Goal: Task Accomplishment & Management: Use online tool/utility

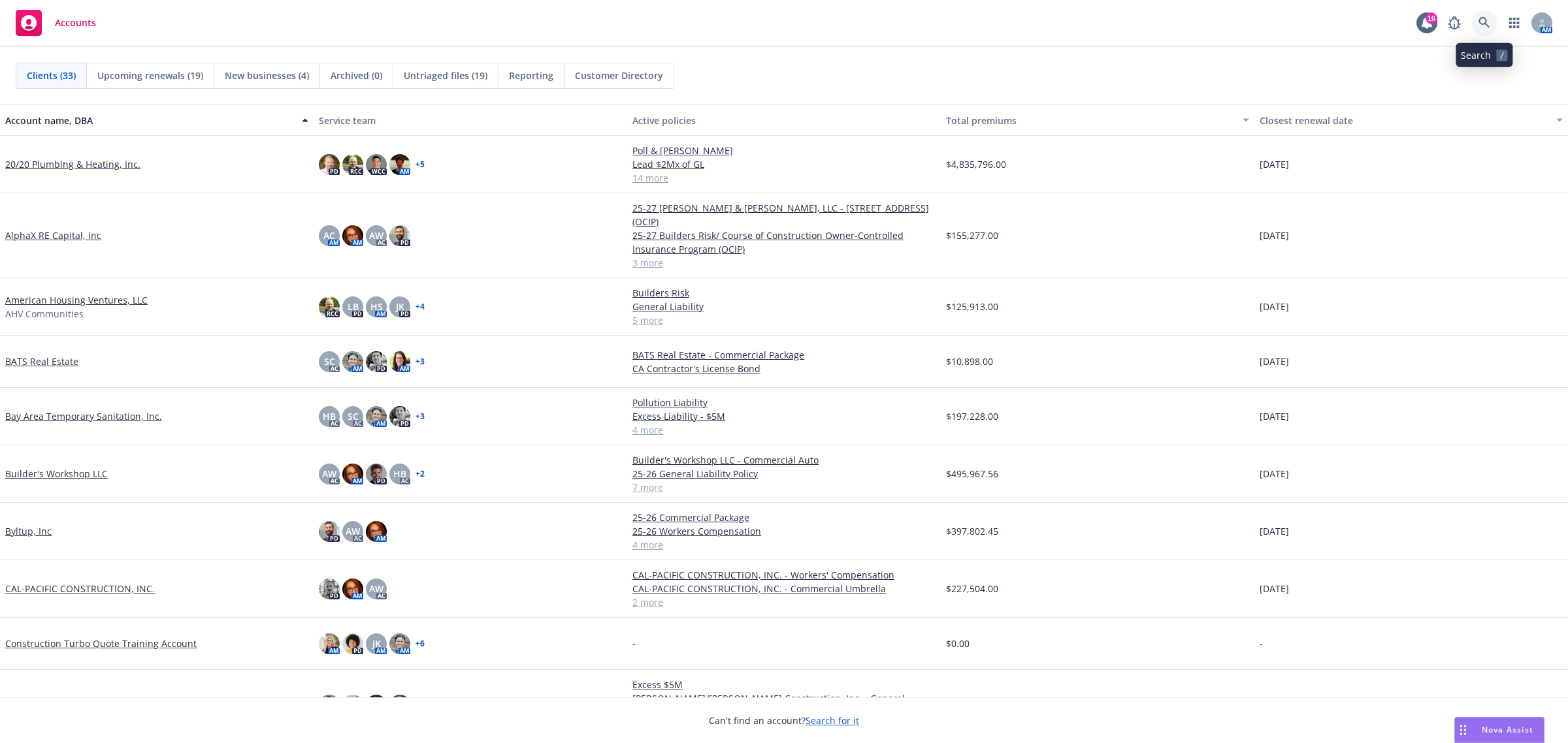
click at [1492, 25] on link at bounding box center [1484, 23] width 26 height 26
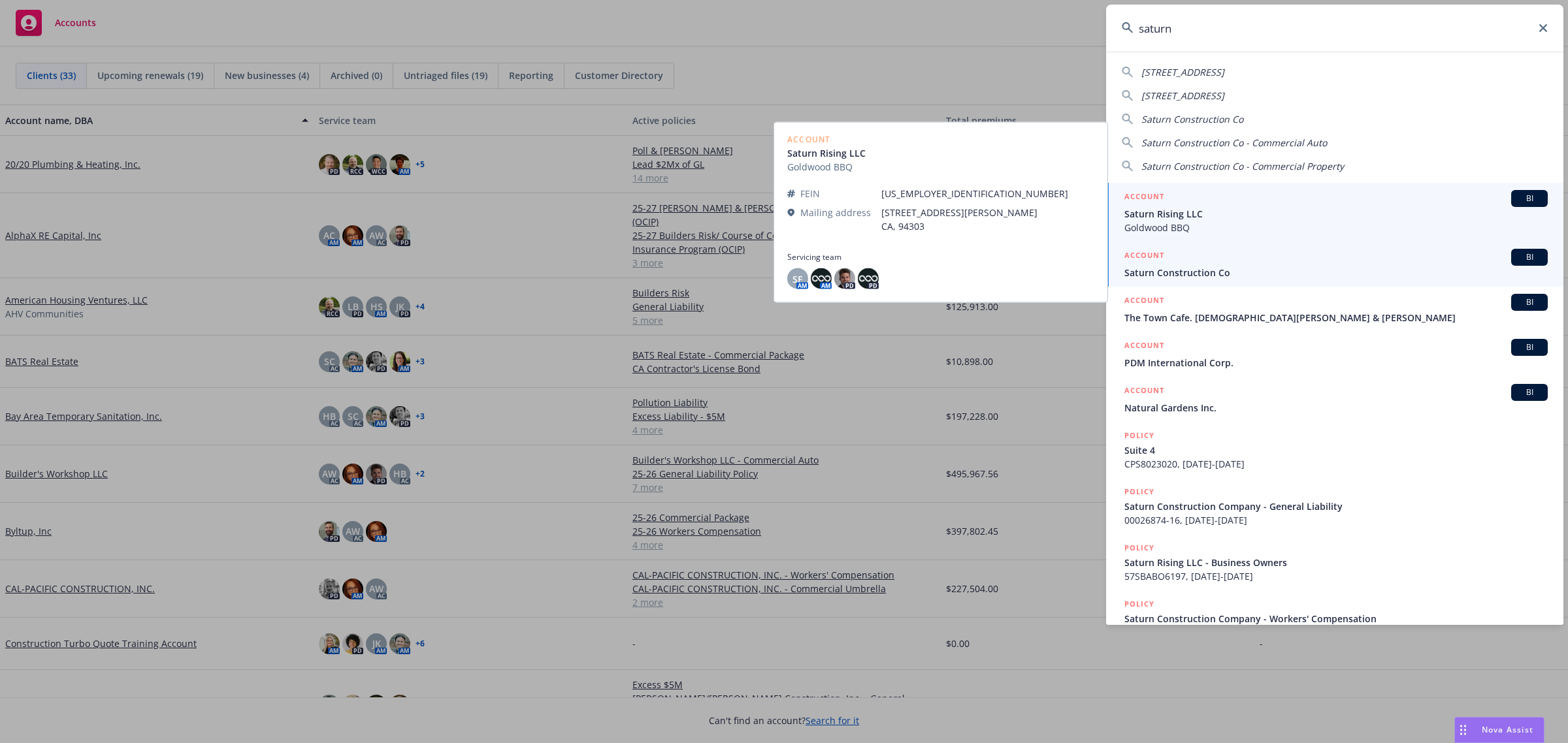
type input "saturn"
click at [1236, 262] on div "ACCOUNT BI" at bounding box center [1336, 257] width 423 height 17
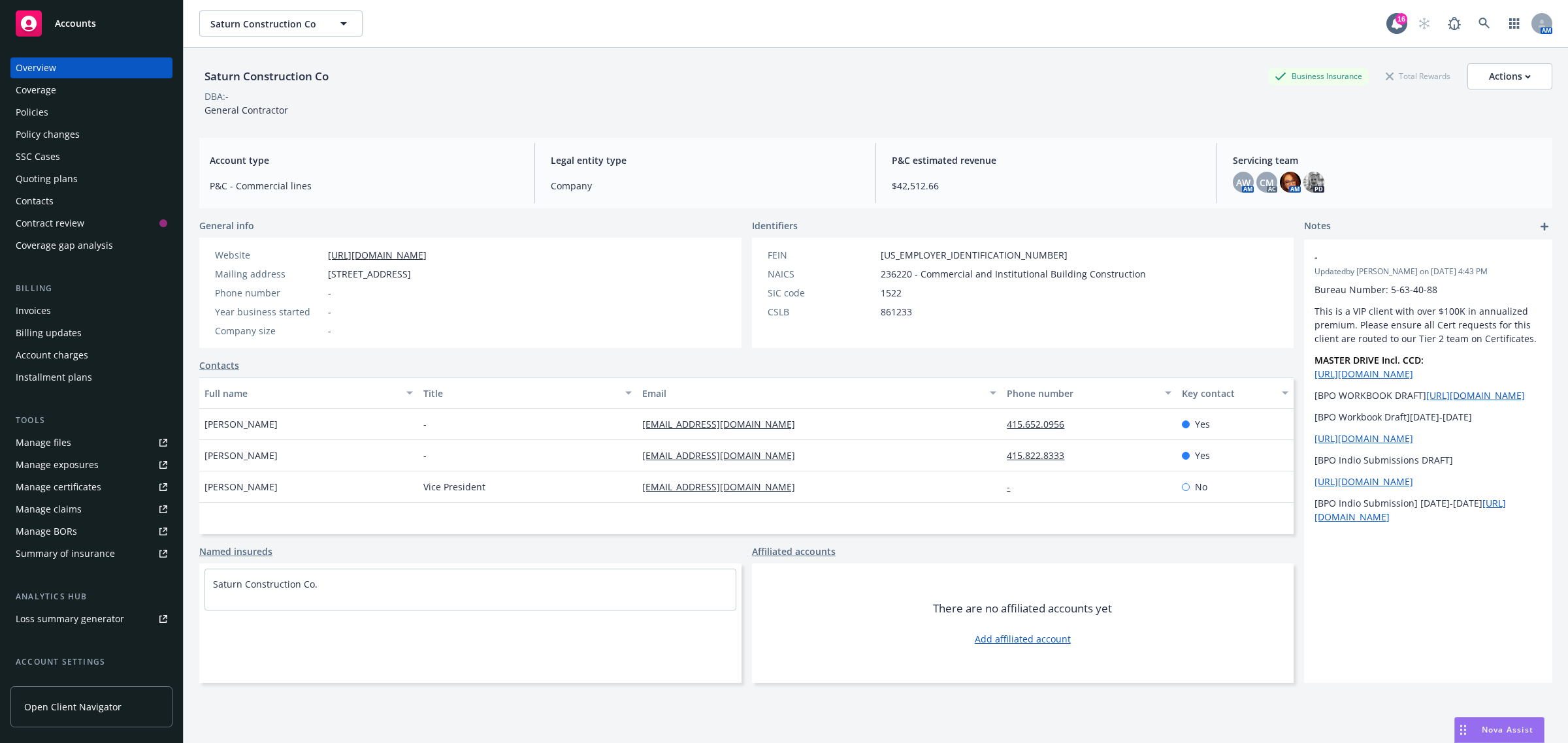
click at [31, 115] on div "Policies" at bounding box center [32, 112] width 32 height 21
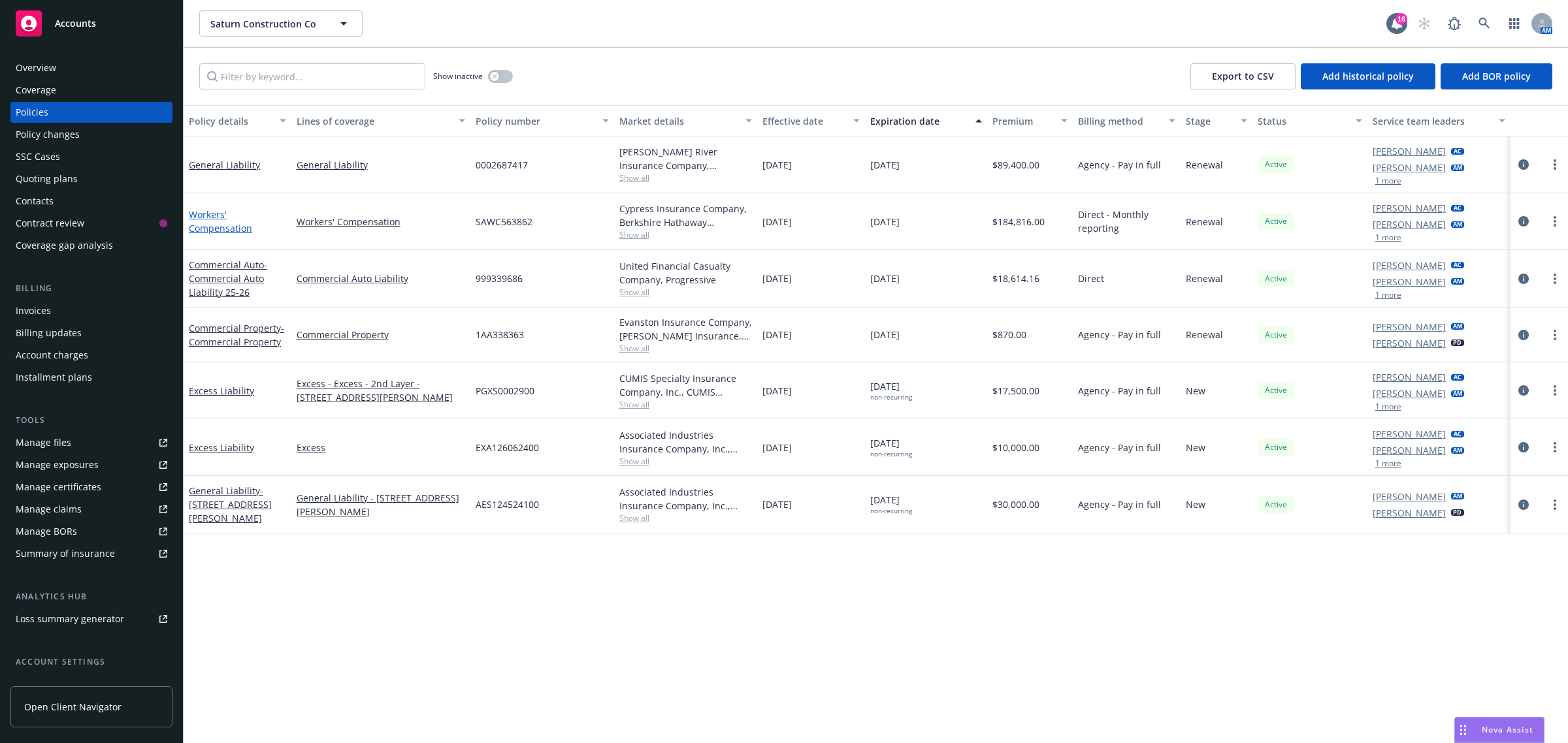
click at [211, 221] on link "Workers' Compensation" at bounding box center [221, 221] width 63 height 26
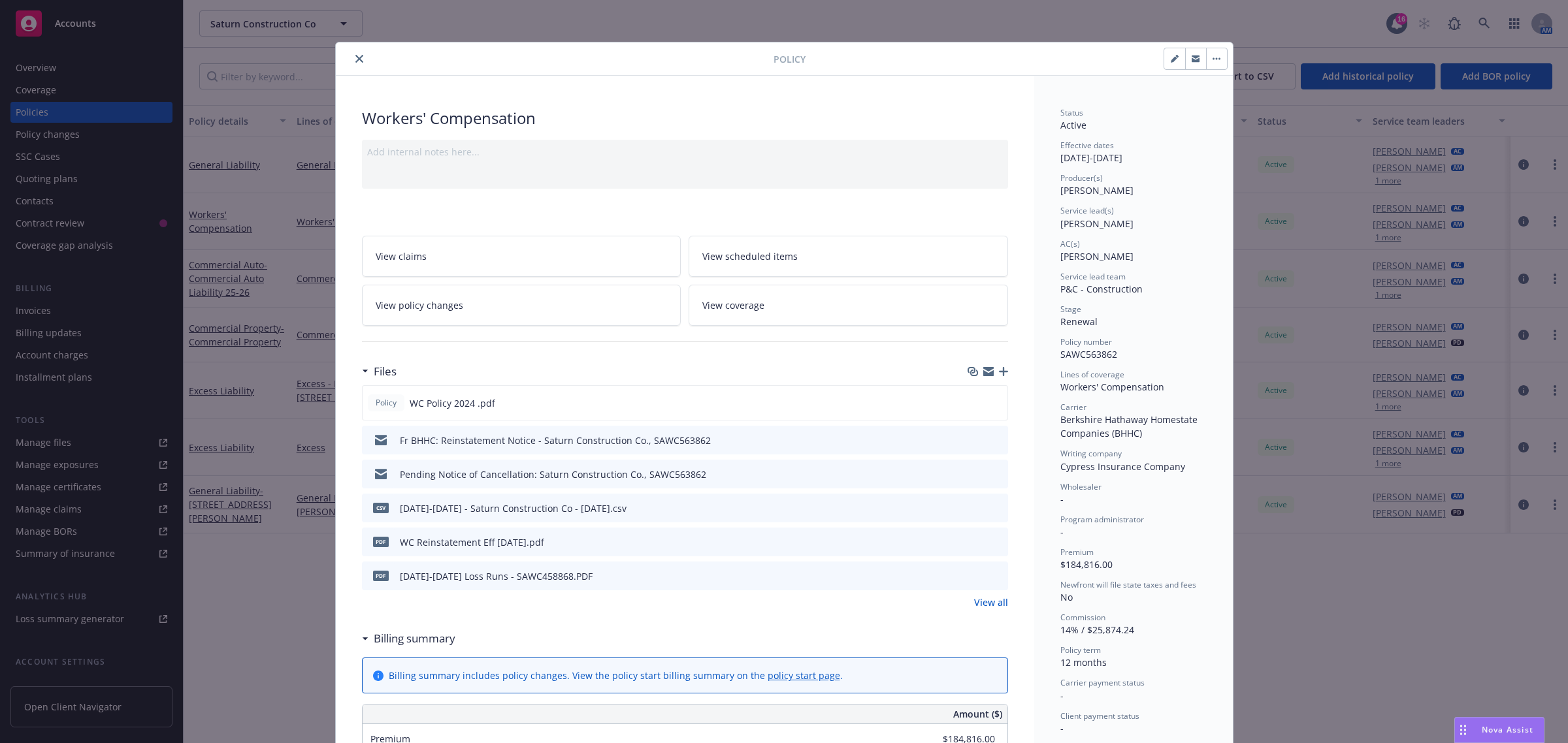
click at [1000, 370] on icon "button" at bounding box center [1004, 371] width 9 height 9
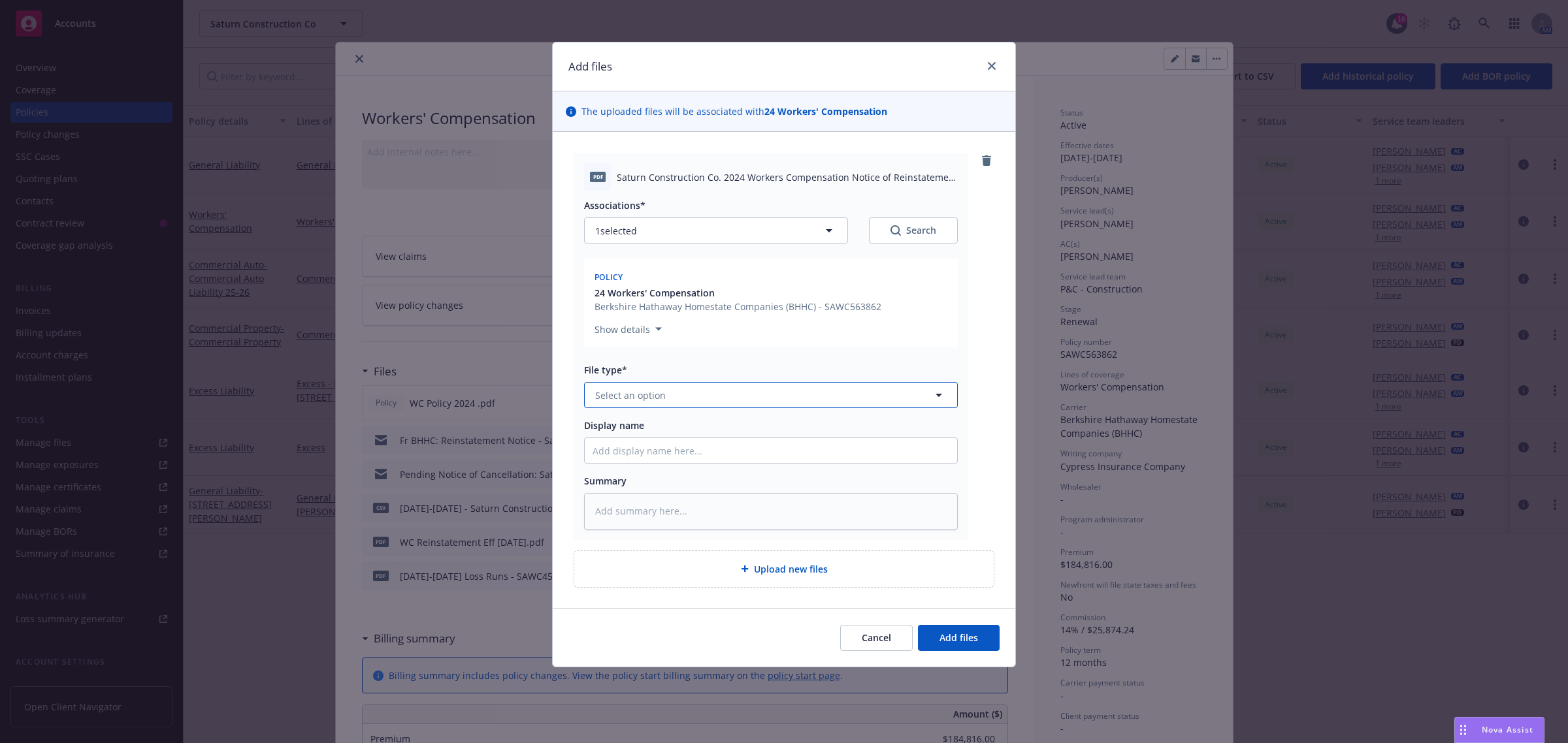
click at [624, 402] on button "Select an option" at bounding box center [771, 395] width 373 height 26
type input "rein"
click at [671, 440] on div "Reinstatement" at bounding box center [771, 431] width 357 height 19
click at [636, 455] on input "Display name" at bounding box center [771, 450] width 373 height 25
type textarea "x"
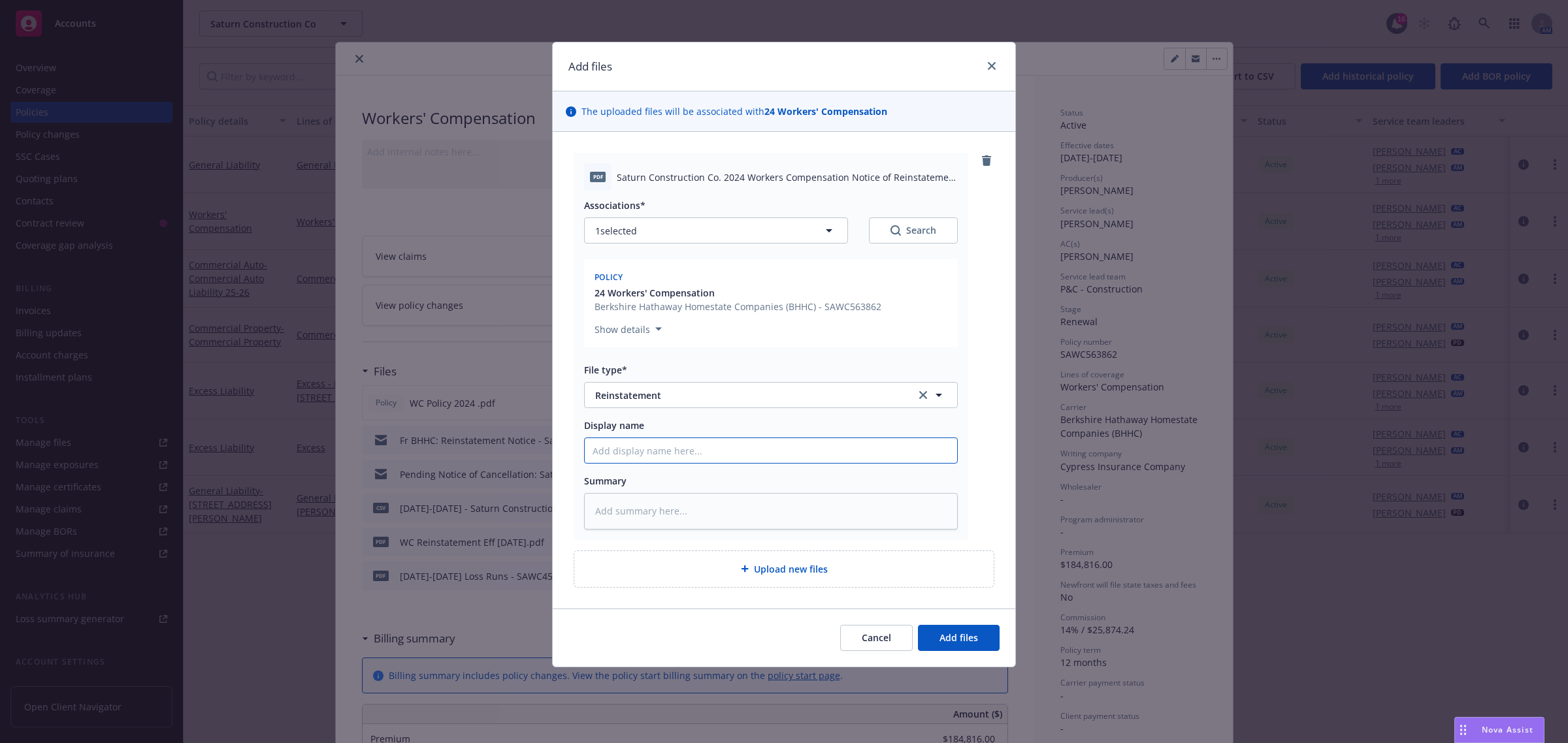
type input "W"
type textarea "x"
type input "WC"
type textarea "x"
type input "WC"
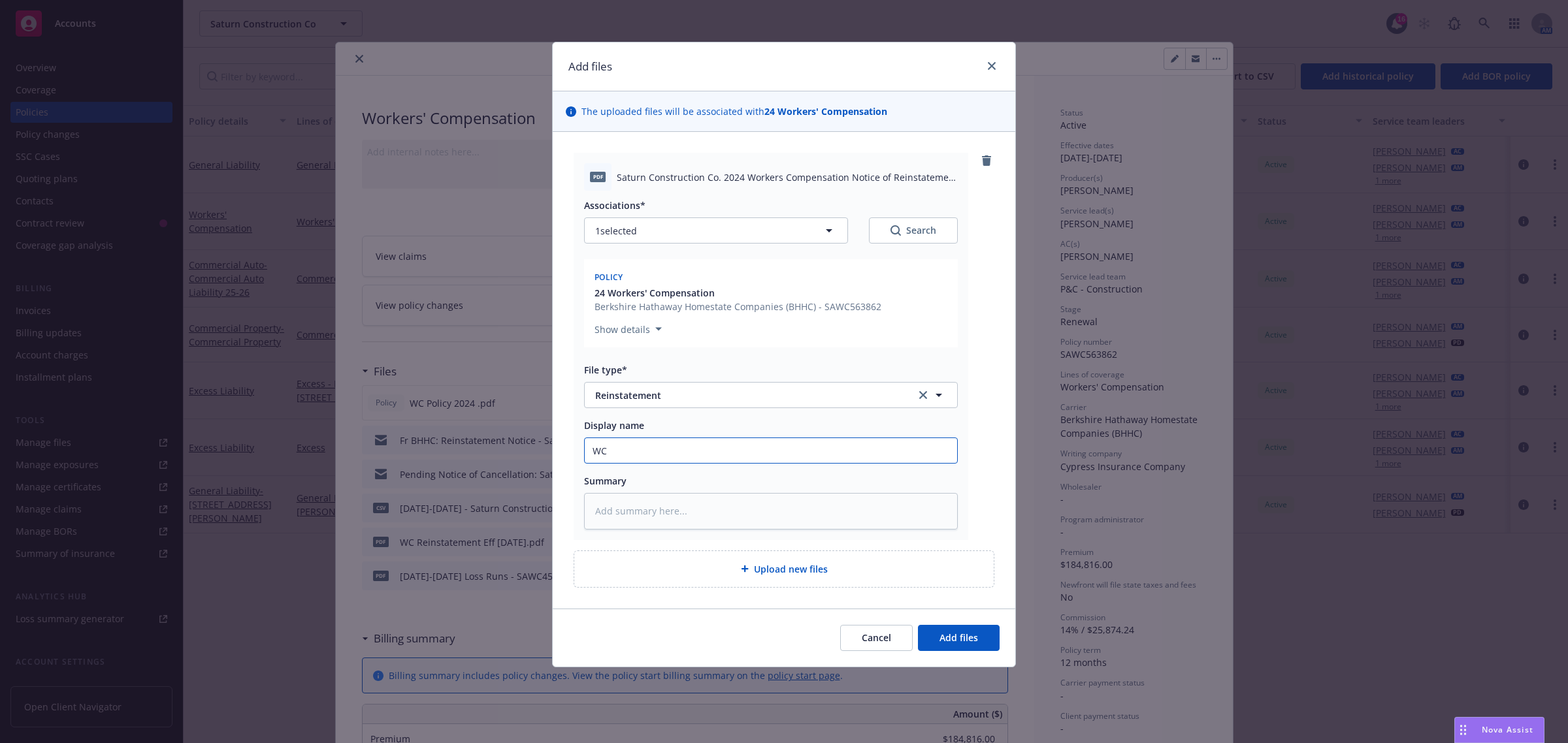
type textarea "x"
type input "WC R"
type textarea "x"
type input "WC Re"
type textarea "x"
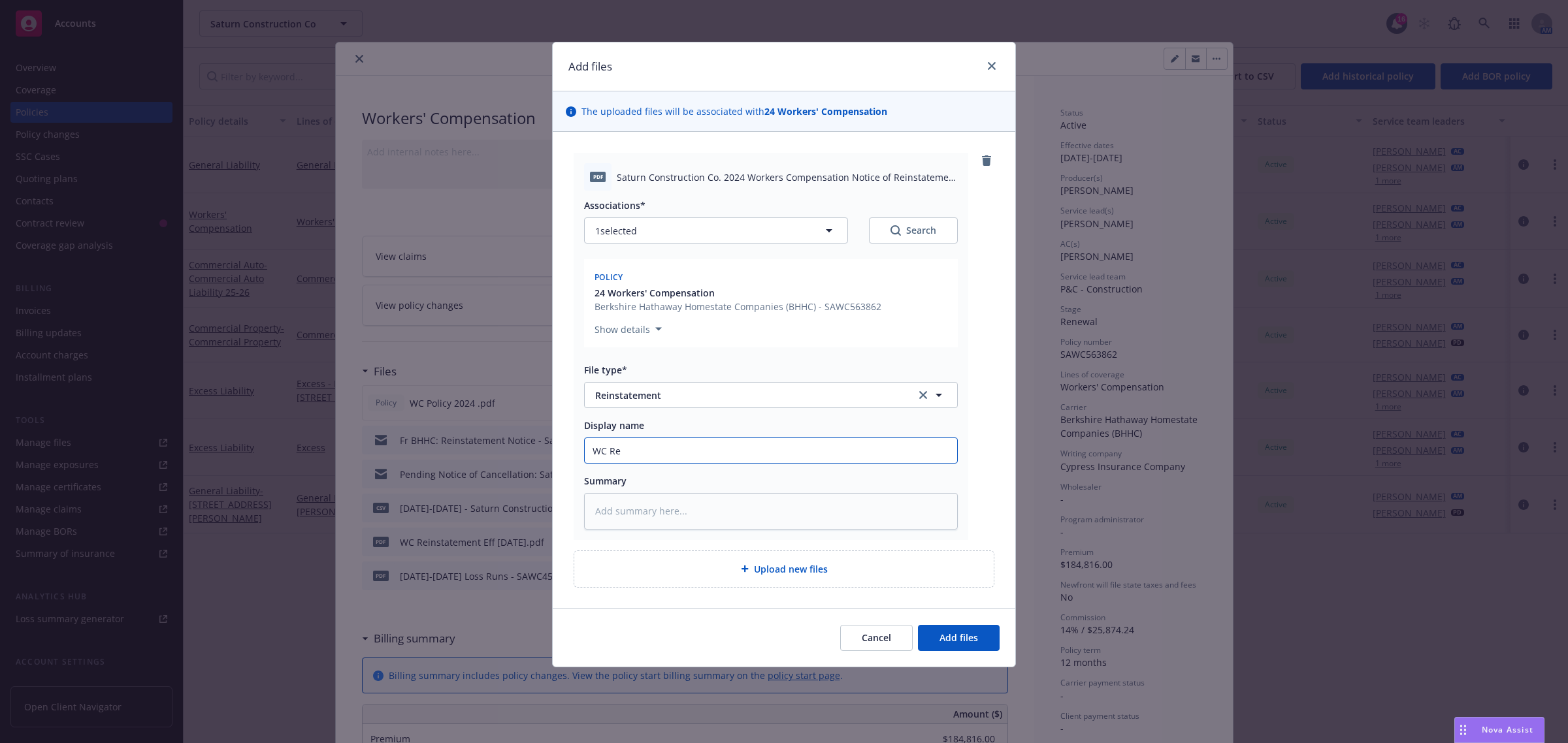
type input "WC Rei"
type textarea "x"
type input "WC Rein"
type textarea "x"
type input "WC Reins"
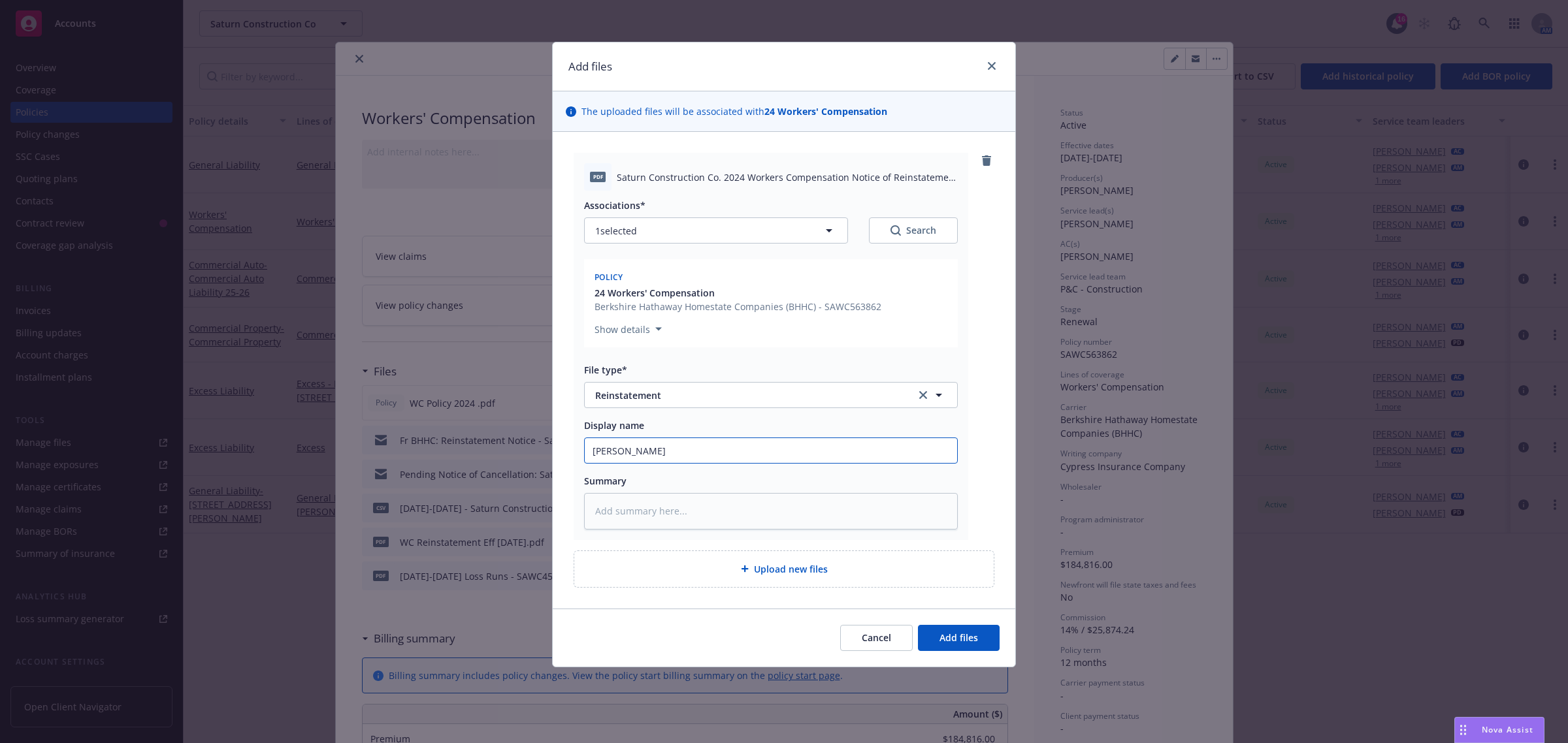
type textarea "x"
type input "WC Reinst"
type textarea "x"
type input "WC Reinsta"
type textarea "x"
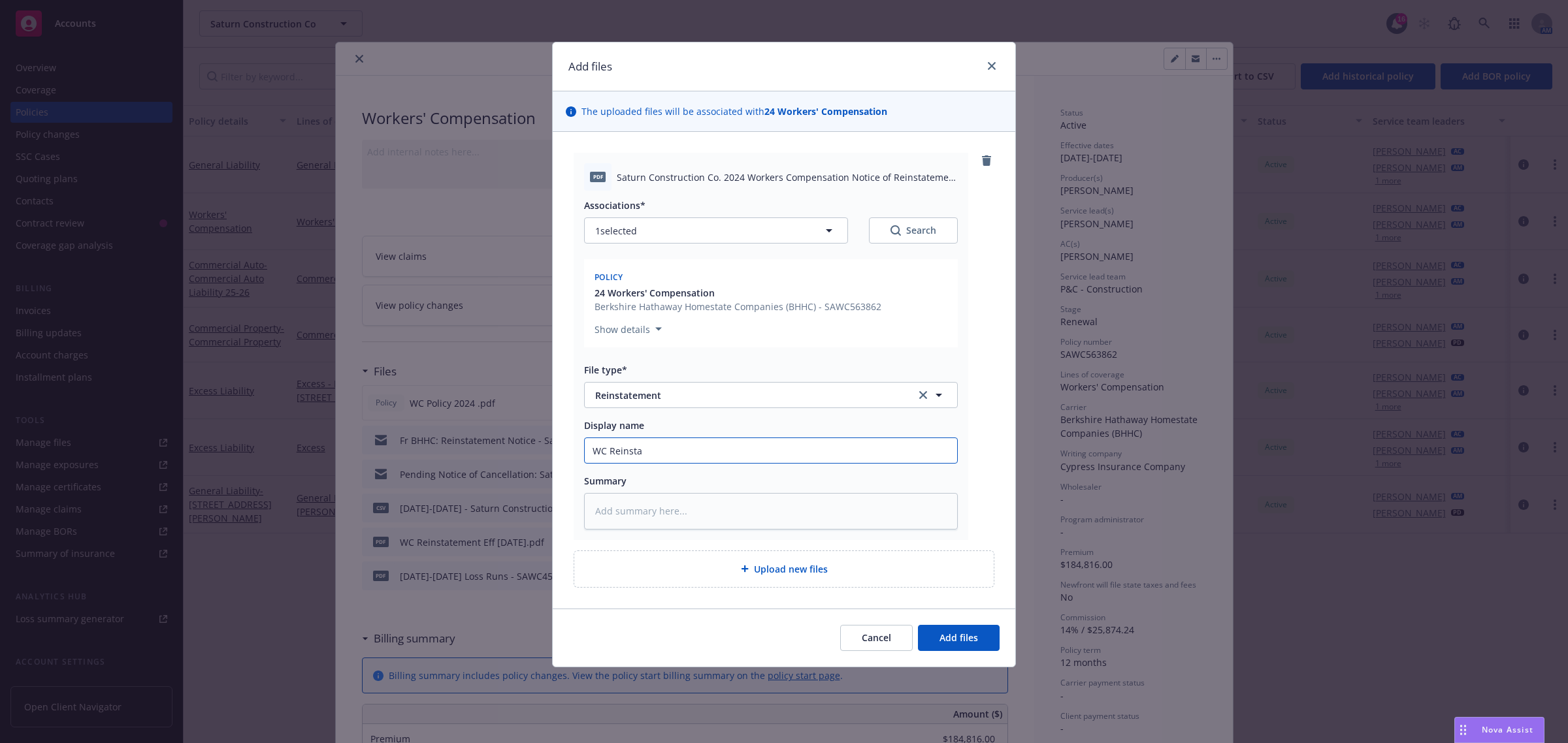
type input "WC Reinstan"
type textarea "x"
type input "WC Reinsta"
type textarea "x"
type input "WC Reinstat"
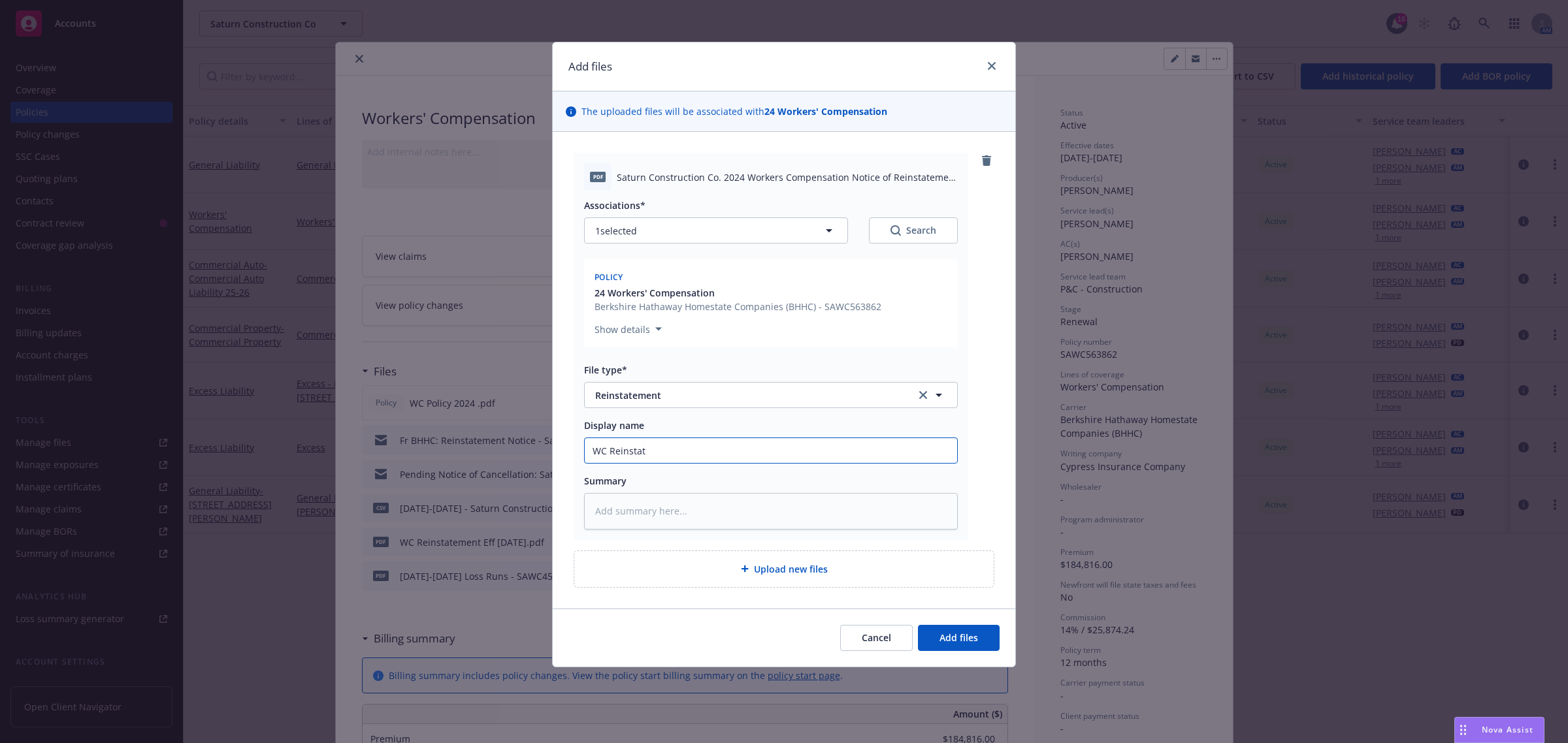
type textarea "x"
type input "WC Reinstate"
type textarea "x"
type input "WC Reinstatem"
type textarea "x"
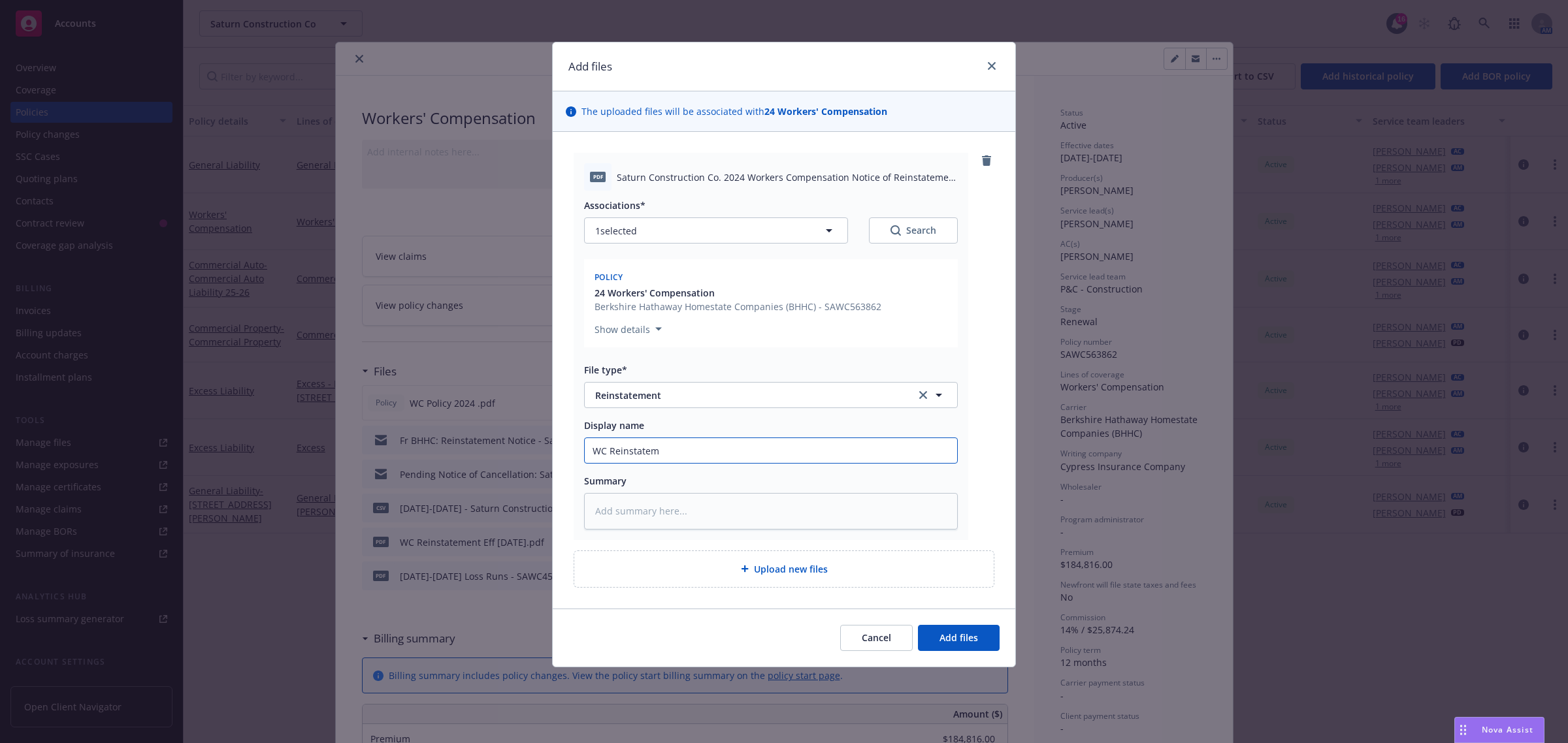
type input "WC Reinstateme"
type textarea "x"
type input "WC Reinstatemen"
type textarea "x"
type input "WC Reinstatement"
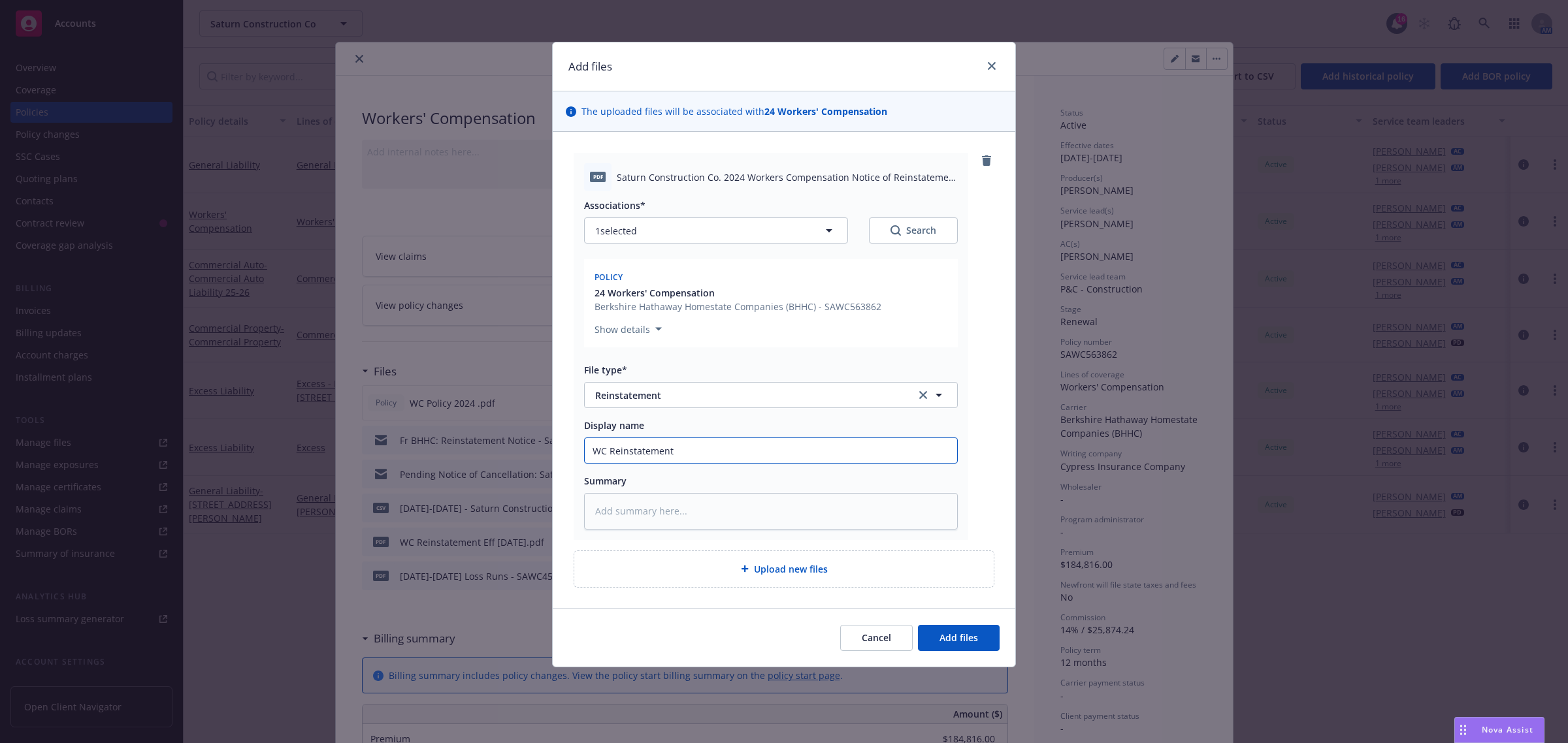
type textarea "x"
type input "WC Reinstatement"
type textarea "x"
type input "WC Reinstatement e"
type textarea "x"
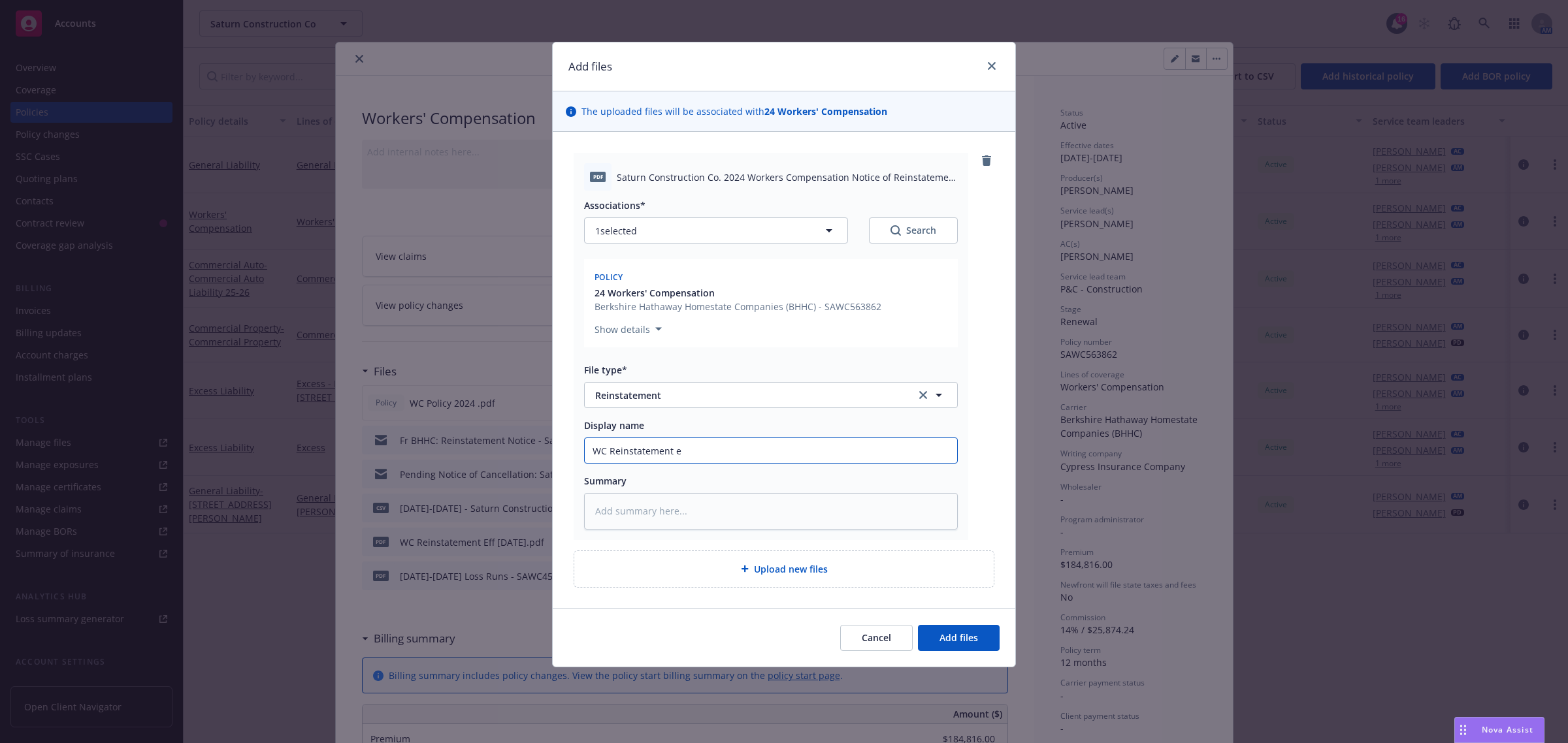
type input "WC Reinstatement ef"
type textarea "x"
type input "WC Reinstatement eff"
type textarea "x"
type input "WC Reinstatement eff"
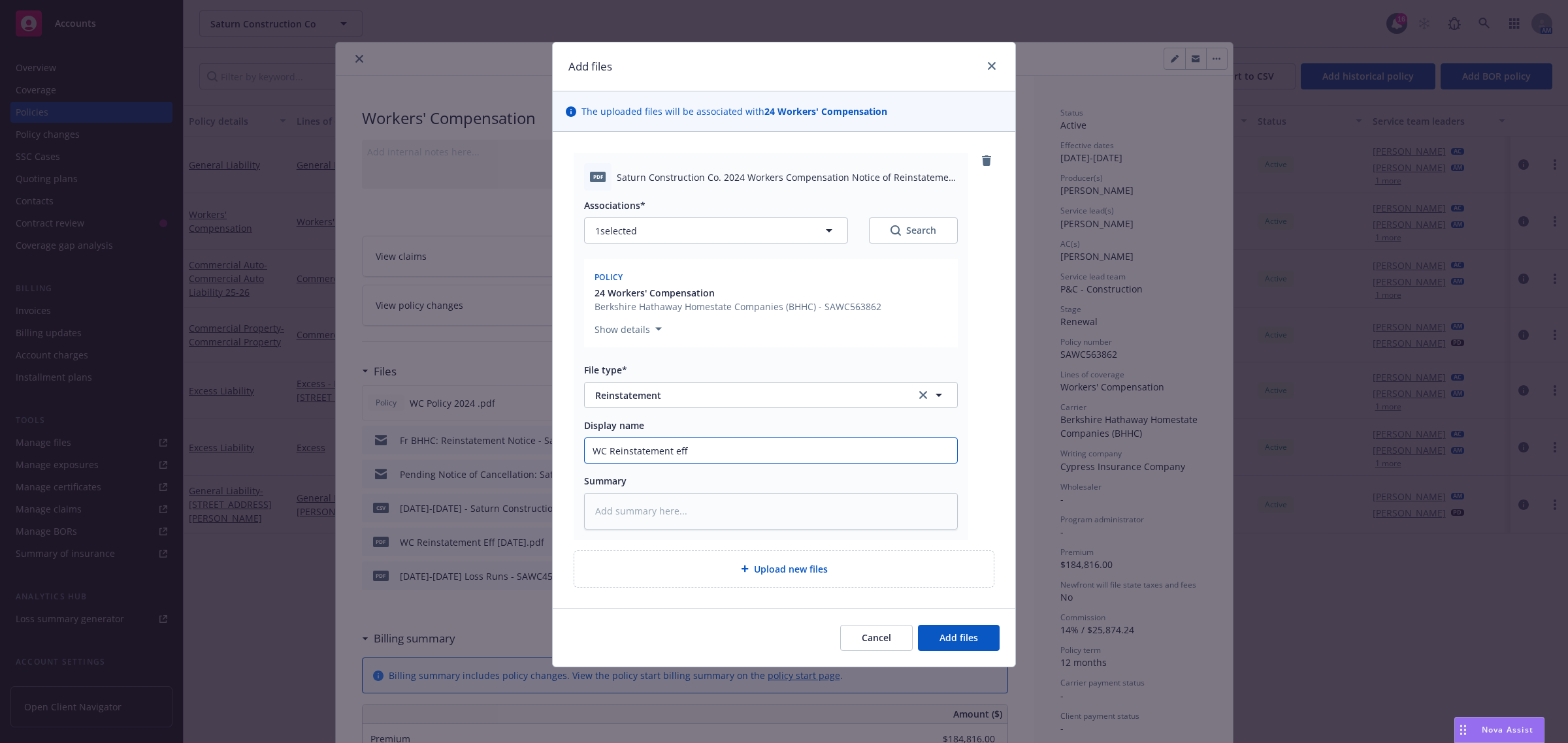
type textarea "x"
type input "WC Reinstatement eff 7"
type textarea "x"
type input "WC Reinstatement eff 7/"
type textarea "x"
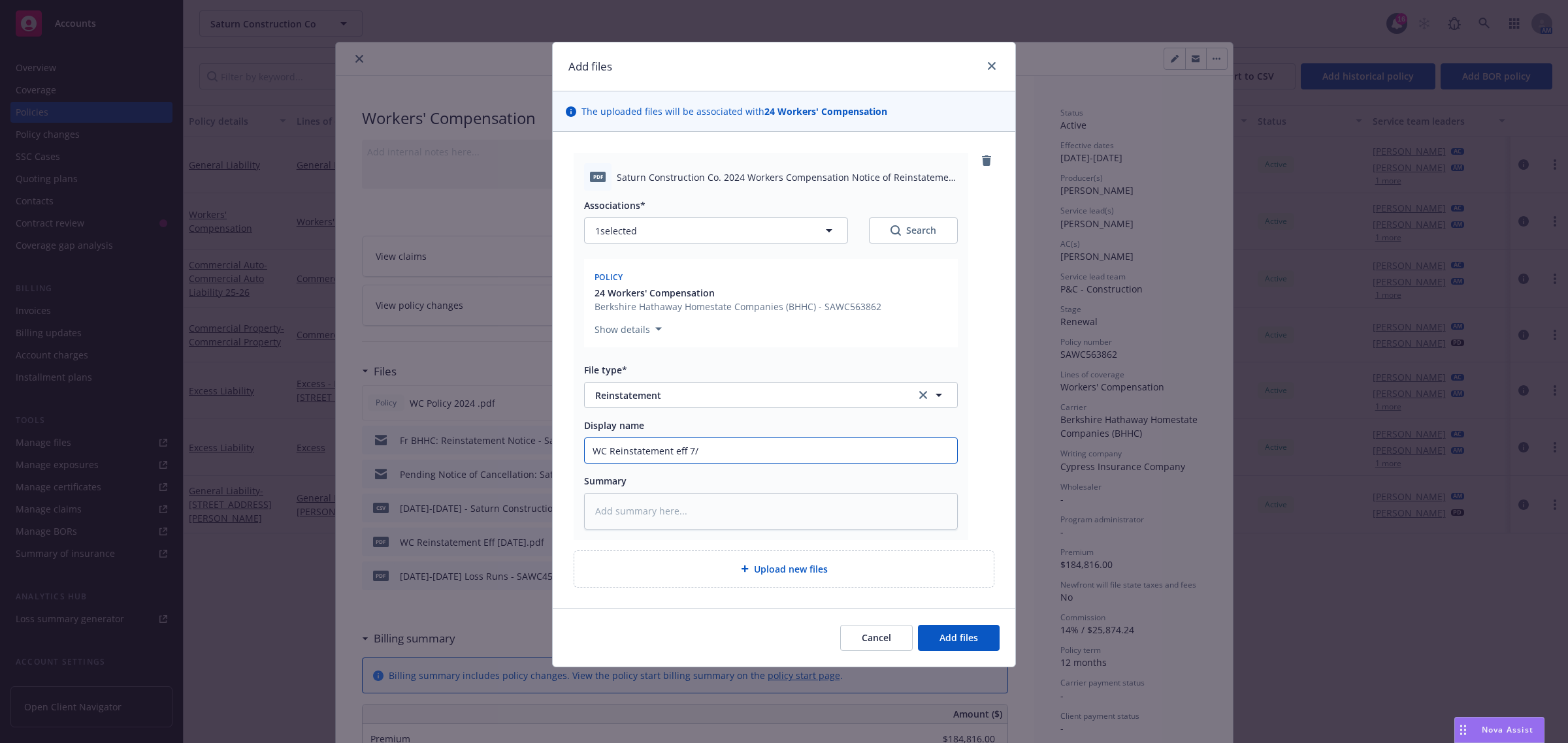
type input "WC Reinstatement eff 7/3"
type textarea "x"
type input "WC Reinstatement eff 7/31"
type textarea "x"
type input "WC Reinstatement eff 7/31/"
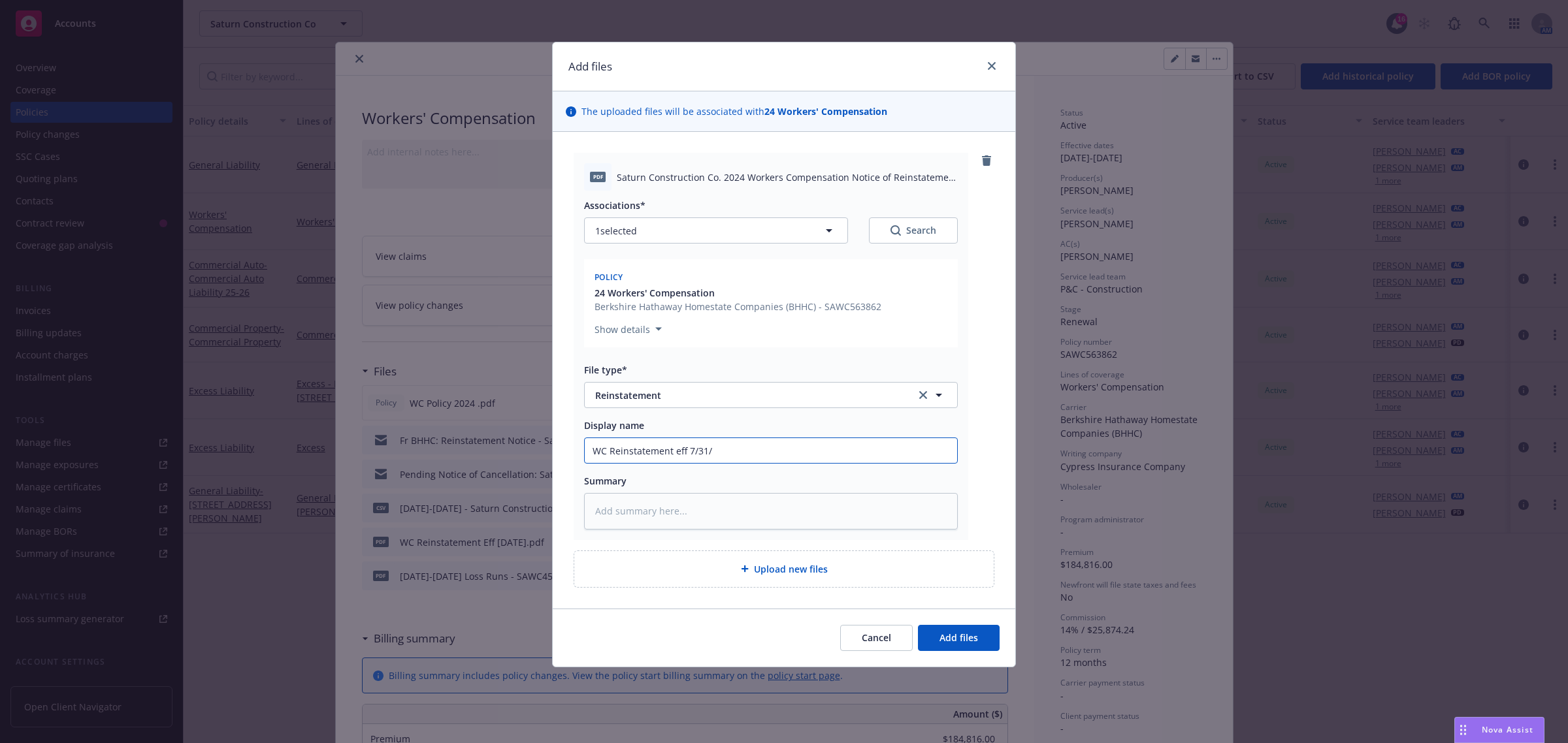
type textarea "x"
type input "WC Reinstatement eff 7/31/26"
type textarea "x"
type input "WC Reinstatement eff 7/31/265"
type textarea "x"
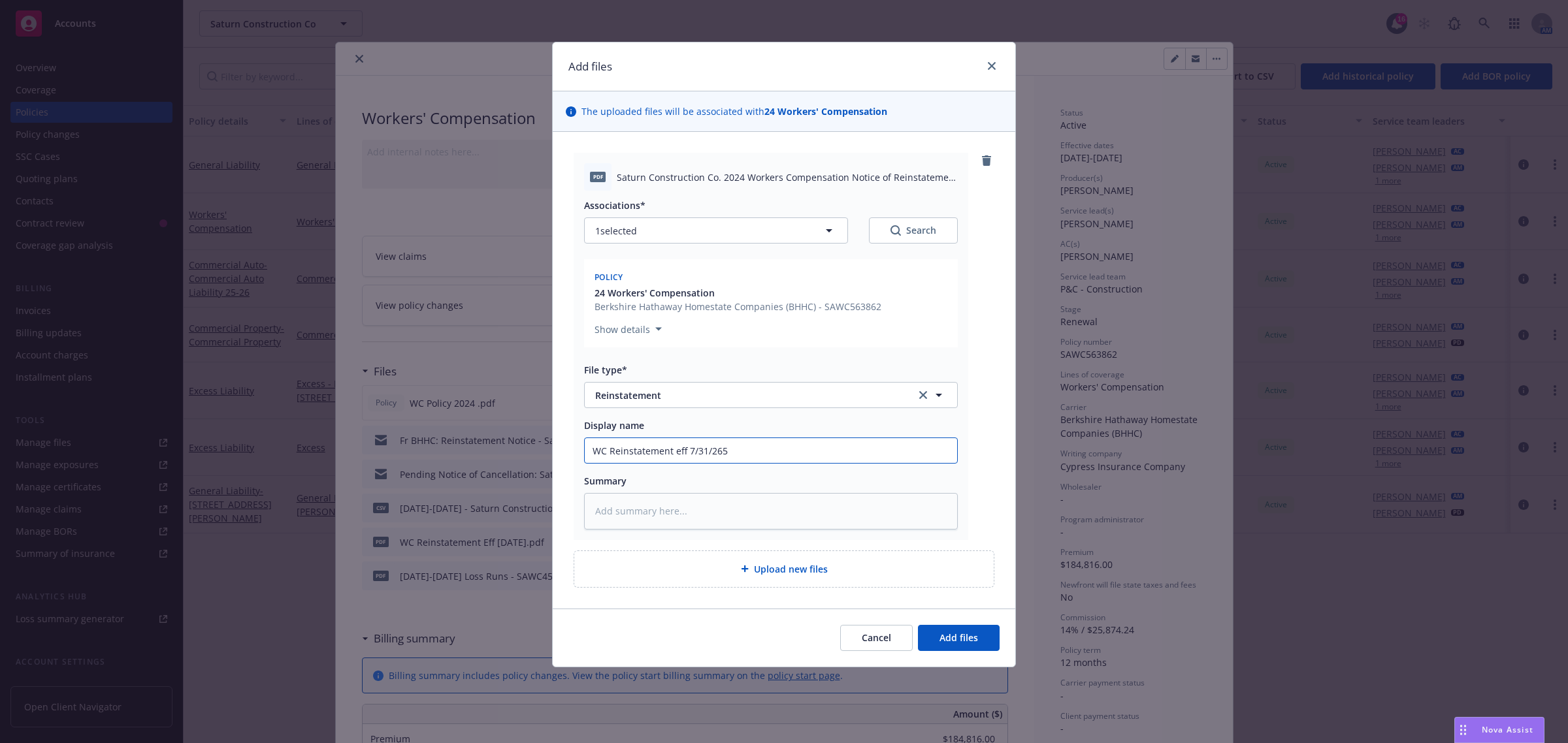
type input "WC Reinstatement eff 7/31/26"
type textarea "x"
type input "WC Reinstatement eff 7/31/2"
type textarea "x"
type input "WC Reinstatement eff 7/31/25"
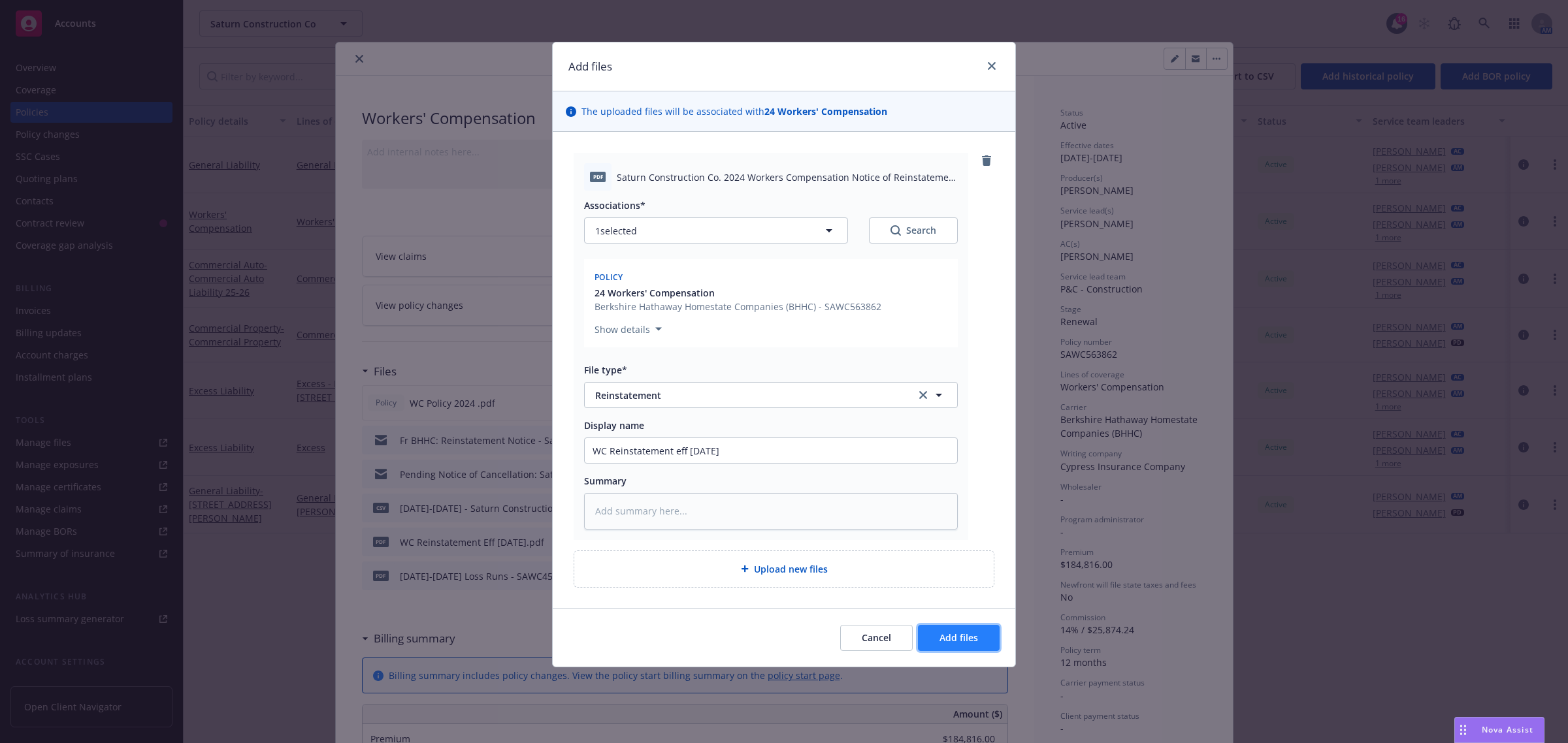
click at [945, 641] on span "Add files" at bounding box center [958, 637] width 38 height 12
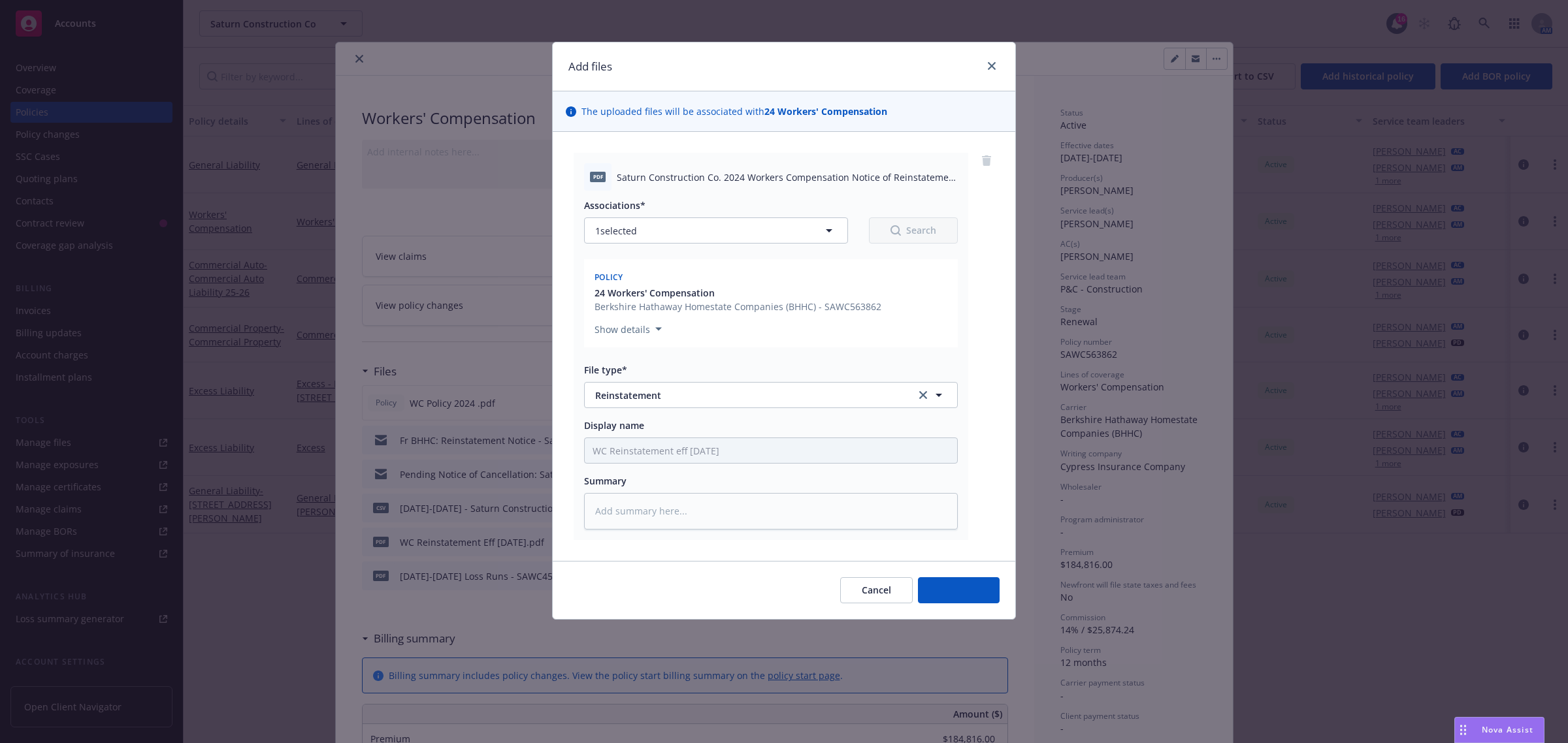
type textarea "x"
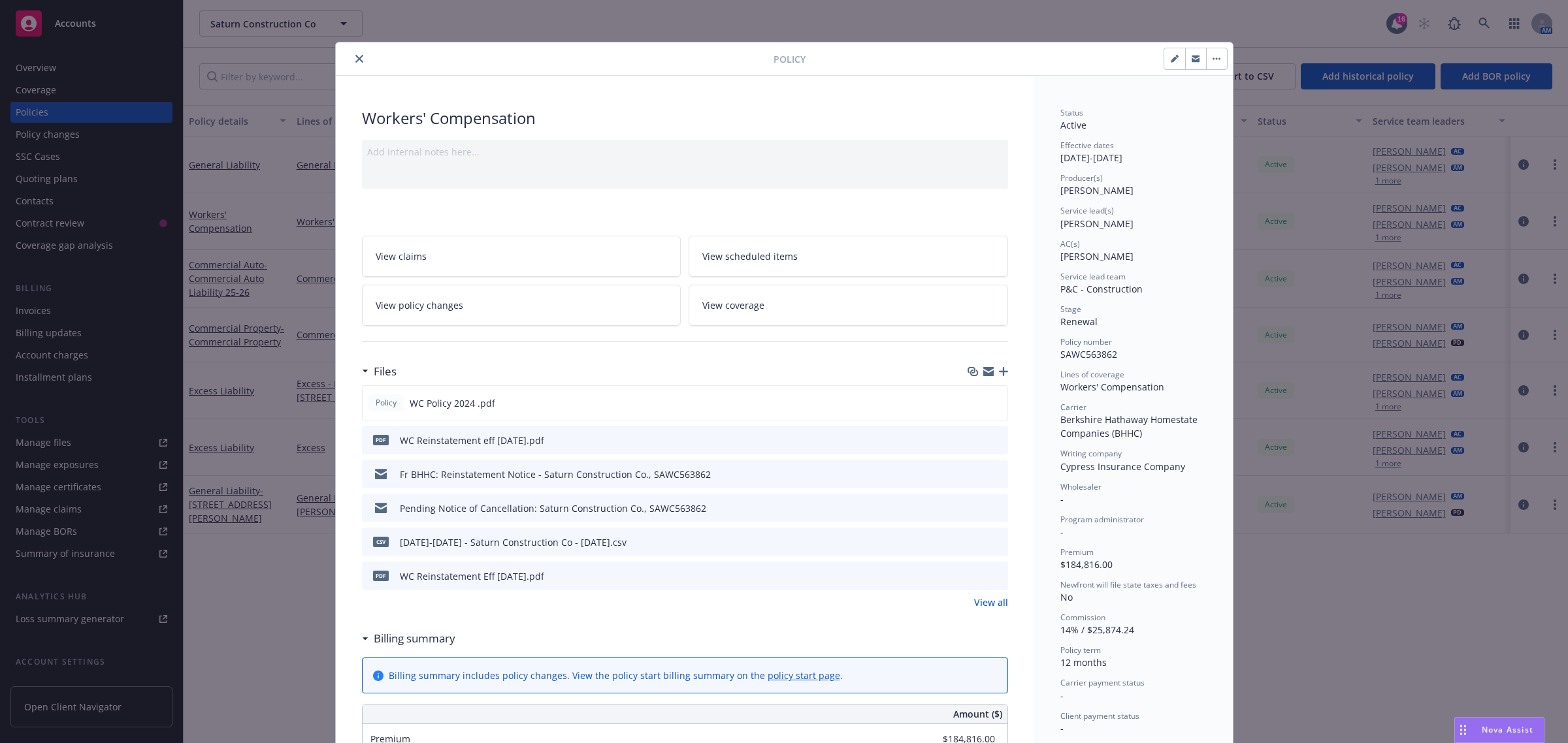
click at [355, 62] on icon "close" at bounding box center [359, 58] width 8 height 8
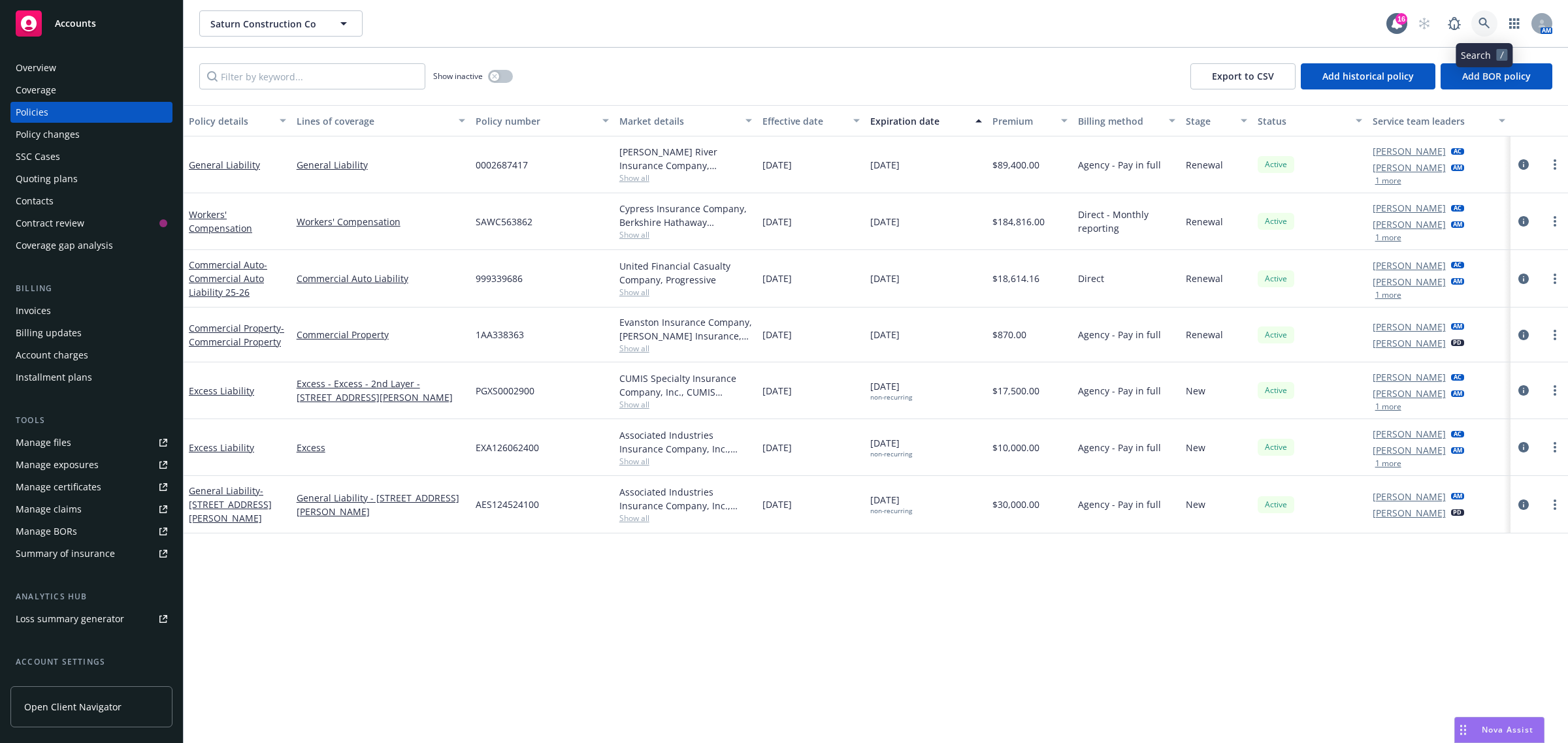
click at [1481, 17] on icon at bounding box center [1484, 22] width 11 height 11
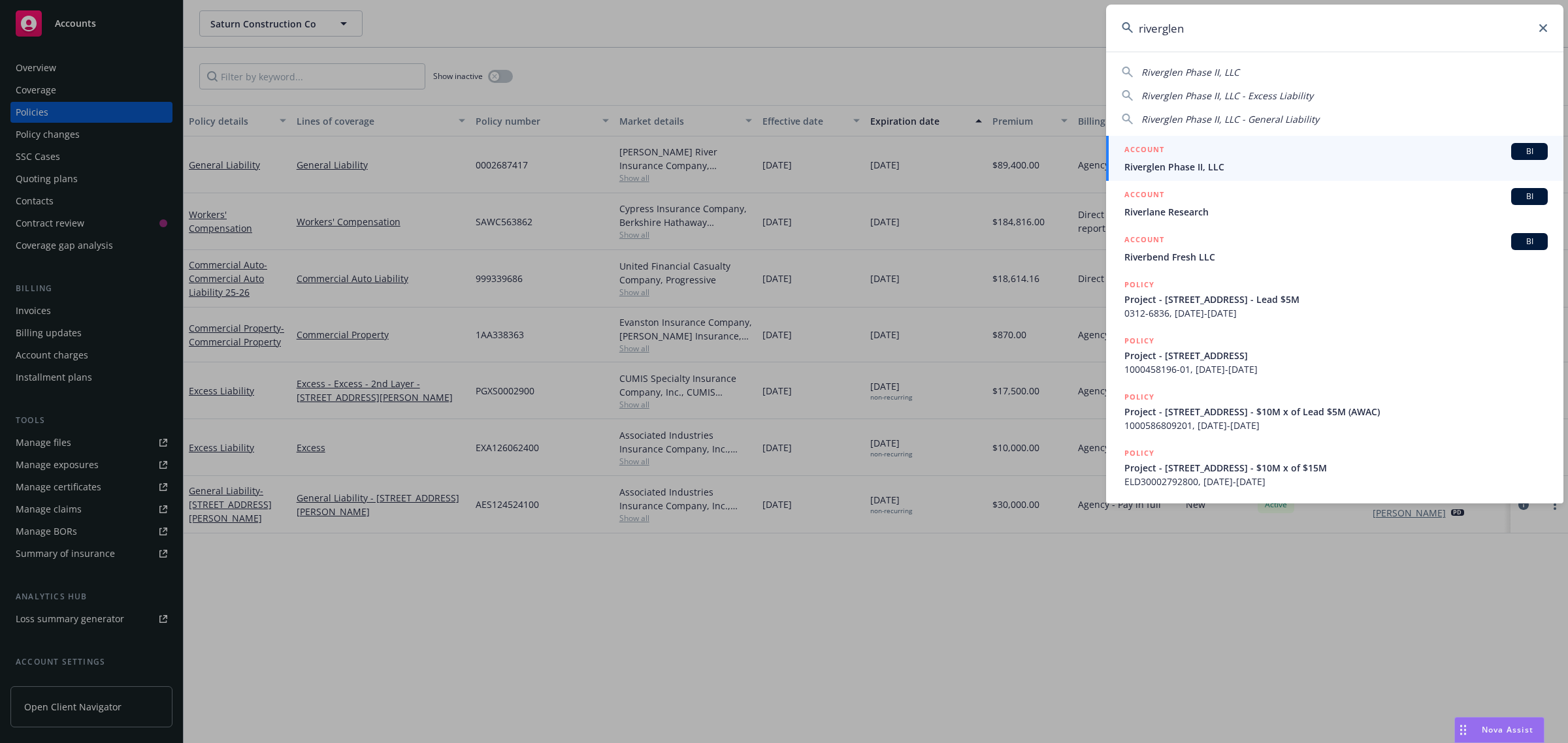
type input "riverglen"
click at [1179, 171] on span "Riverglen Phase II, LLC" at bounding box center [1336, 166] width 423 height 14
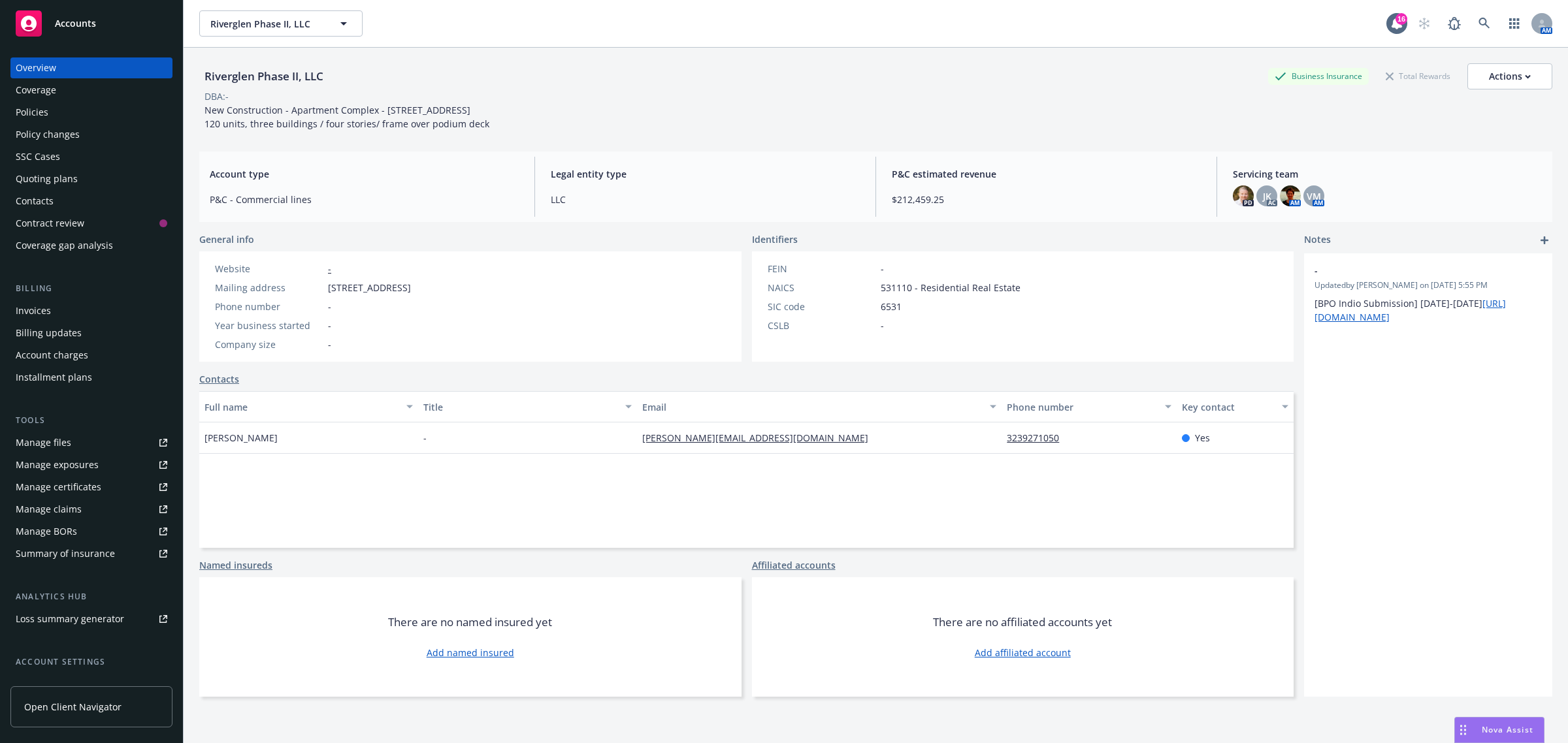
click at [43, 438] on div "Manage files" at bounding box center [43, 442] width 56 height 21
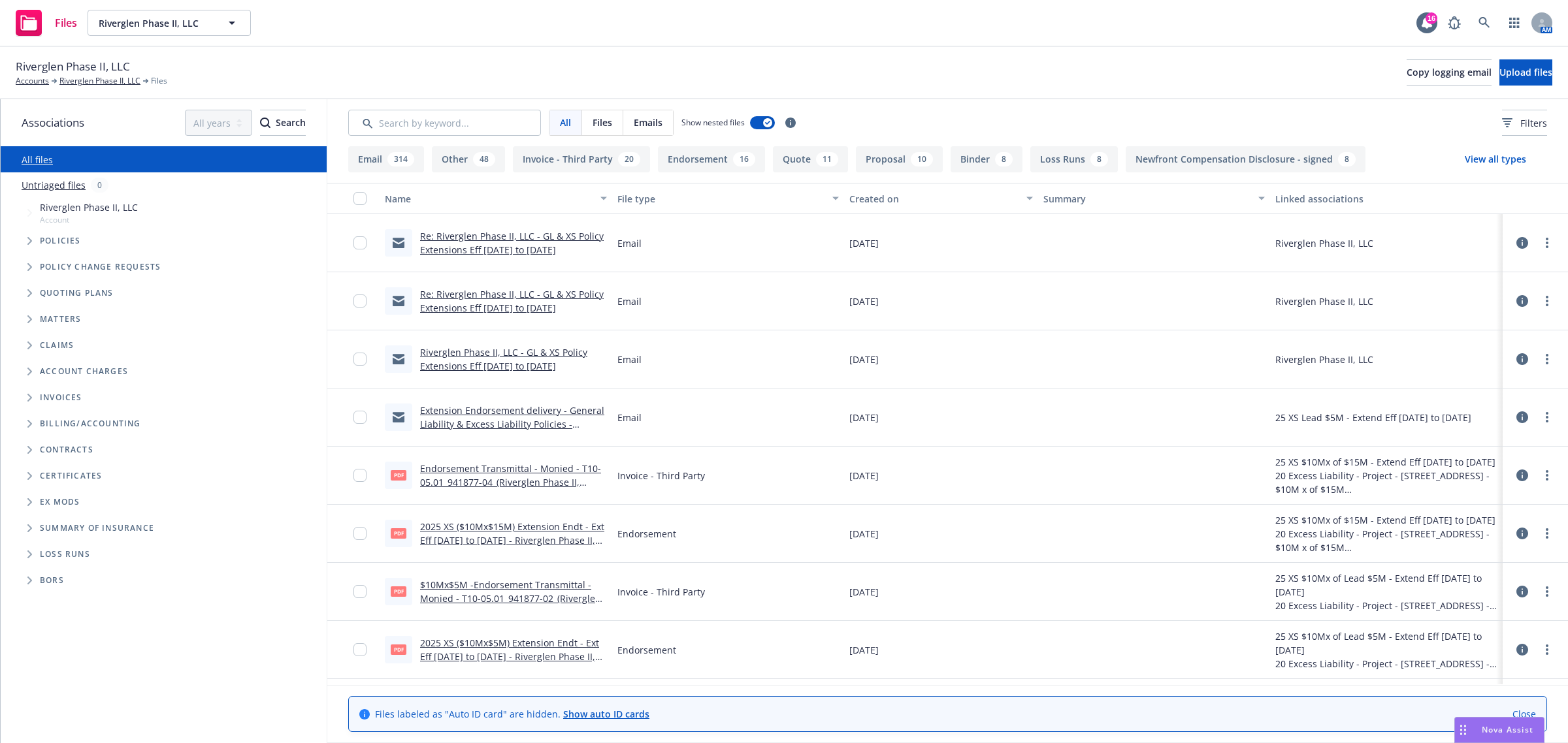
click at [559, 240] on link "Re: Riverglen Phase II, LLC - GL & XS Policy Extensions Eff 09/30/2025 to 12/31…" at bounding box center [512, 243] width 184 height 26
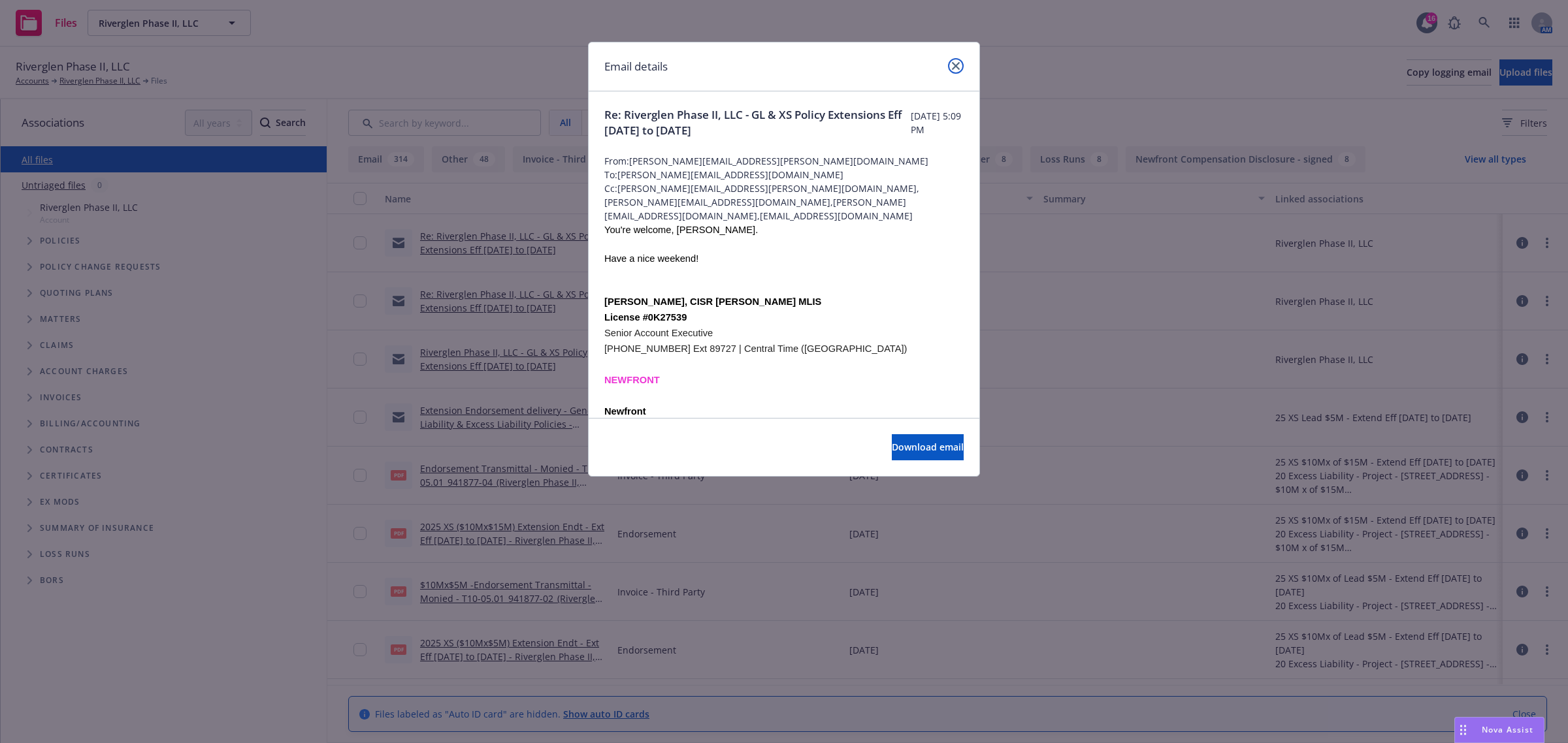
click at [955, 67] on icon "close" at bounding box center [955, 66] width 8 height 8
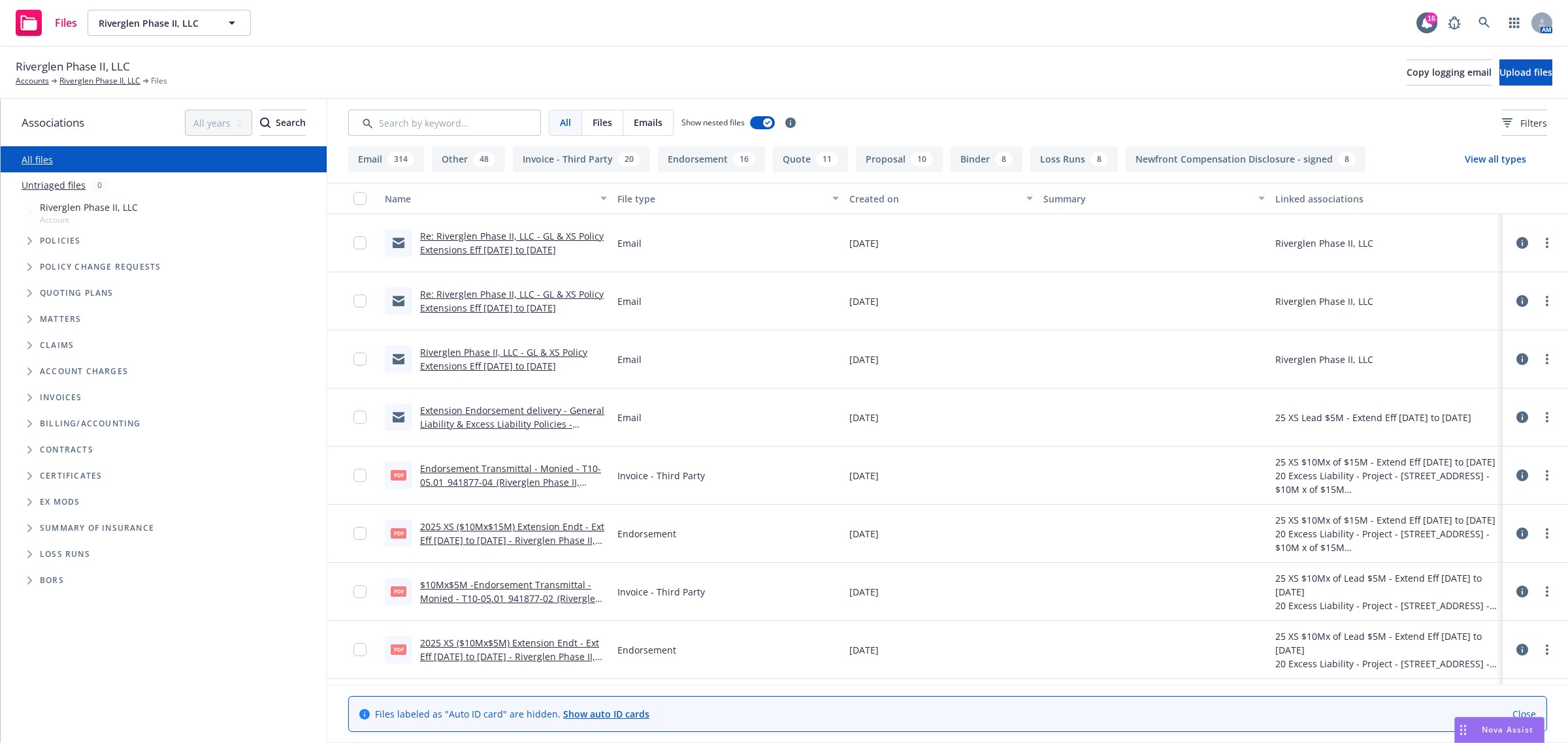
click at [556, 306] on link "Re: Riverglen Phase II, LLC - GL & XS Policy Extensions Eff 09/30/2025 to 12/31…" at bounding box center [512, 301] width 184 height 26
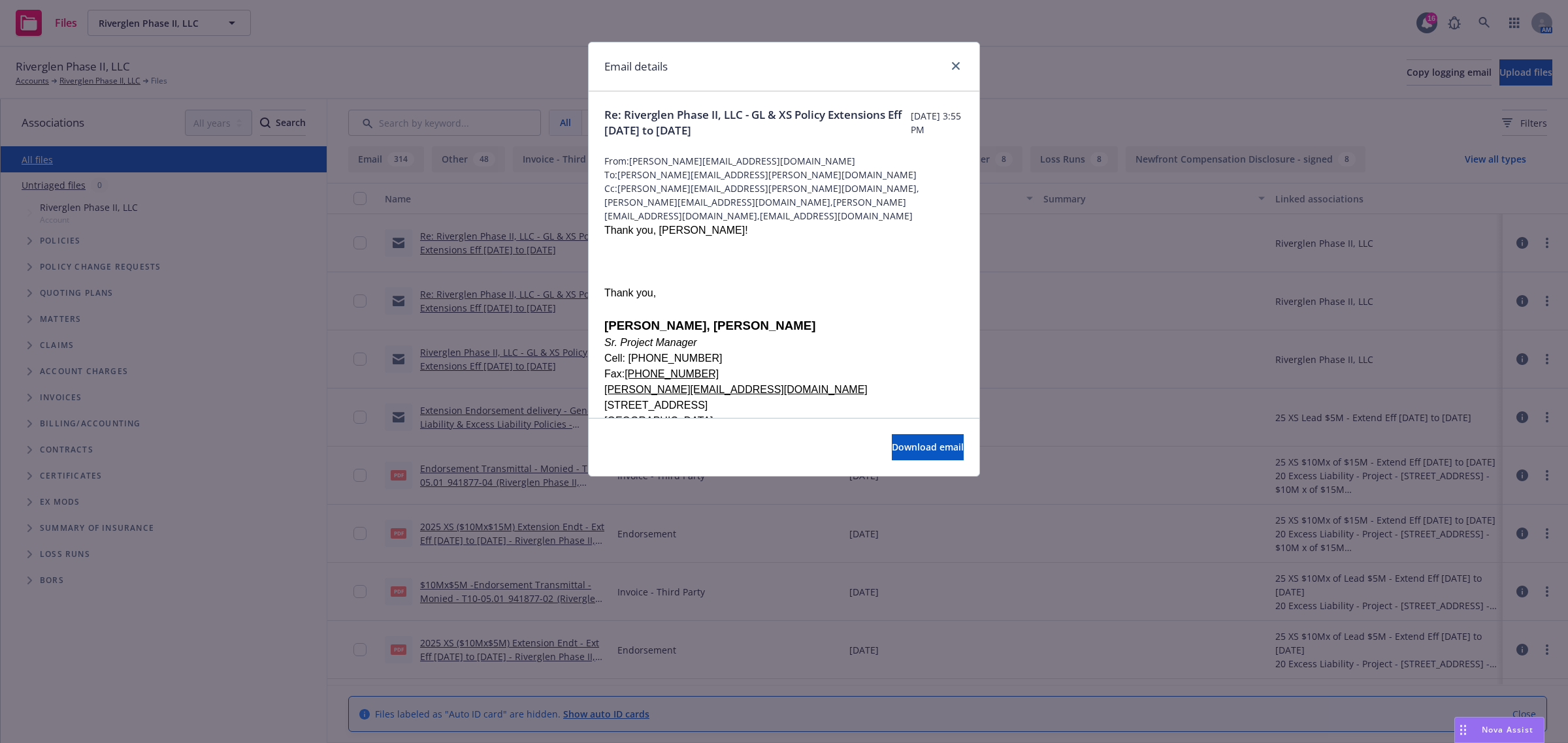
click at [947, 59] on div at bounding box center [953, 67] width 21 height 17
click at [952, 71] on link "close" at bounding box center [956, 66] width 16 height 16
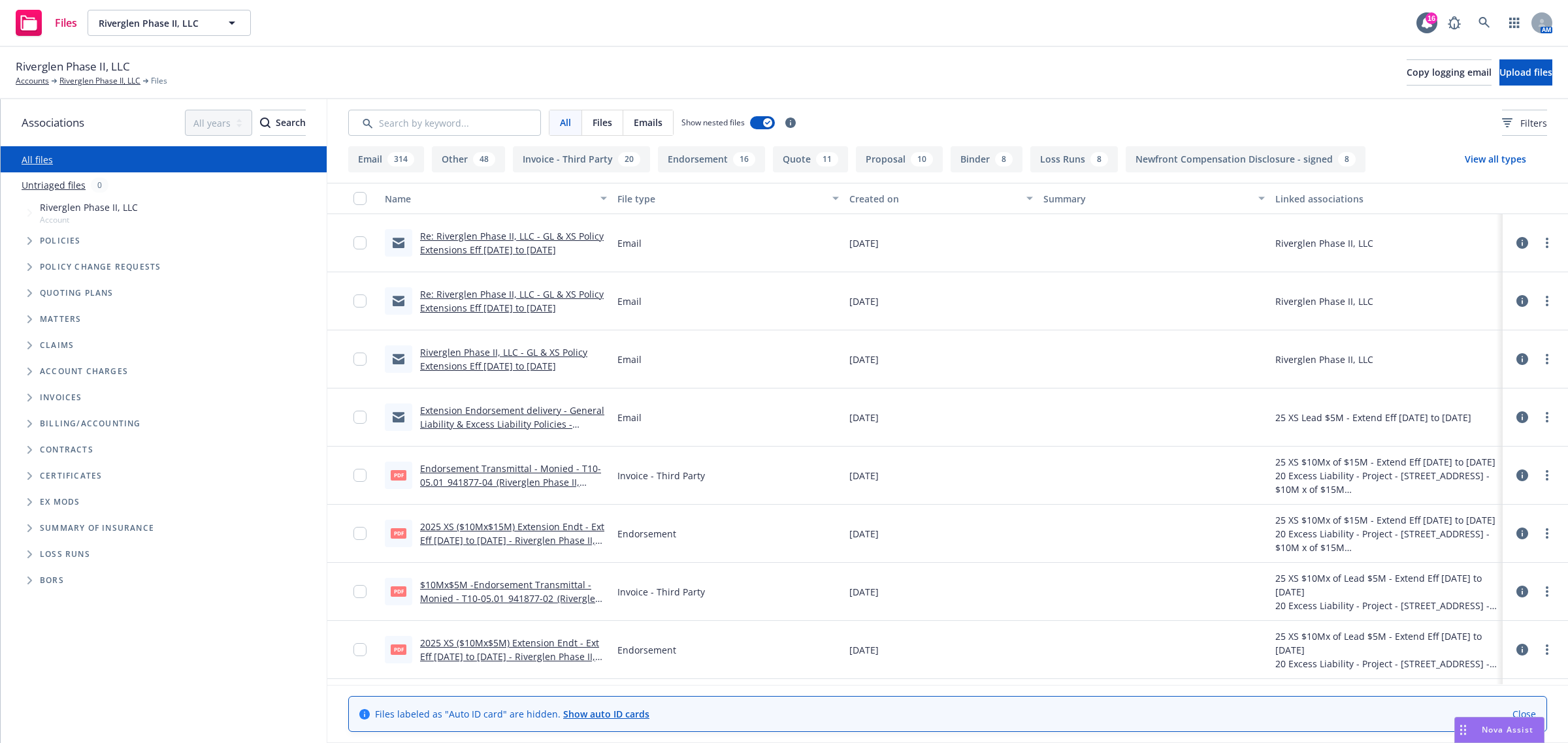
click at [448, 369] on link "Riverglen Phase II, LLC - GL & XS Policy Extensions Eff 09/30/2025 to 12/31/2025" at bounding box center [504, 359] width 167 height 26
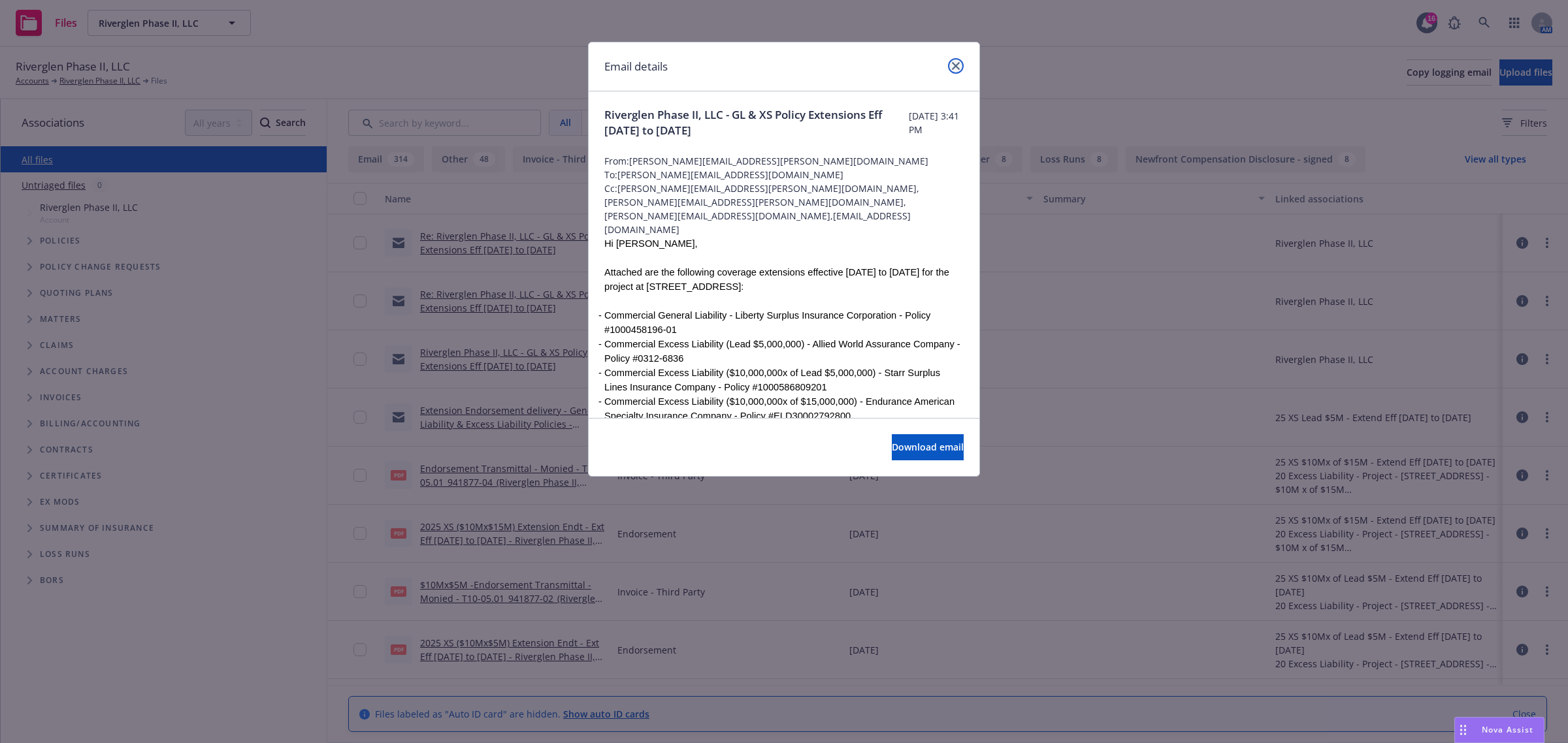
click at [955, 64] on icon "close" at bounding box center [955, 66] width 8 height 8
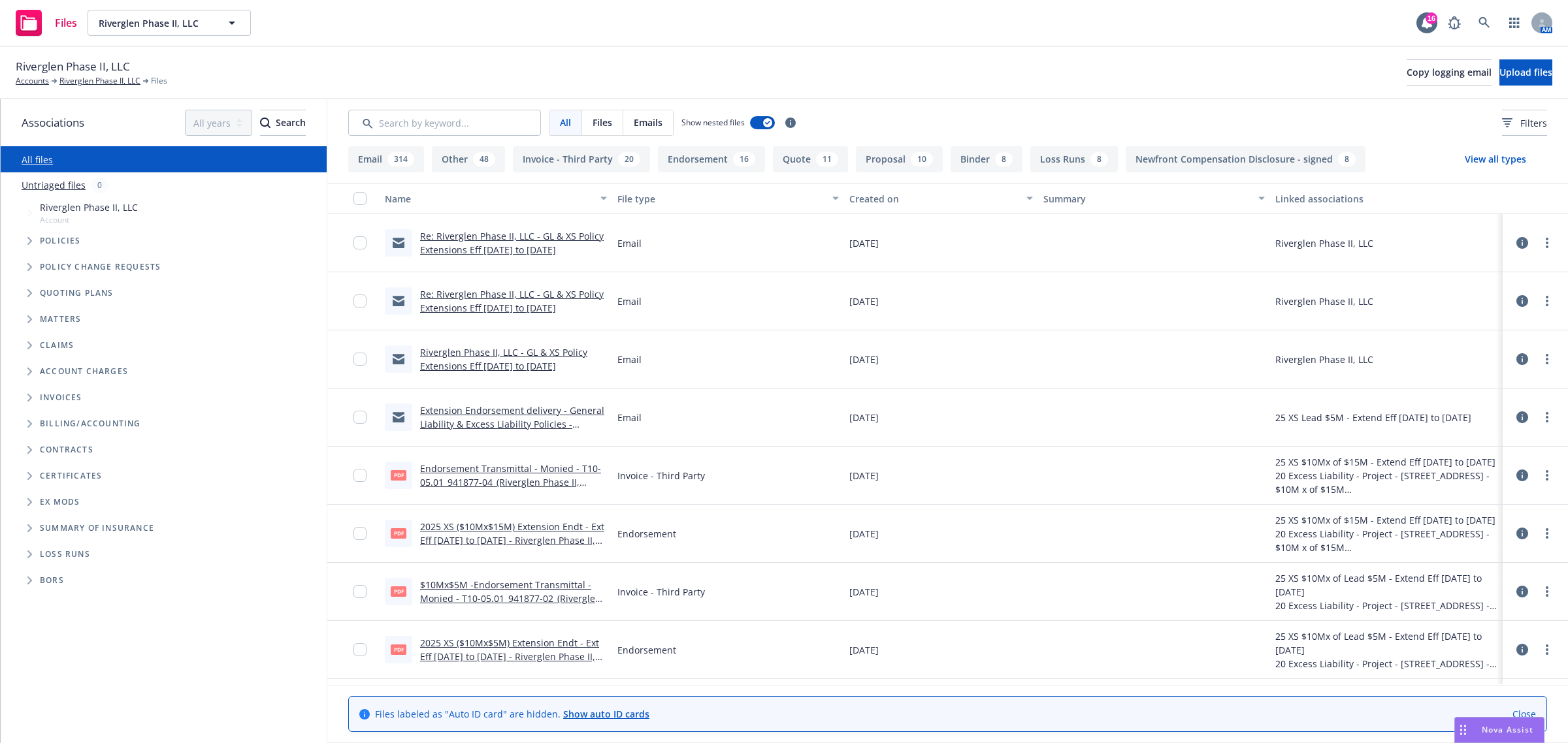
click at [471, 366] on link "Riverglen Phase II, LLC - GL & XS Policy Extensions Eff 09/30/2025 to 12/31/2025" at bounding box center [504, 359] width 167 height 26
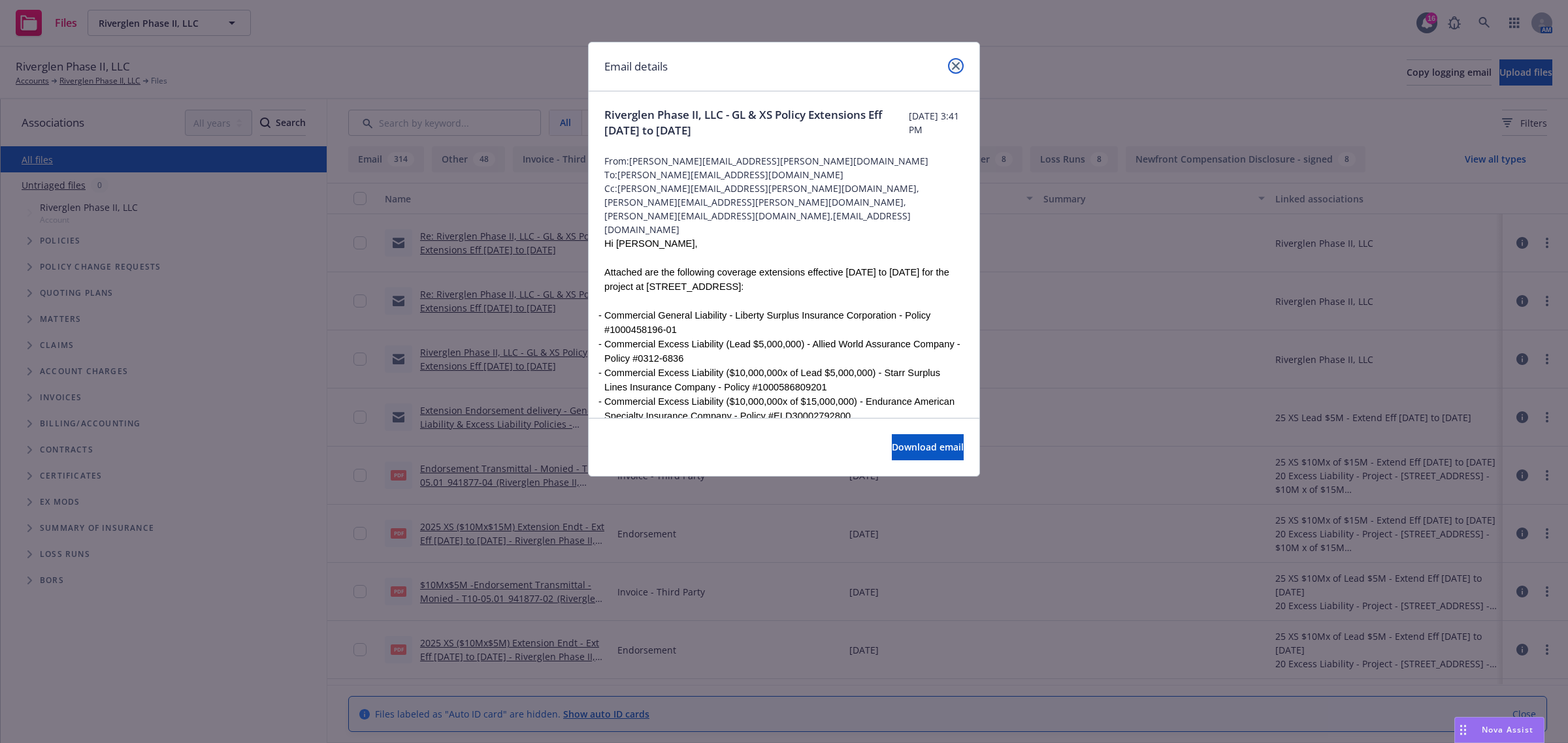
click at [949, 67] on link "close" at bounding box center [956, 66] width 16 height 16
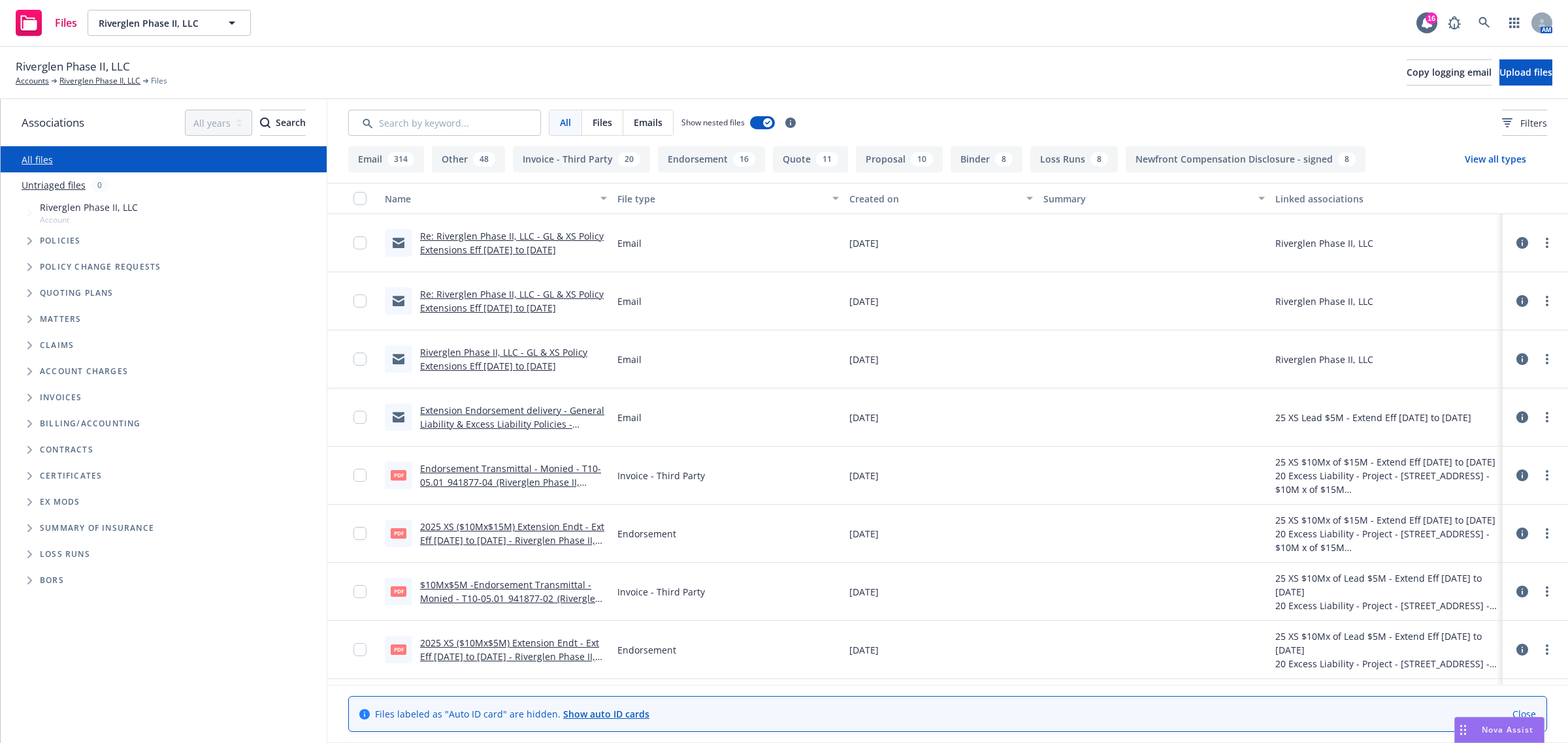
click at [463, 302] on link "Re: Riverglen Phase II, LLC - GL & XS Policy Extensions Eff 09/30/2025 to 12/31…" at bounding box center [512, 301] width 184 height 26
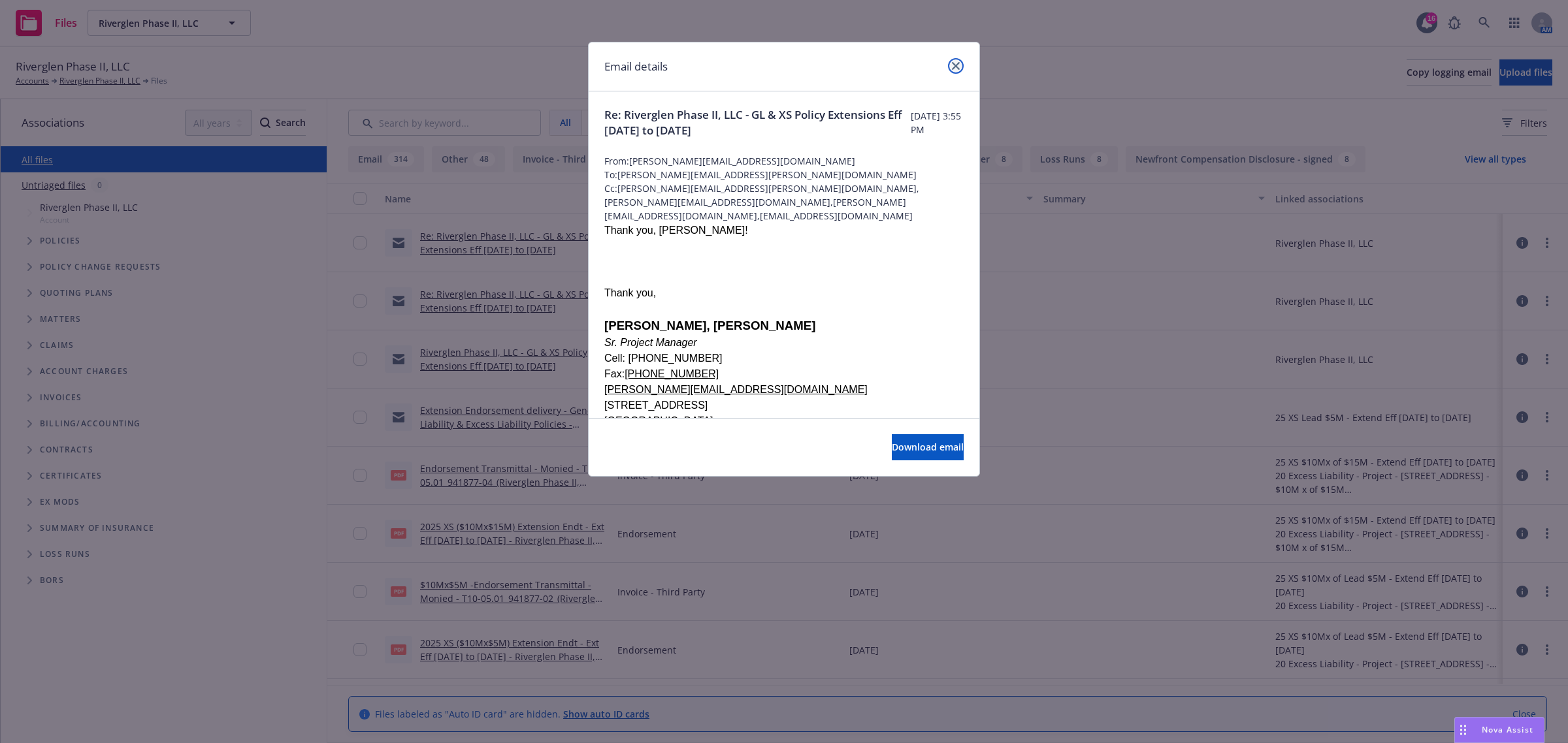
click at [961, 66] on link "close" at bounding box center [956, 66] width 16 height 16
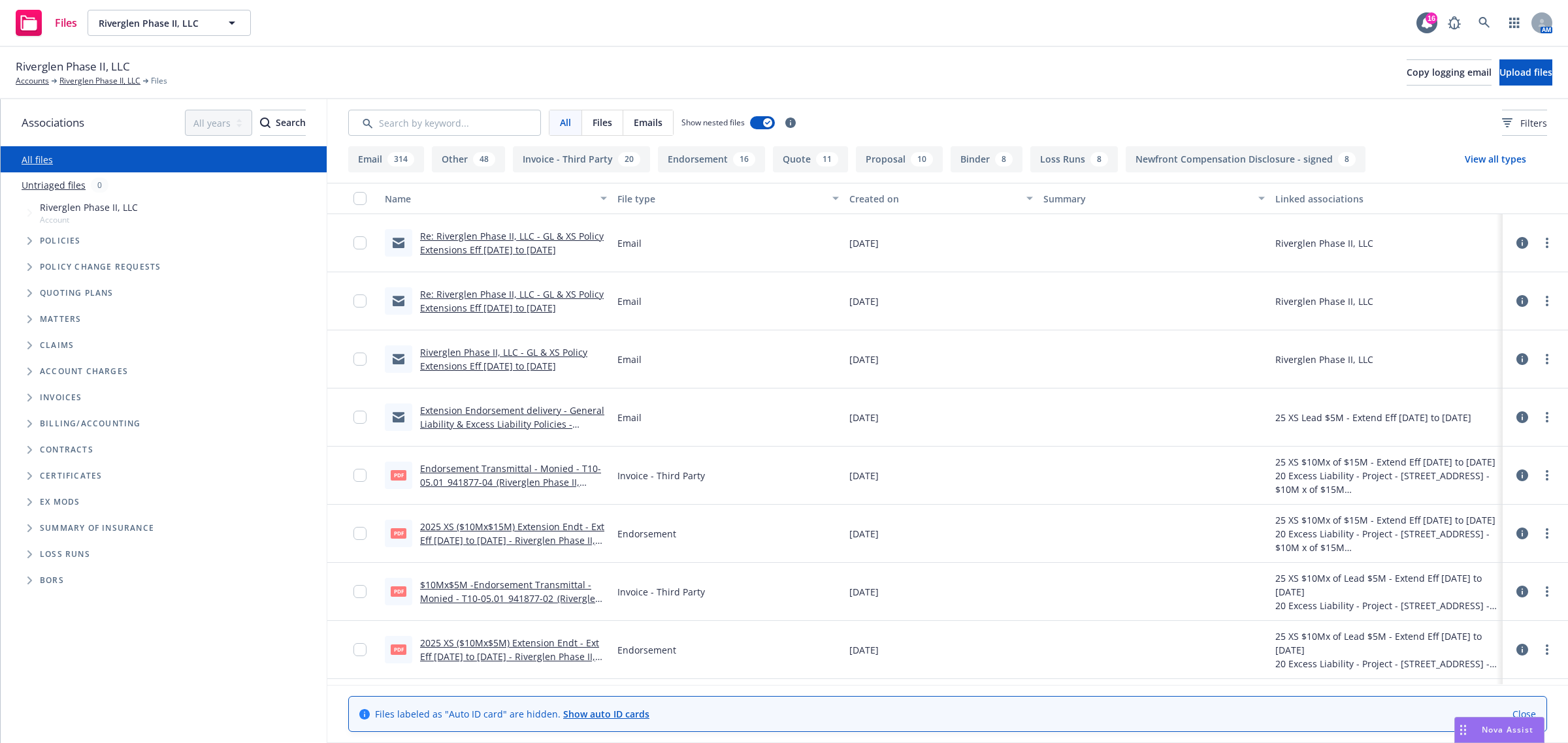
click at [505, 220] on div "Re: Riverglen Phase II, LLC - GL & XS Policy Extensions Eff 09/30/2025 to 12/31…" at bounding box center [496, 243] width 233 height 58
click at [459, 236] on link "Re: Riverglen Phase II, LLC - GL & XS Policy Extensions Eff 09/30/2025 to 12/31…" at bounding box center [512, 243] width 184 height 26
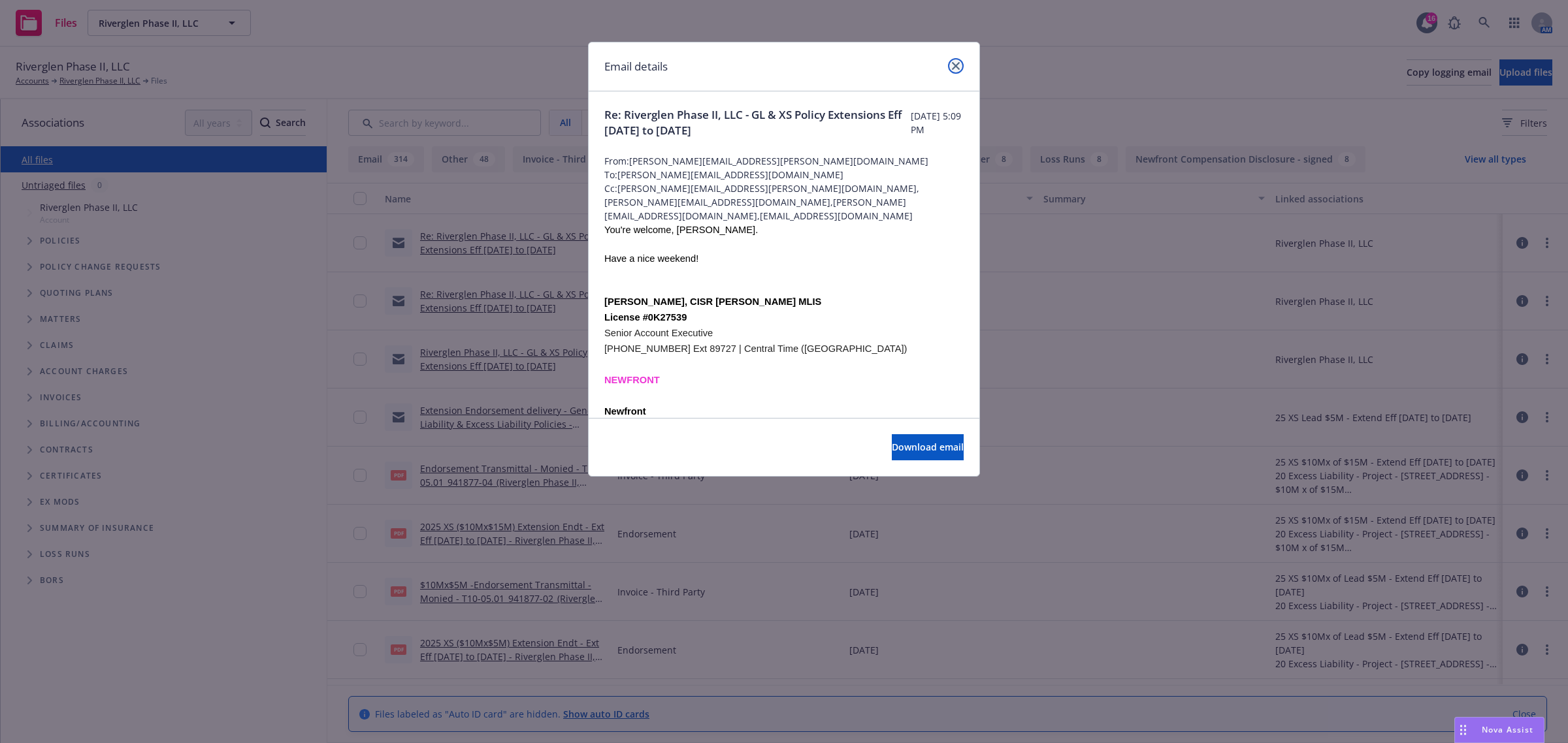
click at [959, 60] on link "close" at bounding box center [956, 66] width 16 height 16
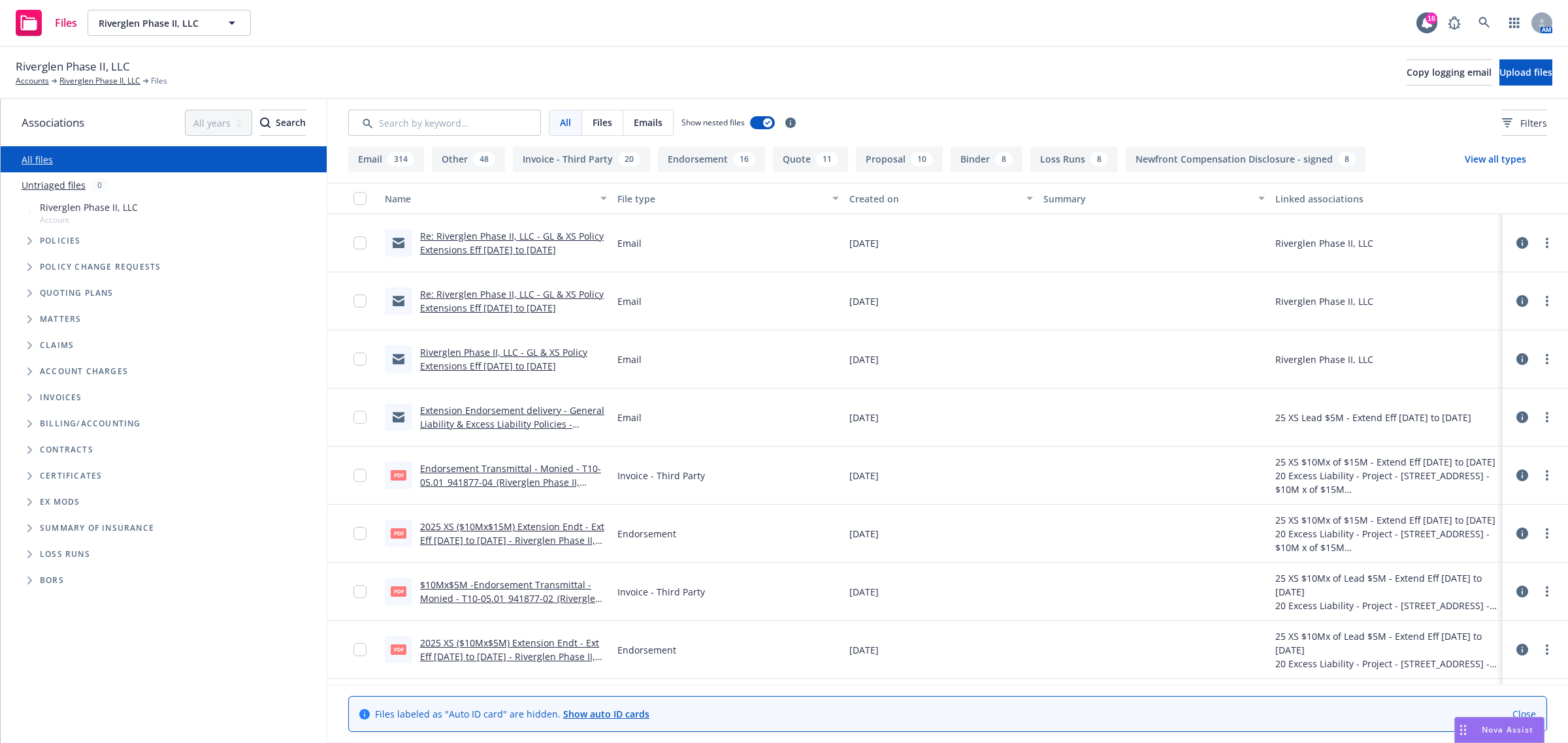
click at [484, 370] on link "Riverglen Phase II, LLC - GL & XS Policy Extensions Eff 09/30/2025 to 12/31/2025" at bounding box center [504, 359] width 167 height 26
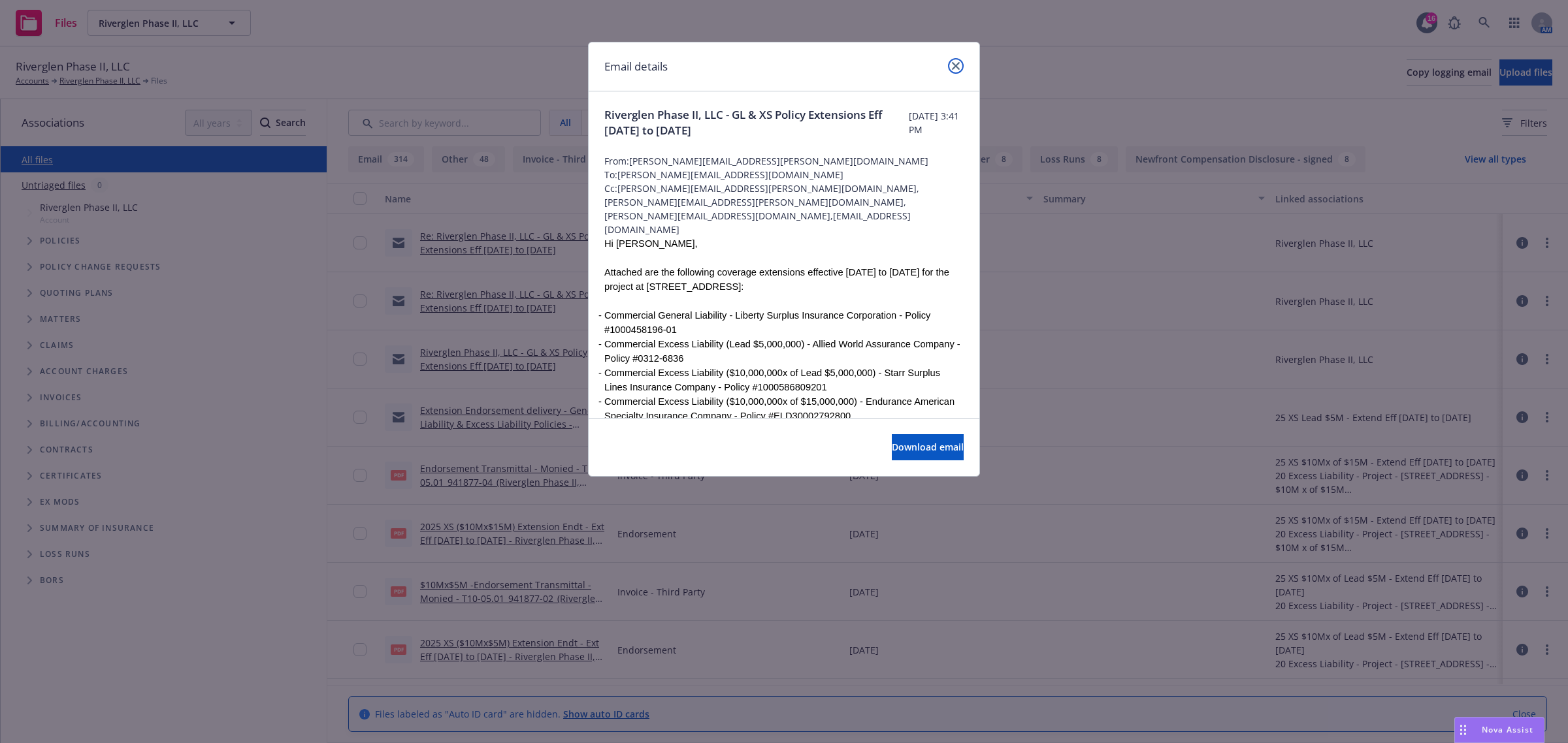
click at [957, 73] on link "close" at bounding box center [956, 66] width 16 height 16
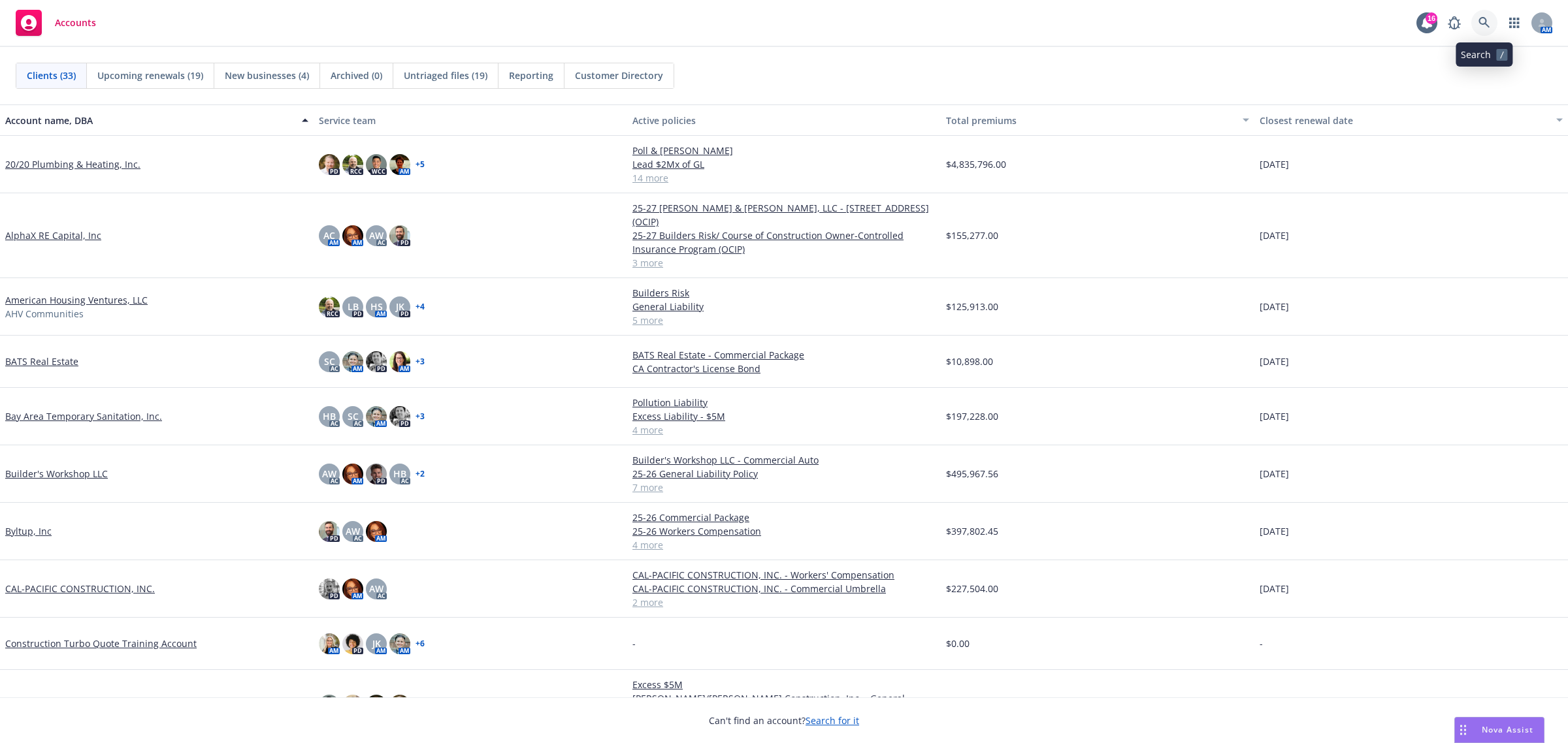
click at [1484, 18] on icon at bounding box center [1484, 22] width 11 height 11
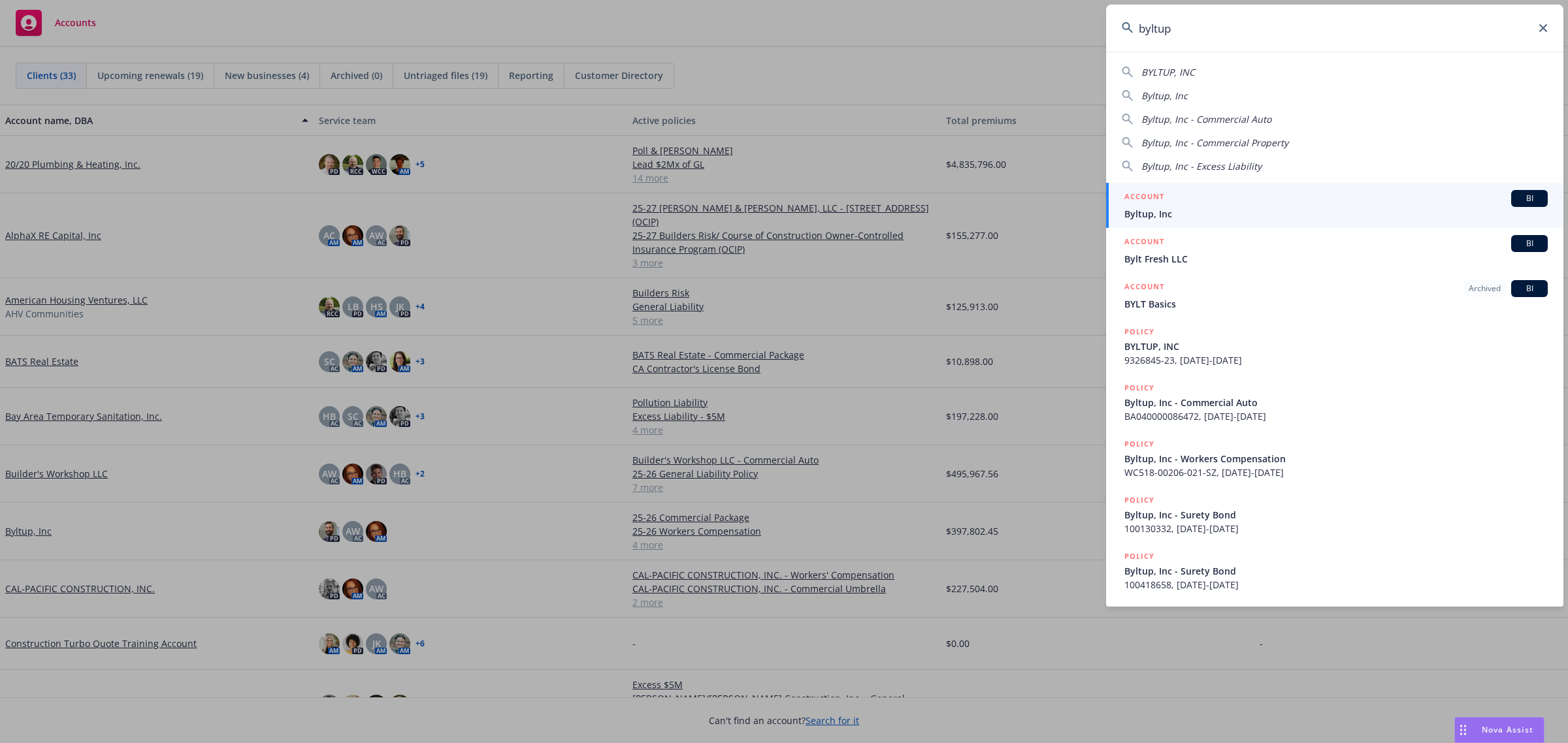
type input "byltup"
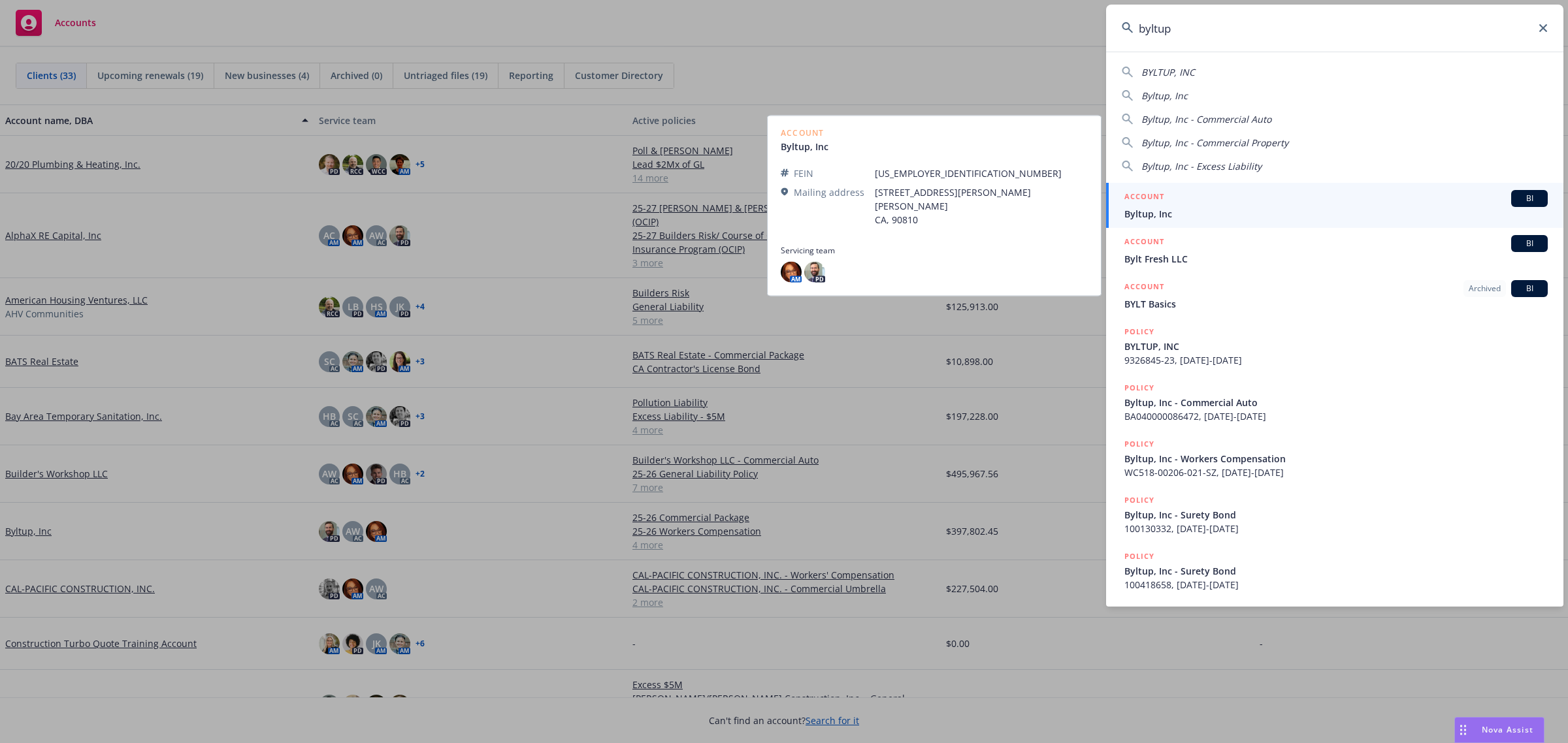
click at [1167, 207] on span "Byltup, Inc" at bounding box center [1336, 213] width 423 height 14
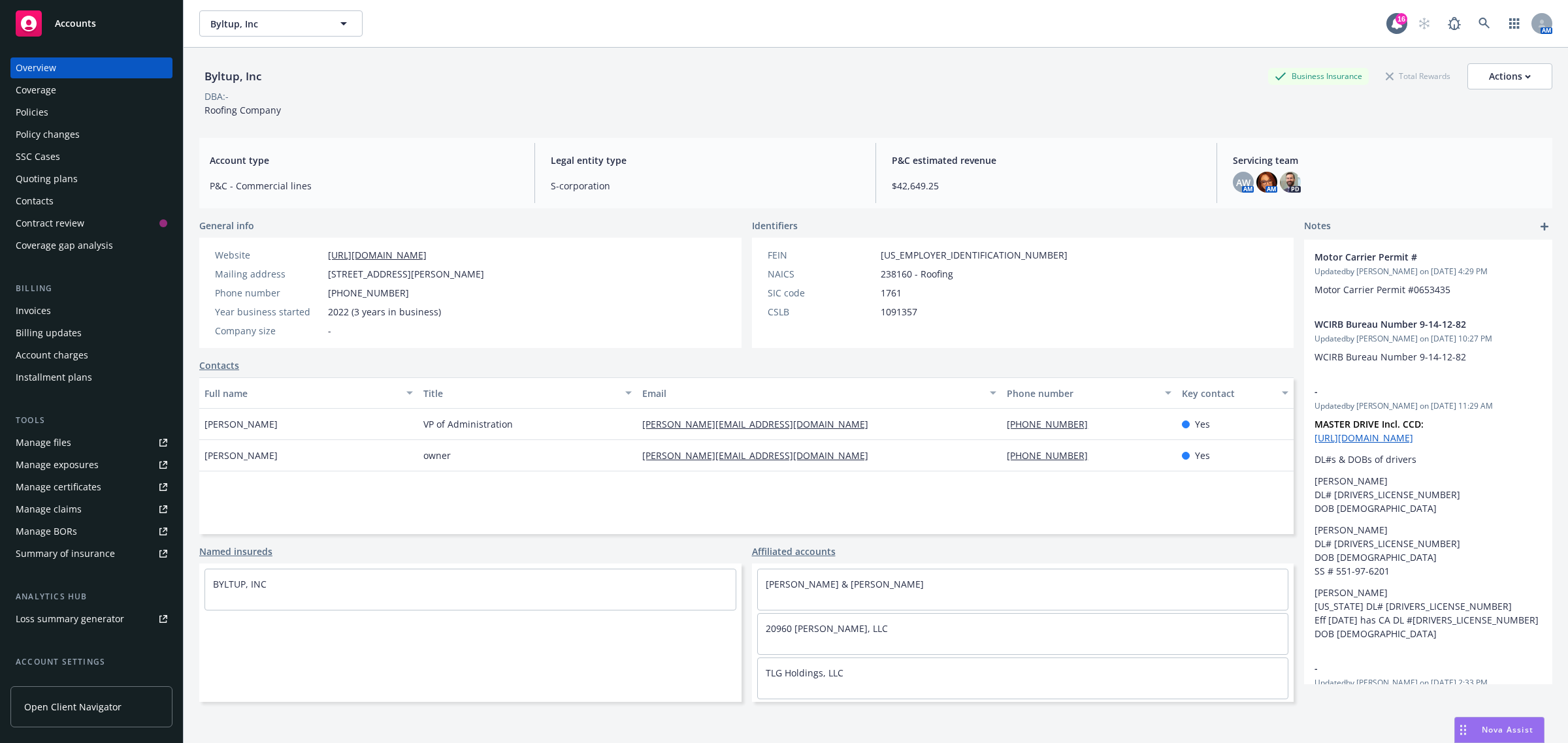
click at [89, 437] on link "Manage files" at bounding box center [92, 442] width 162 height 21
click at [87, 315] on div "Invoices" at bounding box center [92, 311] width 151 height 21
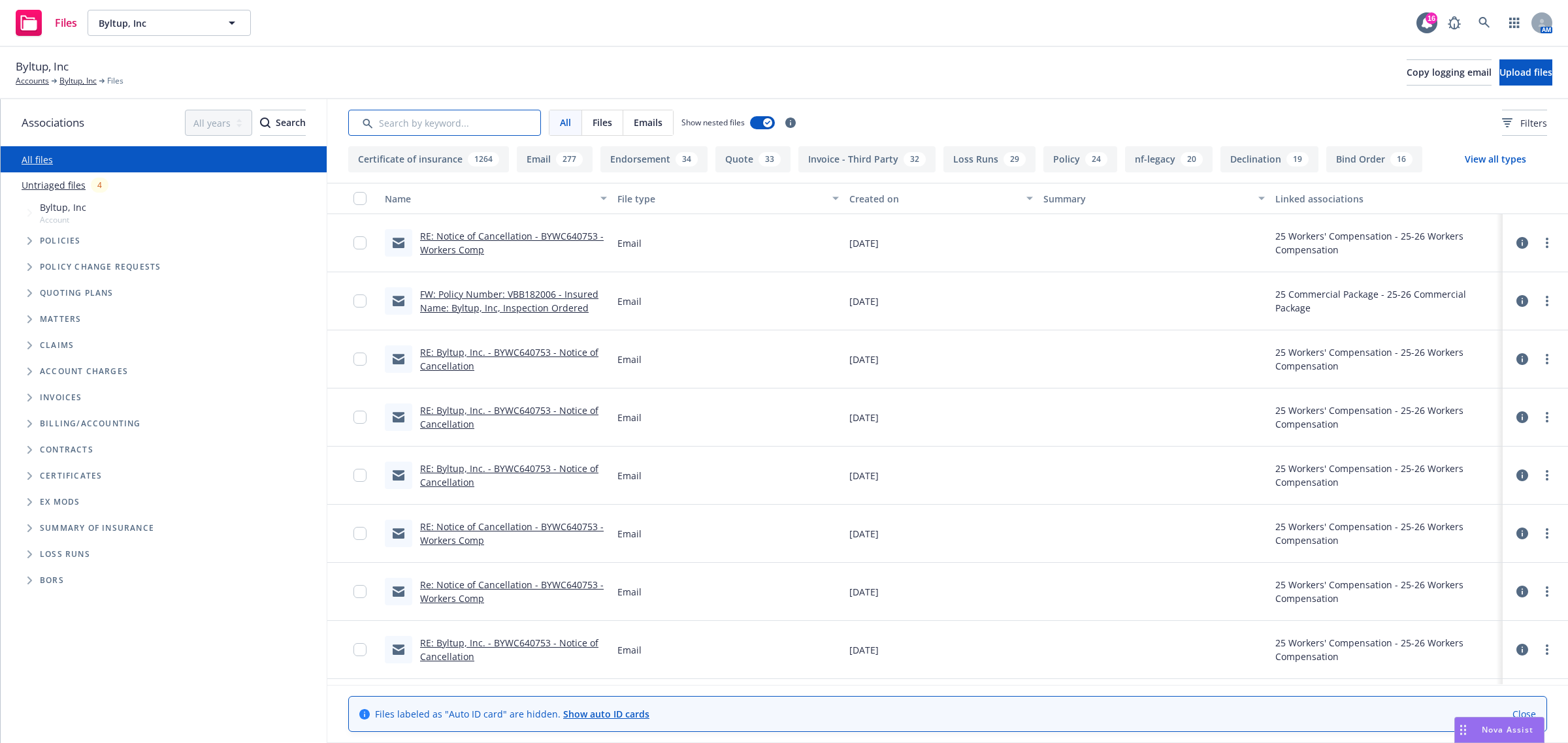
click at [420, 115] on input "Search by keyword..." at bounding box center [444, 123] width 192 height 26
click at [32, 74] on span "Byltup, Inc" at bounding box center [42, 67] width 53 height 17
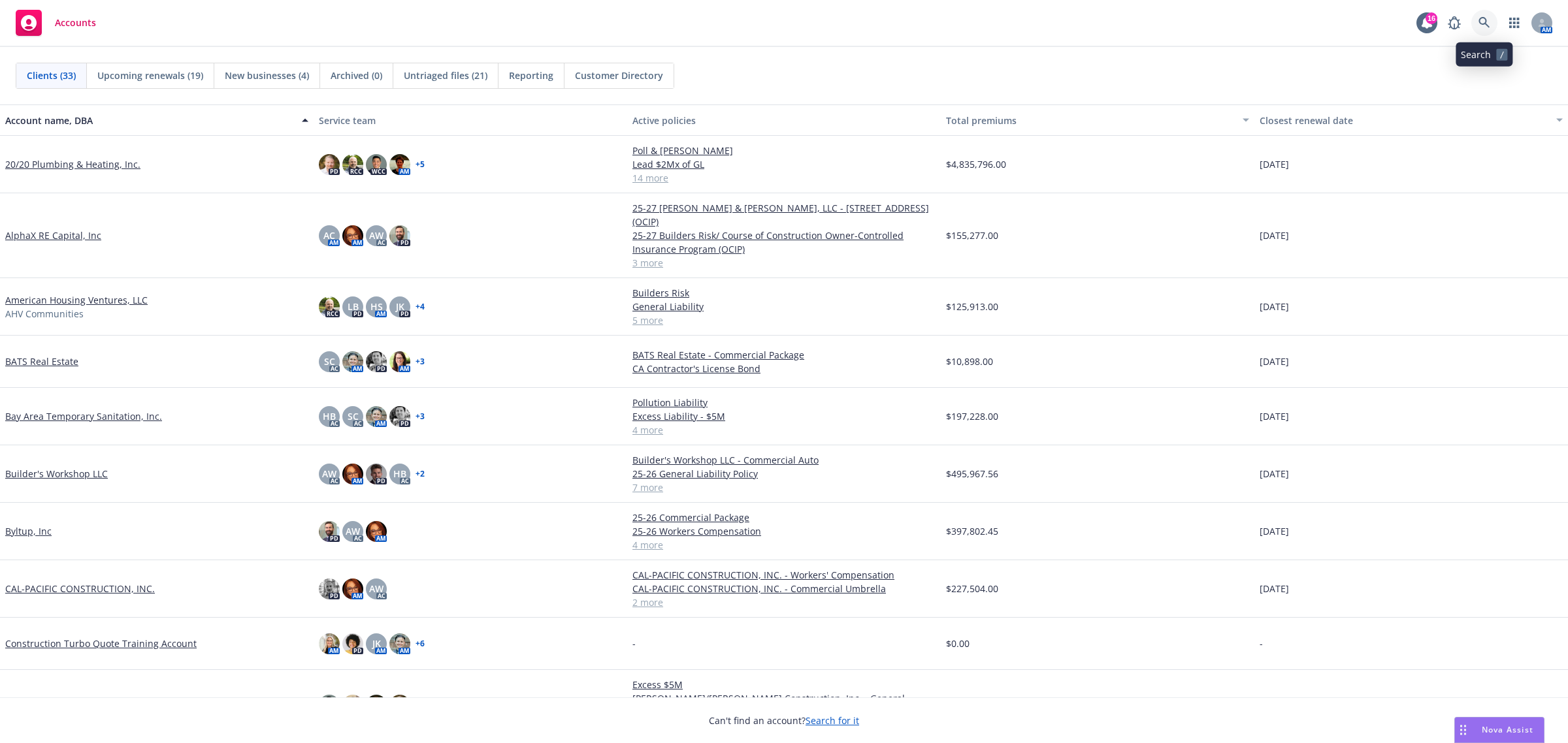
click at [1480, 27] on icon at bounding box center [1484, 23] width 12 height 12
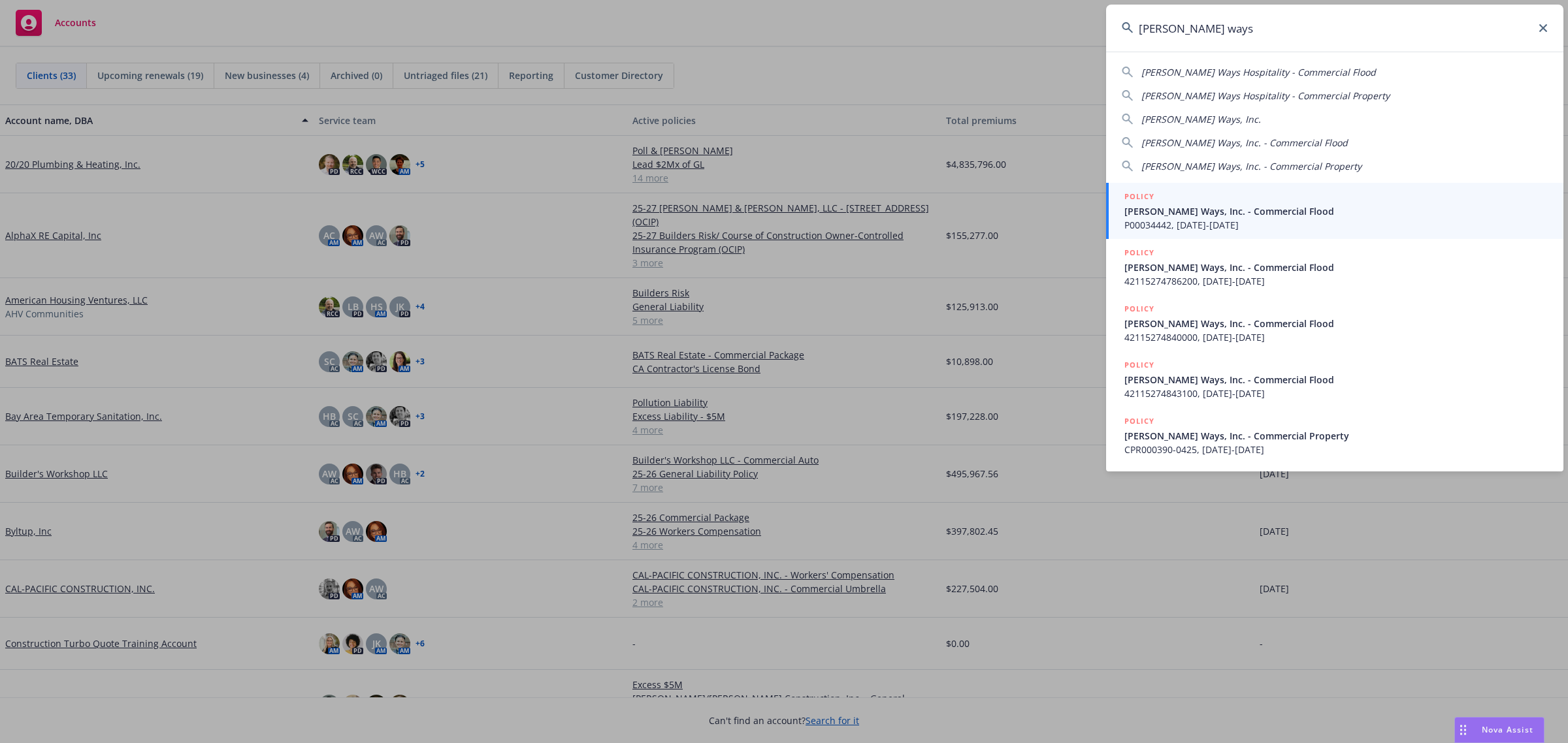
type input "[PERSON_NAME] ways"
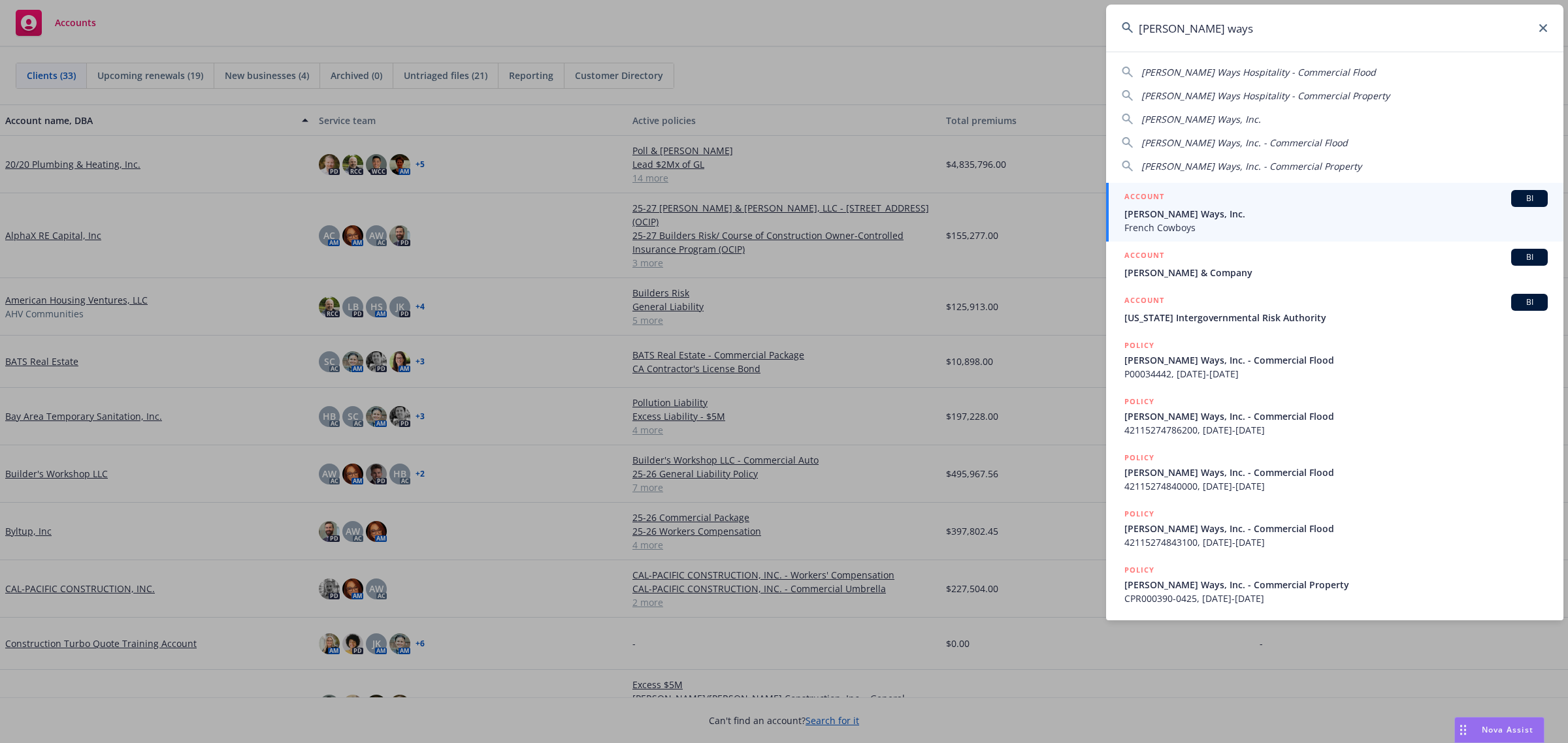
click at [1207, 229] on span "French Cowboys" at bounding box center [1336, 227] width 423 height 14
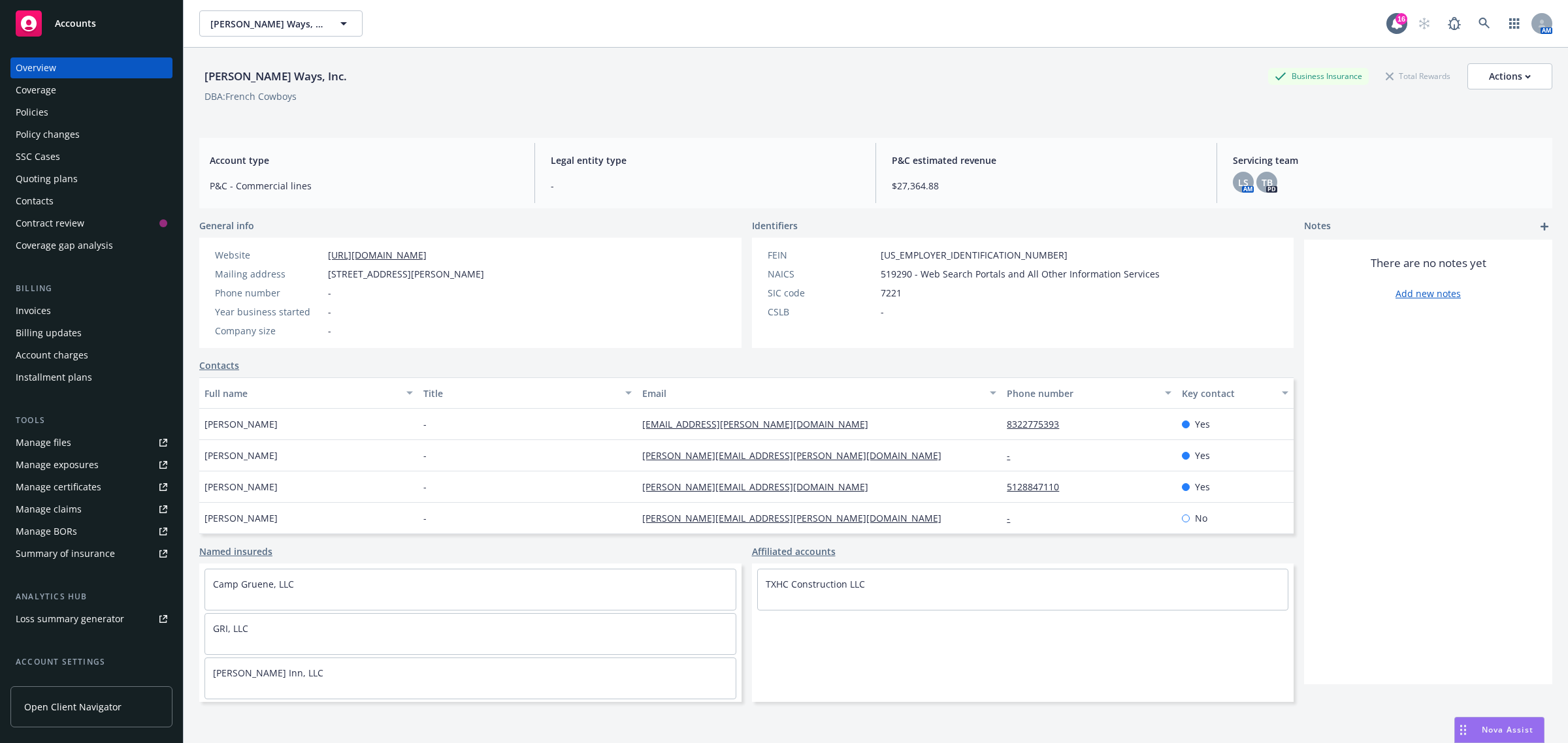
click at [918, 80] on div "Wilder Ways, Inc. Business Insurance Total Rewards Actions" at bounding box center [875, 76] width 1353 height 26
click at [1161, 275] on div "FEIN 86-2805382 NAICS 519290 - Web Search Portals and All Other Information Ser…" at bounding box center [1023, 293] width 542 height 110
click at [1525, 77] on icon "button" at bounding box center [1528, 76] width 6 height 4
click at [1079, 105] on div "Wilder Ways, Inc. Business Insurance Total Rewards Actions Actions Edit account…" at bounding box center [875, 90] width 1353 height 53
click at [206, 366] on link "Contacts" at bounding box center [218, 365] width 40 height 14
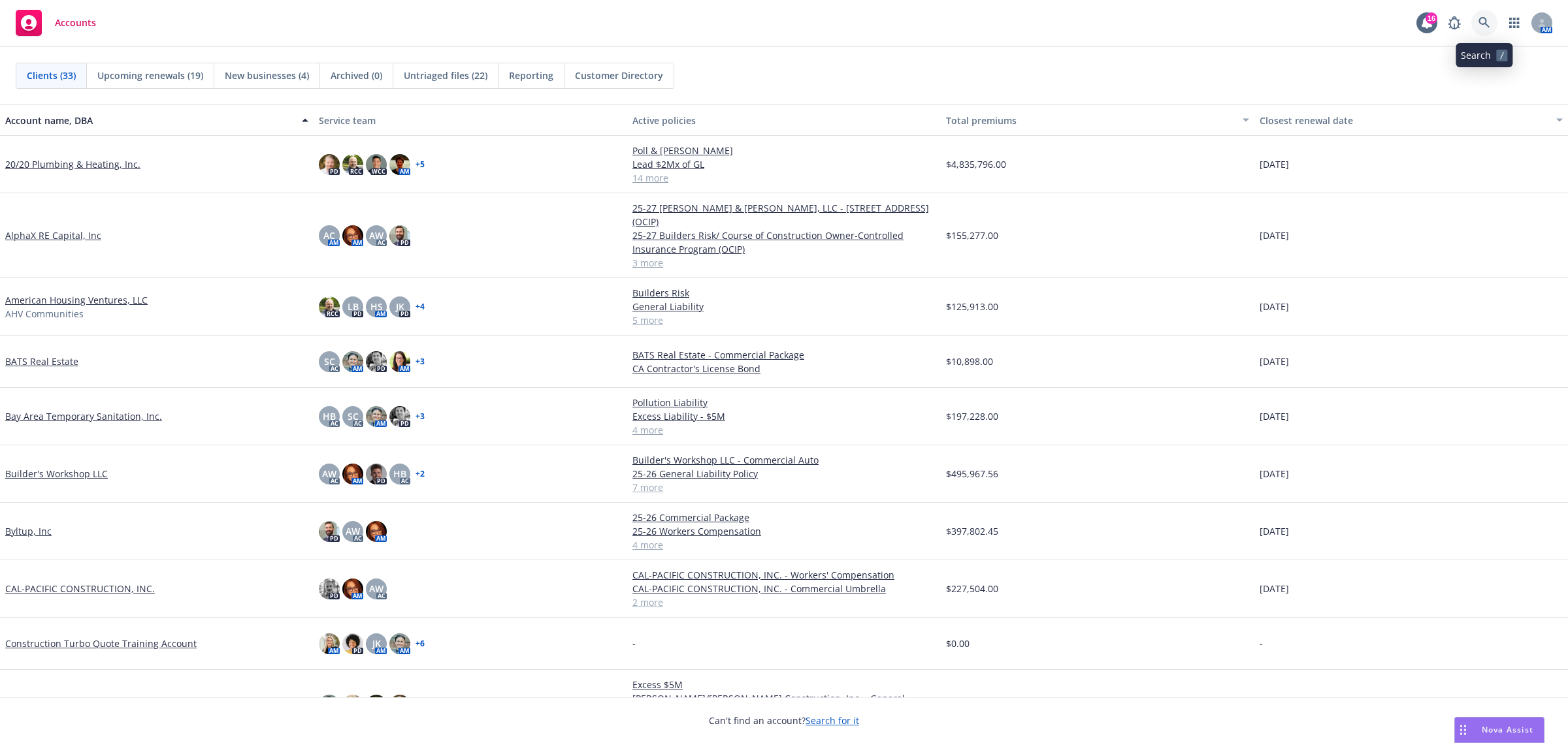
click at [1481, 19] on icon at bounding box center [1484, 23] width 12 height 12
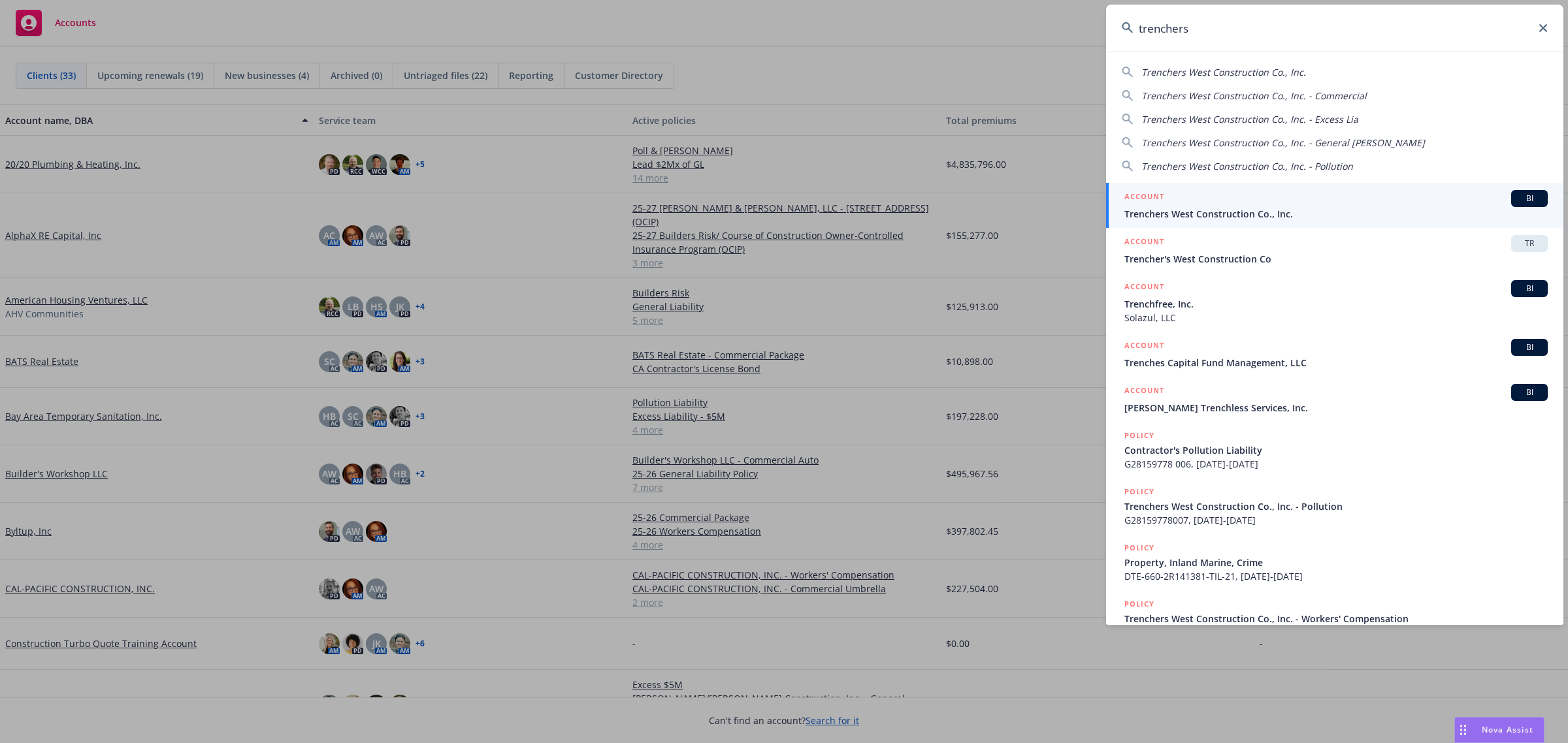
type input "trenchers"
click at [1266, 213] on span "Trenchers West Construction Co., Inc." at bounding box center [1336, 213] width 423 height 14
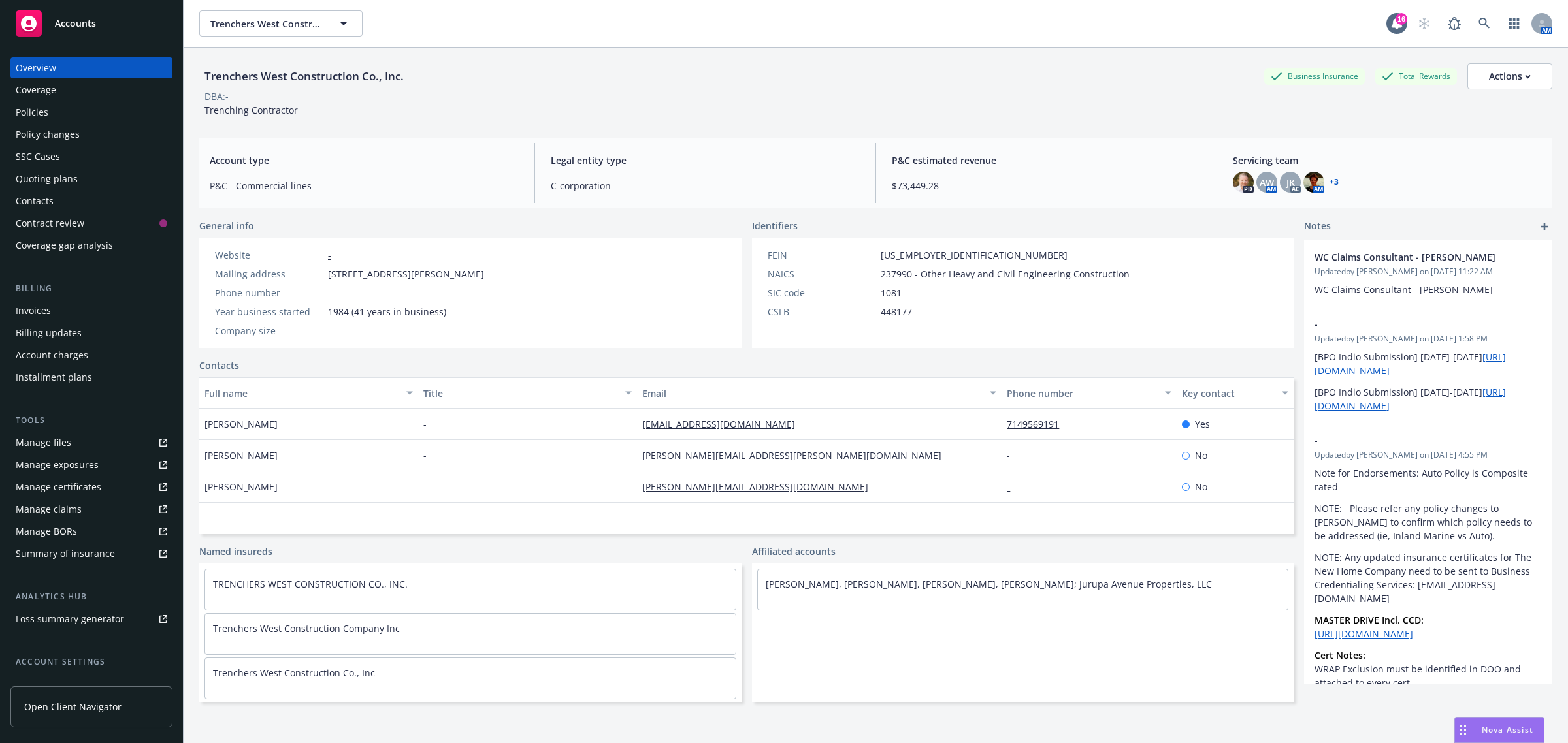
click at [74, 173] on div "Quoting plans" at bounding box center [47, 179] width 62 height 21
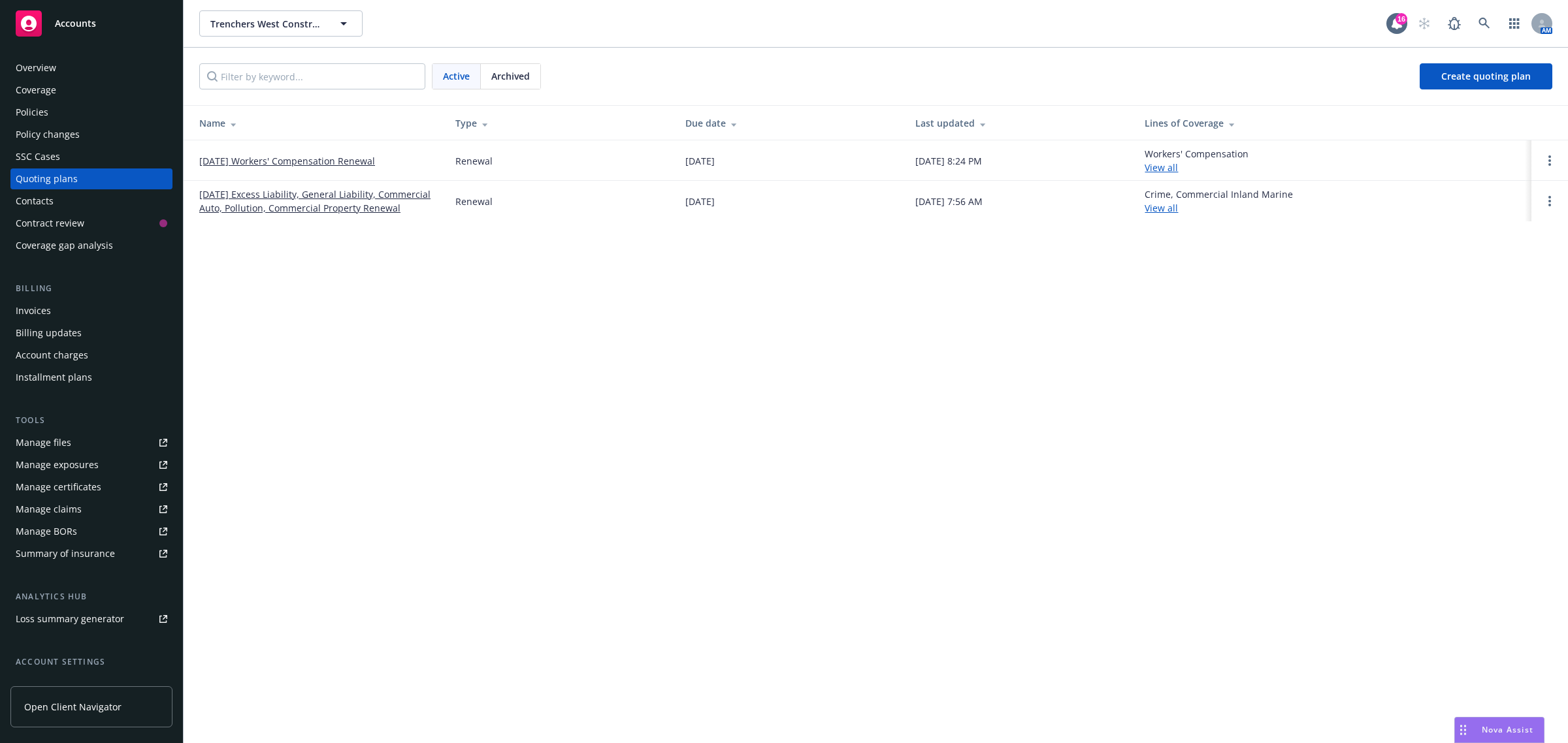
click at [373, 203] on link "[DATE] Excess Liability, General Liability, Commercial Auto, Pollution, Commerc…" at bounding box center [316, 201] width 235 height 27
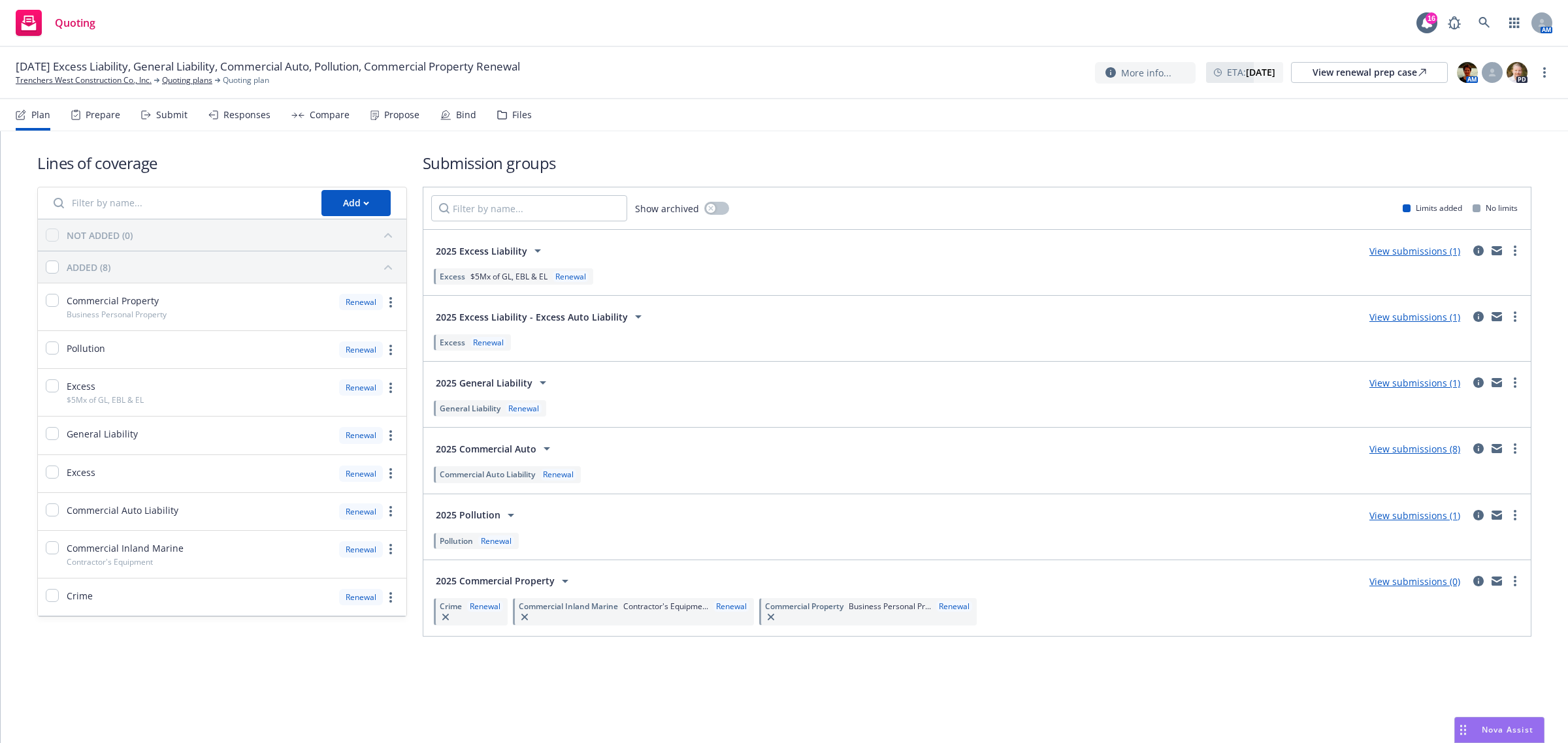
click at [1417, 450] on link "View submissions (8)" at bounding box center [1415, 448] width 91 height 12
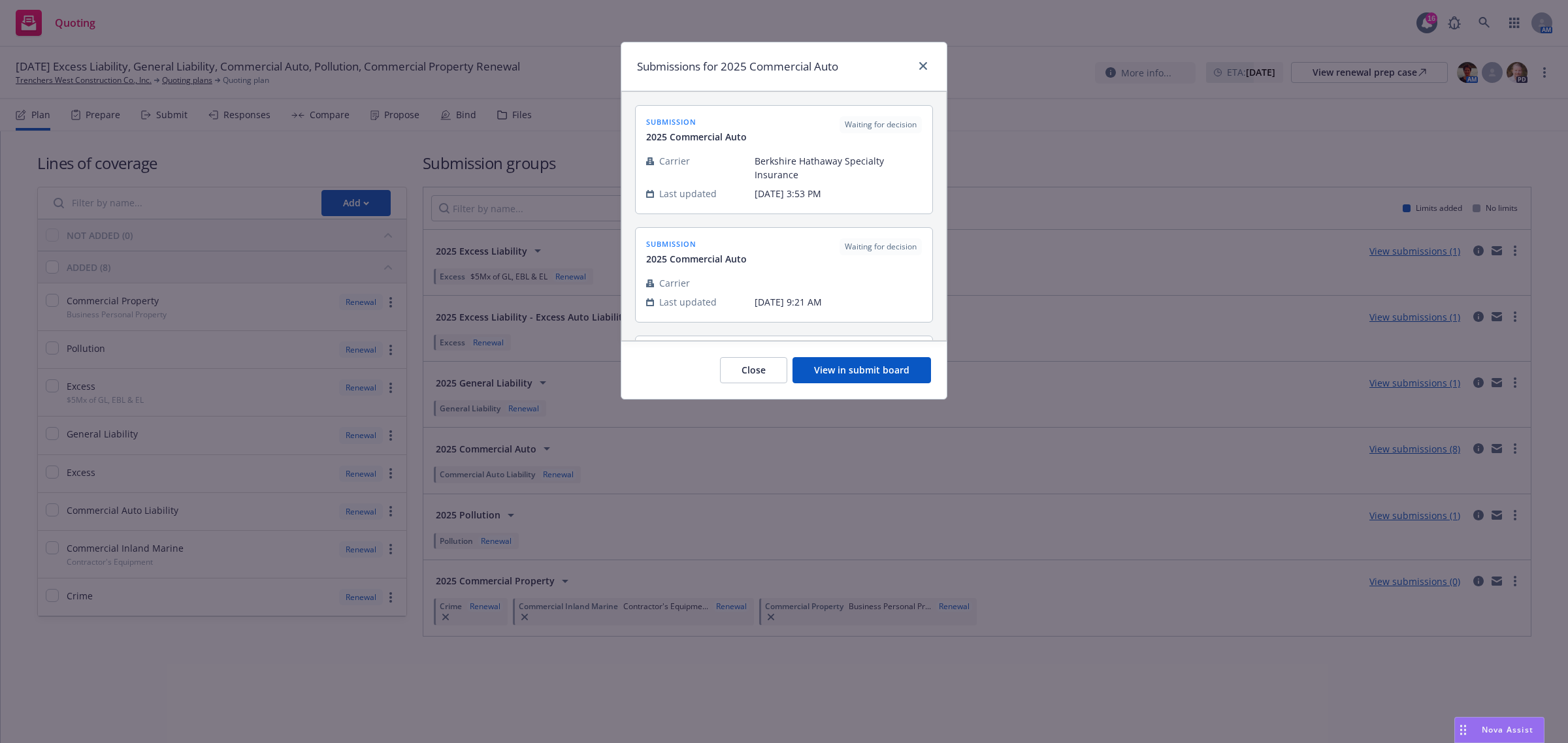
click at [876, 367] on button "View in submit board" at bounding box center [861, 370] width 138 height 26
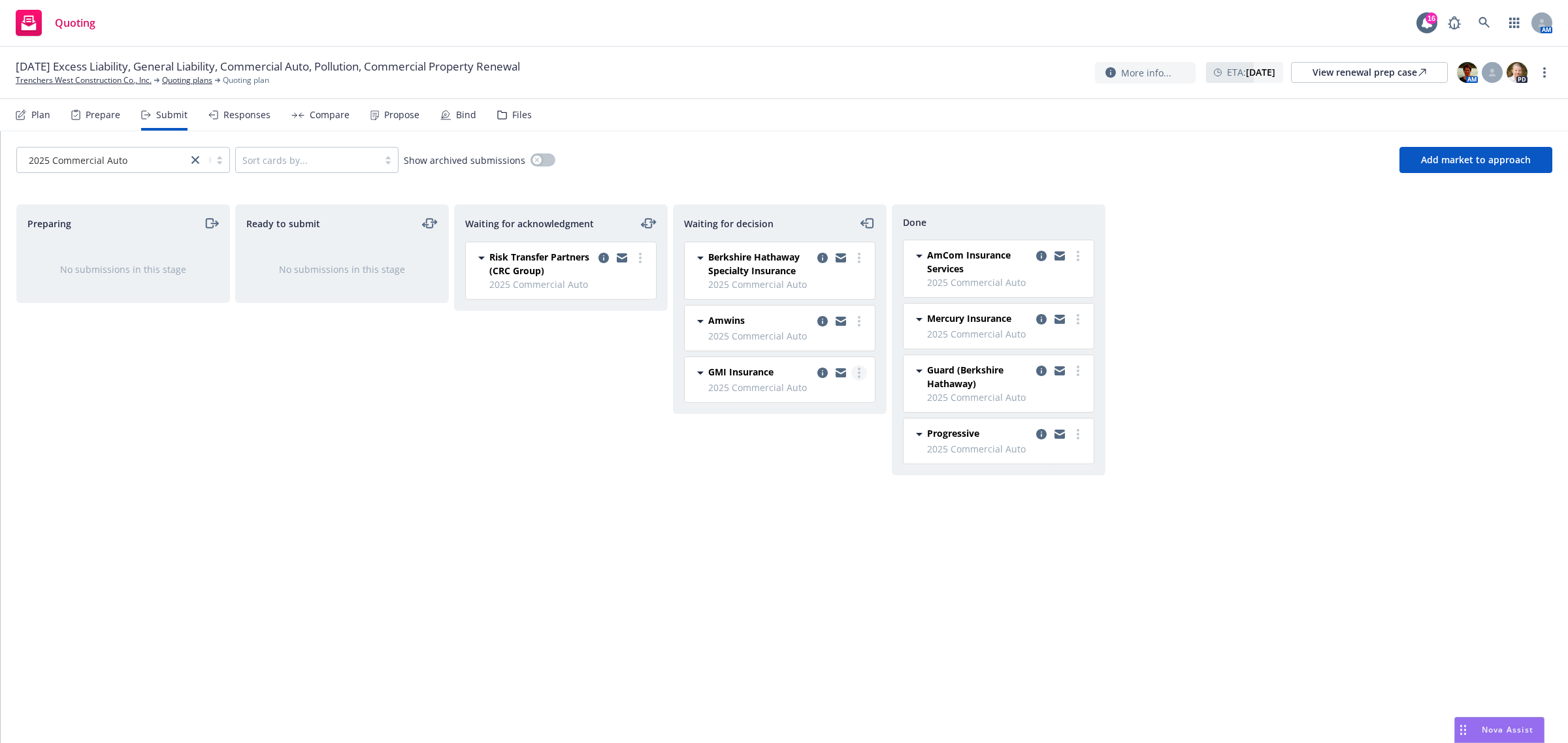
click at [854, 373] on link "more" at bounding box center [859, 373] width 16 height 16
click at [833, 468] on link "Add declined decision" at bounding box center [800, 479] width 130 height 26
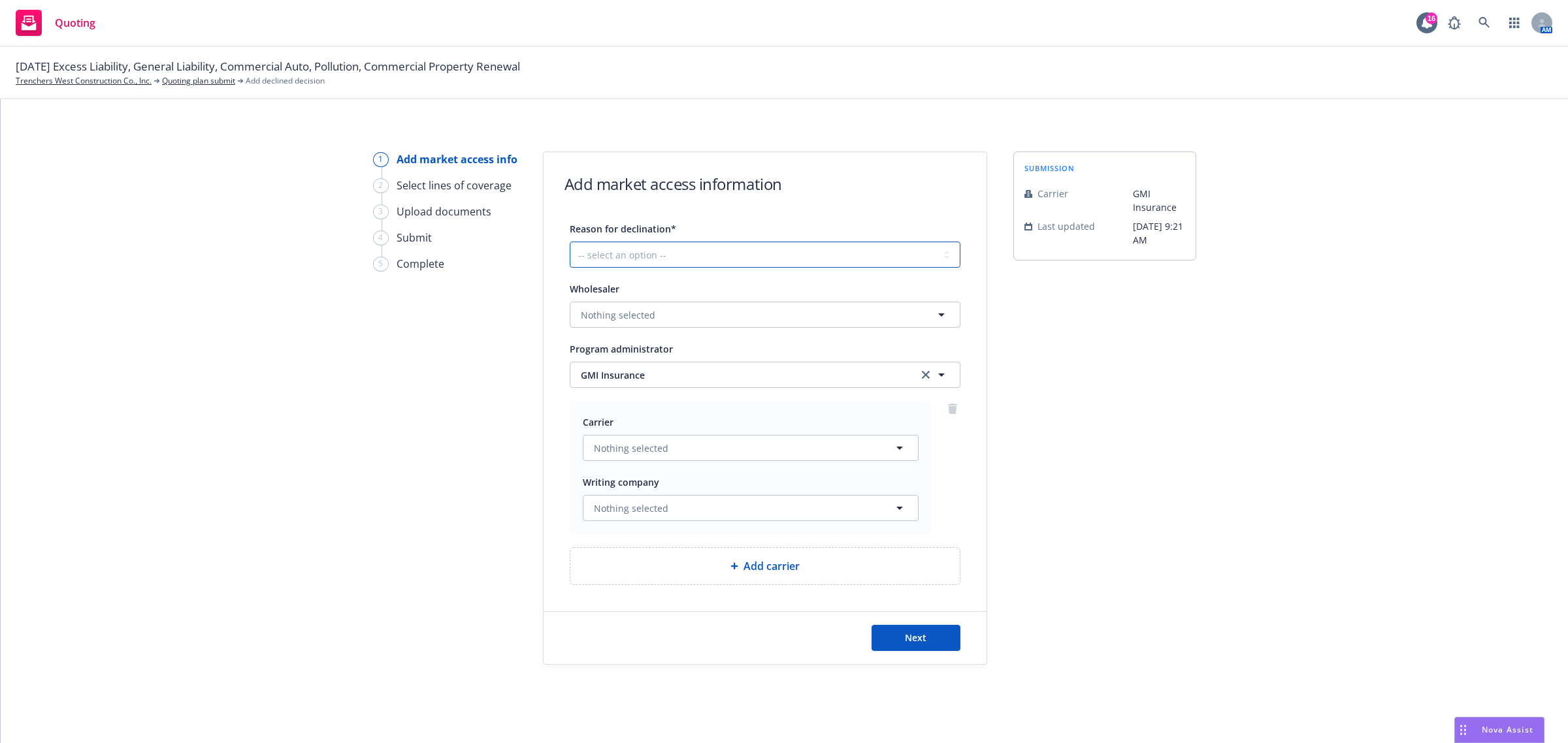
click at [632, 248] on select "-- select an option -- Cannot compete with other markets Carrier non-renewed Ca…" at bounding box center [765, 254] width 391 height 26
select select "DOES_NOT_FIT_UNDERWRITER_APPETITE"
click at [570, 241] on select "-- select an option -- Cannot compete with other markets Carrier non-renewed Ca…" at bounding box center [765, 254] width 391 height 26
click at [686, 575] on div "Add carrier" at bounding box center [765, 566] width 389 height 37
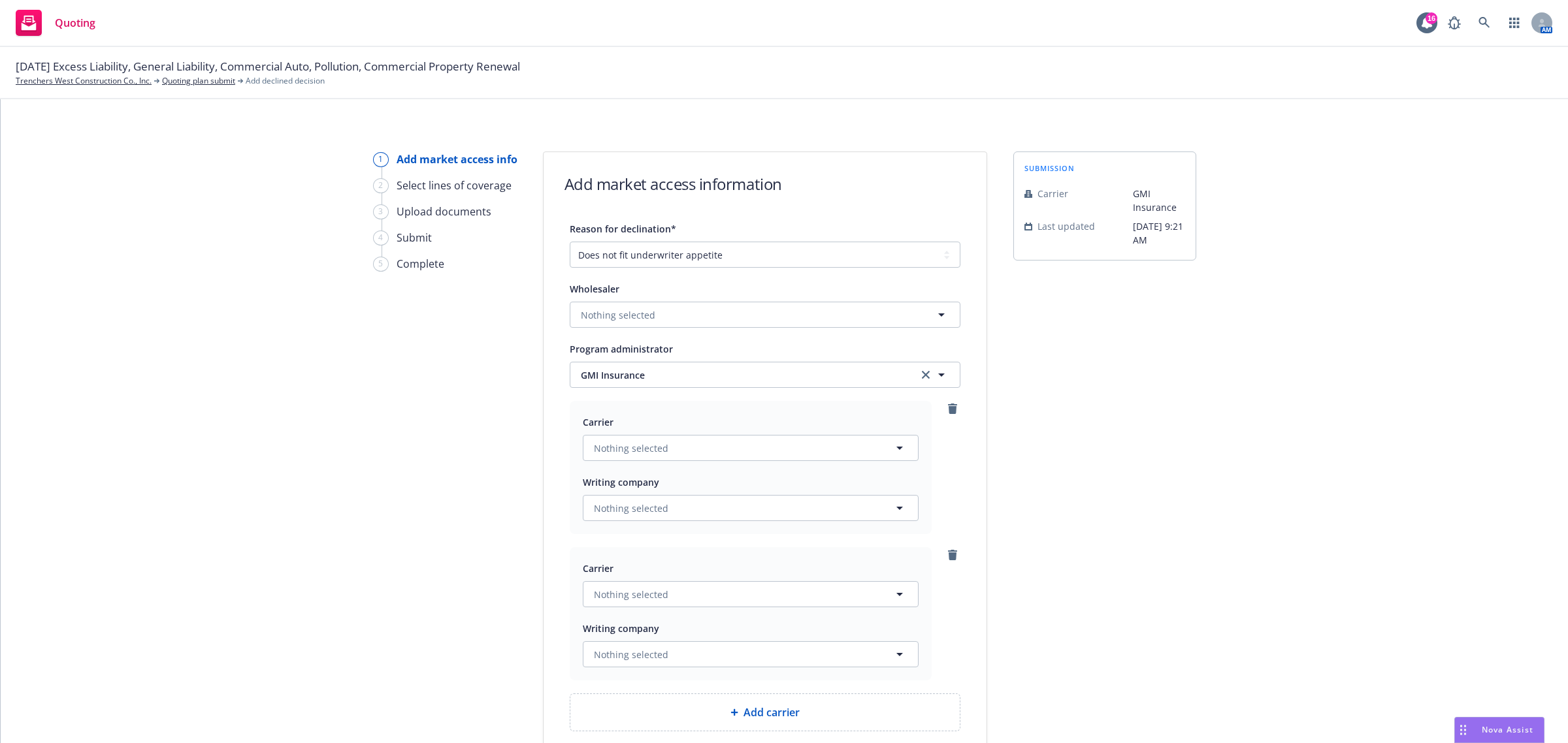
click at [952, 560] on div at bounding box center [952, 613] width 16 height 133
click at [957, 551] on div "Reason for declination* -- select an option -- Cannot compete with other market…" at bounding box center [765, 476] width 443 height 511
click at [948, 551] on icon "remove" at bounding box center [952, 555] width 9 height 11
drag, startPoint x: 913, startPoint y: 644, endPoint x: 905, endPoint y: 642, distance: 8.2
click at [911, 644] on span "Next" at bounding box center [916, 637] width 22 height 12
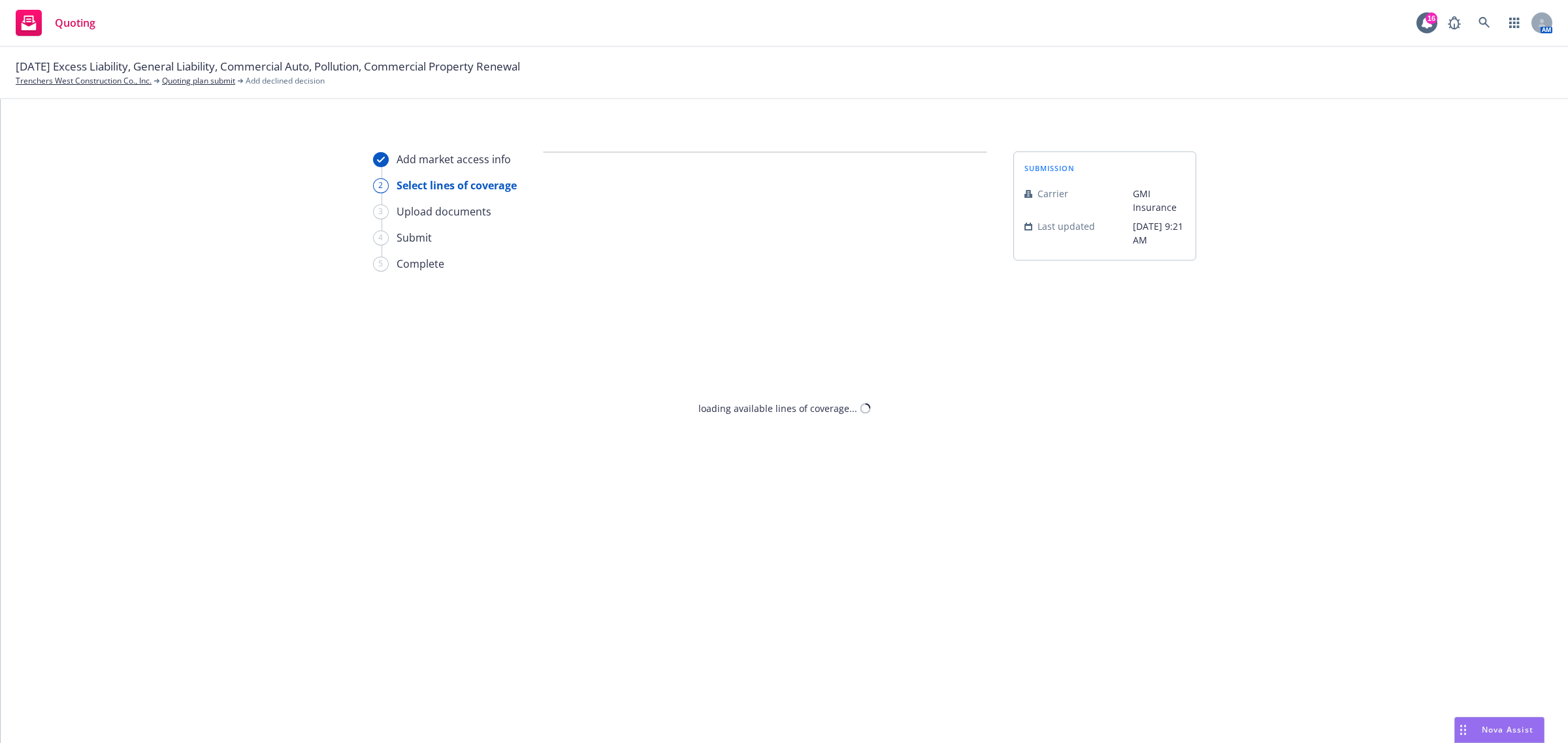
select select "DOES_NOT_FIT_UNDERWRITER_APPETITE"
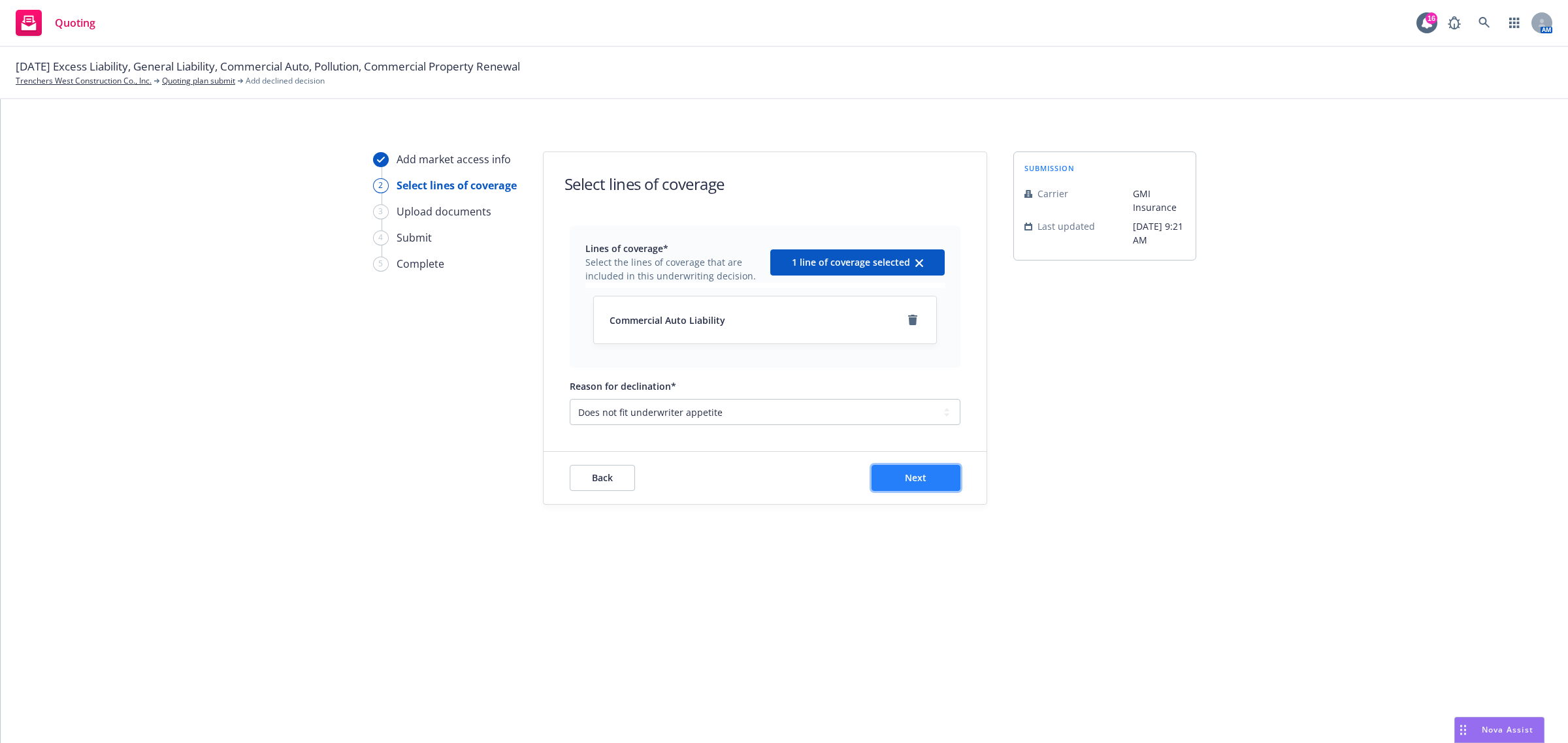
click at [922, 481] on span "Next" at bounding box center [916, 477] width 22 height 12
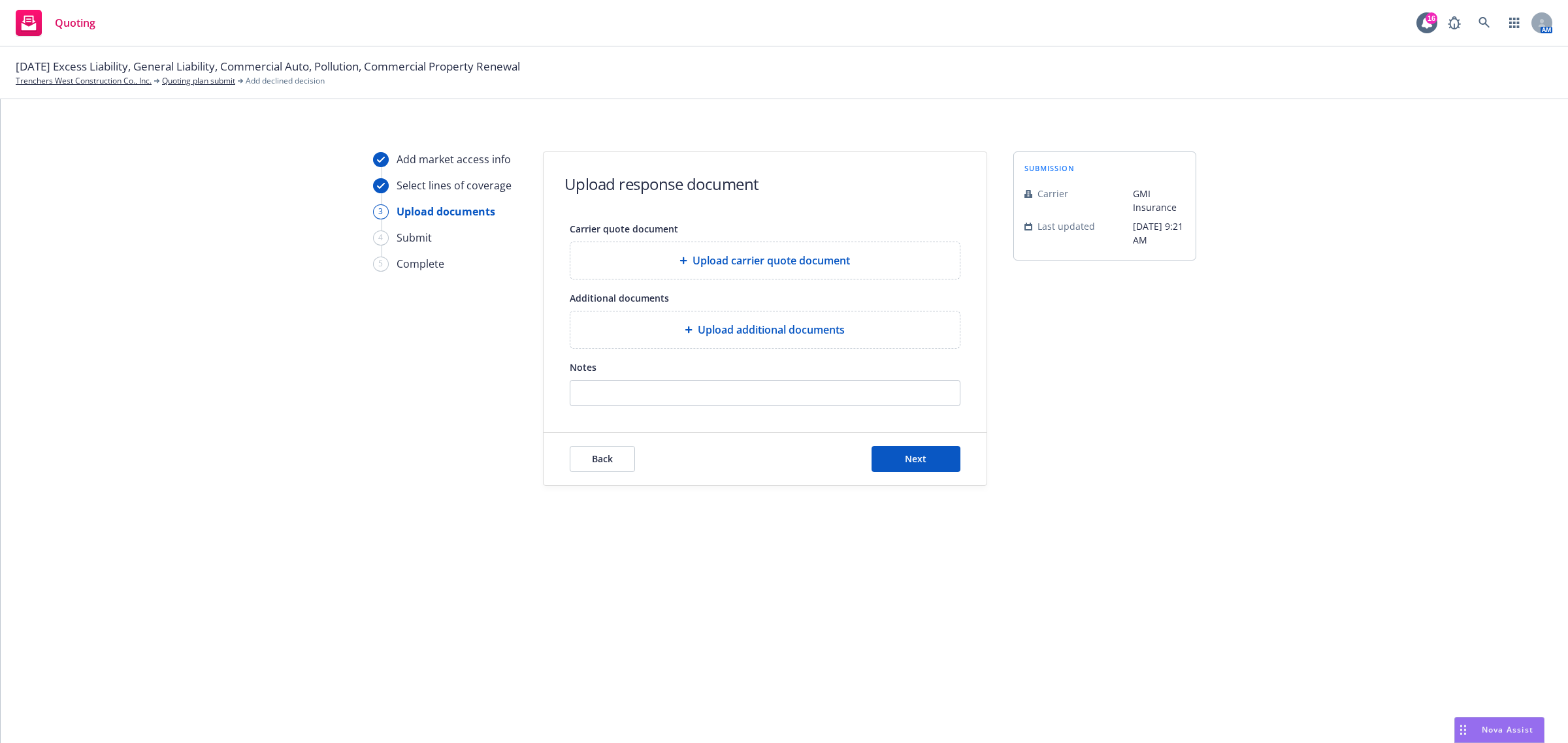
click at [687, 343] on div "Upload additional documents" at bounding box center [765, 329] width 389 height 37
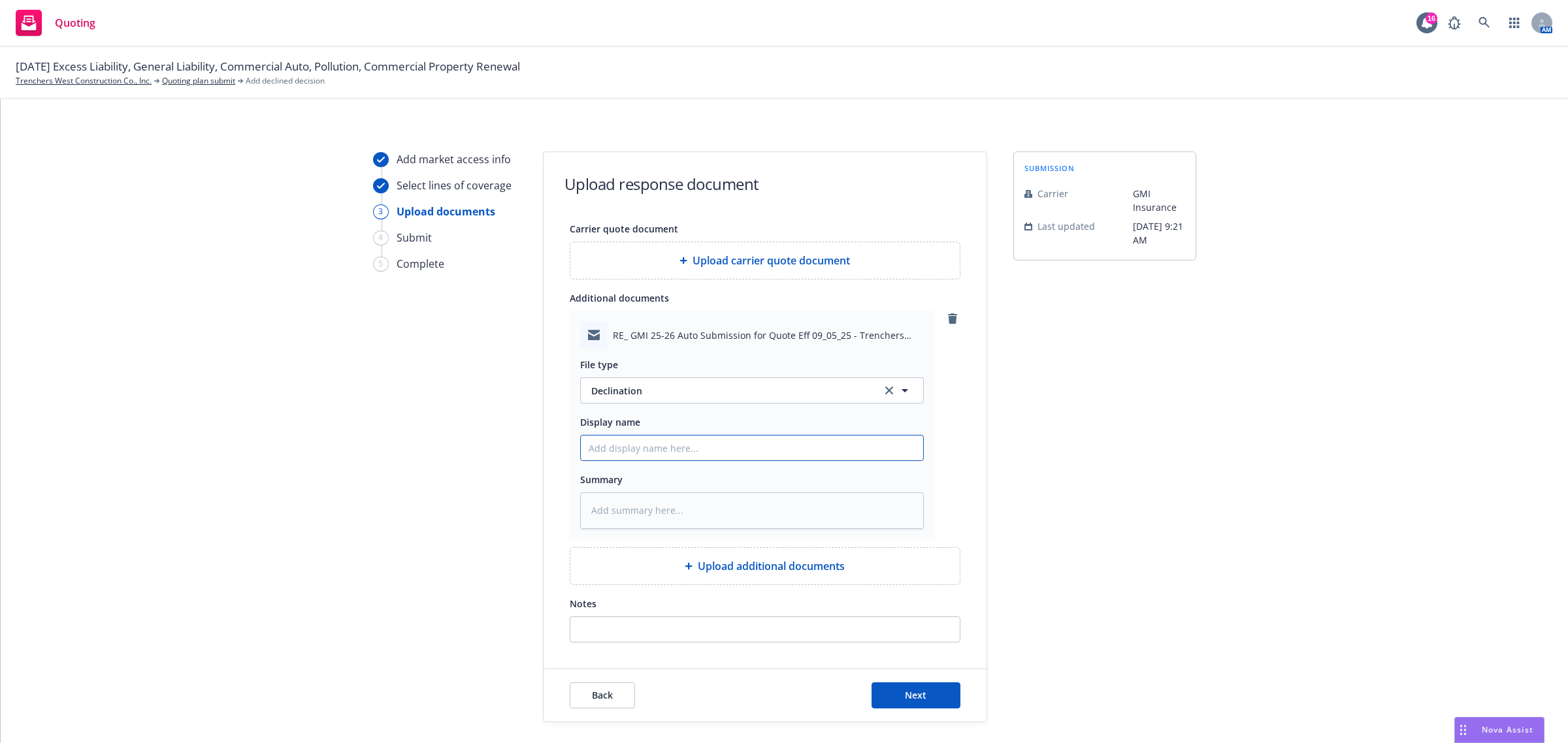
click at [626, 448] on input "Display name" at bounding box center [752, 448] width 342 height 25
type textarea "x"
type input "A"
type textarea "x"
type input "Au"
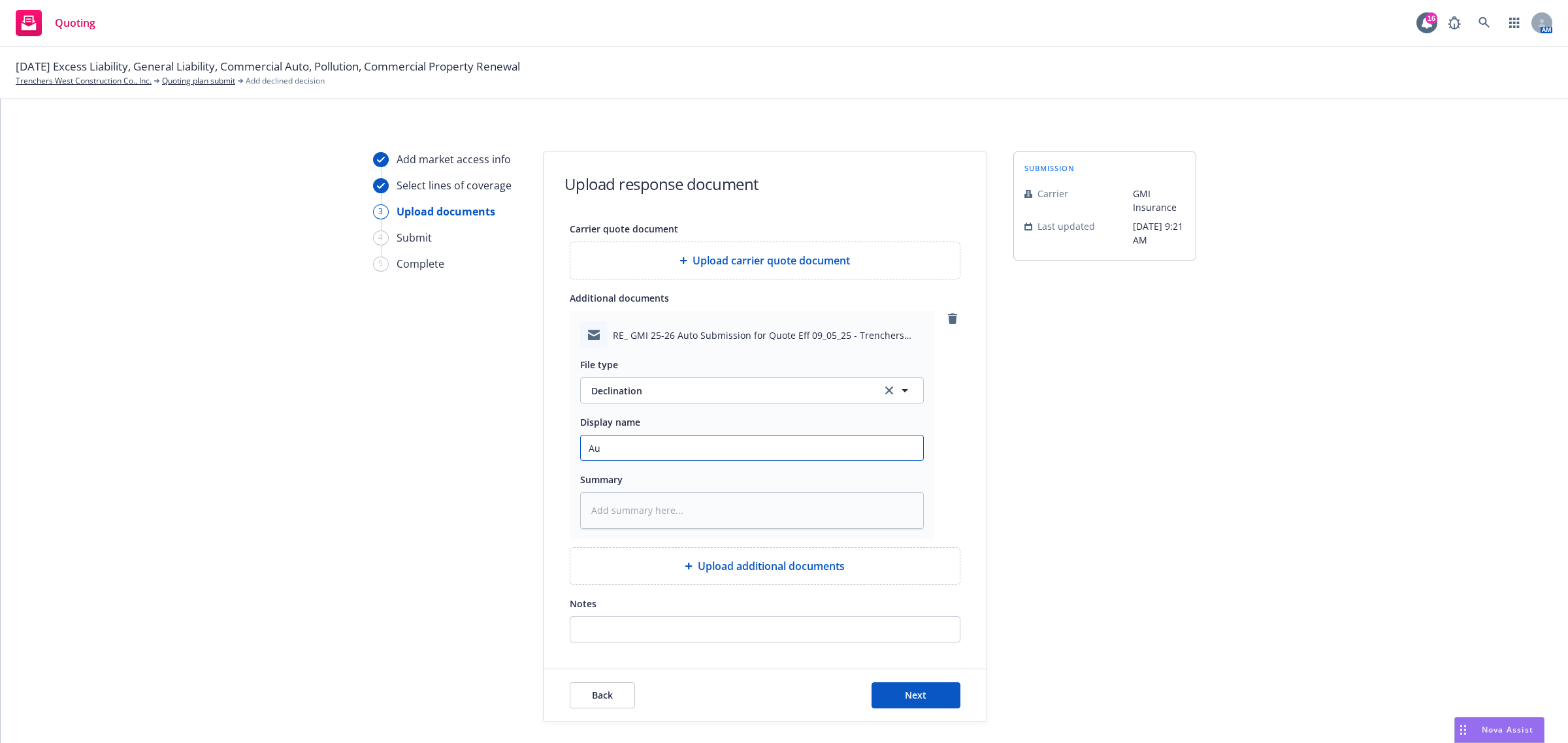
type textarea "x"
type input "Aut"
type textarea "x"
type input "Auto"
type textarea "x"
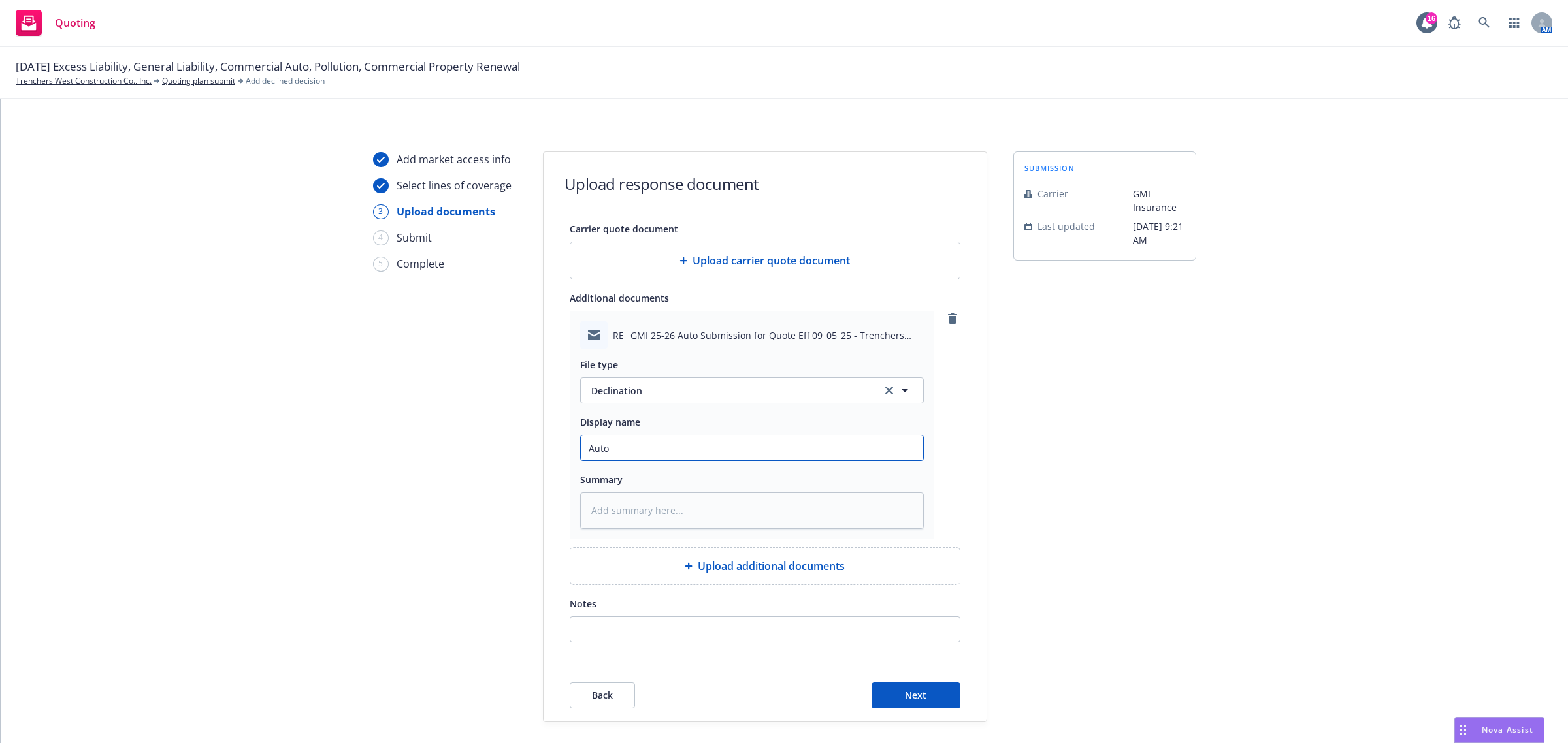
type input "Auto"
type textarea "x"
type input "Auto D"
type textarea "x"
type input "Auto De"
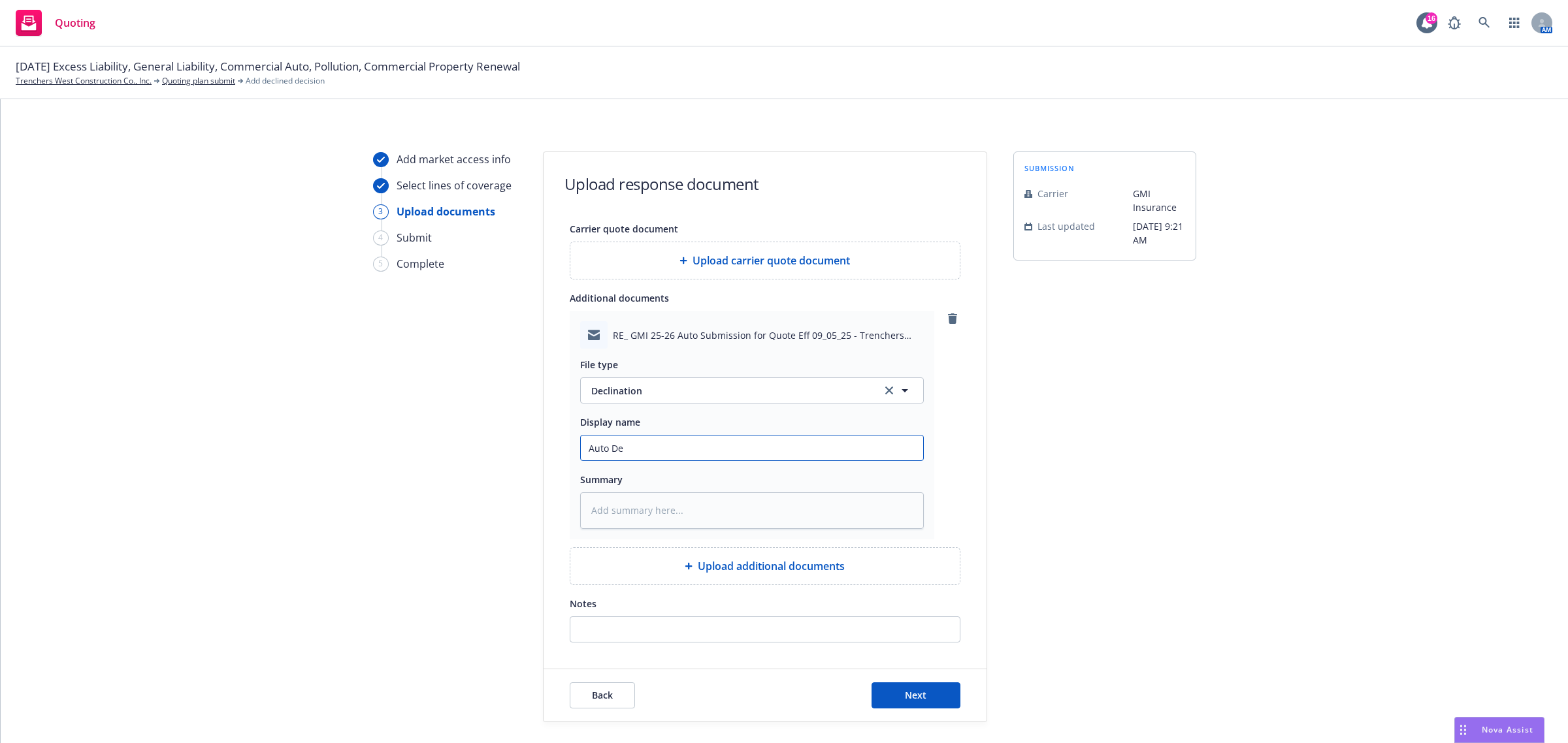
type textarea "x"
type input "Auto Dec"
type textarea "x"
type input "Auto Decl"
type textarea "x"
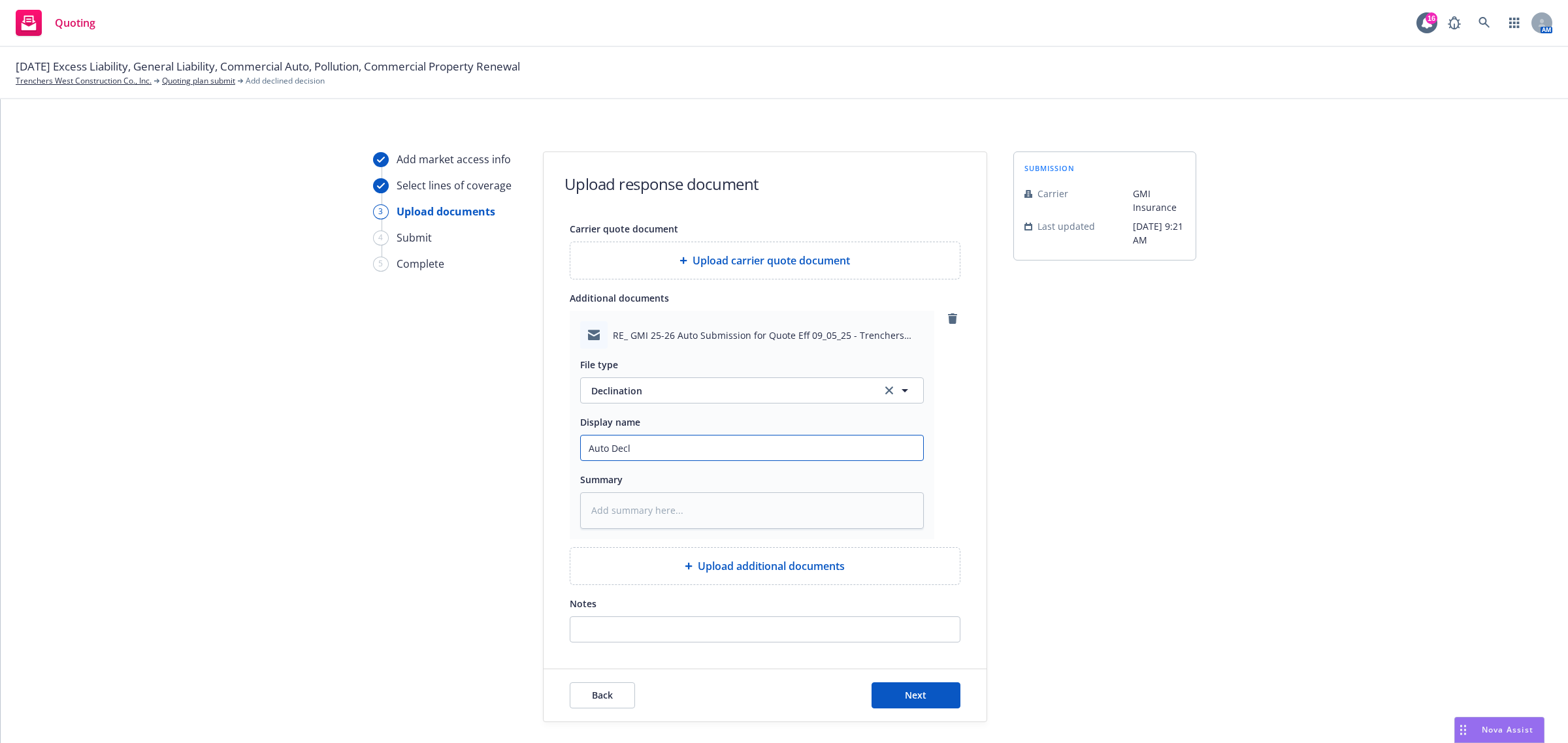
type input "Auto Decli"
type textarea "x"
type input "Auto Declin"
type textarea "x"
type input "Auto Declina"
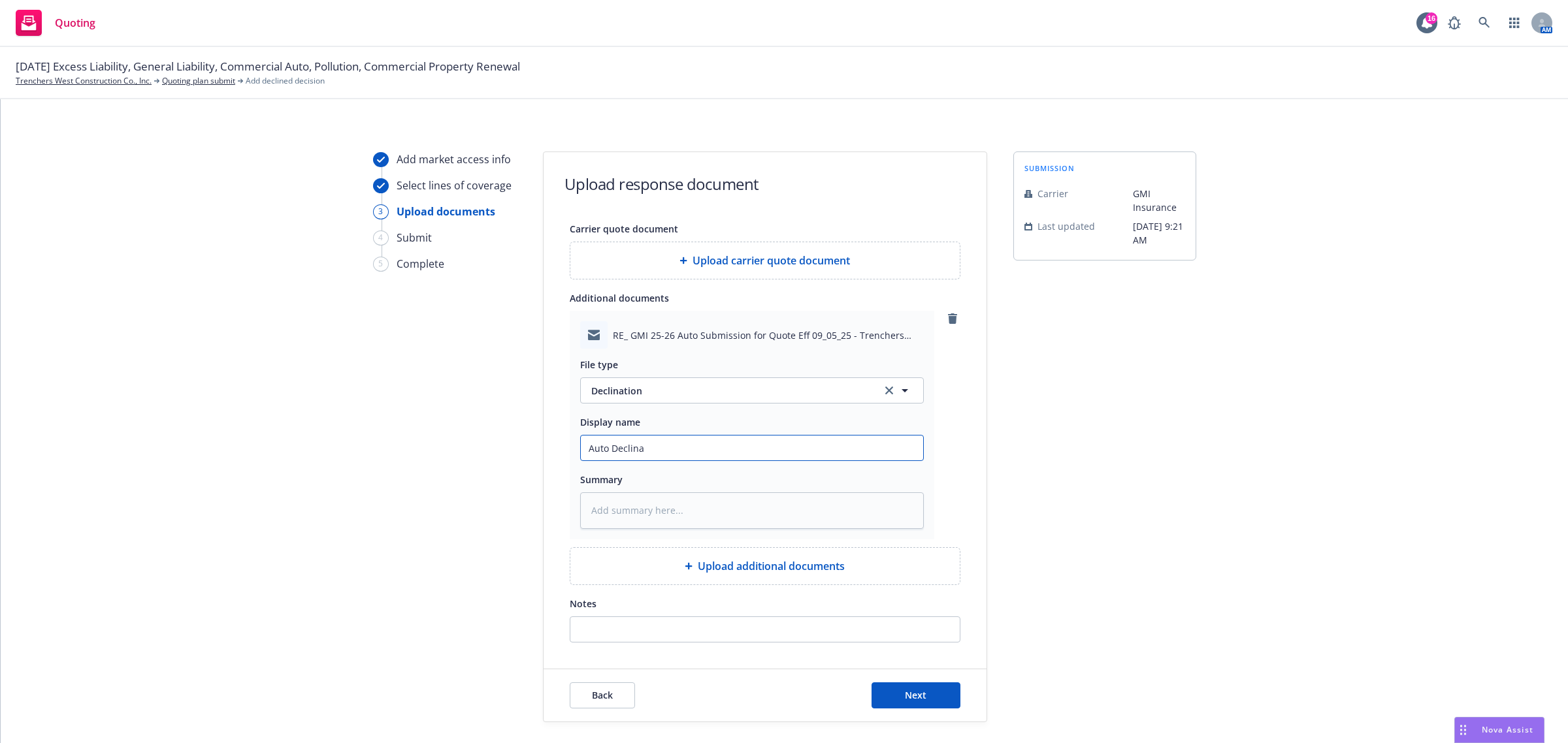
type textarea "x"
type input "Auto Declinat"
type textarea "x"
type input "Auto Declinati"
type textarea "x"
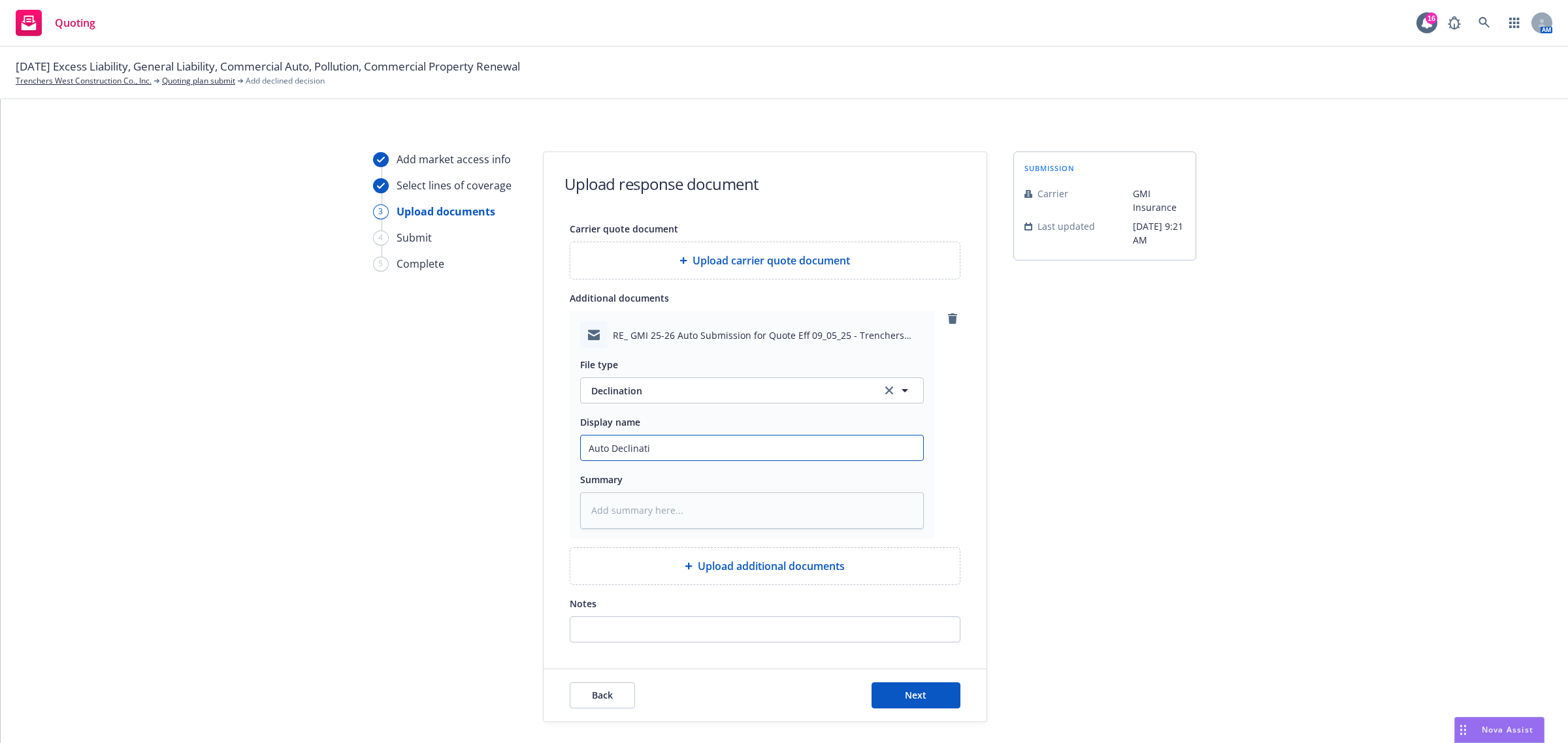
type input "Auto Declinatio"
type textarea "x"
type input "Auto Declination"
click at [582, 449] on input "Auto Declination" at bounding box center [752, 448] width 342 height 25
type textarea "x"
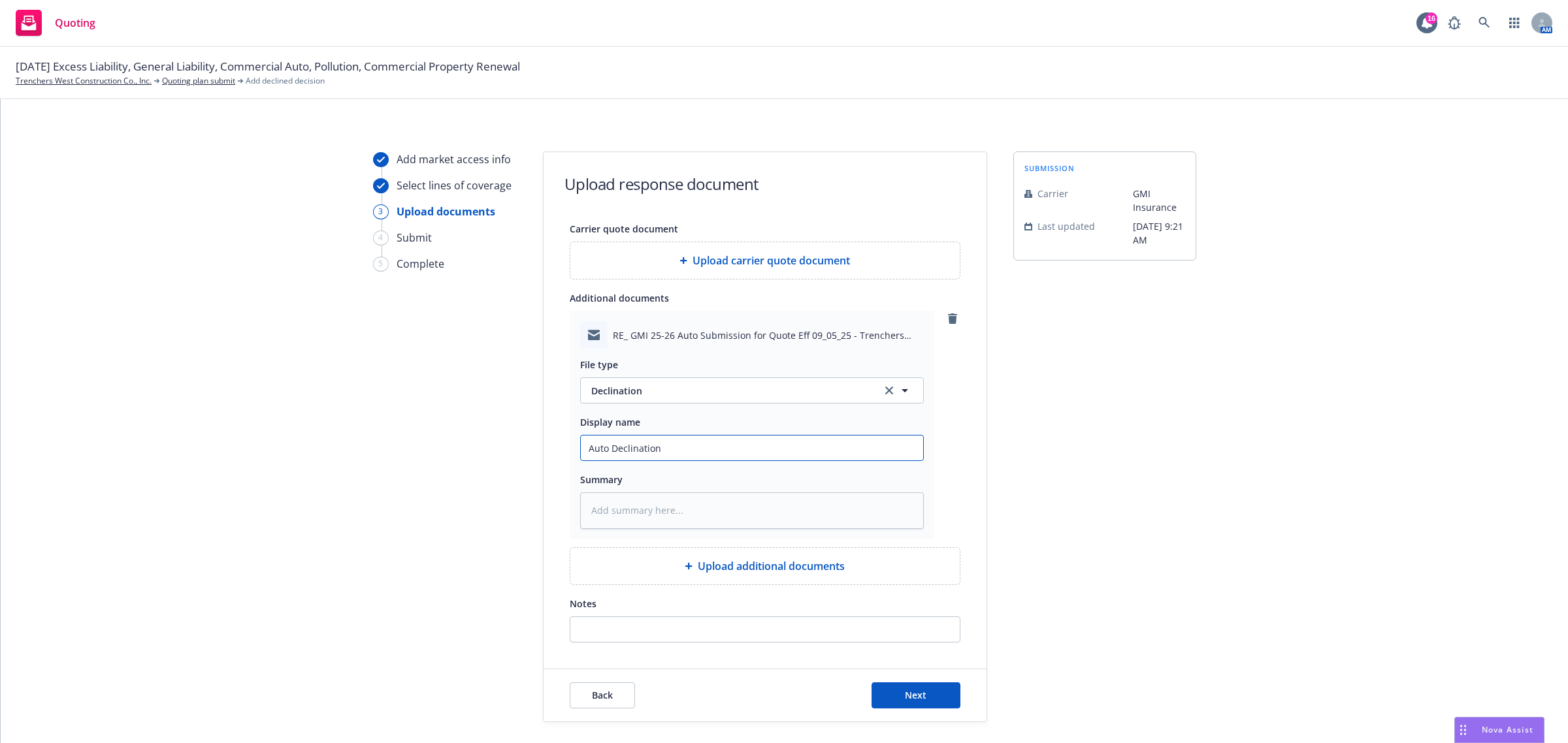
type input "GAuto Declination"
type textarea "x"
type input "GMAuto Declination"
type textarea "x"
type input "GMIAuto Declination"
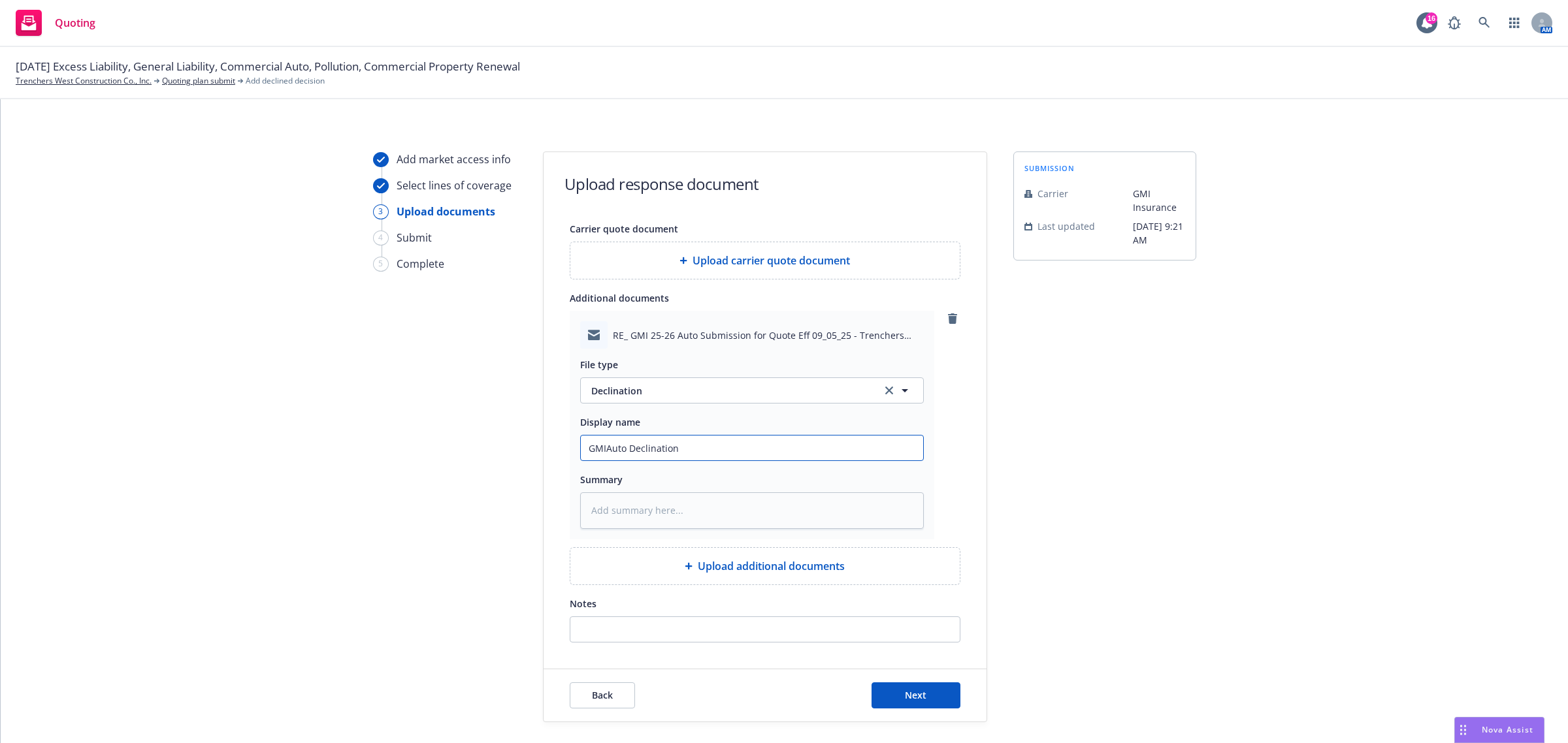
type textarea "x"
type input "GMI Auto Declination"
type textarea "x"
type input "GMI 2Auto Declination"
type textarea "x"
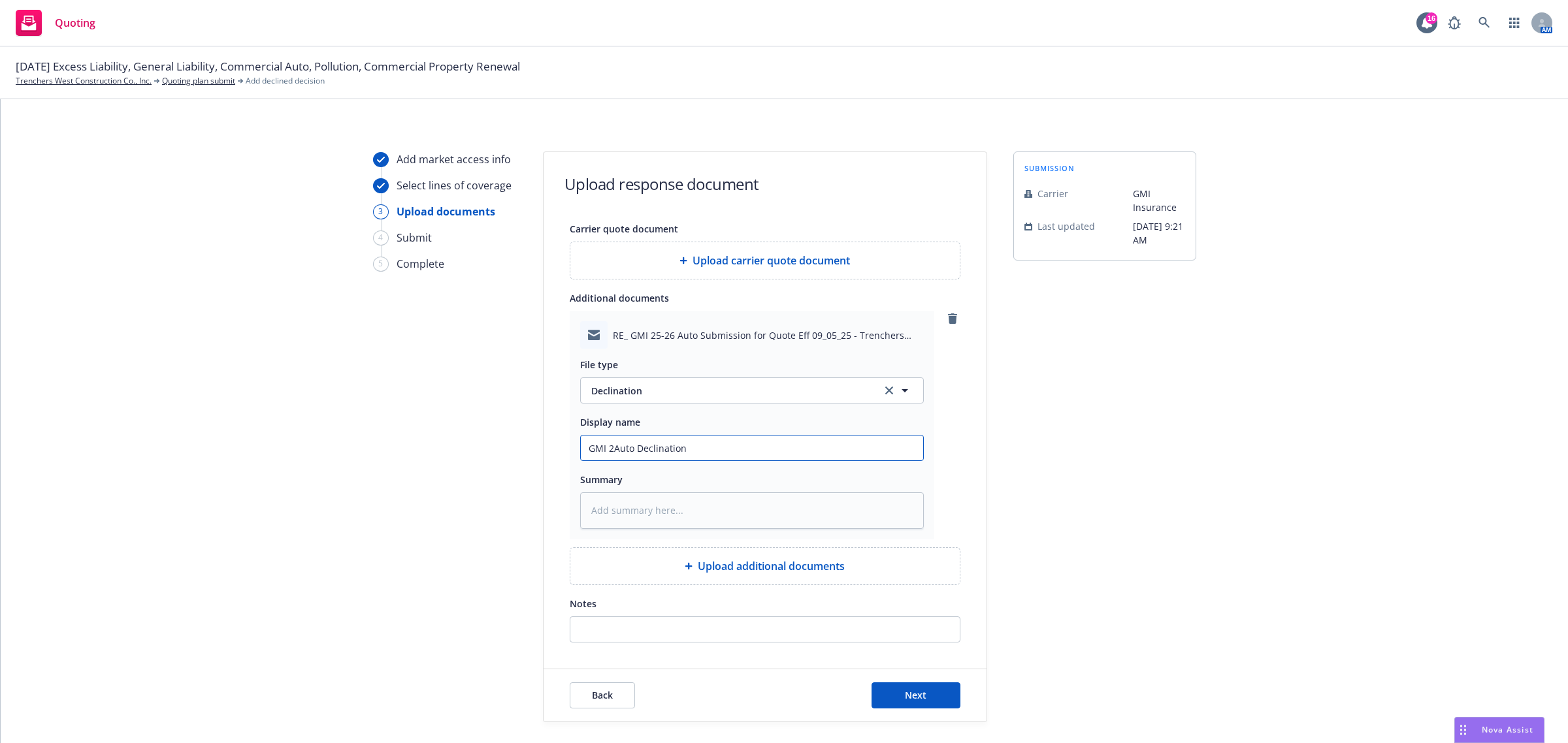
type input "GMI 25Auto Declination"
type textarea "x"
type input "GMI 25-Auto Declination"
type textarea "x"
type input "GMI 25-2Auto Declination"
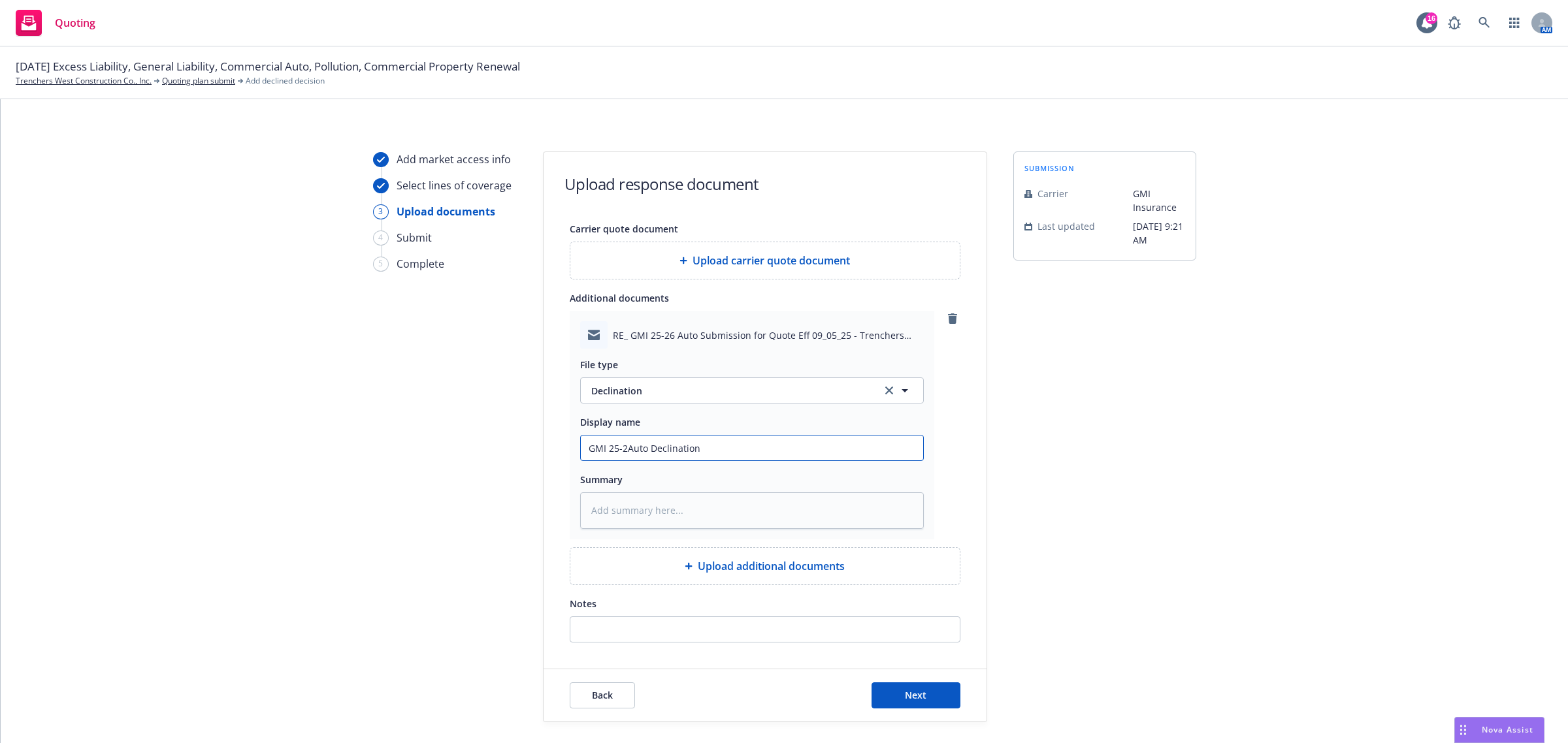
type textarea "x"
type input "GMI 25-26Auto Declination"
type textarea "x"
type input "GMI 25-26 Auto Declination"
click at [913, 693] on span "Next" at bounding box center [916, 695] width 22 height 12
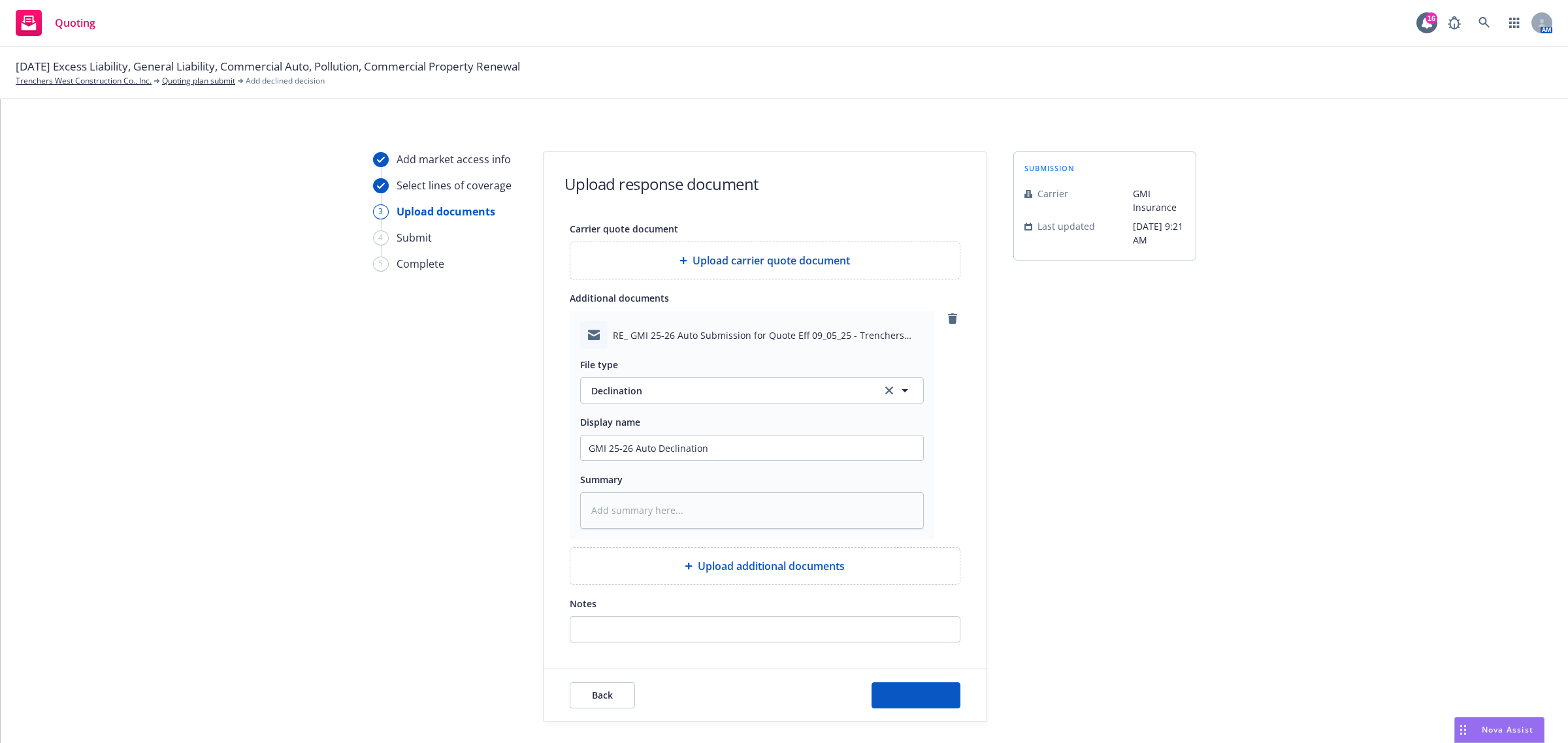
type textarea "x"
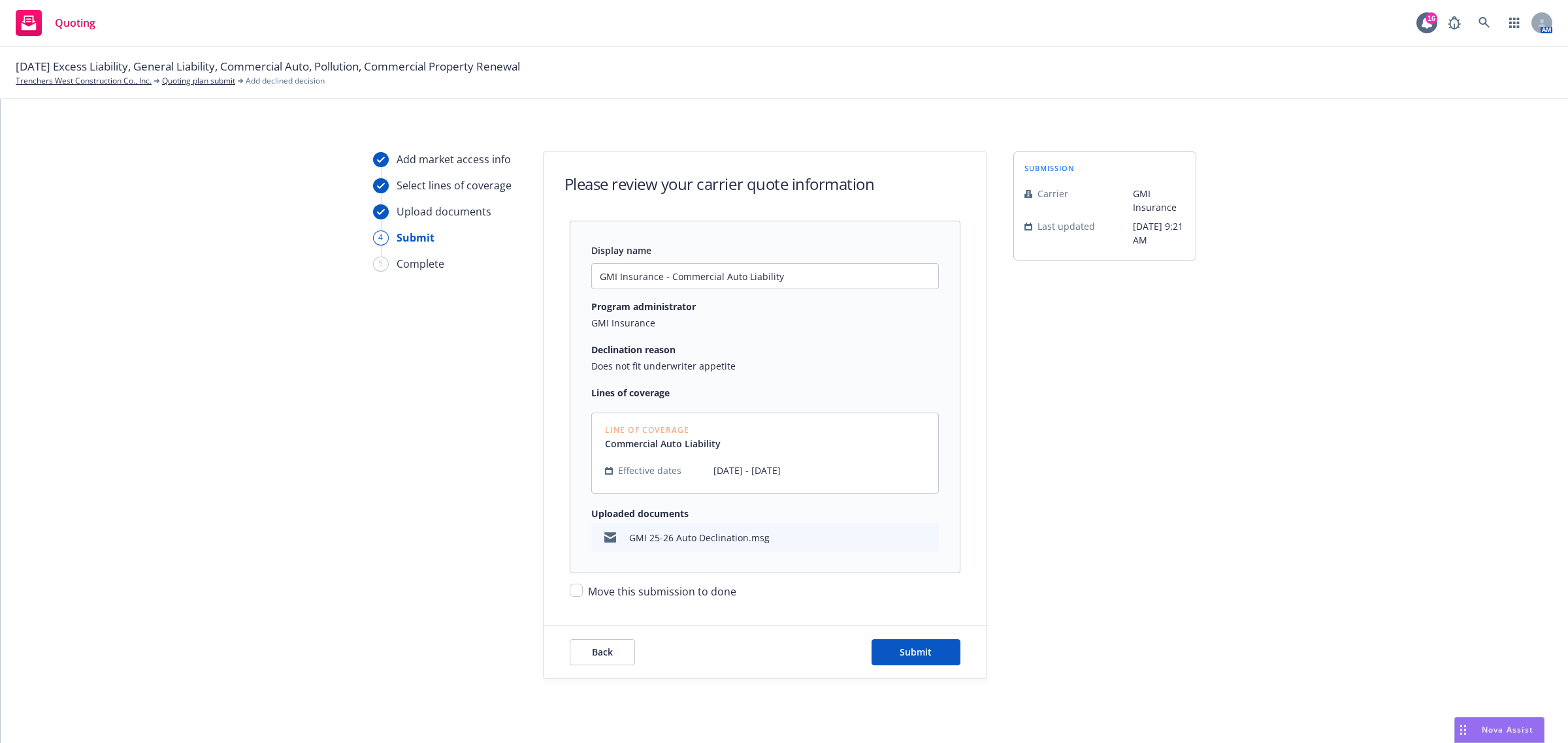
click at [648, 595] on span "Move this submission to done" at bounding box center [663, 592] width 149 height 14
click at [583, 595] on input "Move this submission to done" at bounding box center [576, 590] width 13 height 13
checkbox input "true"
click at [910, 651] on span "Submit" at bounding box center [916, 651] width 32 height 12
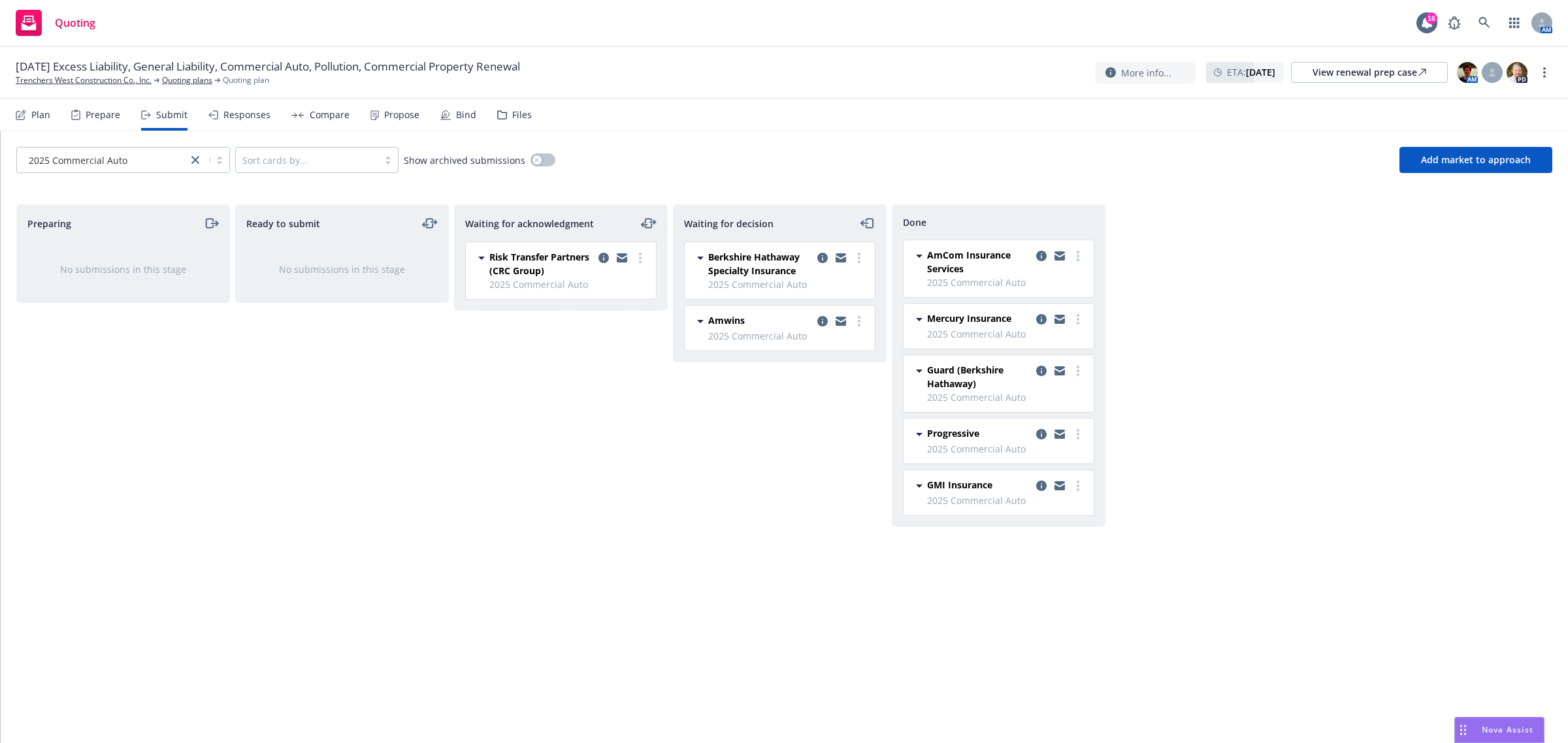
click at [1514, 726] on span "Nova Assist" at bounding box center [1507, 729] width 52 height 11
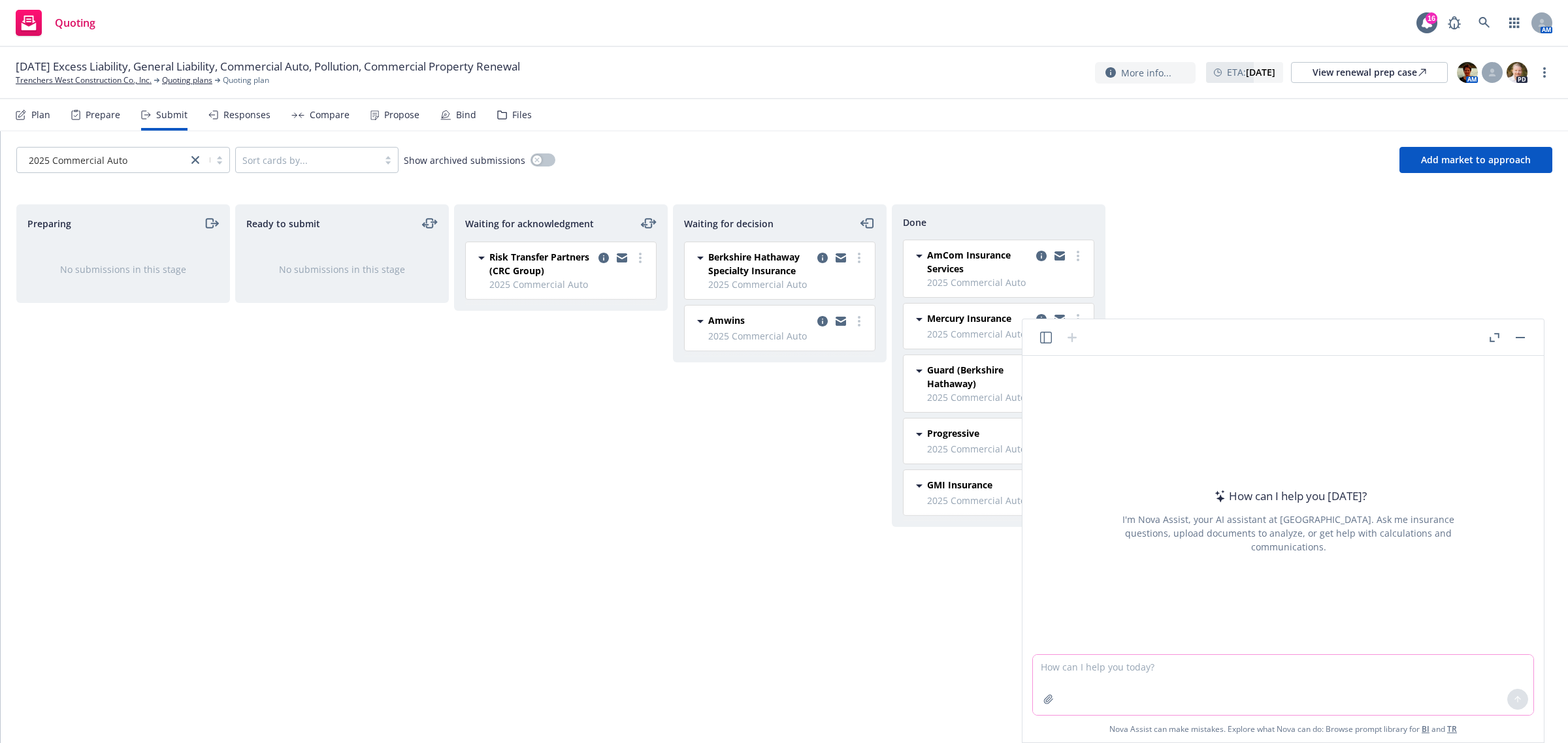
drag, startPoint x: 1119, startPoint y: 666, endPoint x: 1112, endPoint y: 671, distance: 8.6
click at [1112, 670] on textarea at bounding box center [1283, 685] width 500 height 60
paste textarea "Hi [PERSON_NAME], I am reaching out to follow up on the forwarded email chain b…"
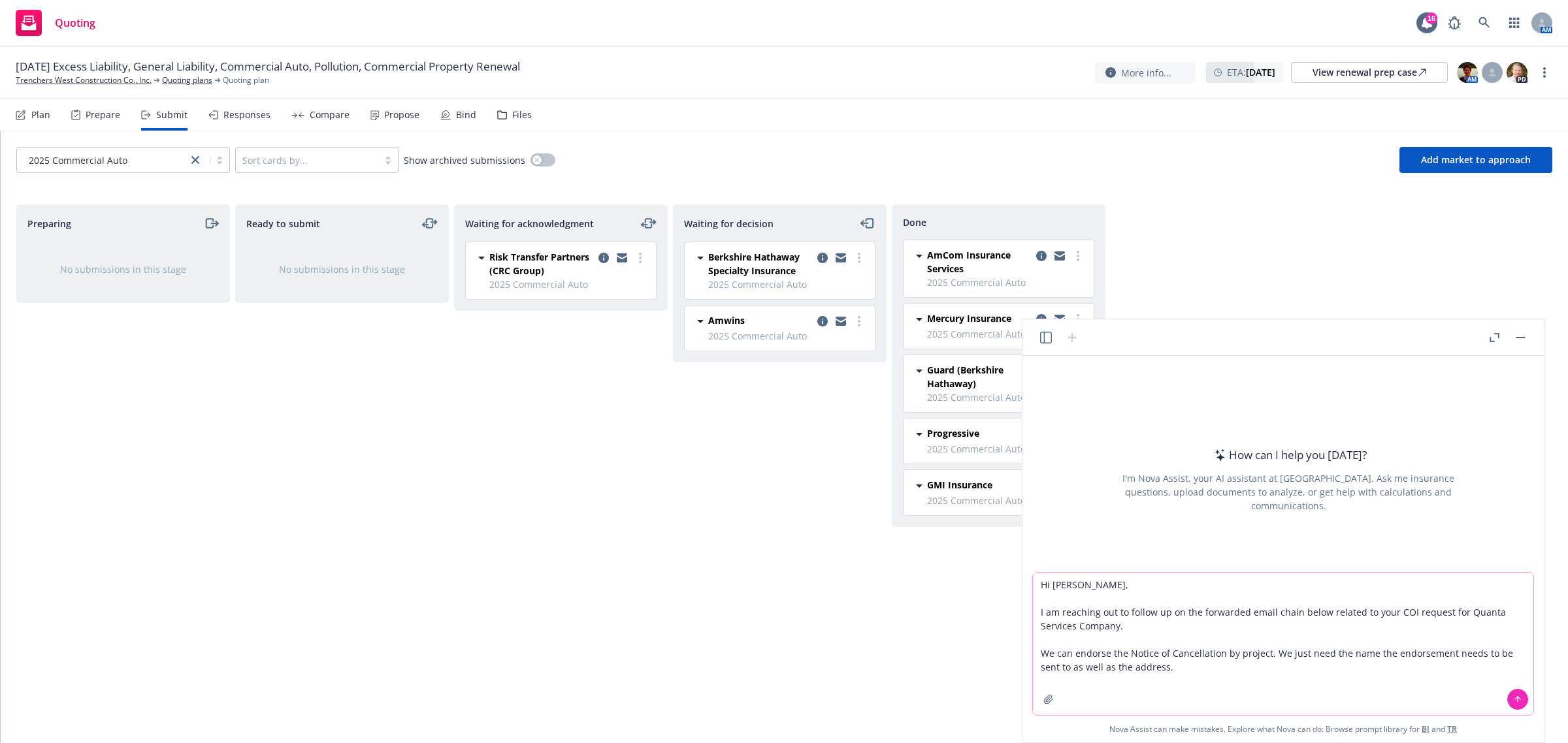
click at [1040, 585] on textarea "Hi [PERSON_NAME], I am reaching out to follow up on the forwarded email chain b…" at bounding box center [1283, 644] width 500 height 143
type textarea "revise: Hi [PERSON_NAME], I am reaching out to follow up on the forwarded email…"
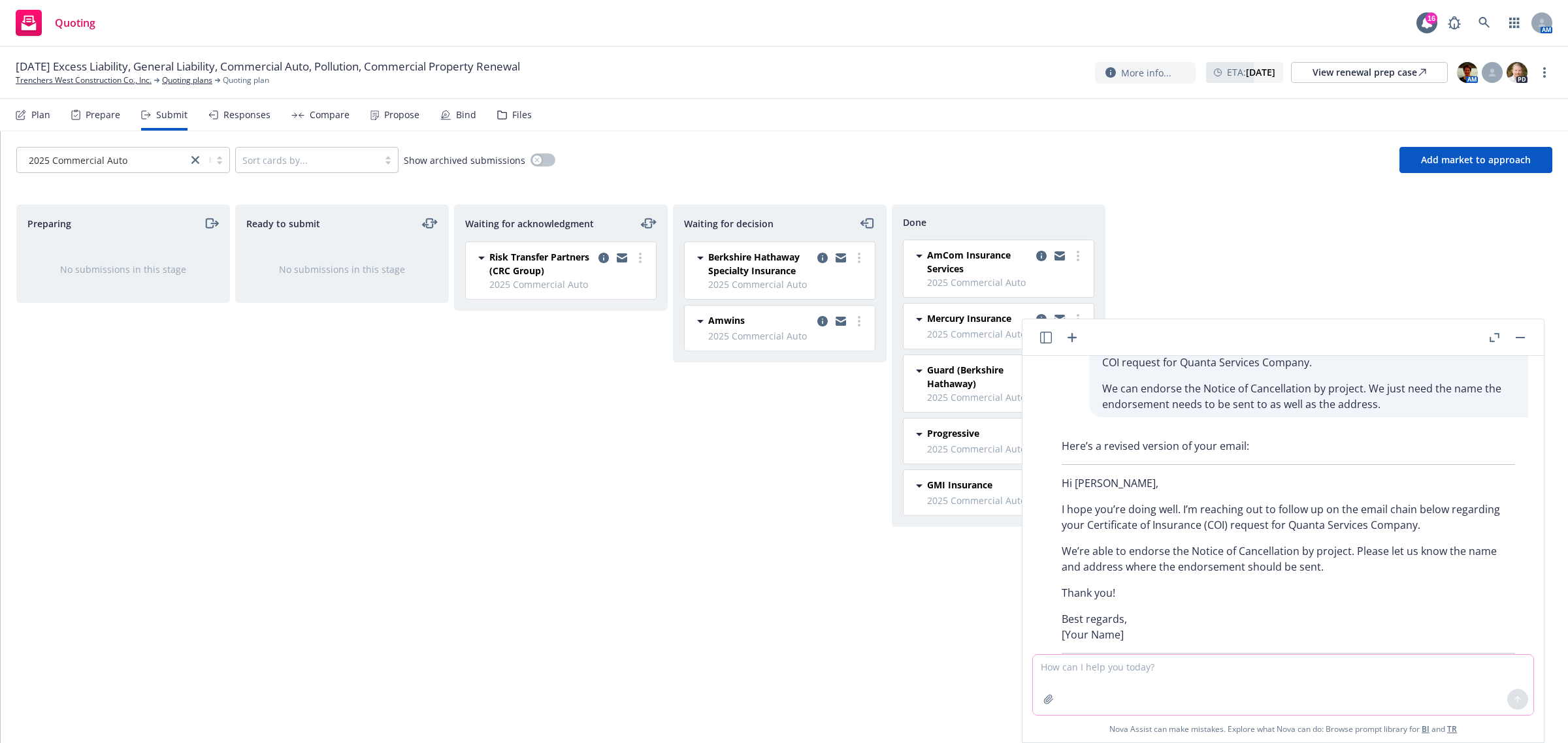
scroll to position [122, 0]
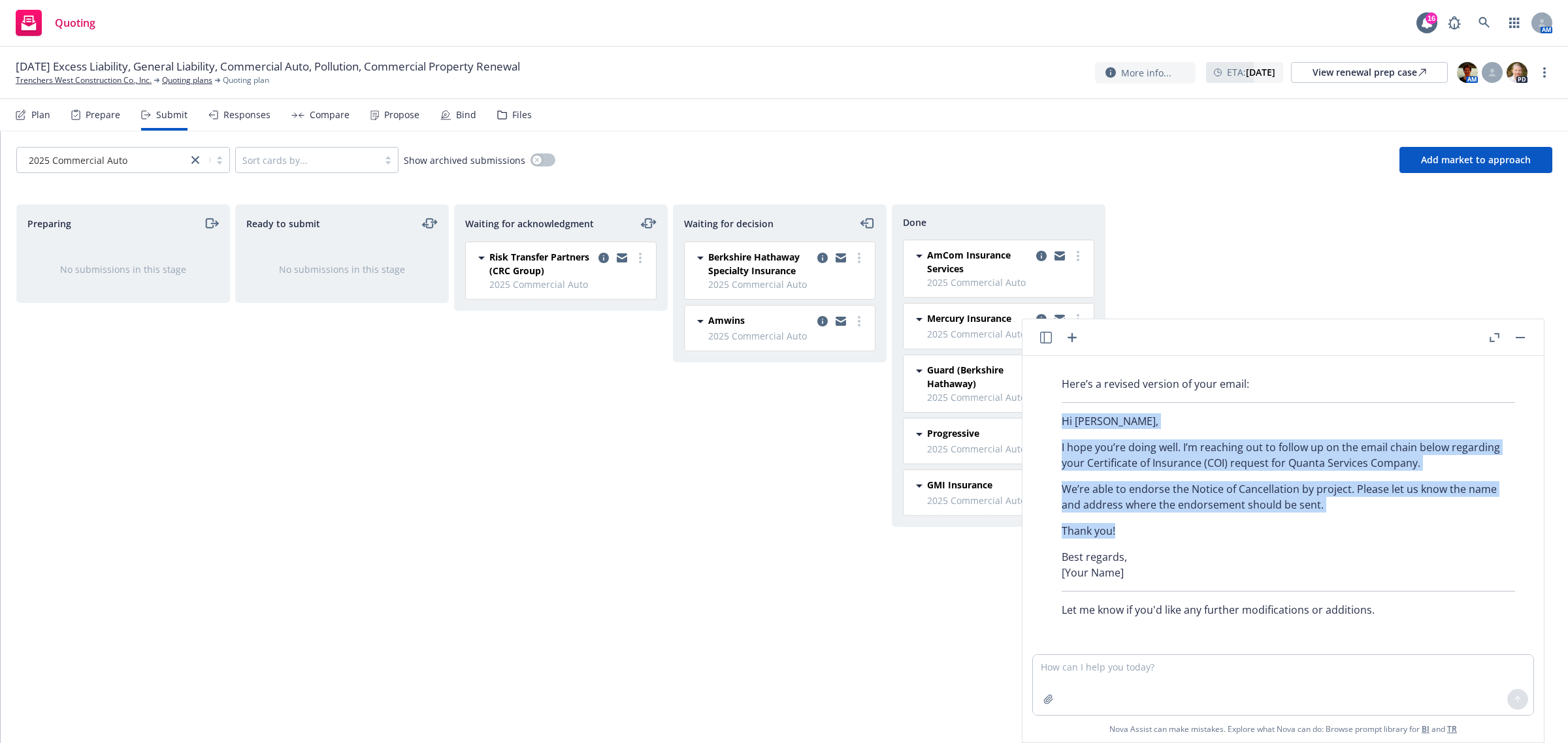
drag, startPoint x: 1060, startPoint y: 419, endPoint x: 1254, endPoint y: 533, distance: 225.0
click at [1270, 533] on div "Here’s a revised version of your email: Hi [PERSON_NAME], I hope you’re doing w…" at bounding box center [1288, 497] width 479 height 252
copy div "Hi [PERSON_NAME], I hope you’re doing well. I’m reaching out to follow up on th…"
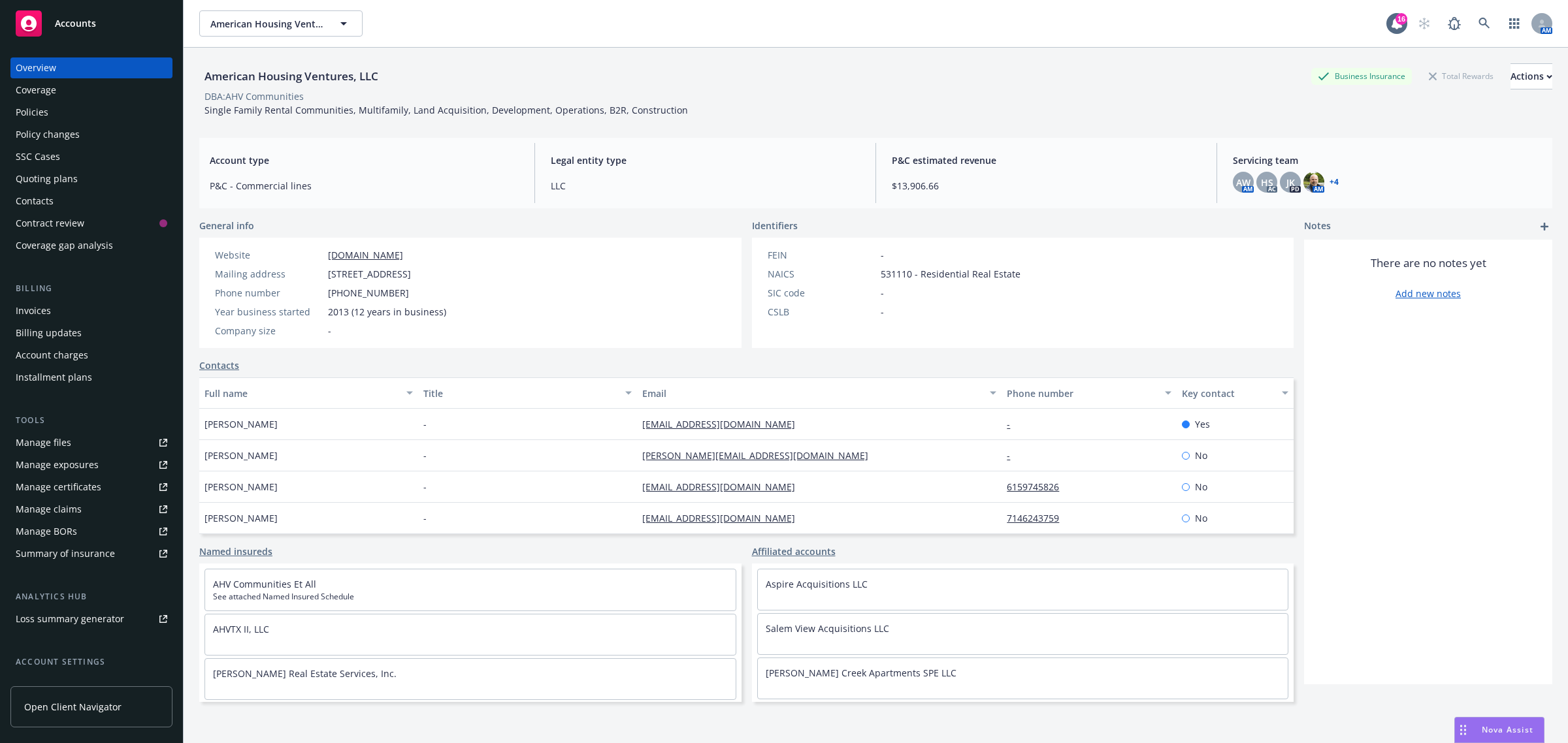
click at [71, 112] on div "Policies" at bounding box center [92, 112] width 151 height 21
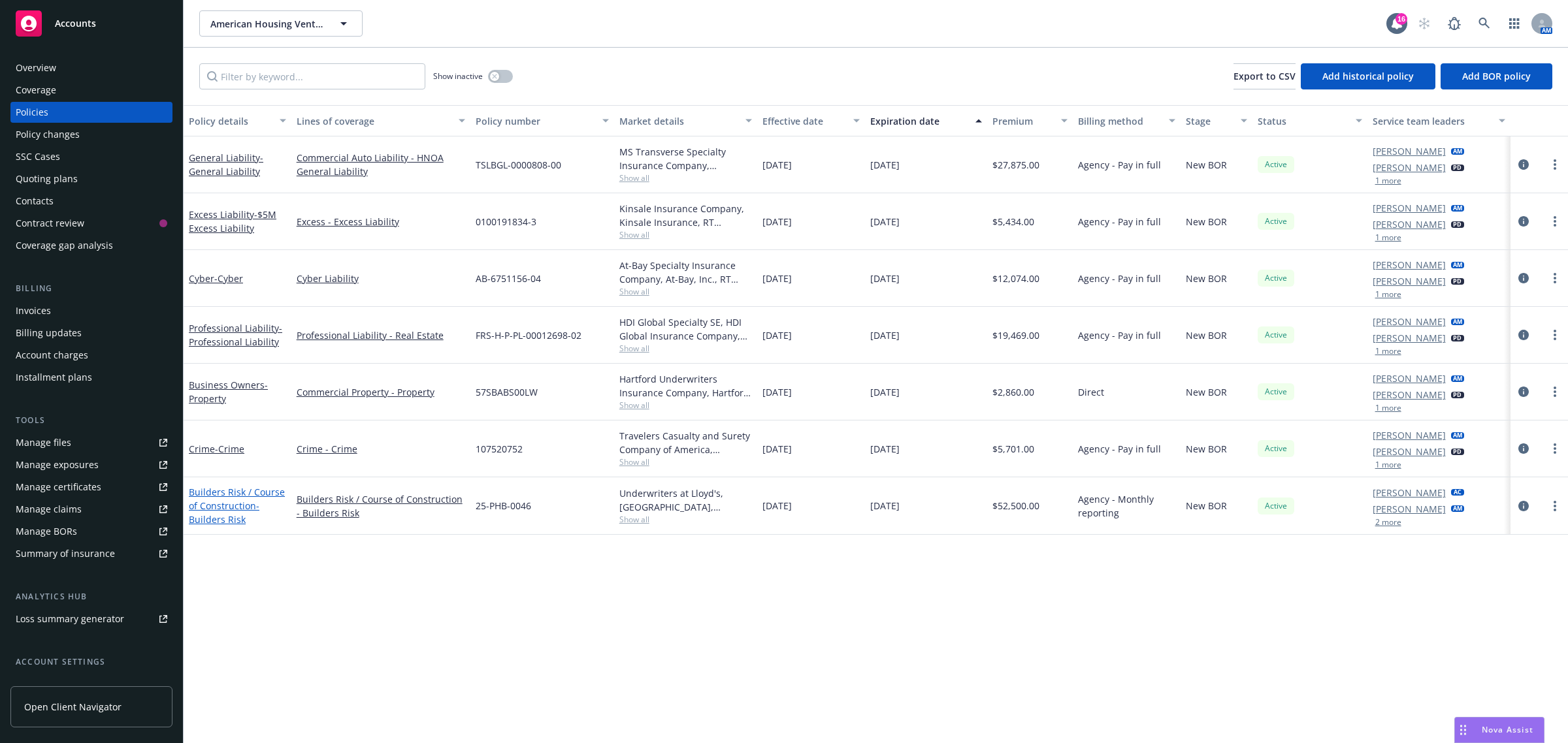
click at [226, 502] on link "Builders Risk / Course of Construction - Builders Risk" at bounding box center [236, 505] width 96 height 40
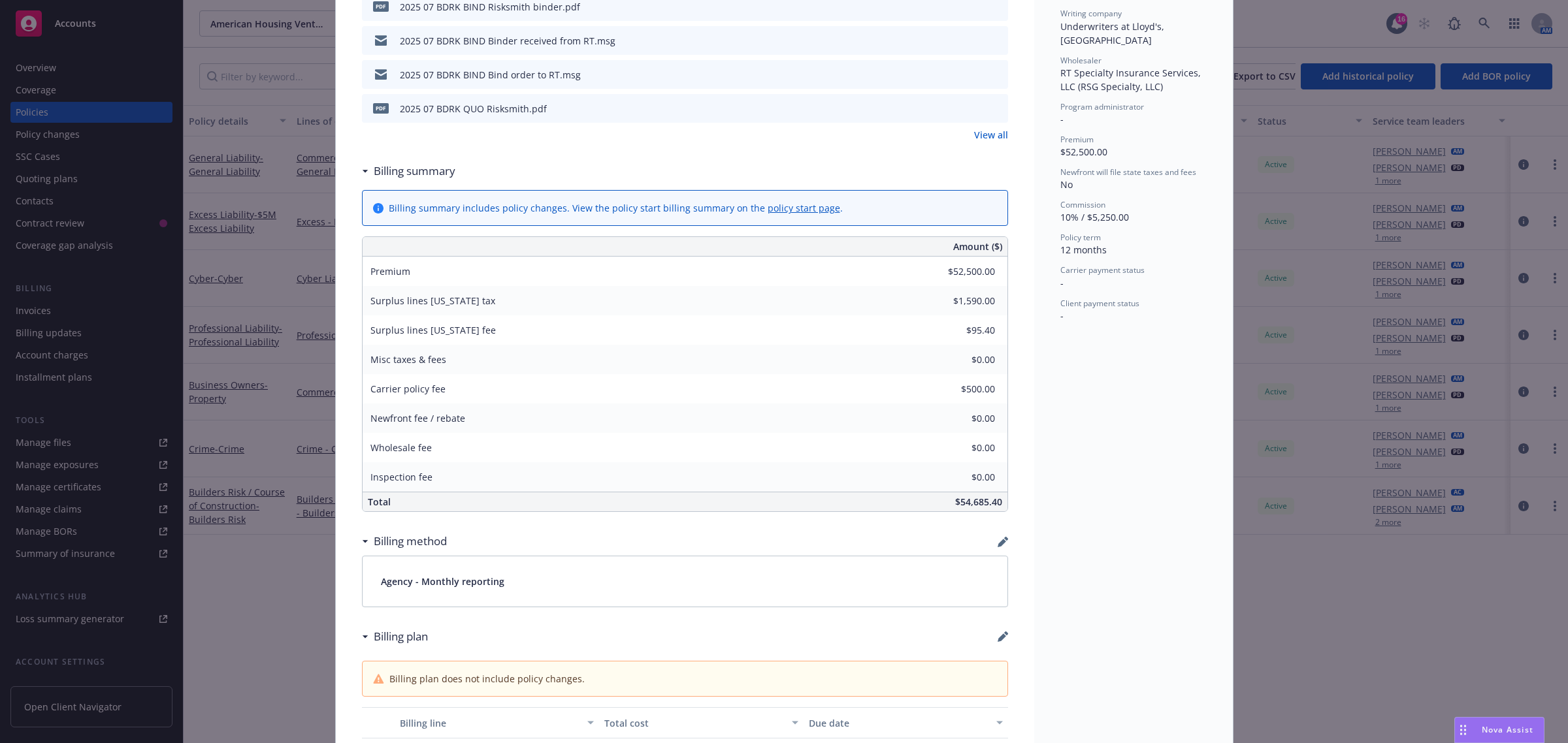
scroll to position [571, 0]
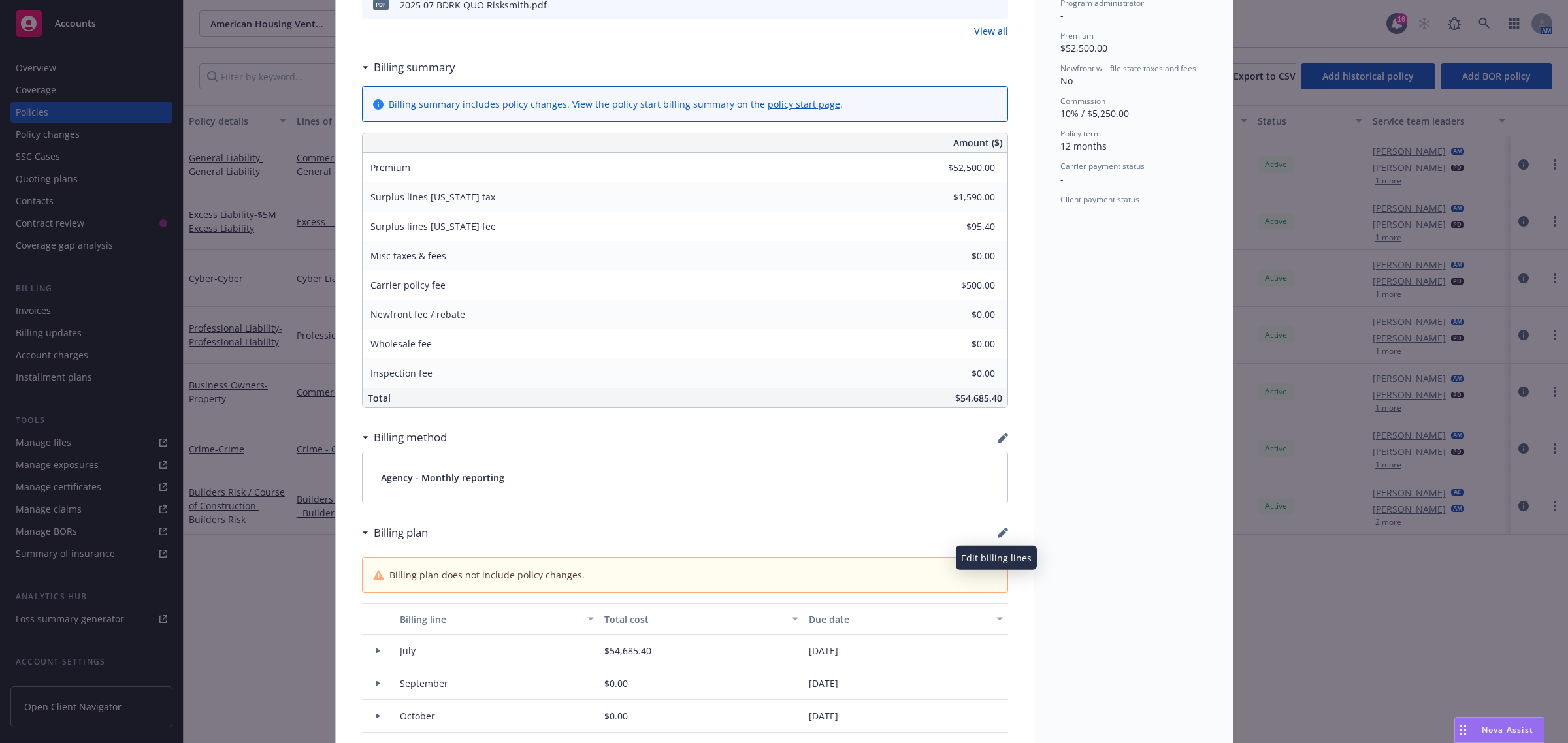
click at [998, 533] on icon "button" at bounding box center [1003, 533] width 11 height 11
select select "July"
select select "September"
select select "October"
select select "November"
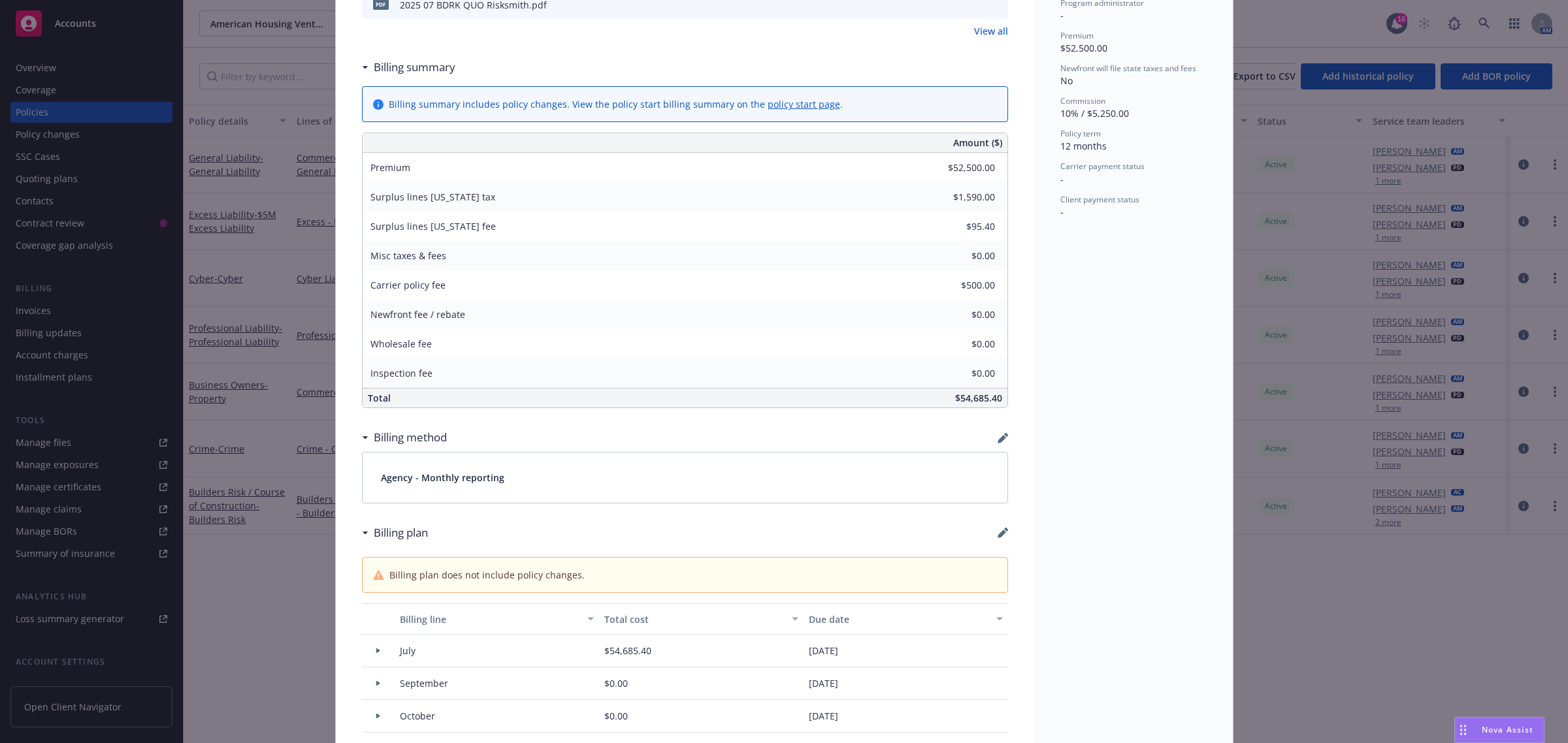
select select "December"
select select "February"
select select "March"
select select "April"
select select "May"
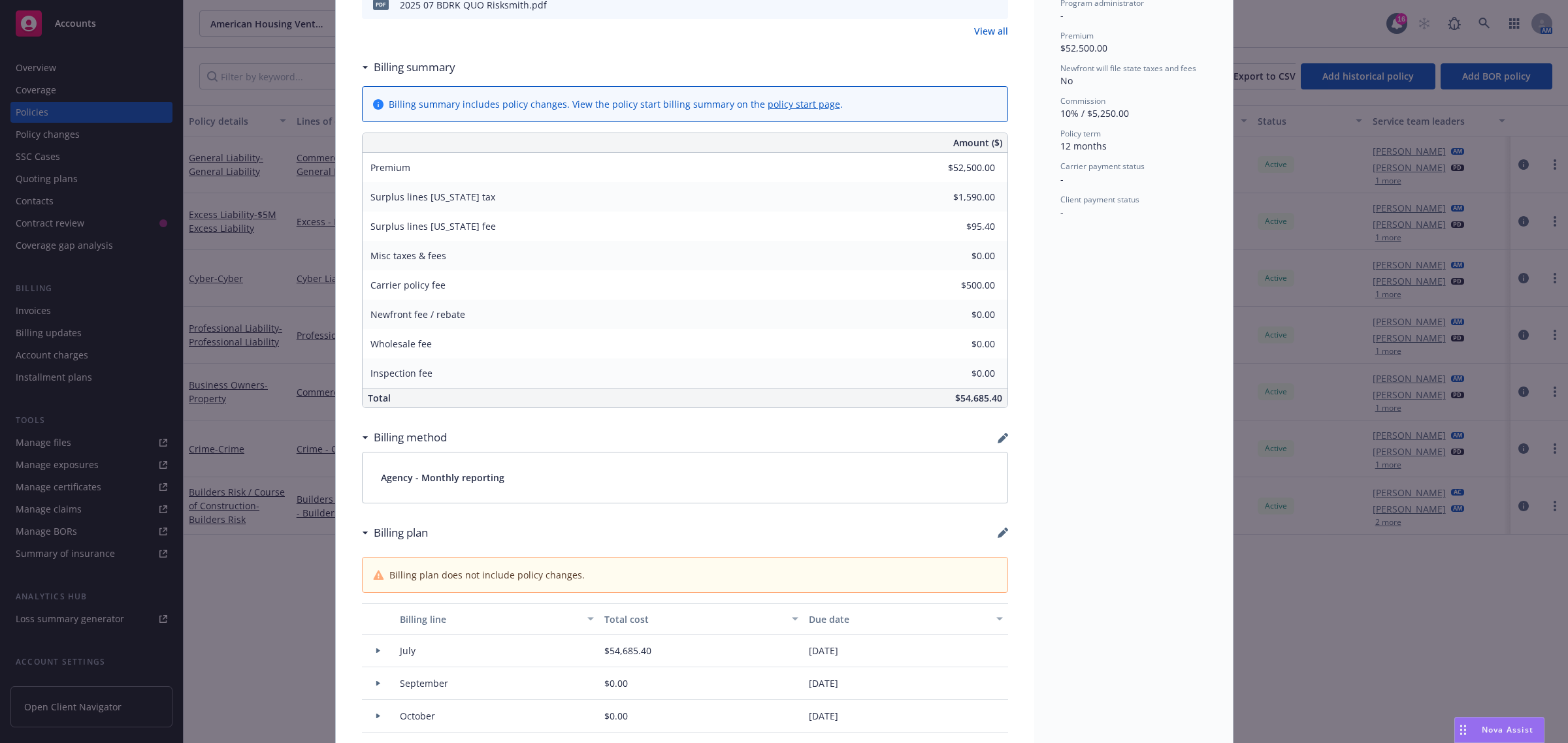
select select "June"
select select "July"
select select "August"
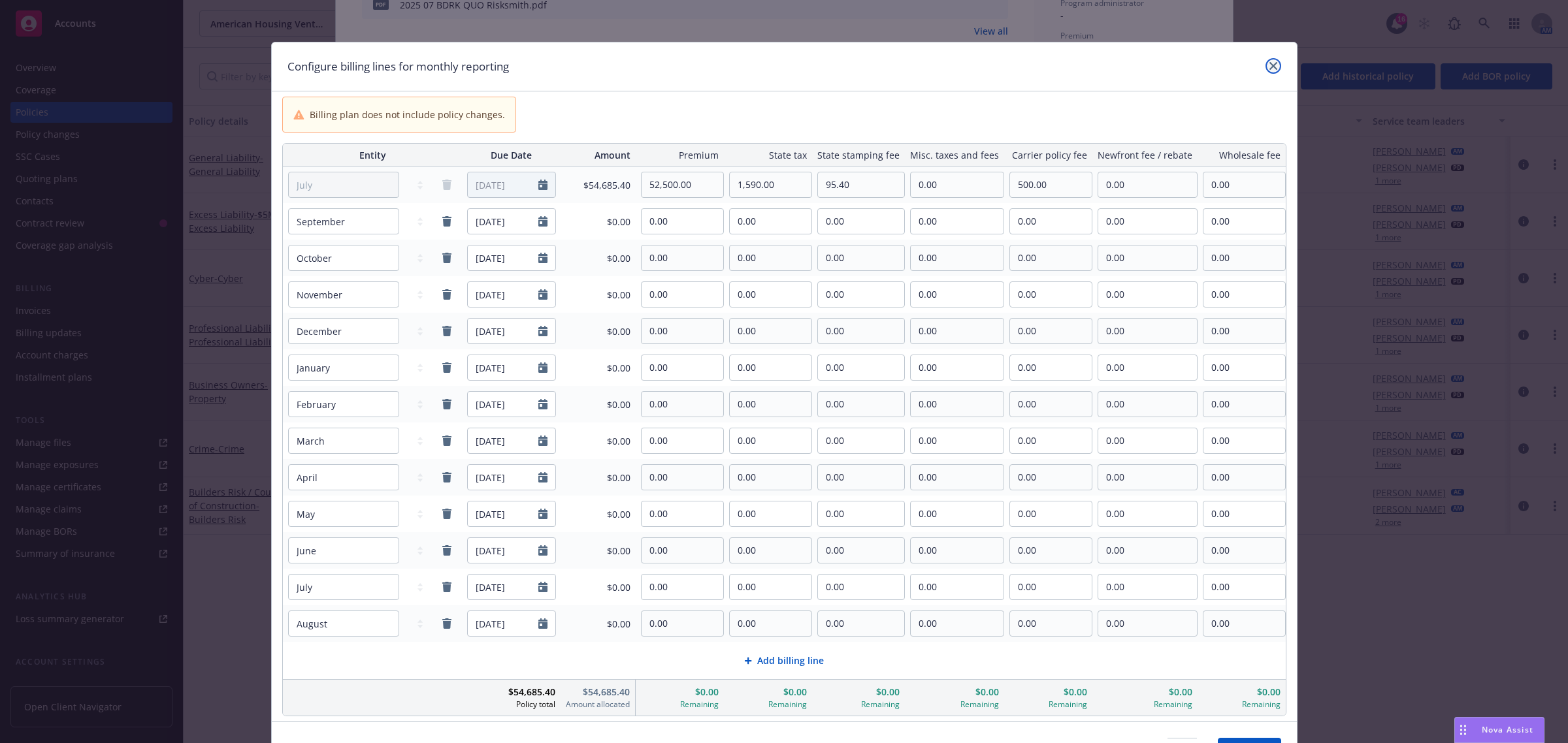
click at [1270, 64] on icon "close" at bounding box center [1273, 66] width 8 height 8
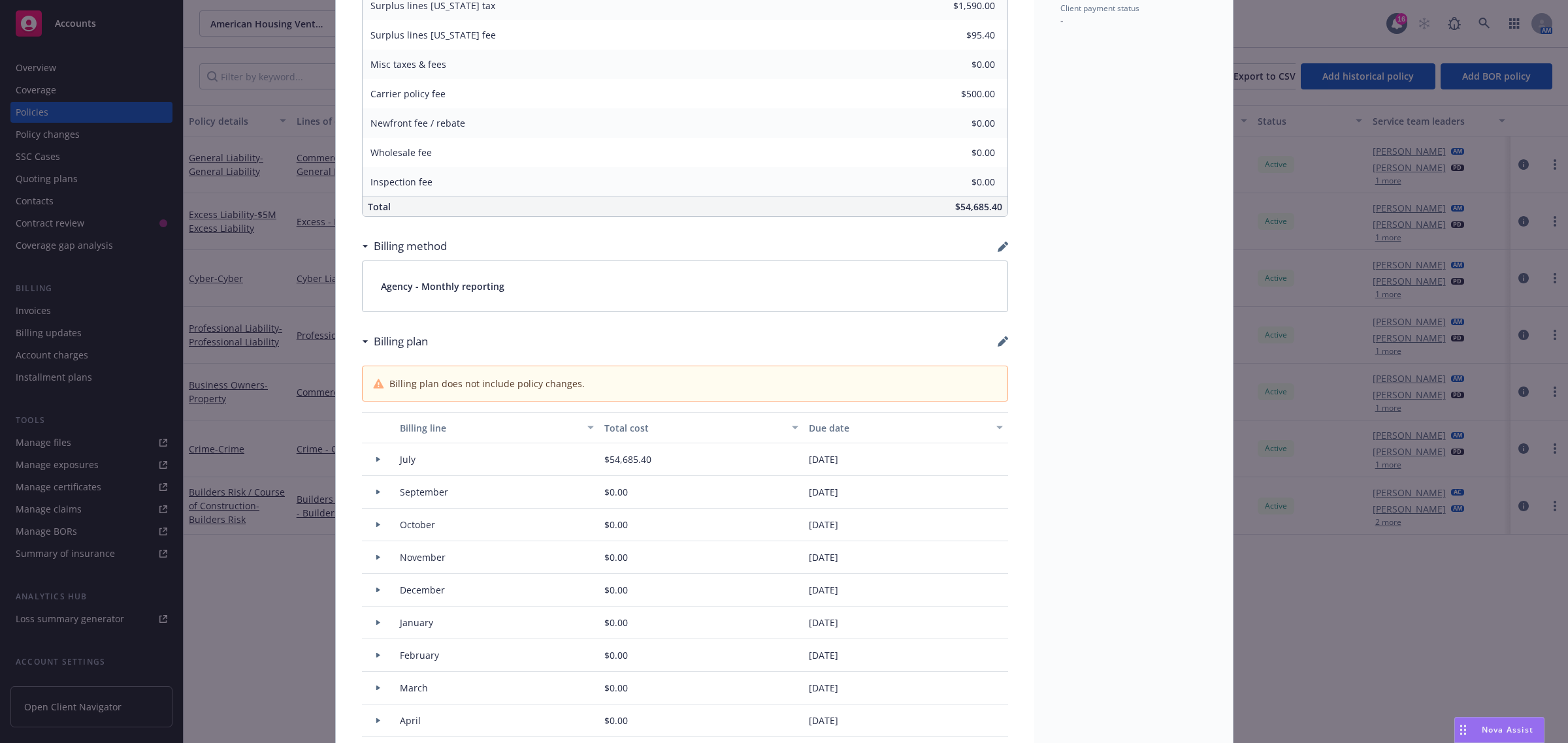
scroll to position [735, 0]
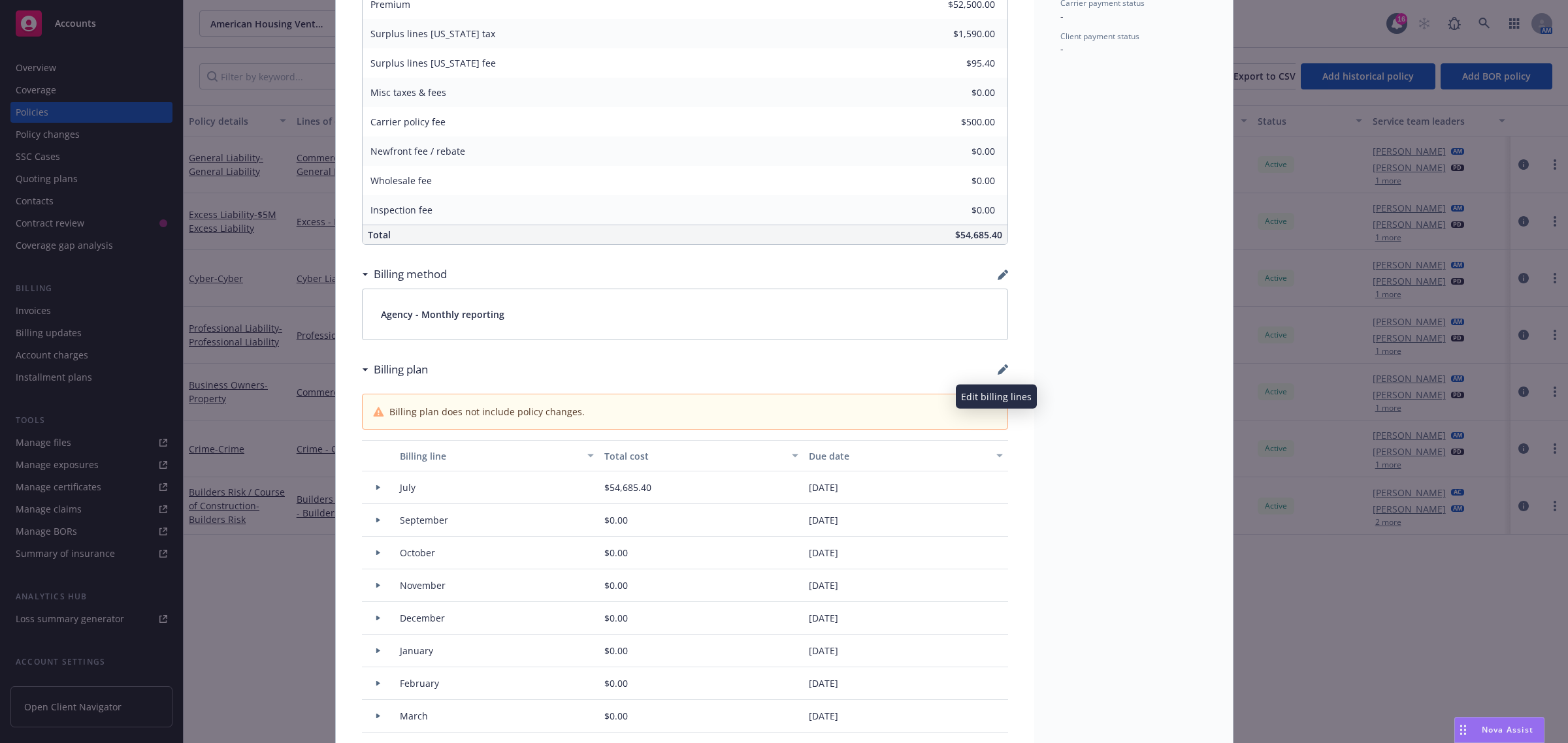
click at [998, 373] on icon "button" at bounding box center [1002, 370] width 9 height 9
select select "July"
select select "September"
select select "October"
select select "November"
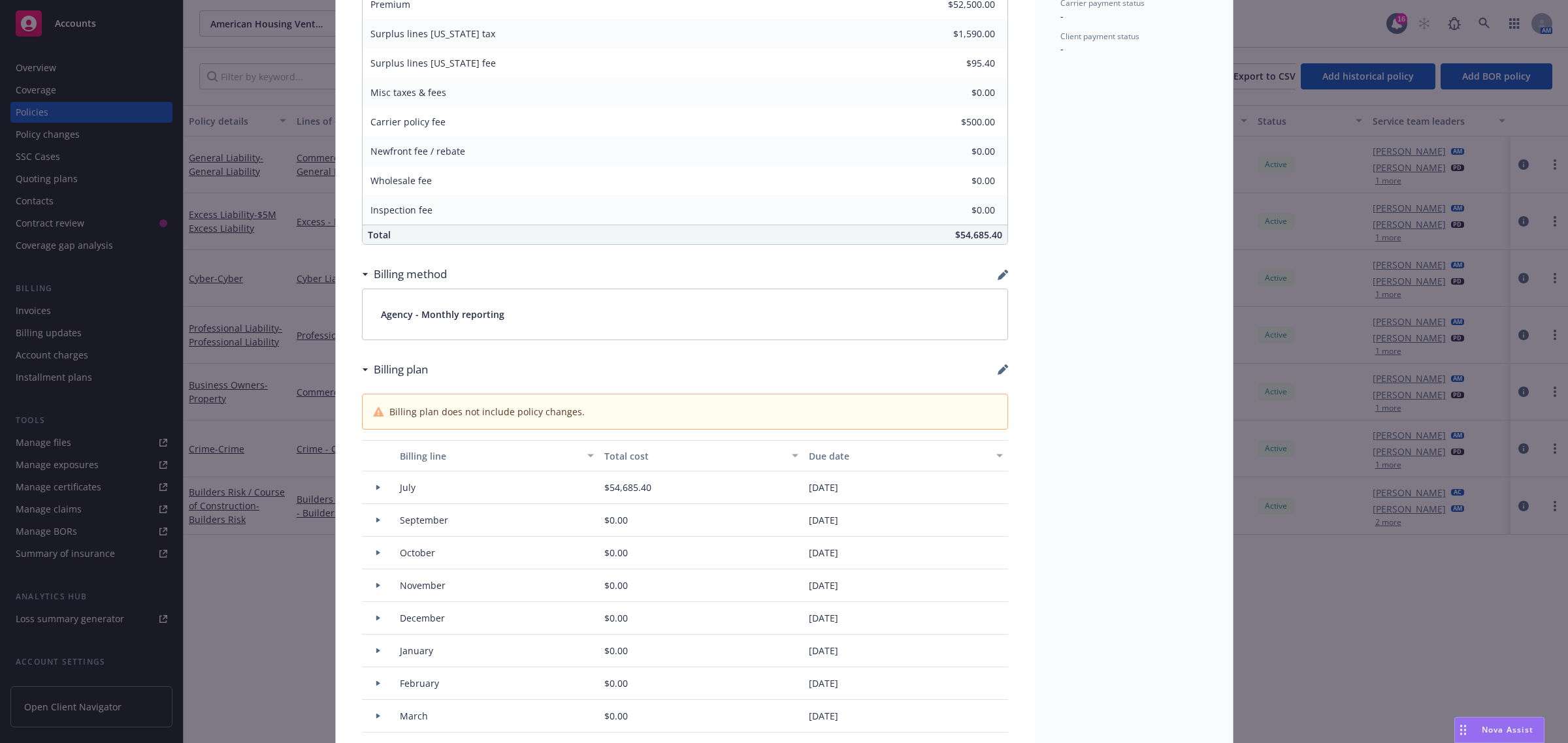
select select "December"
select select "February"
select select "March"
select select "April"
select select "May"
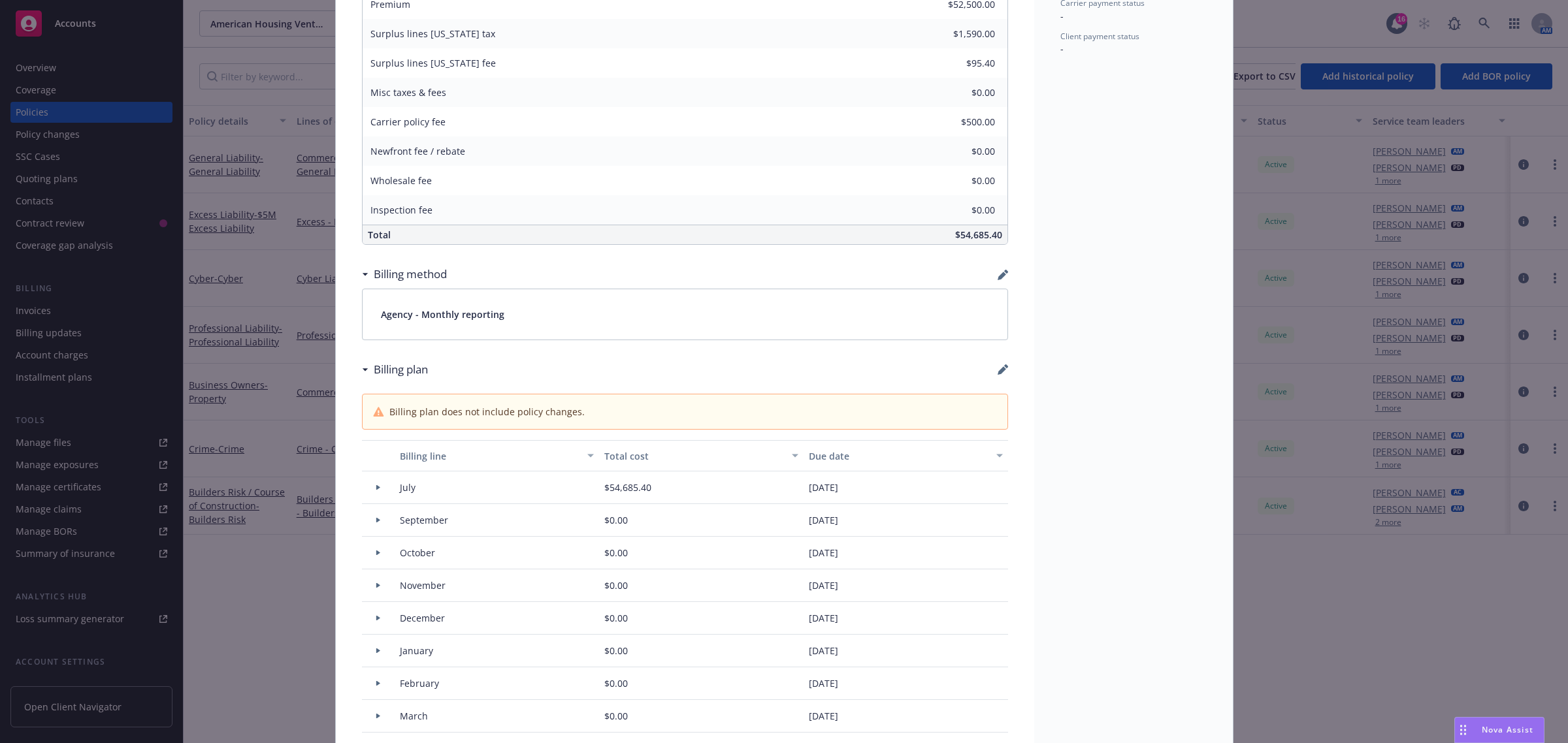
select select "June"
select select "July"
select select "August"
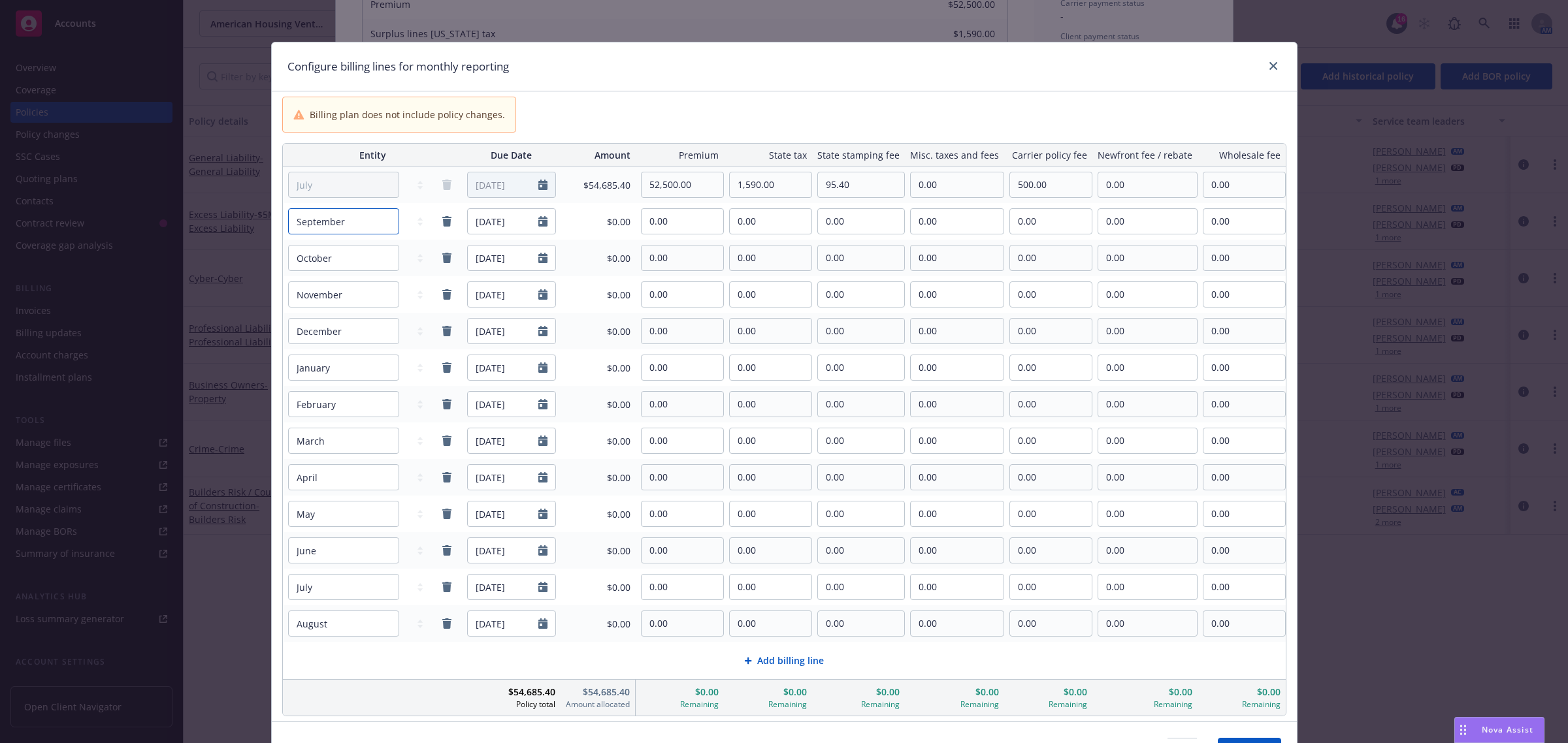
click at [371, 198] on select "January February March April May June July August September October November De…" at bounding box center [344, 184] width 111 height 26
click at [649, 98] on div "Billing plan does not include policy changes." at bounding box center [784, 115] width 1004 height 36
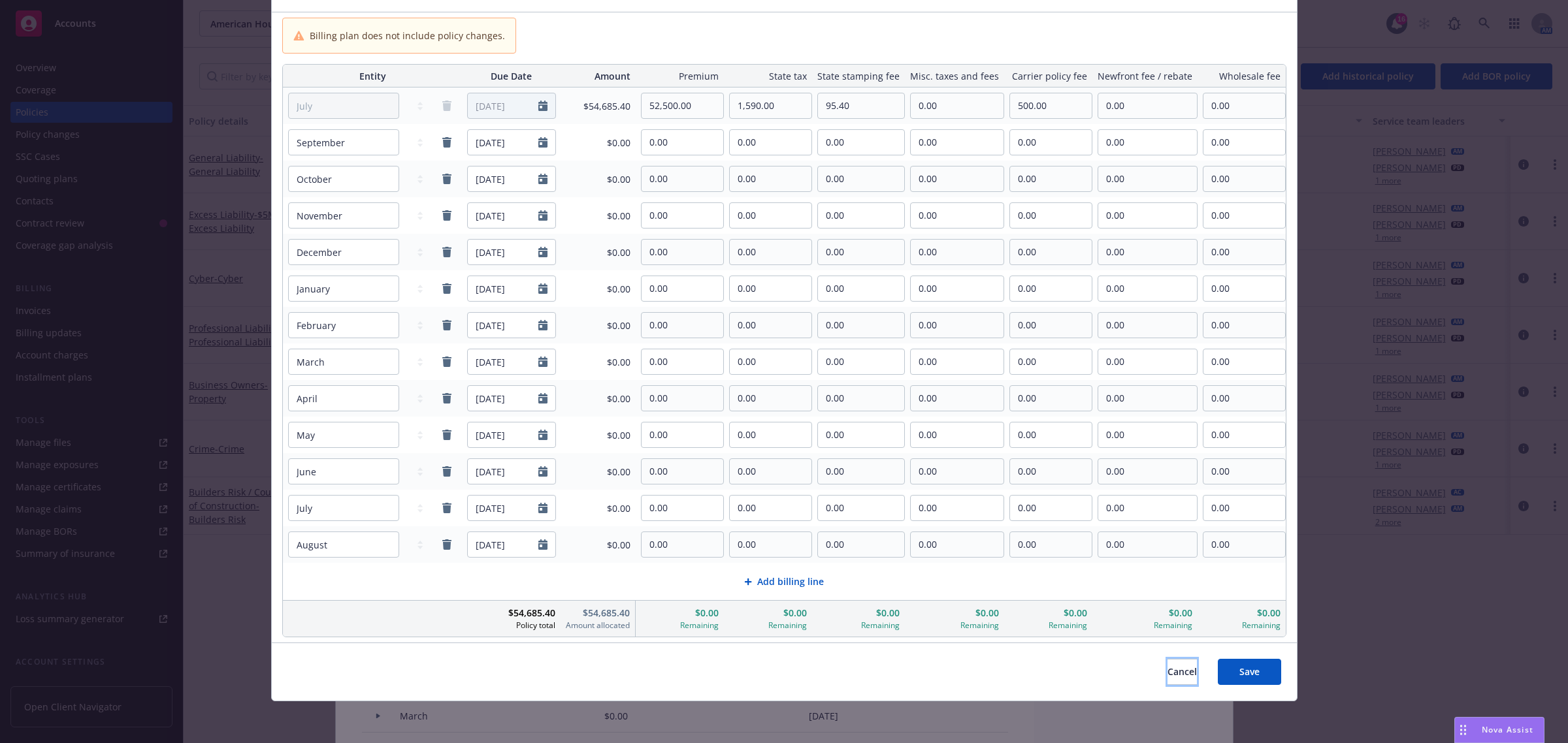
click at [1167, 677] on span "Cancel" at bounding box center [1182, 671] width 30 height 12
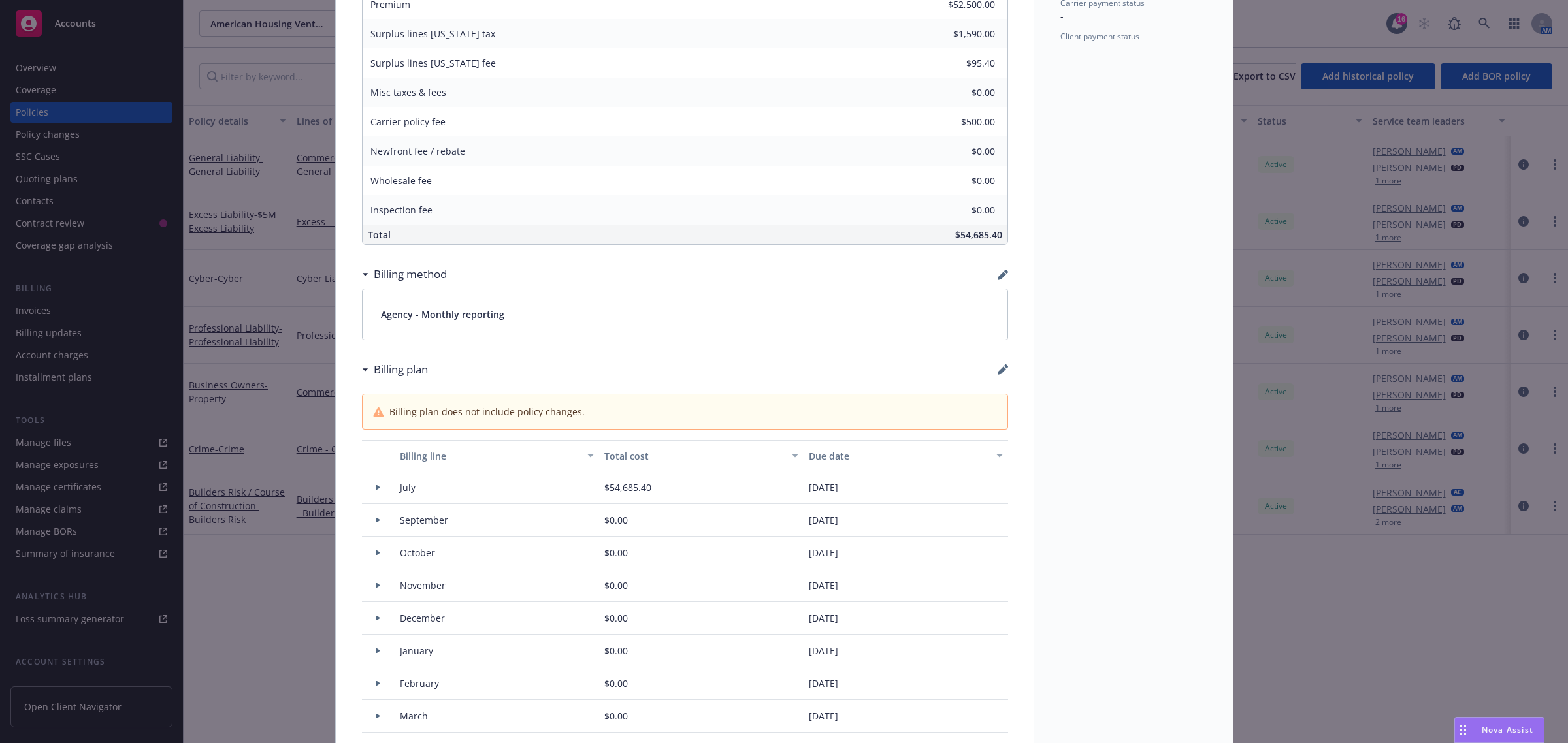
click at [268, 563] on div "Policy Builders Risk / Course of Construction - Builders Risk Add internal note…" at bounding box center [784, 371] width 1568 height 743
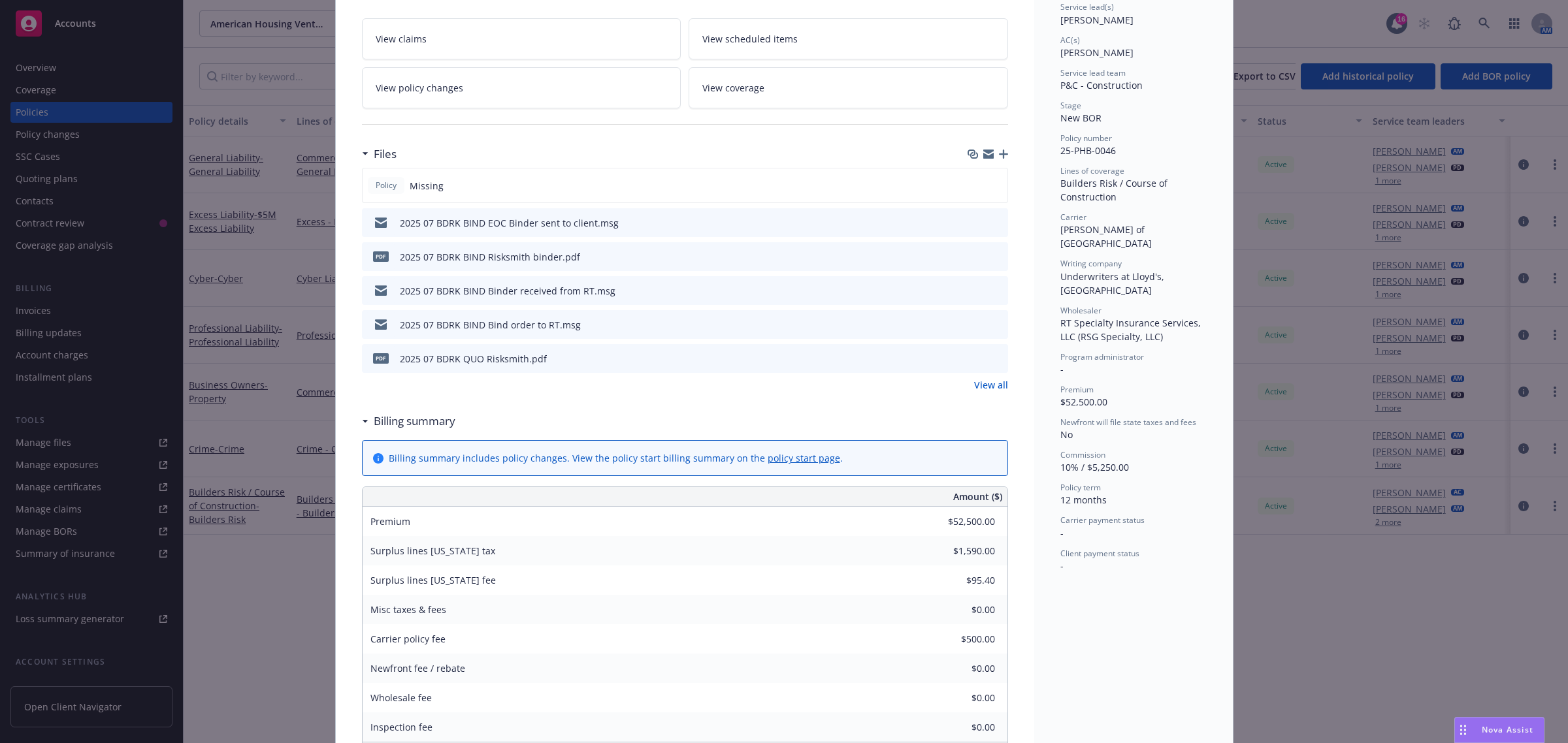
scroll to position [0, 0]
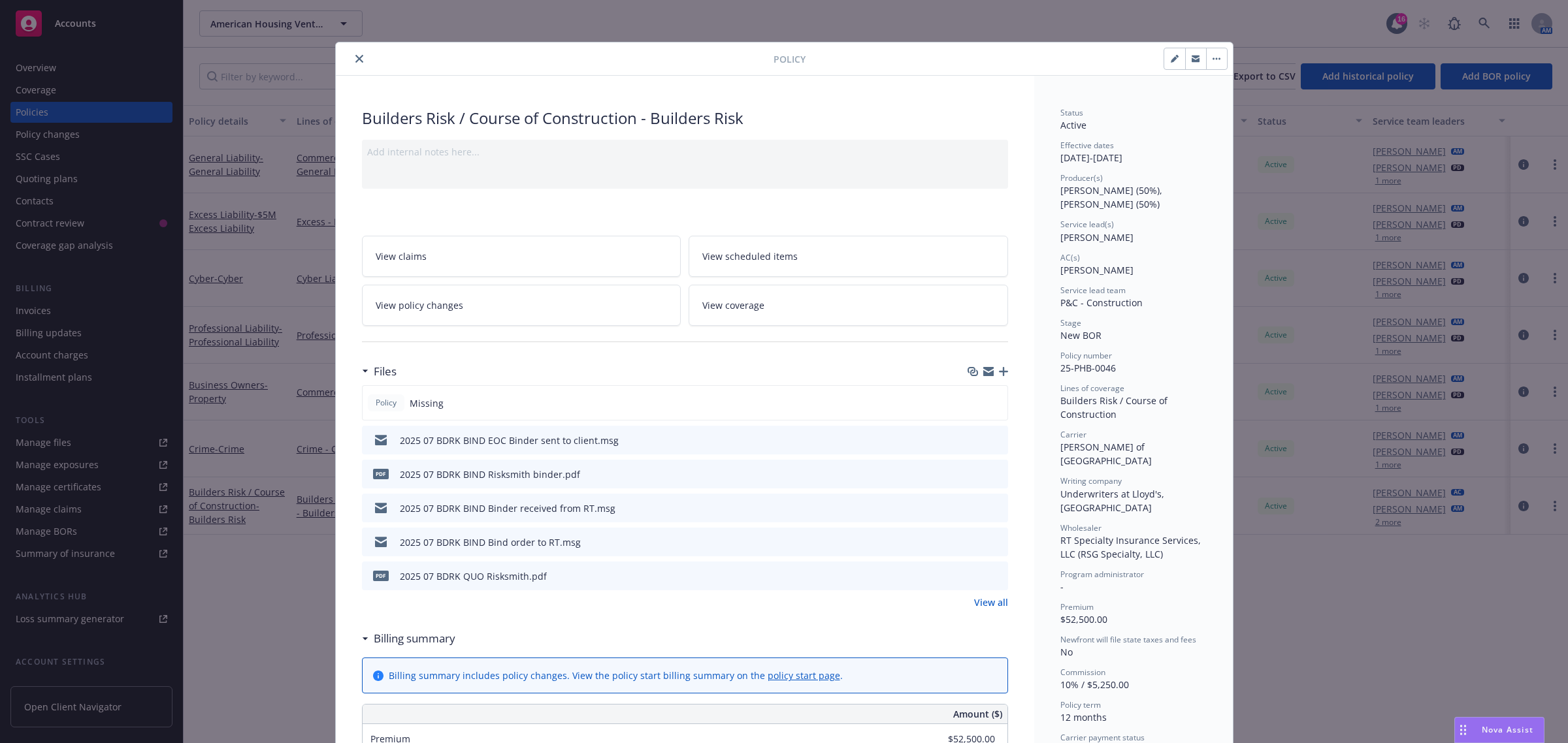
click at [353, 63] on button "close" at bounding box center [360, 59] width 16 height 16
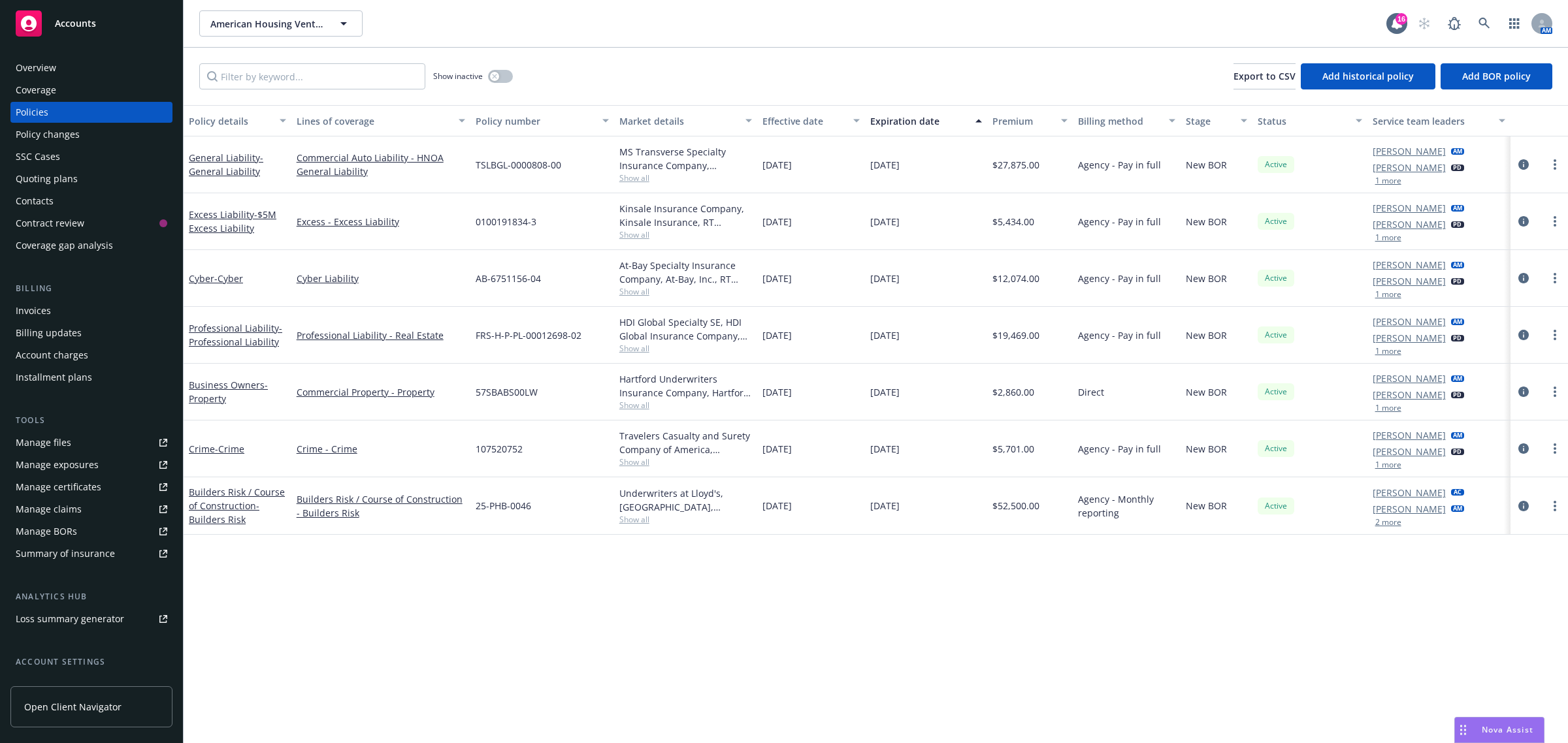
click at [1528, 729] on span "Nova Assist" at bounding box center [1507, 729] width 52 height 11
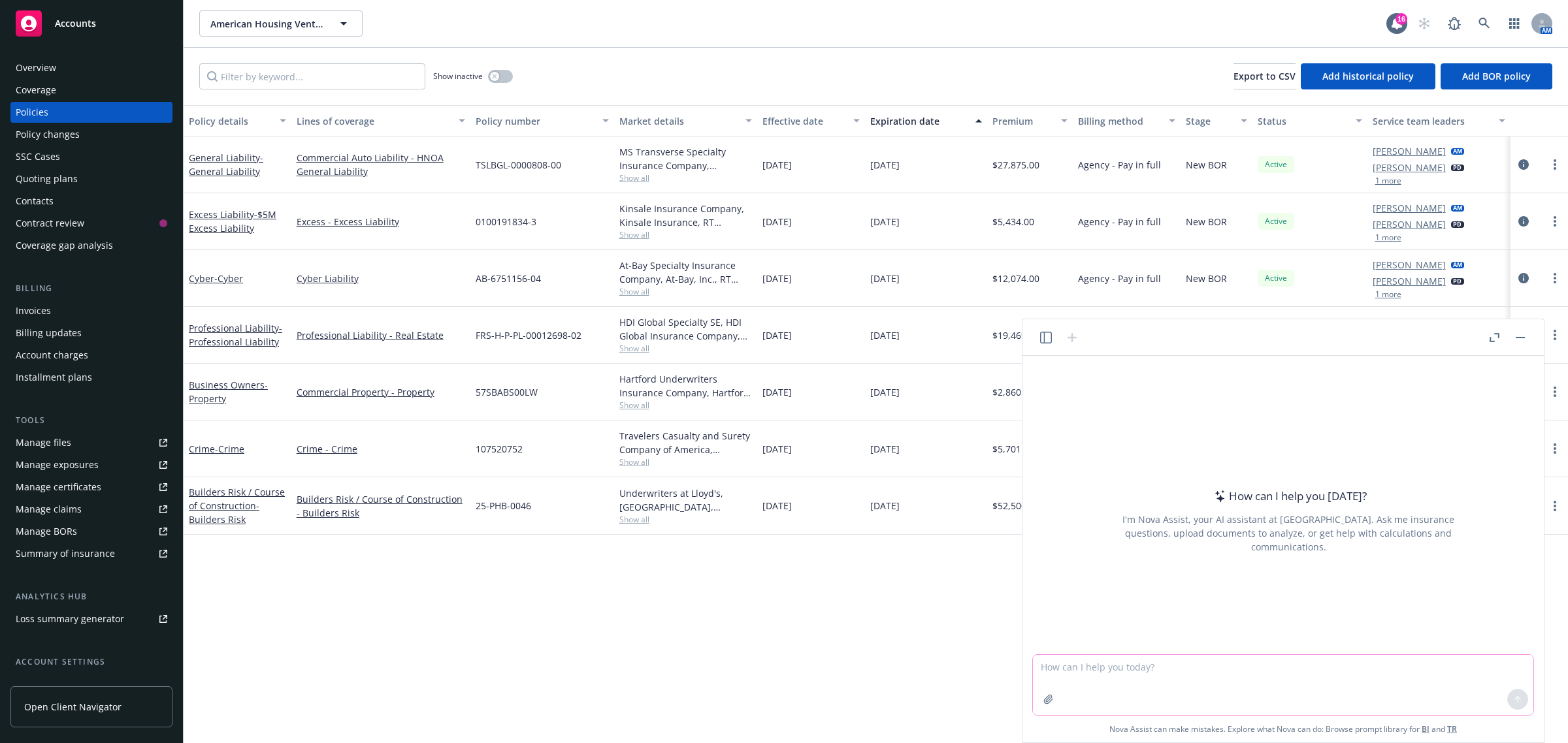
click at [1223, 680] on textarea at bounding box center [1283, 685] width 500 height 60
paste textarea "Hi Colleen, I hope you’re doing well. I left you a voicemail earlier, but just …"
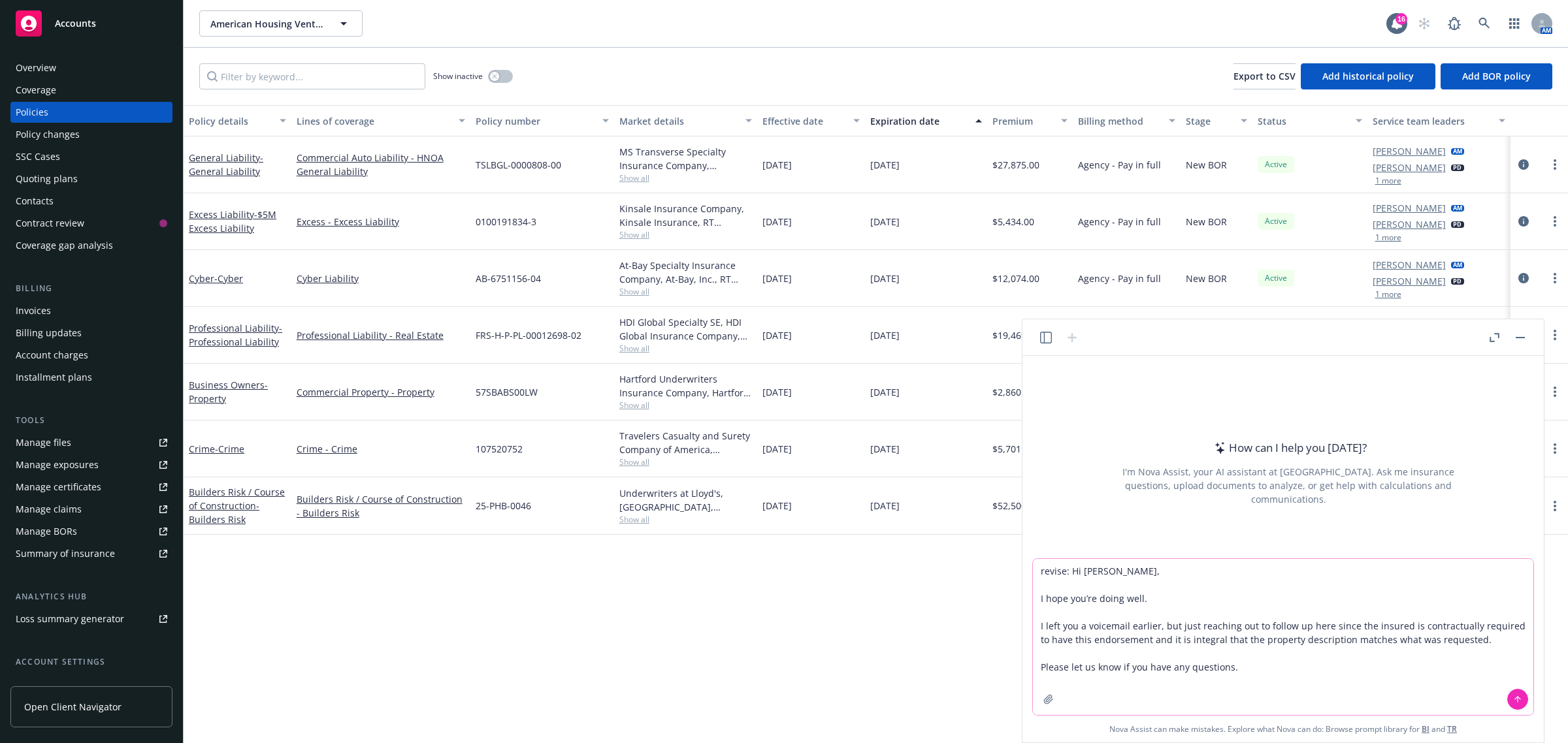
type textarea "revise: Hi Colleen, I hope you’re doing well. I left you a voicemail earlier, b…"
click at [1514, 702] on icon at bounding box center [1518, 699] width 9 height 9
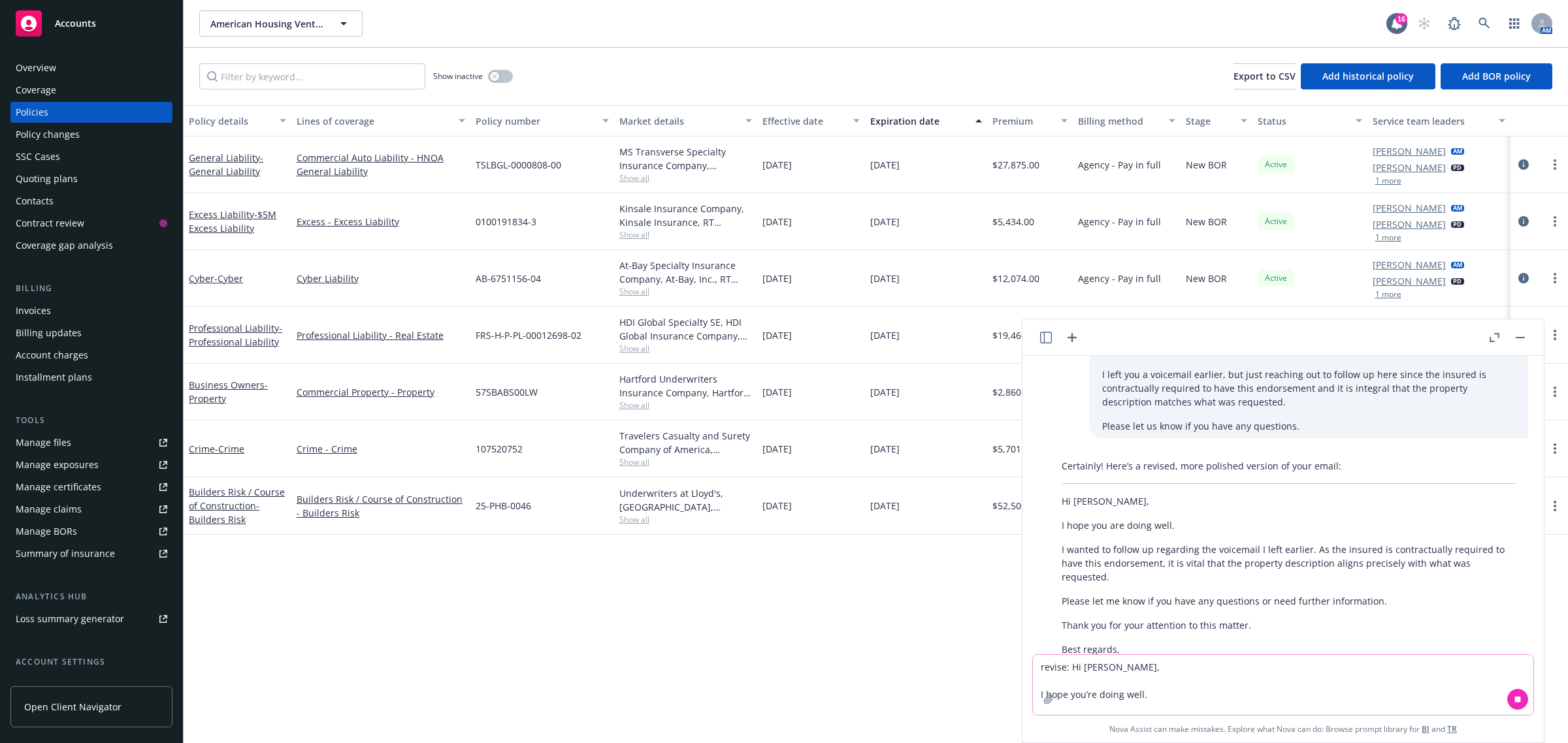
scroll to position [141, 0]
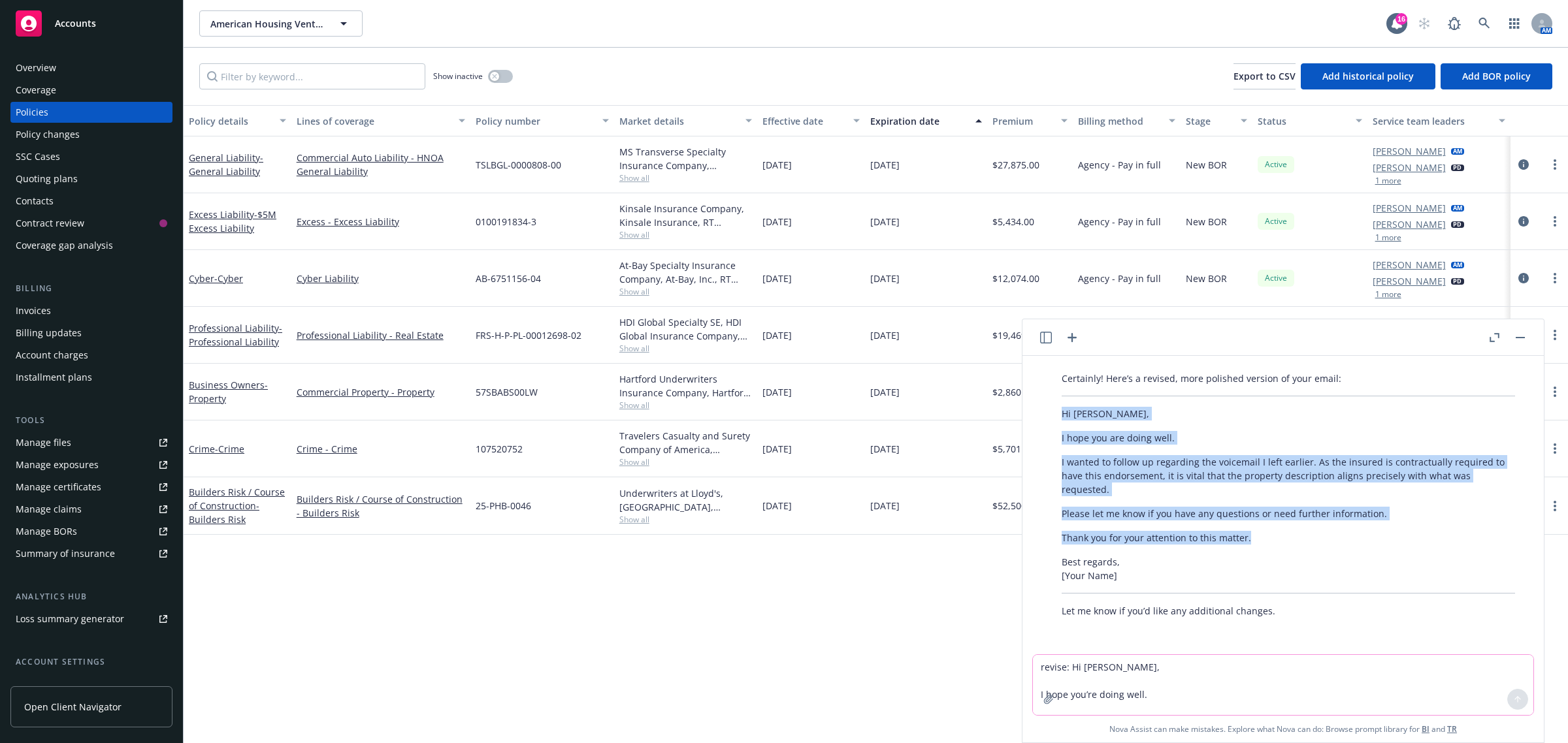
drag, startPoint x: 1063, startPoint y: 406, endPoint x: 1264, endPoint y: 527, distance: 234.6
click at [1264, 527] on div "Certainly! Here’s a revised, more polished version of your email: Hi Colleen, I…" at bounding box center [1288, 494] width 479 height 257
drag, startPoint x: 1063, startPoint y: 412, endPoint x: 1251, endPoint y: 537, distance: 225.8
click at [1251, 537] on div "Certainly! Here’s a revised, more polished version of your email: Hi Colleen, I…" at bounding box center [1288, 494] width 479 height 257
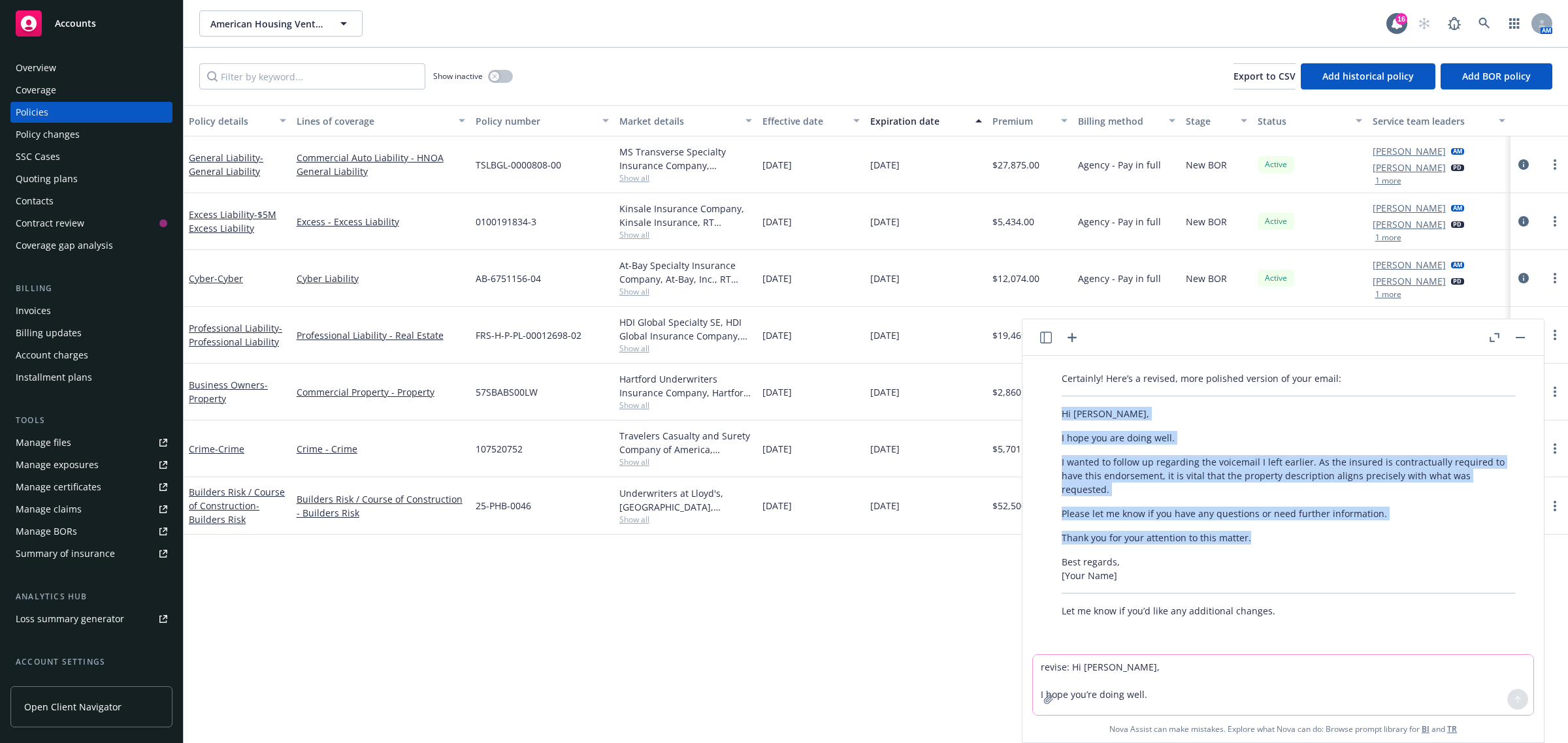
copy div "Hi Colleen, I hope you are doing well. I wanted to follow up regarding the voic…"
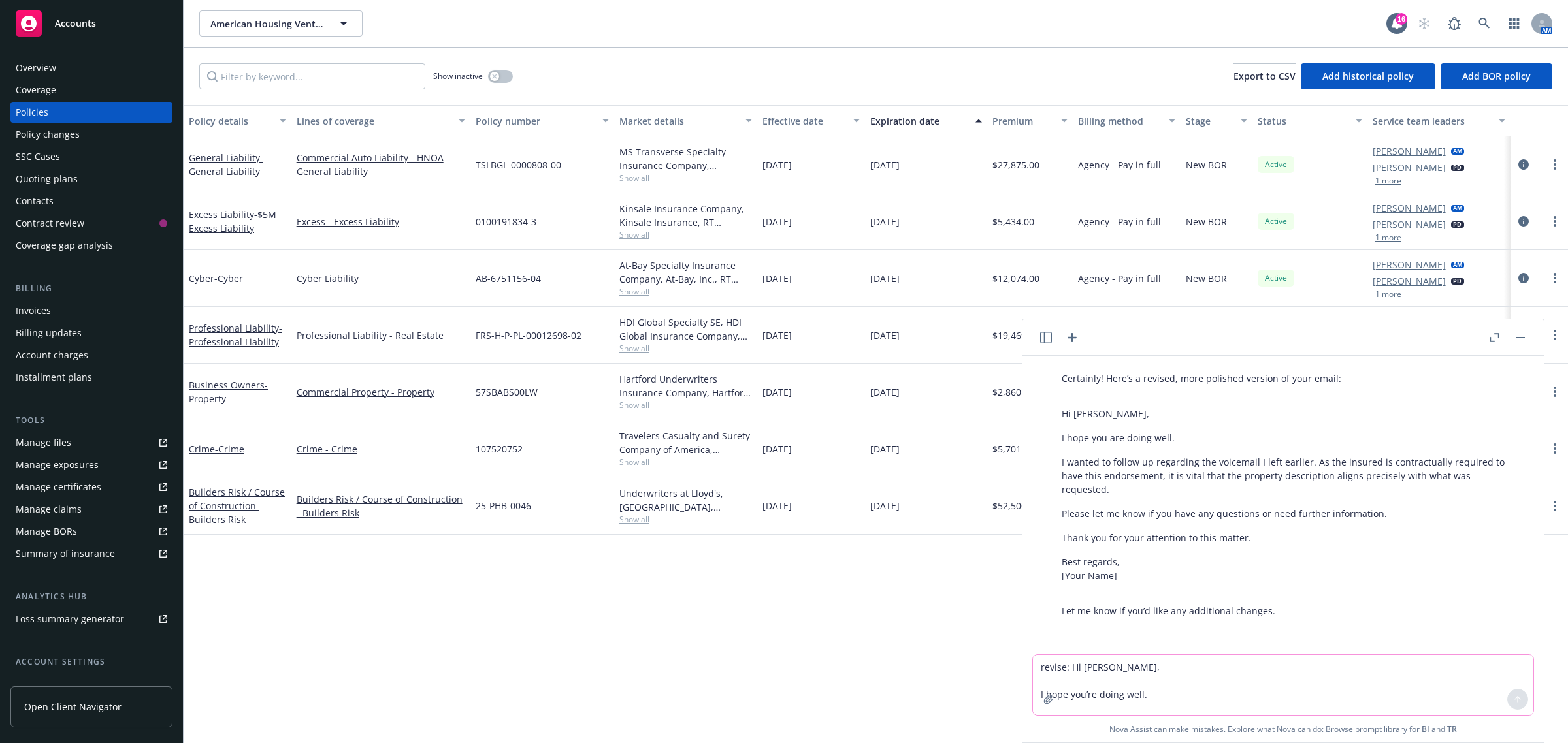
click at [1151, 683] on textarea "revise: Hi Colleen, I hope you’re doing well. I left you a voicemail earlier, b…" at bounding box center [1283, 685] width 500 height 60
paste textarea "mo"
type textarea "how can i break a monthly reporting invoice in navigator to accommodate separat…"
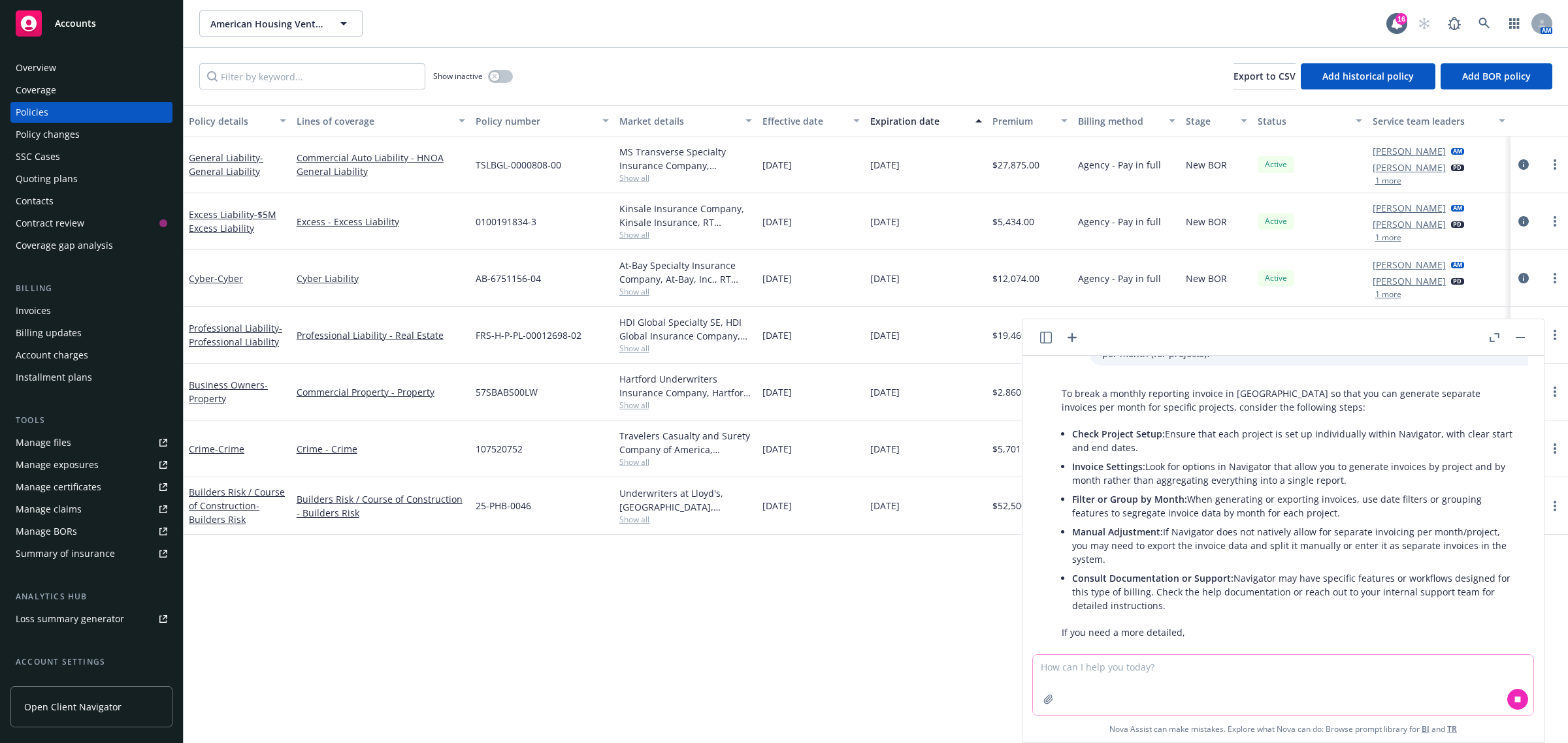
scroll to position [472, 0]
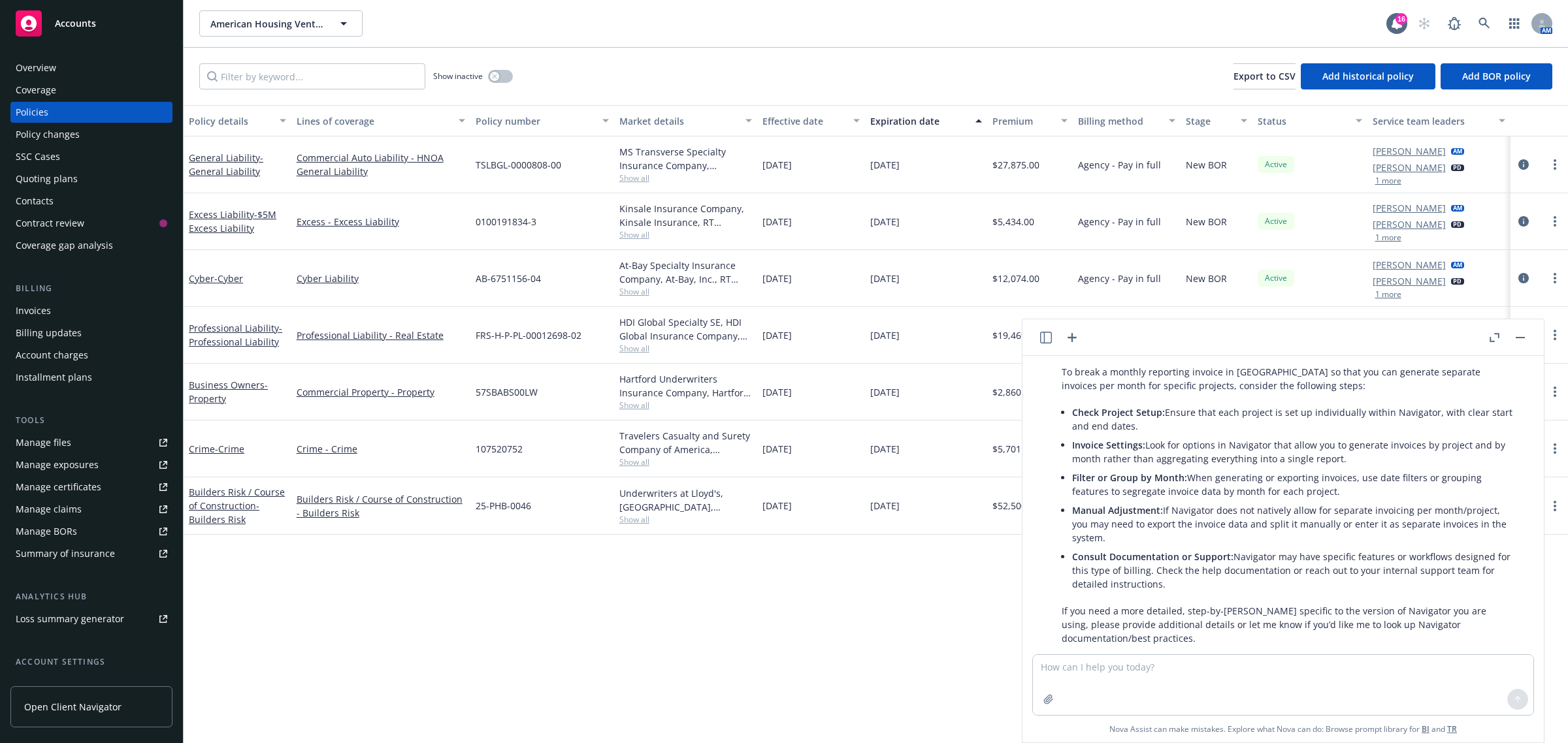
drag, startPoint x: 824, startPoint y: 642, endPoint x: 801, endPoint y: 633, distance: 24.7
click at [821, 641] on div "Policy details Lines of coverage Policy number Market details Effective date Ex…" at bounding box center [876, 424] width 1384 height 639
click at [239, 495] on link "Builders Risk / Course of Construction - Builders Risk" at bounding box center [236, 505] width 96 height 40
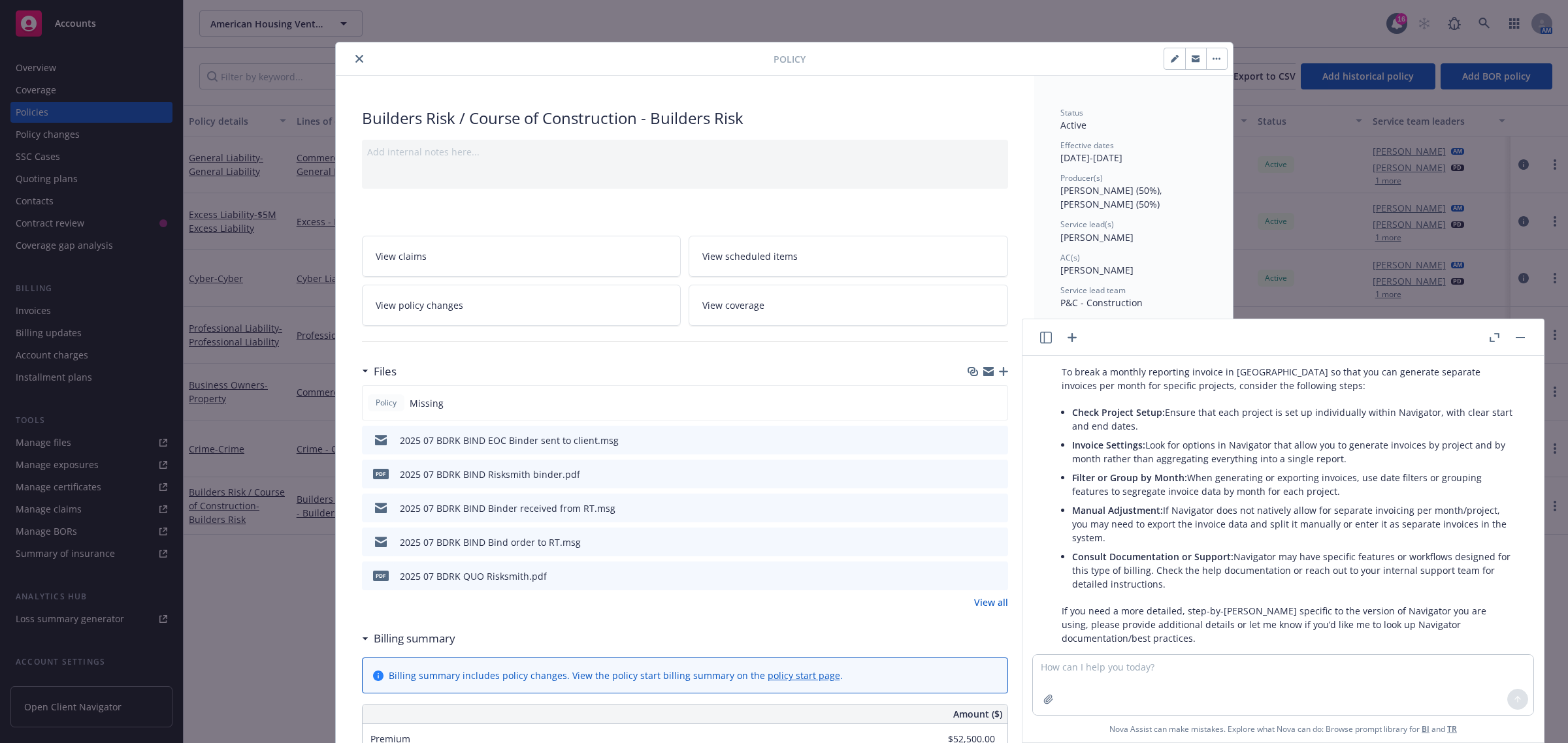
click at [1520, 337] on icon "button" at bounding box center [1520, 338] width 9 height 1
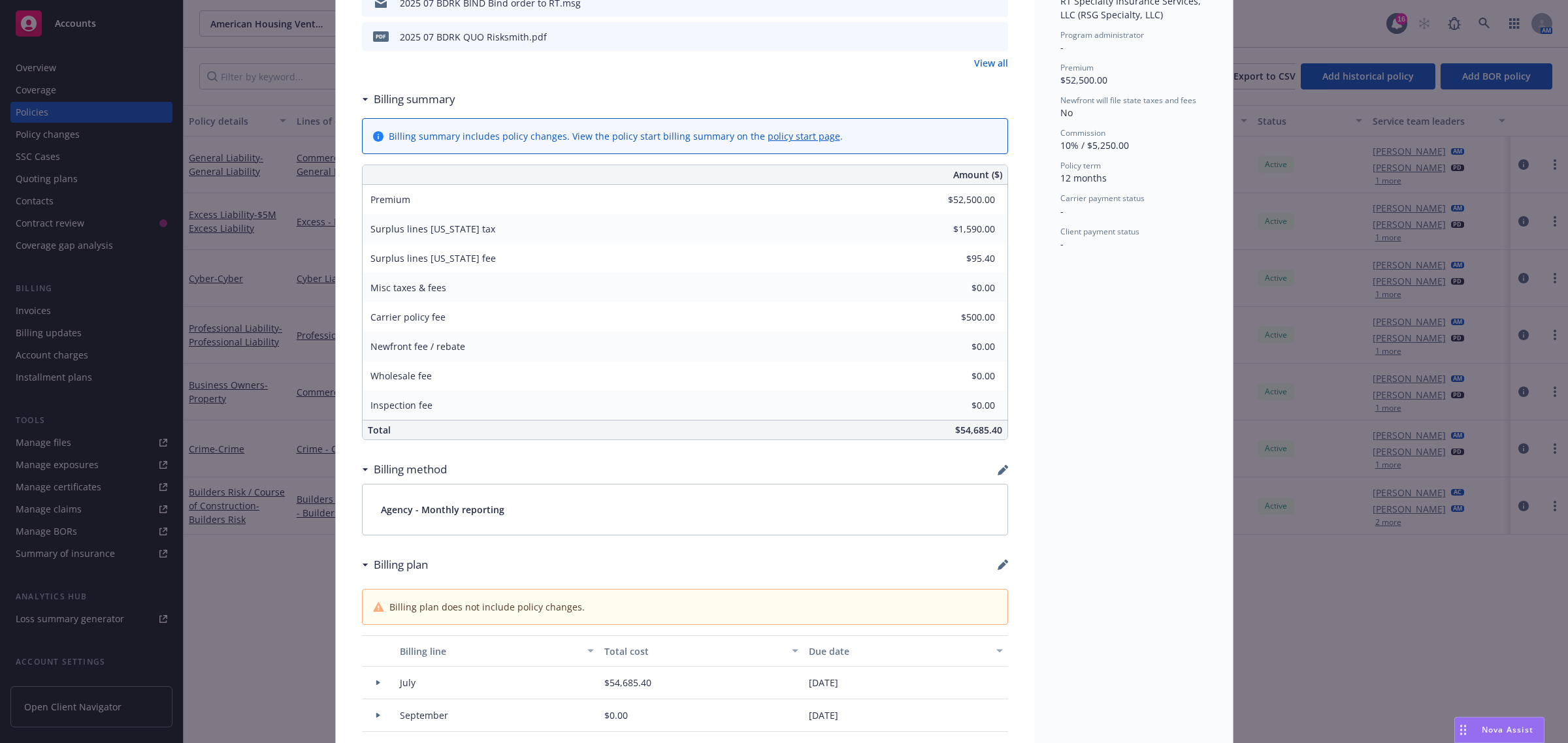
scroll to position [571, 0]
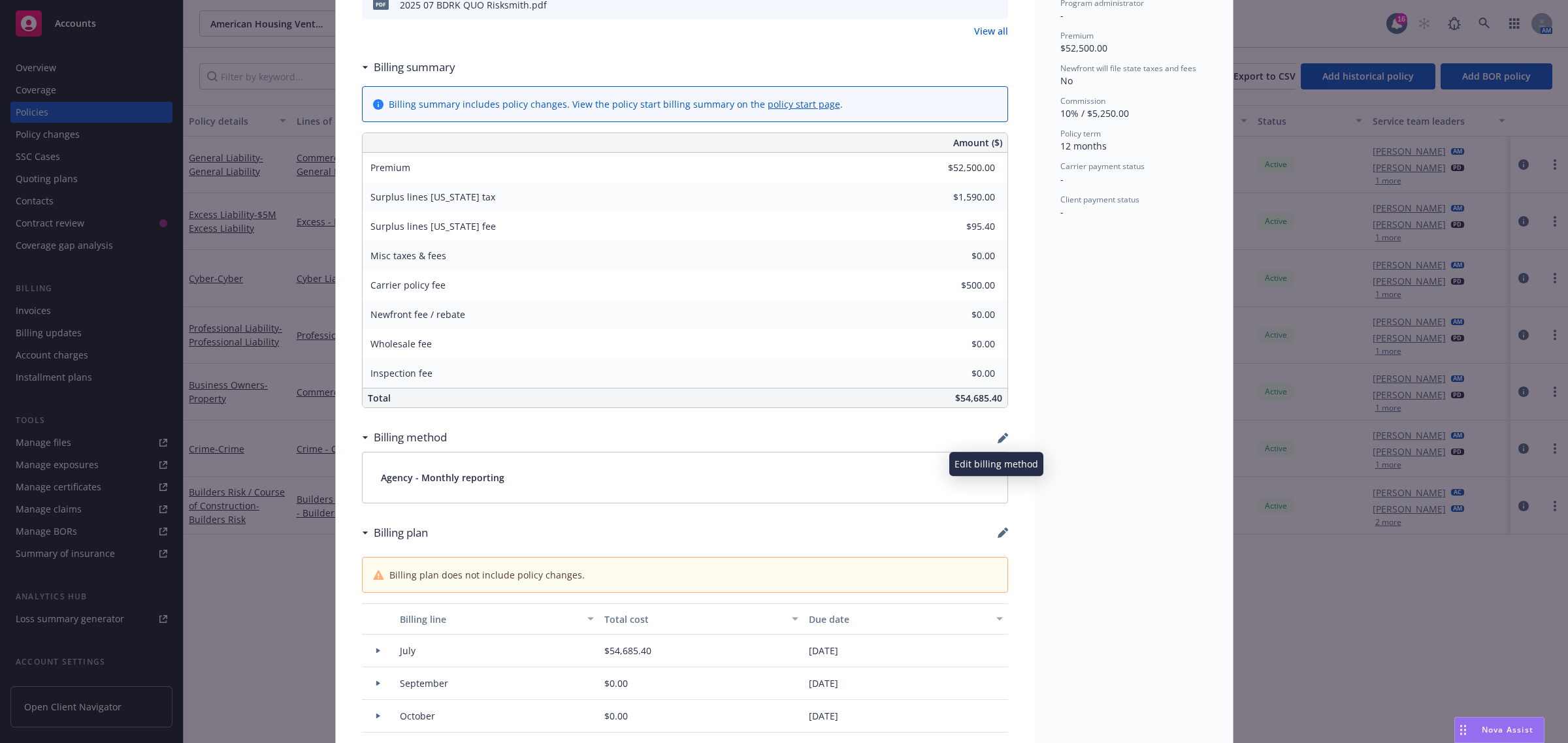
click at [1000, 442] on icon "button" at bounding box center [1003, 438] width 11 height 11
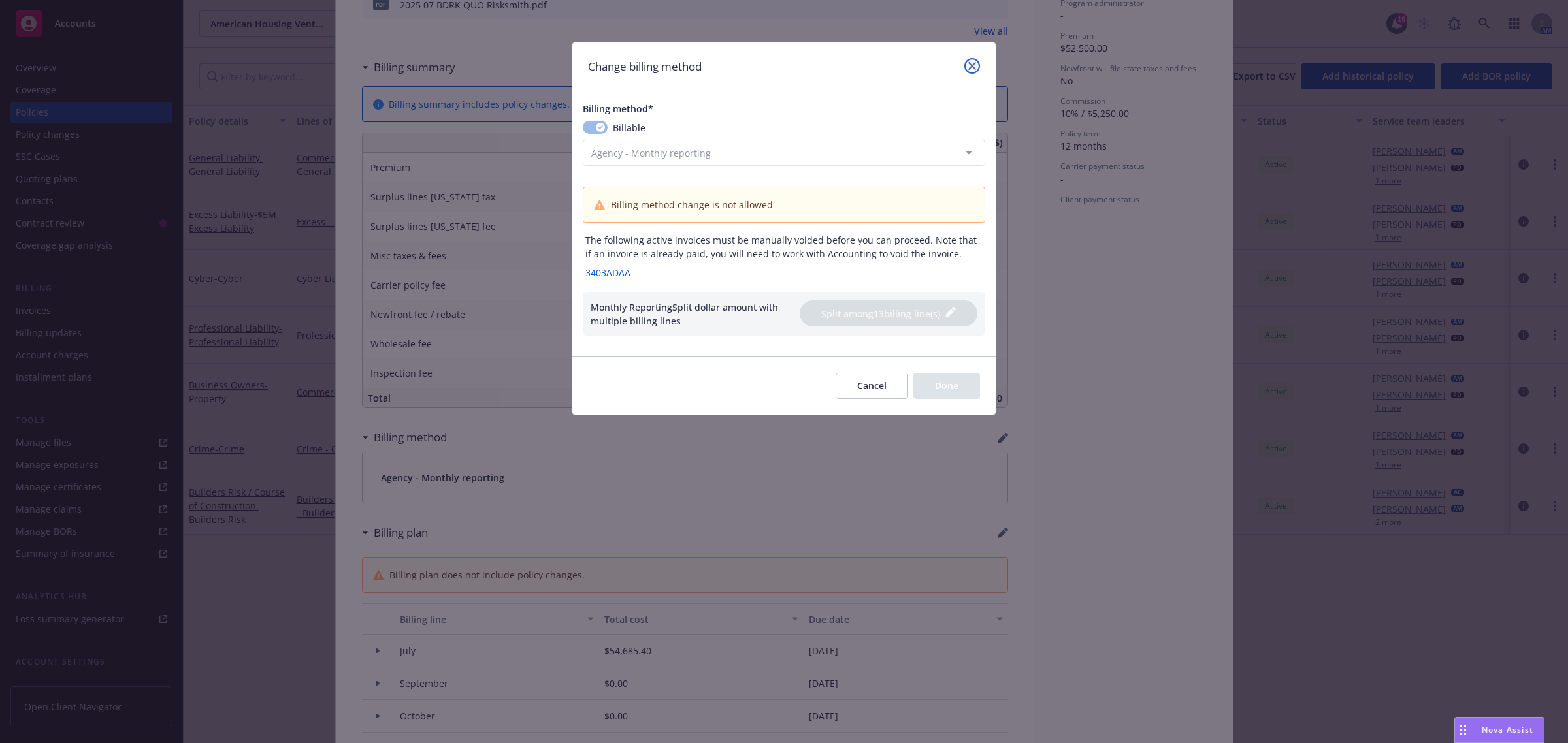
click at [971, 59] on link "close" at bounding box center [973, 66] width 16 height 16
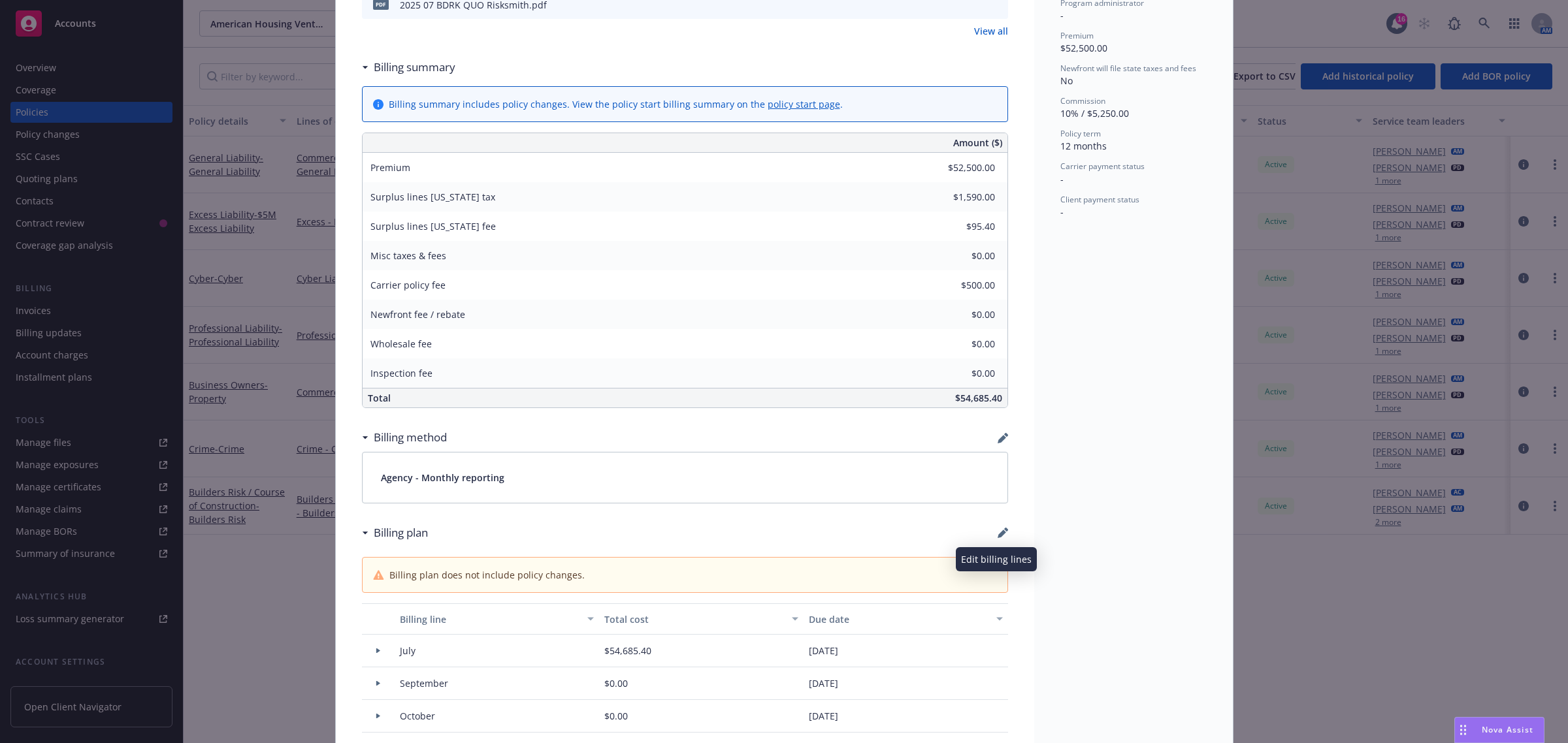
click at [998, 533] on icon "button" at bounding box center [1003, 533] width 11 height 11
select select "July"
select select "September"
select select "October"
select select "November"
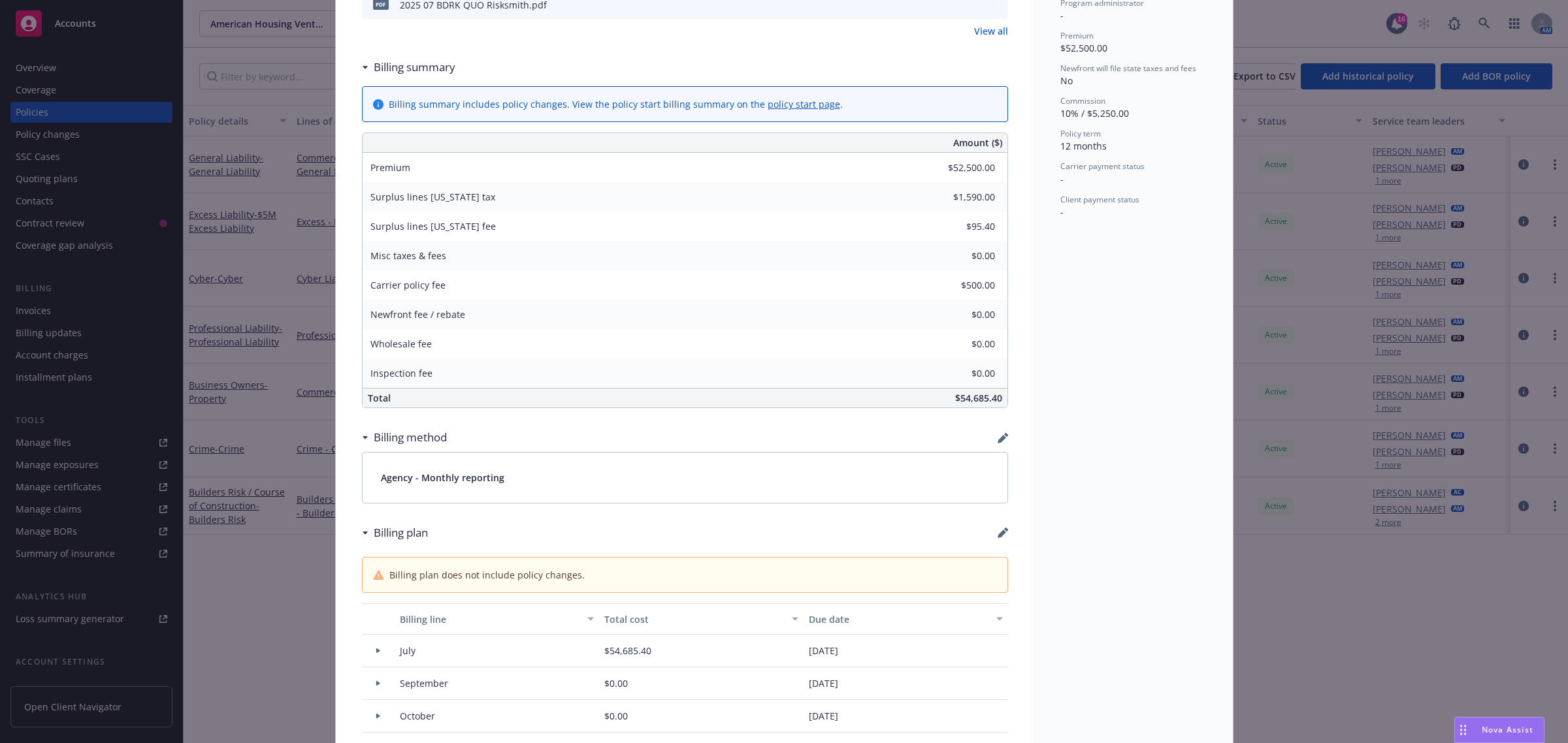
select select "December"
select select "February"
select select "March"
select select "April"
select select "May"
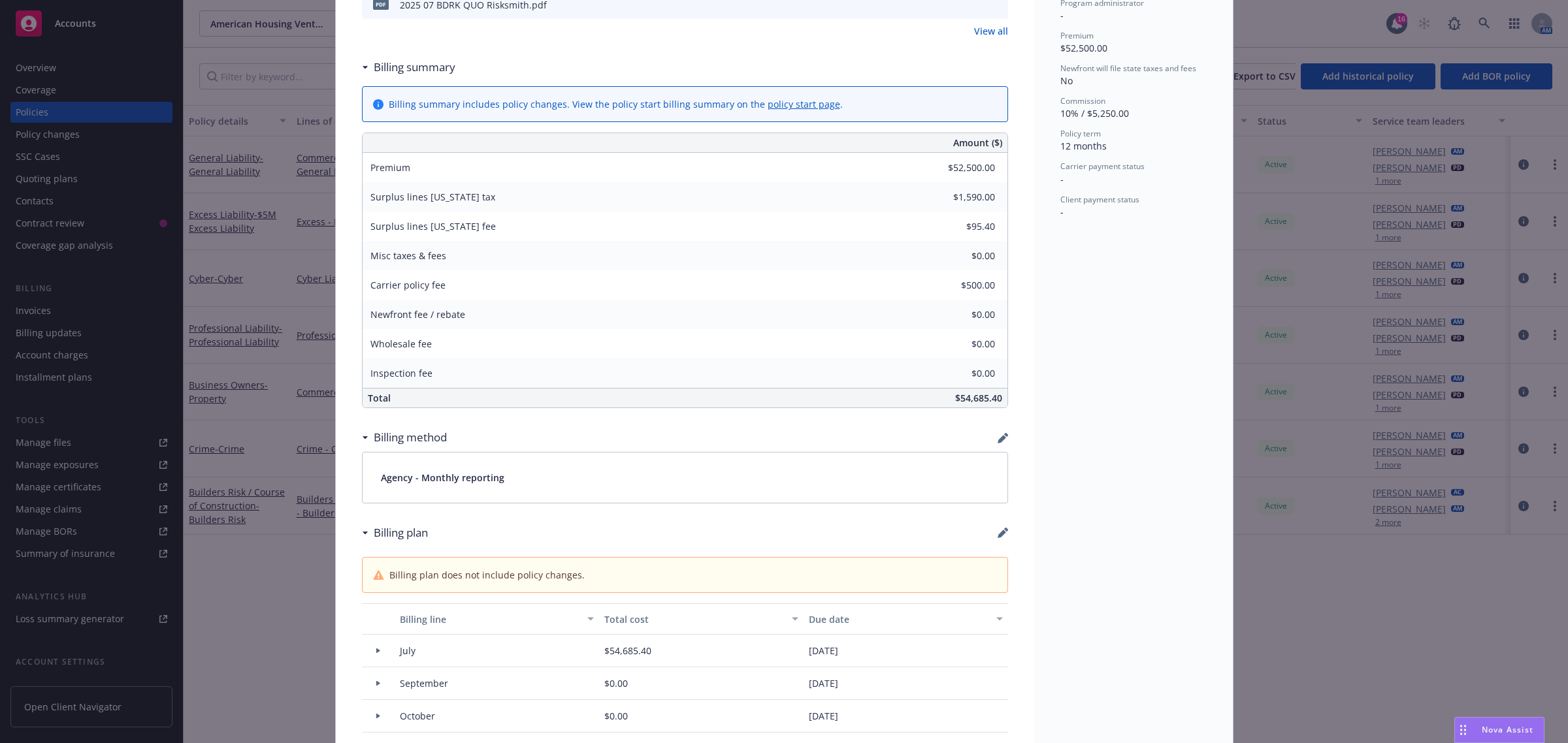
select select "June"
select select "July"
select select "August"
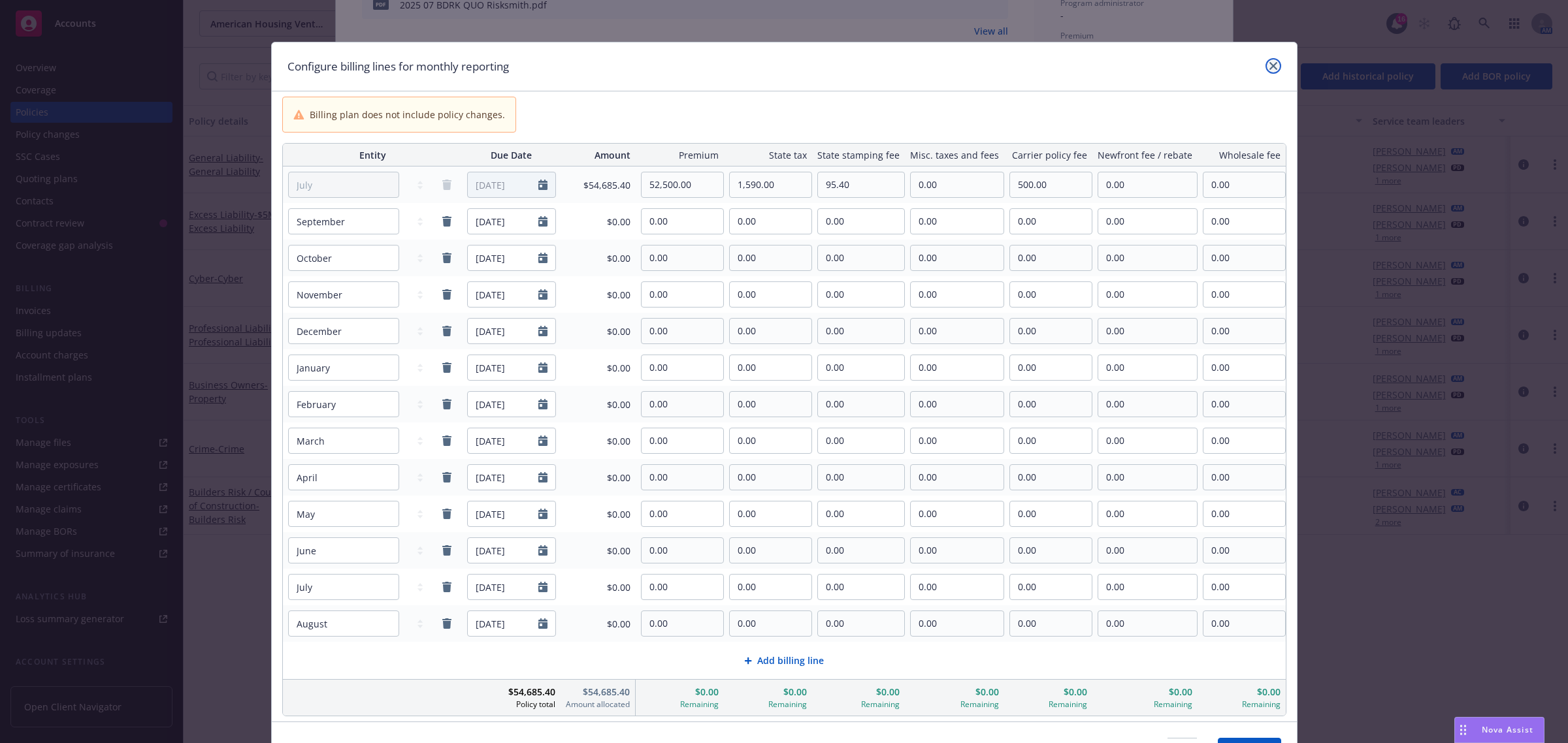
click at [1270, 69] on icon "close" at bounding box center [1273, 66] width 8 height 8
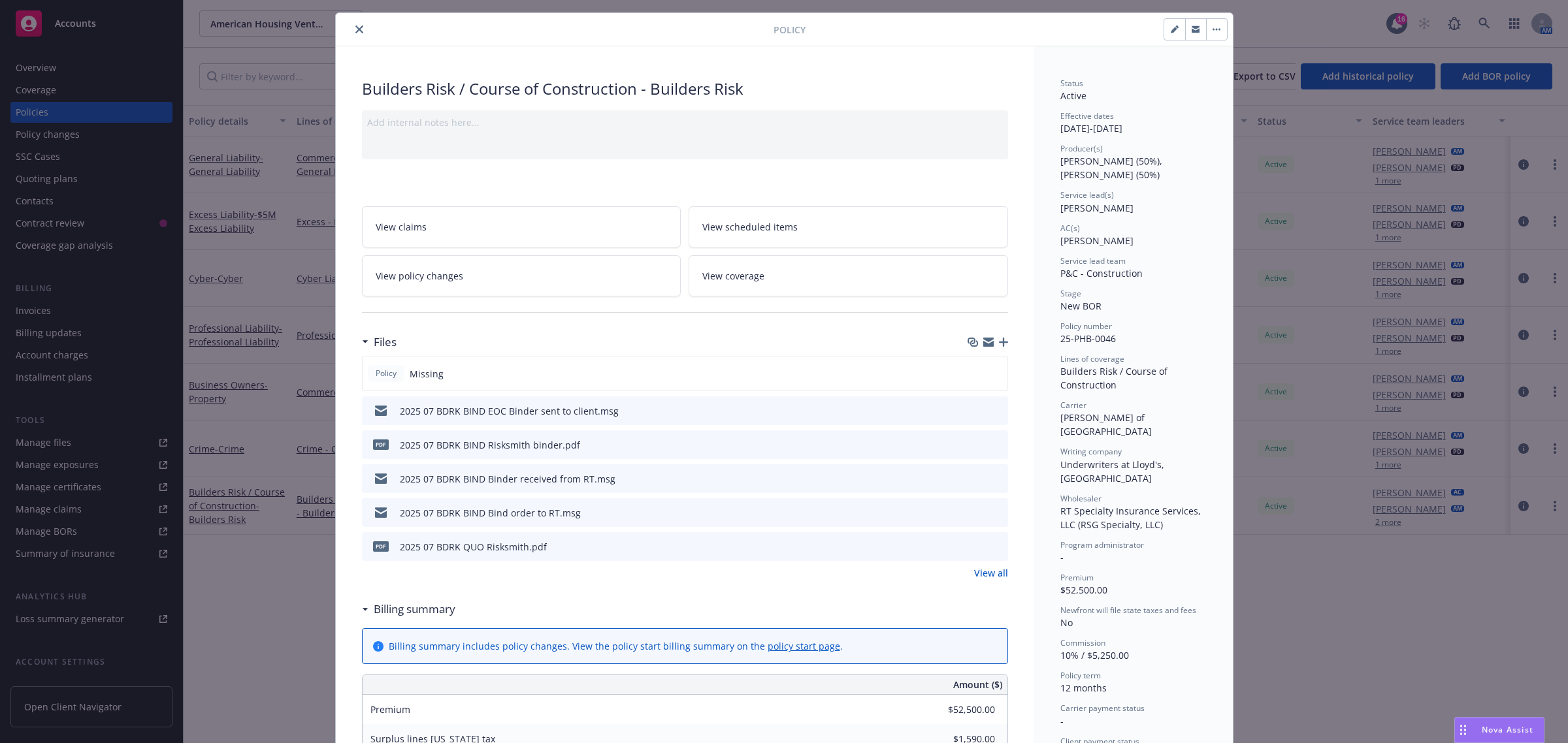
scroll to position [0, 0]
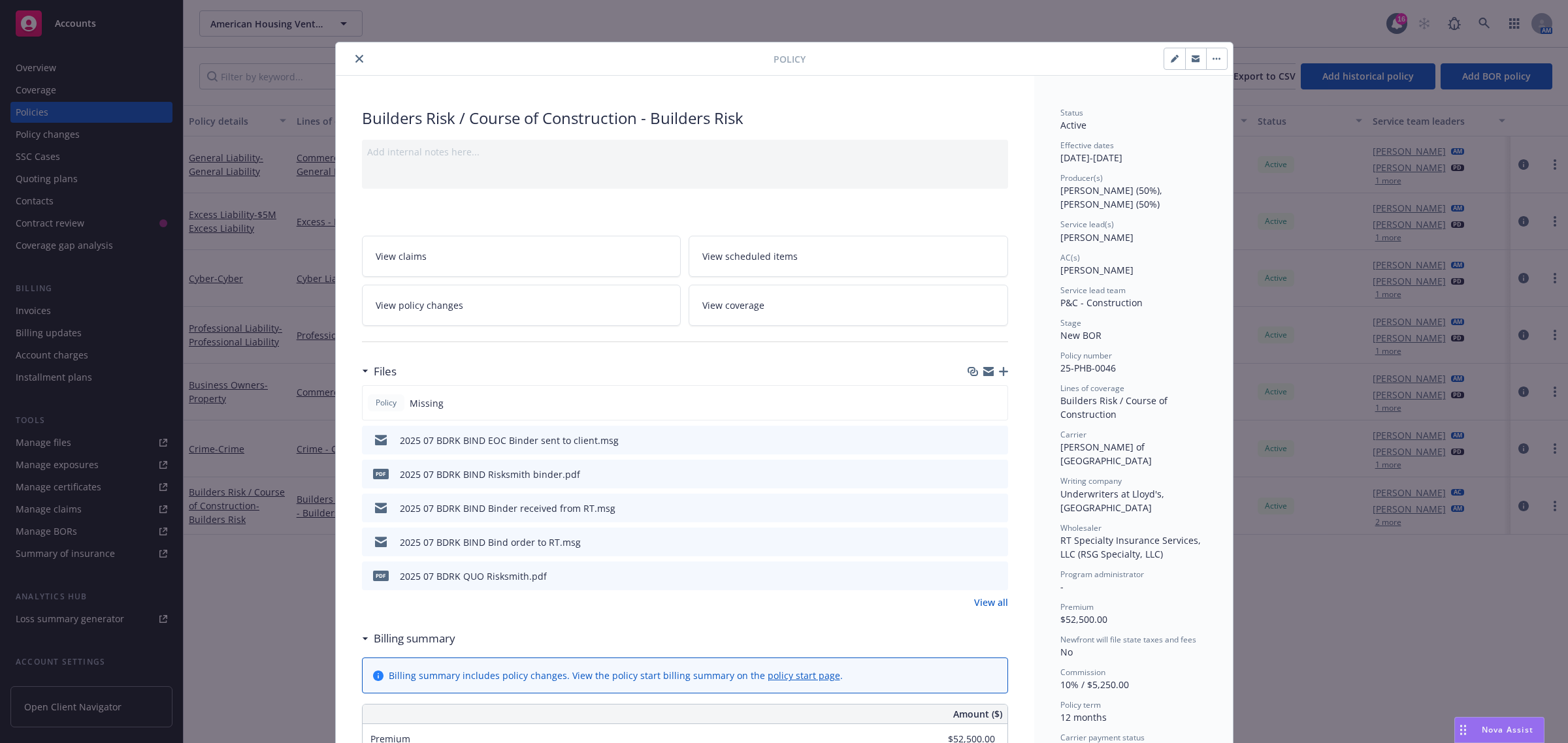
click at [355, 60] on icon "close" at bounding box center [359, 58] width 8 height 8
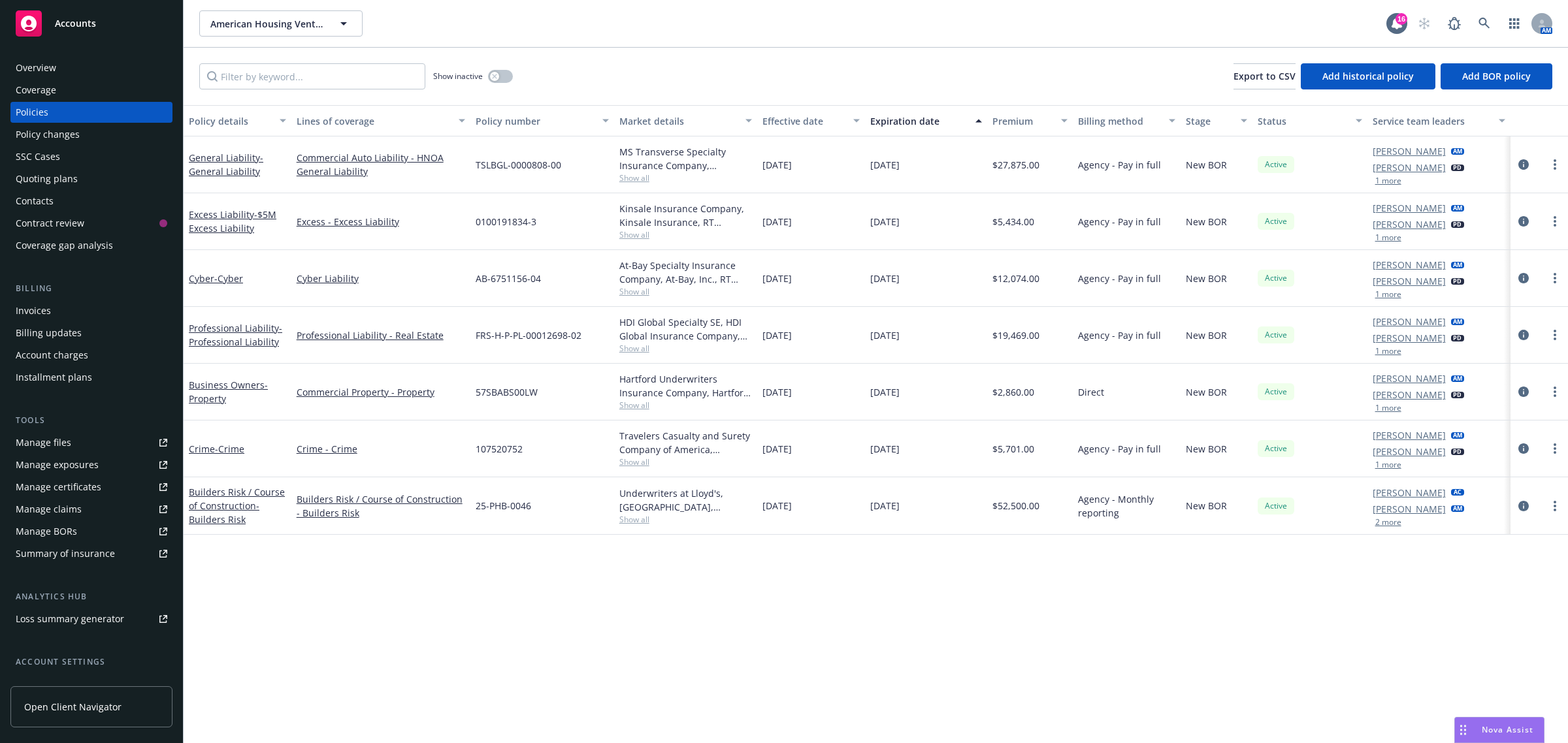
click at [1502, 729] on span "Nova Assist" at bounding box center [1507, 729] width 52 height 11
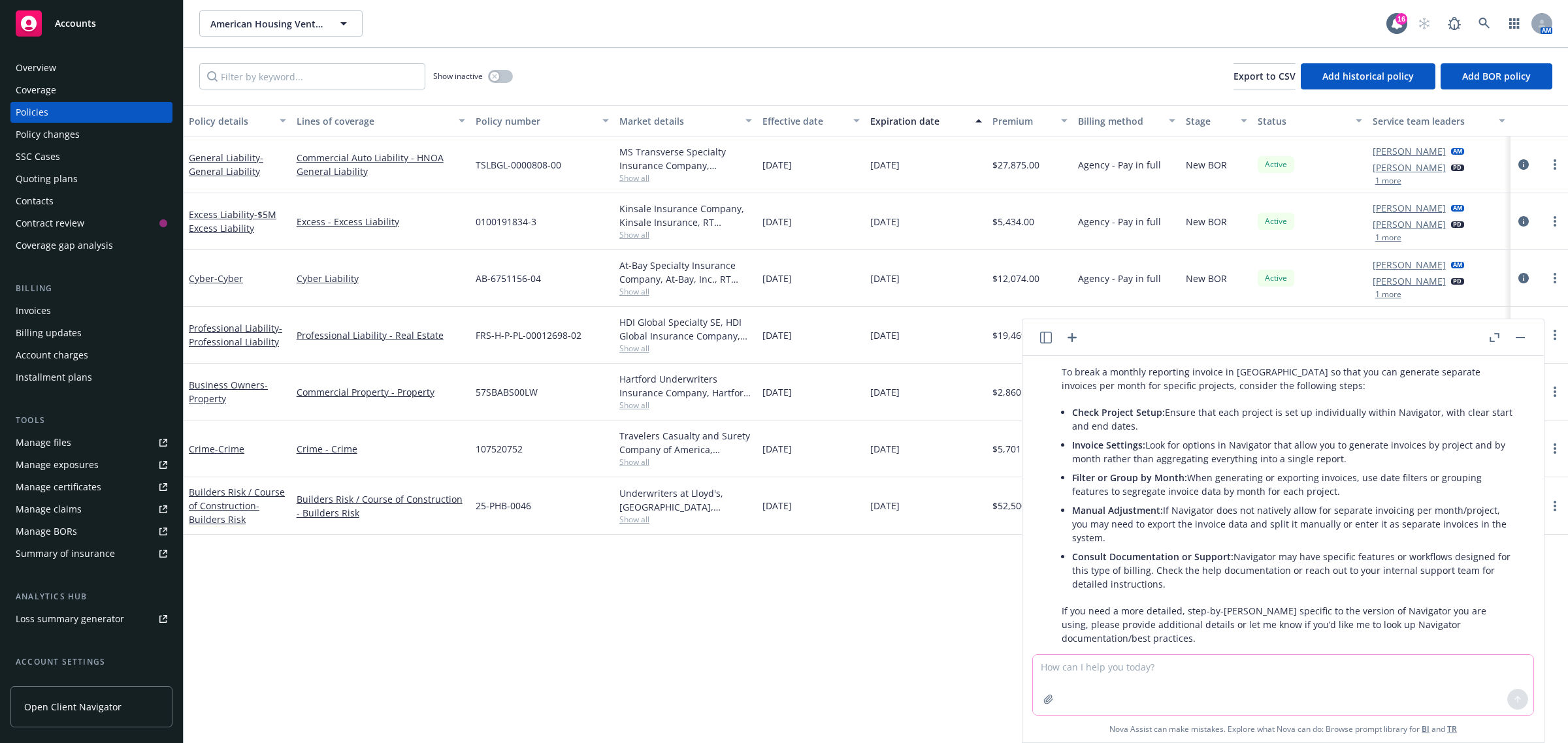
click at [1125, 667] on textarea at bounding box center [1283, 685] width 500 height 60
paste textarea "Hi Ernesto, Forwarding this auto submission I sent last week for Trenchers West…"
type textarea "revise: Hi Ernesto, Forwarding this auto submission I sent last week for Trench…"
click at [1510, 693] on button at bounding box center [1518, 699] width 21 height 21
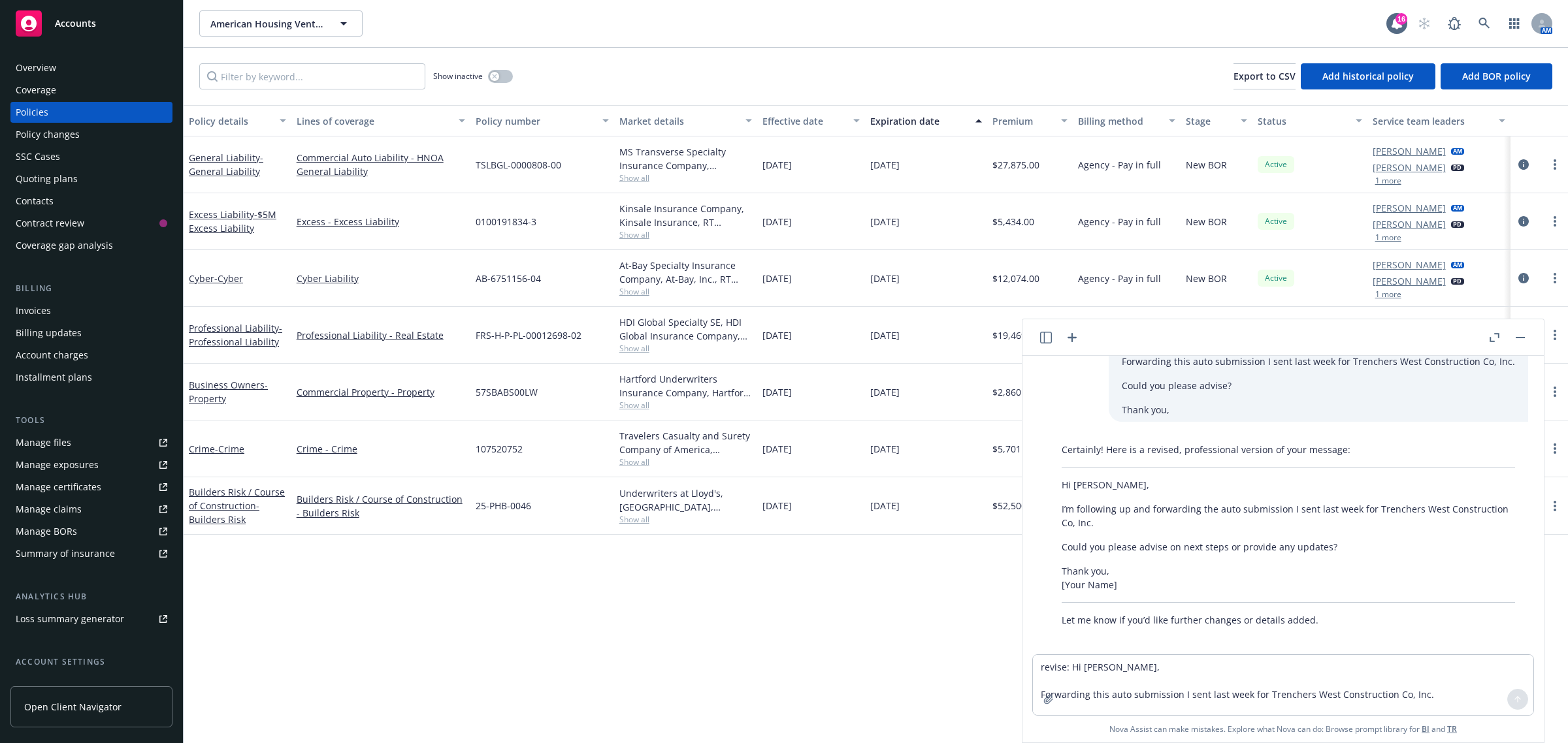
scroll to position [823, 0]
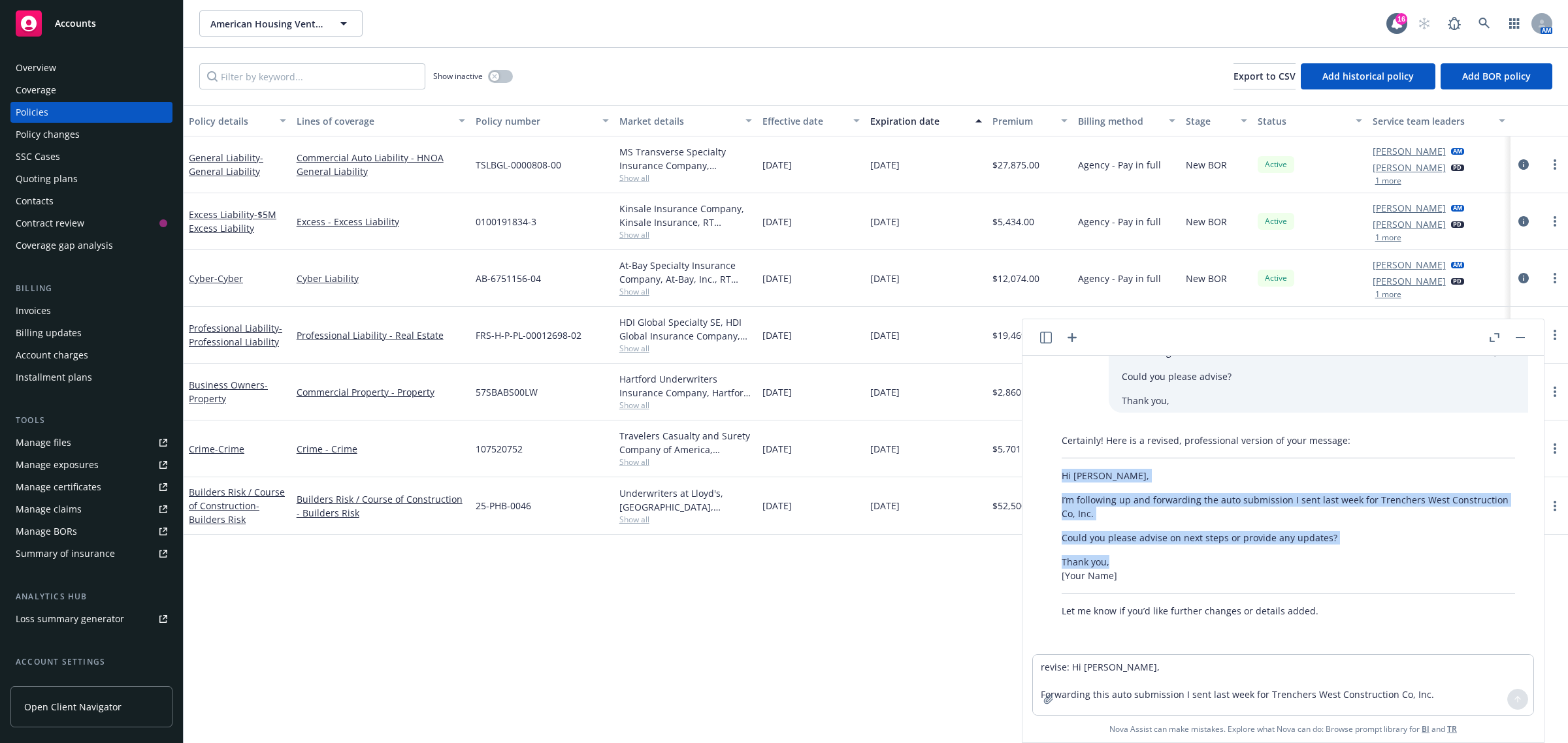
drag, startPoint x: 1055, startPoint y: 473, endPoint x: 1287, endPoint y: 559, distance: 247.4
click at [1287, 559] on div "Certainly! Here is a revised, professional version of your message: Hi Ernesto,…" at bounding box center [1288, 526] width 479 height 195
click at [1287, 559] on p "Thank you, [Your Name]" at bounding box center [1288, 569] width 453 height 27
drag, startPoint x: 1060, startPoint y: 475, endPoint x: 1112, endPoint y: 557, distance: 97.1
click at [1112, 557] on div "Certainly! Here is a revised, professional version of your message: Hi Ernesto,…" at bounding box center [1288, 526] width 479 height 195
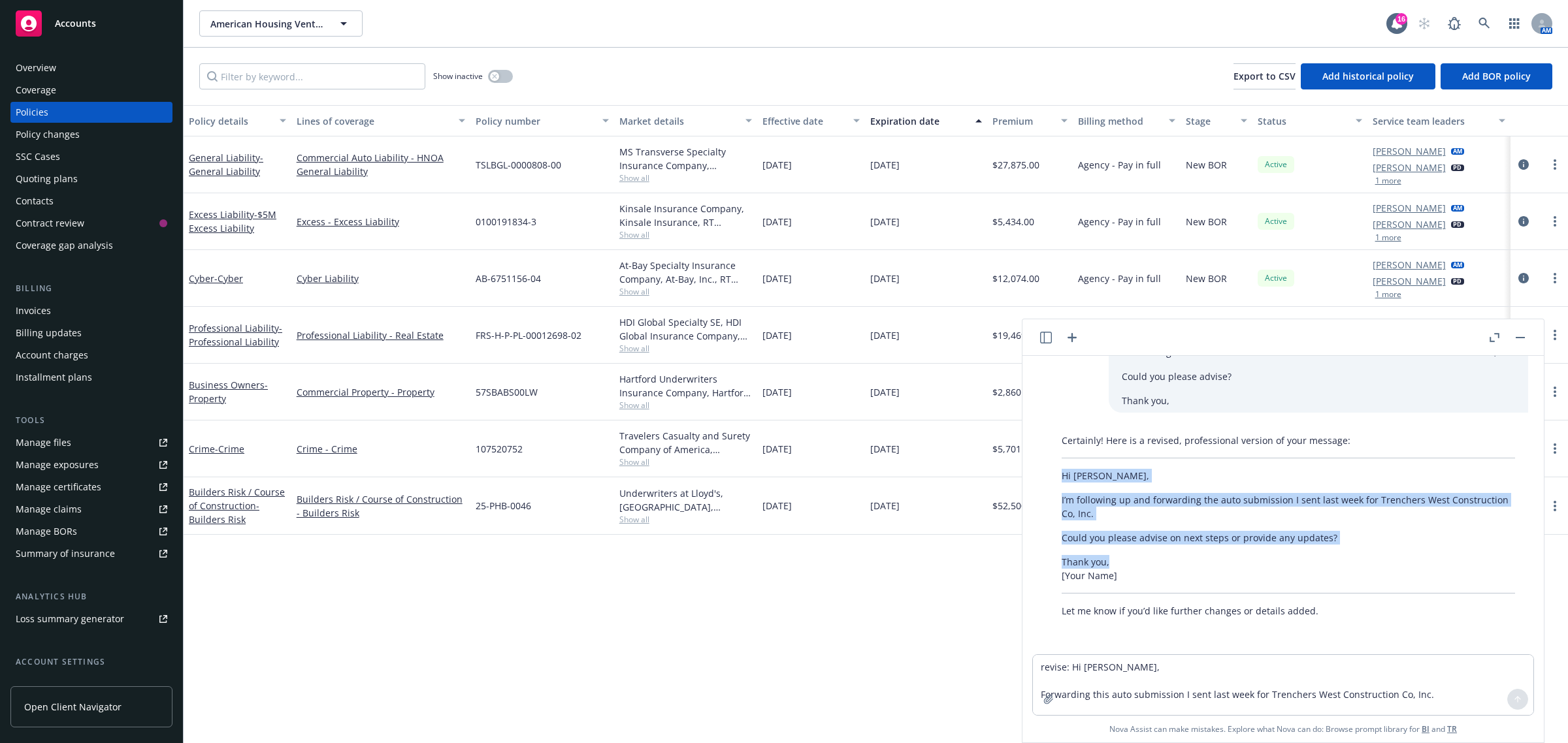
copy div "Hi Ernesto, I’m following up and forwarding the auto submission I sent last wee…"
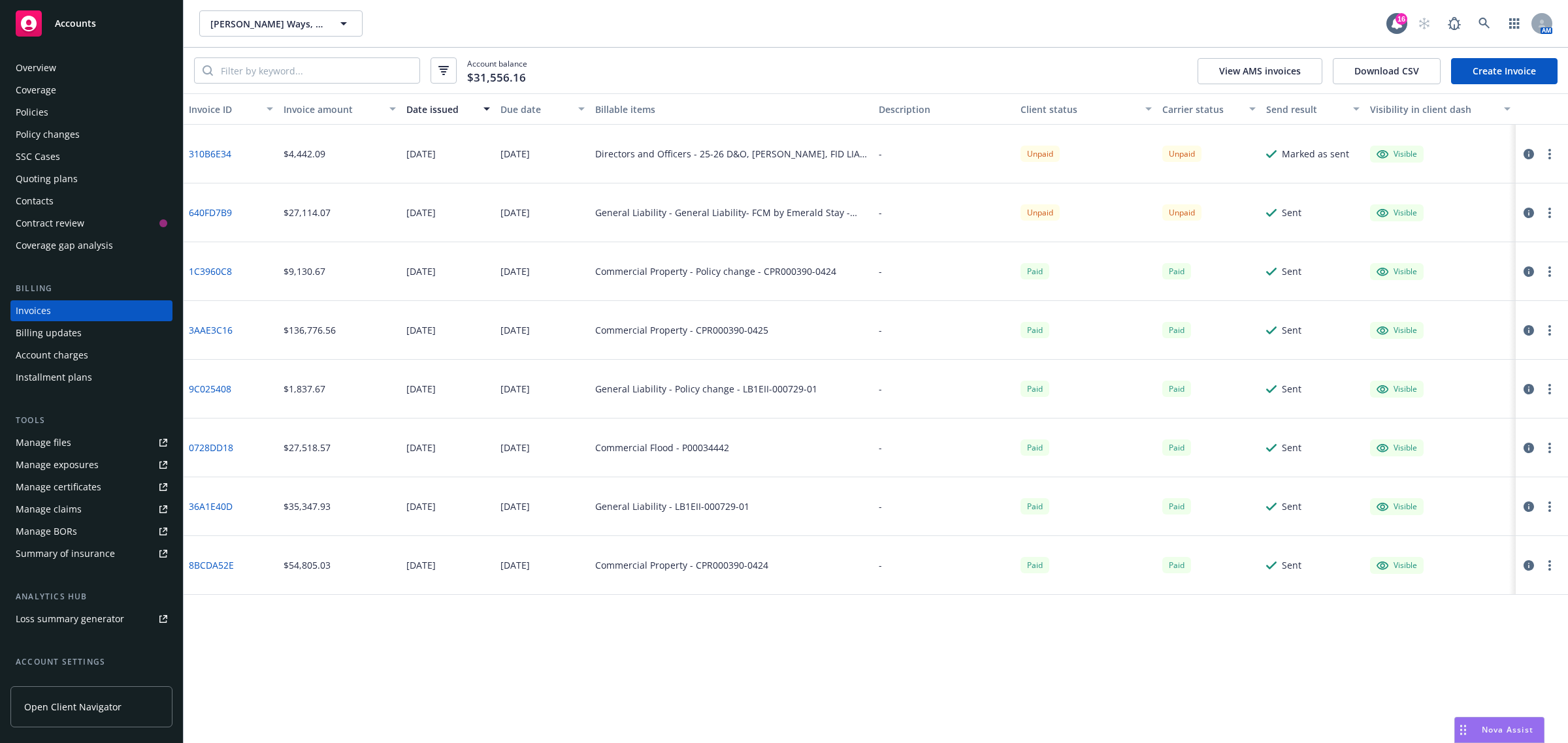
click at [1526, 729] on span "Nova Assist" at bounding box center [1507, 729] width 52 height 11
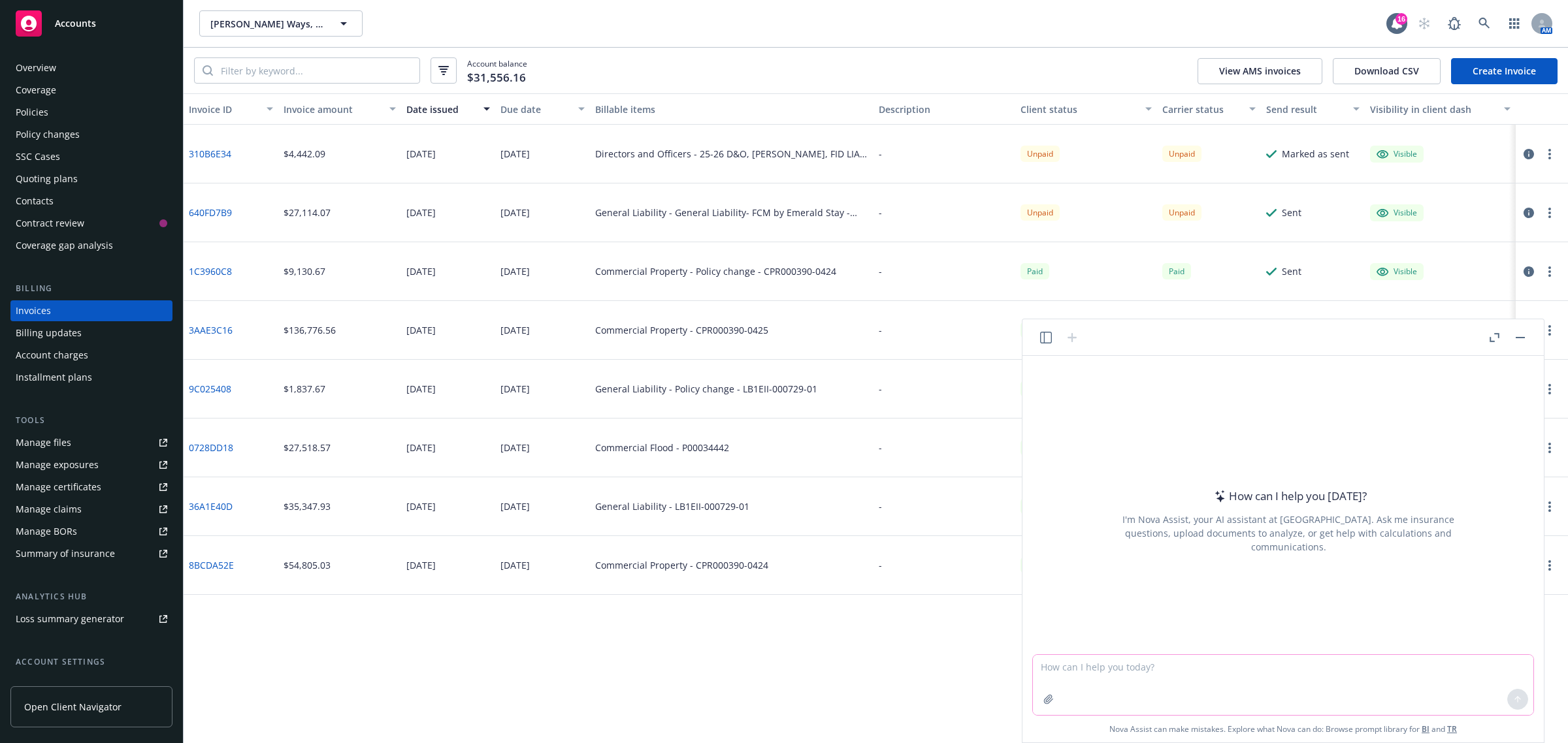
click at [1174, 686] on textarea at bounding box center [1283, 685] width 500 height 60
type textarea "m"
paste textarea "Hi [PERSON_NAME], We heard from the carrier, and they let us know they are work…"
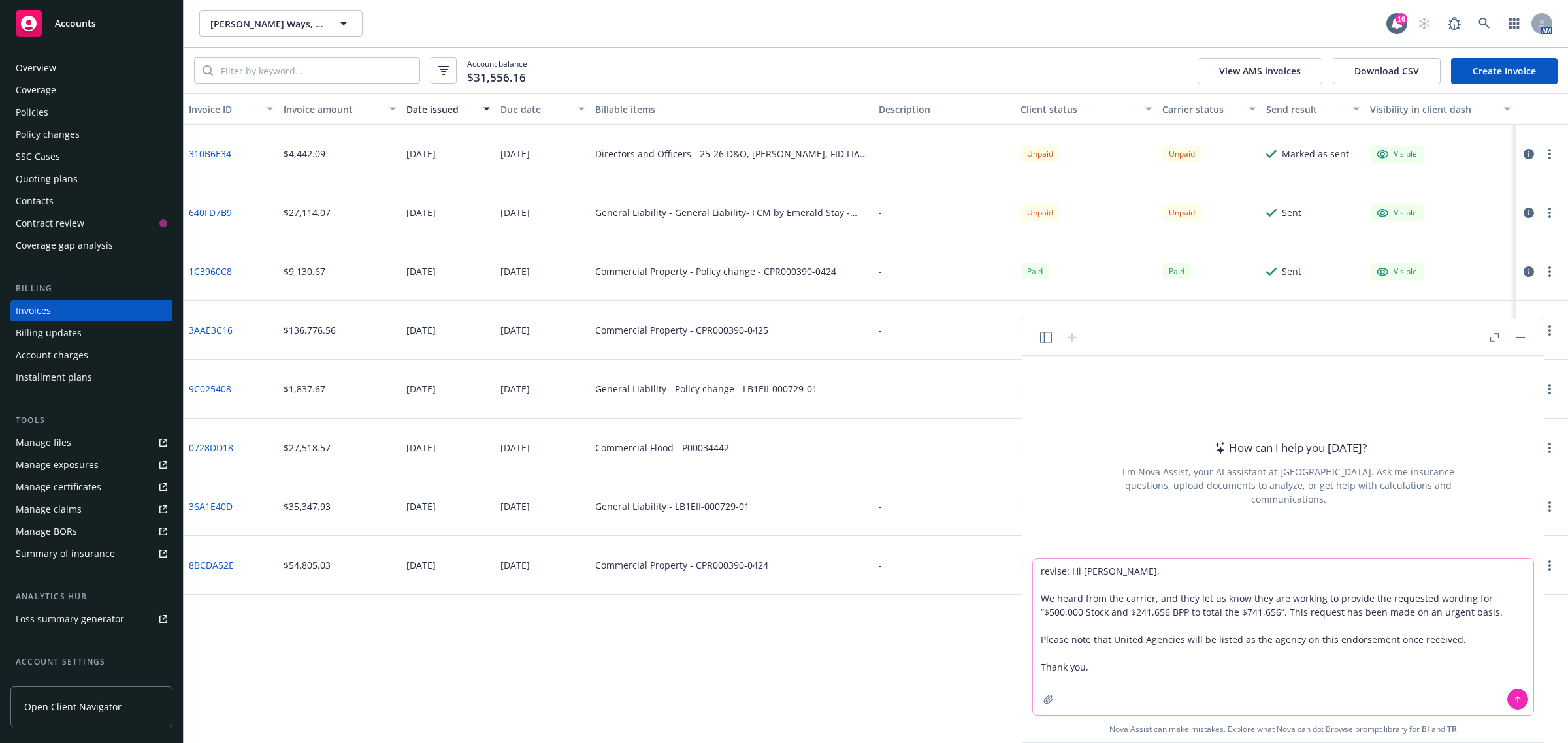
type textarea "revise: Hi [PERSON_NAME], We heard from the carrier, and they let us know they …"
click at [1516, 691] on button at bounding box center [1518, 699] width 21 height 21
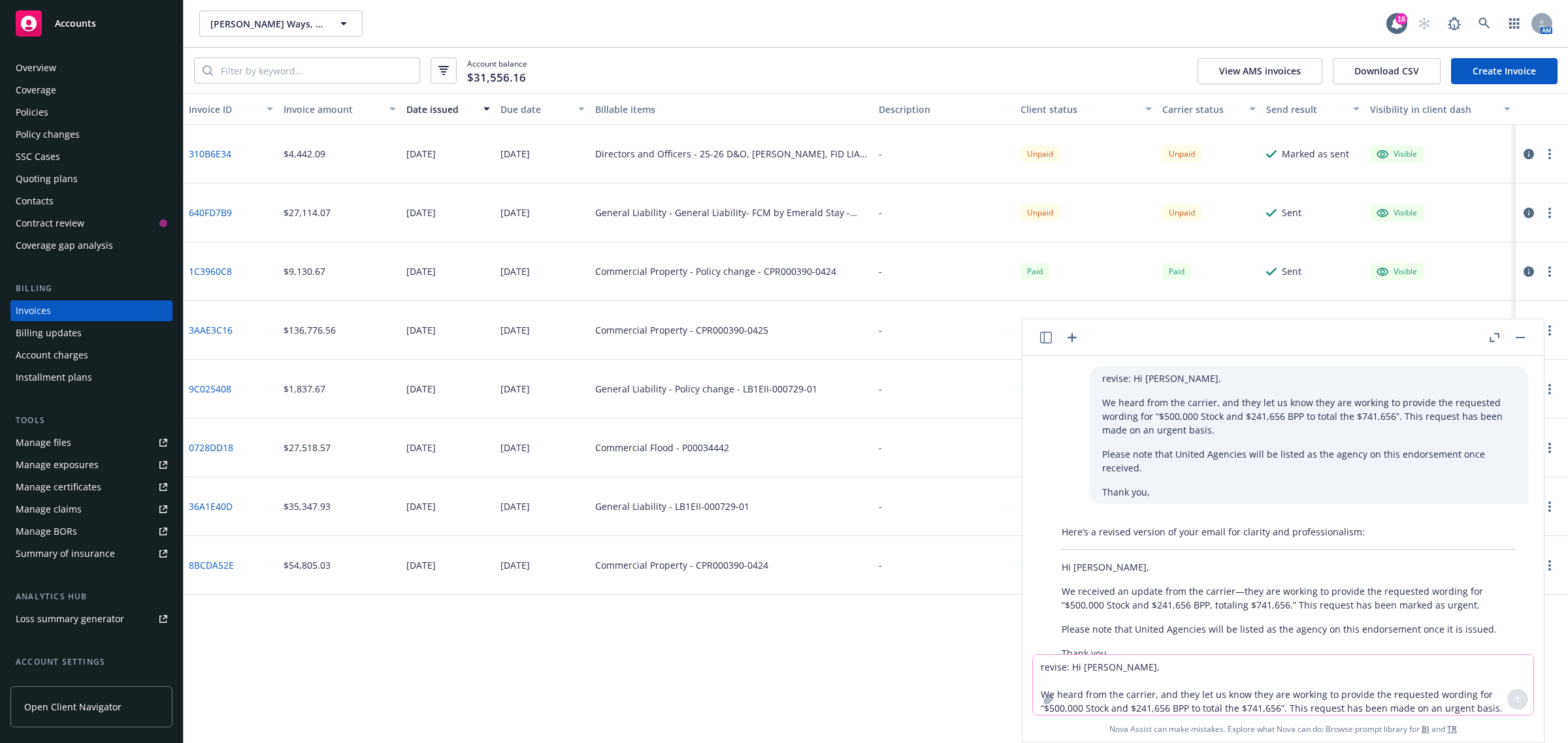
scroll to position [64, 0]
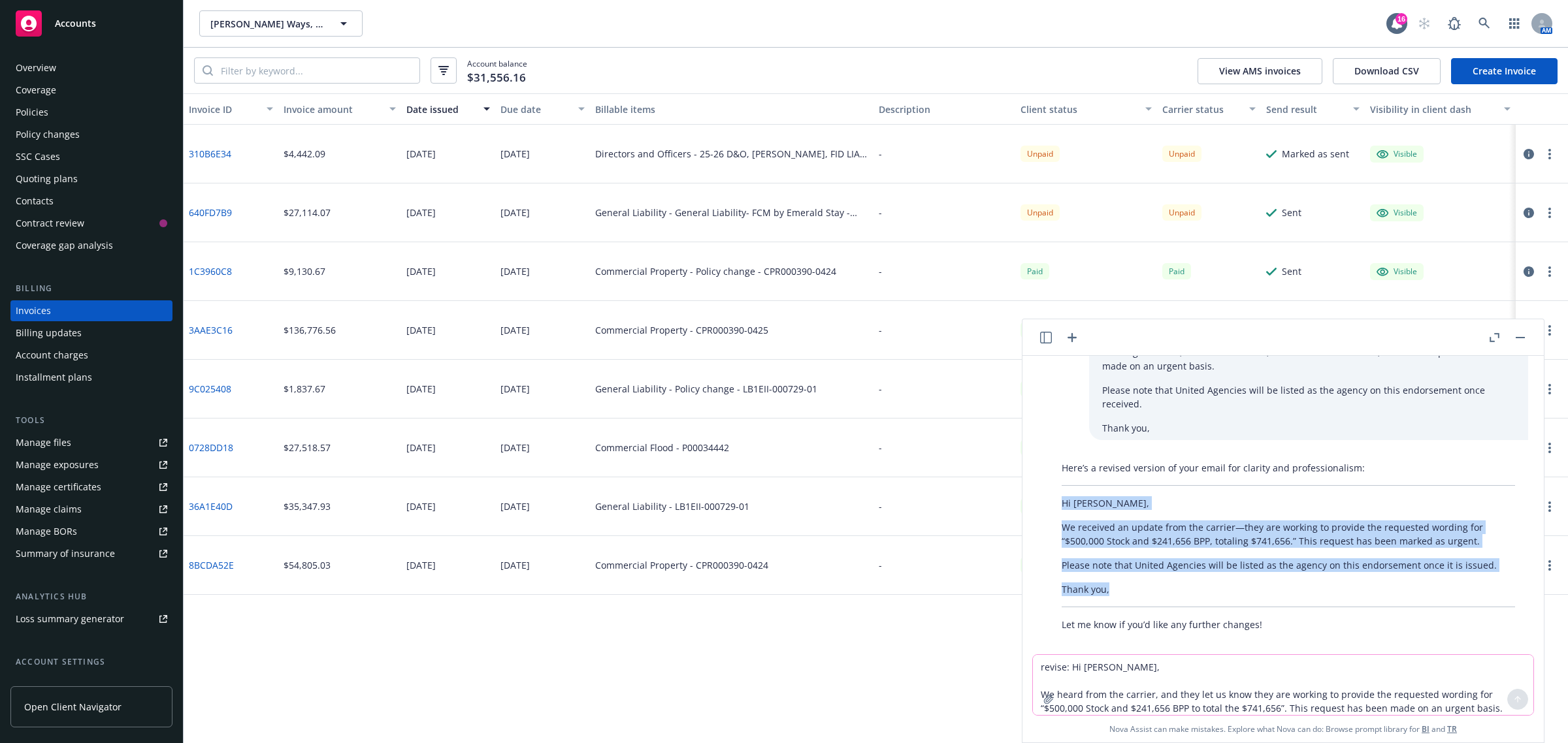
drag, startPoint x: 1057, startPoint y: 484, endPoint x: 1147, endPoint y: 579, distance: 130.9
click at [1147, 579] on div "Here’s a revised version of your email for clarity and professionalism: Hi [PER…" at bounding box center [1288, 546] width 479 height 181
copy div "Hi [PERSON_NAME], We received an update from the carrier—they are working to pr…"
